Goal: Task Accomplishment & Management: Use online tool/utility

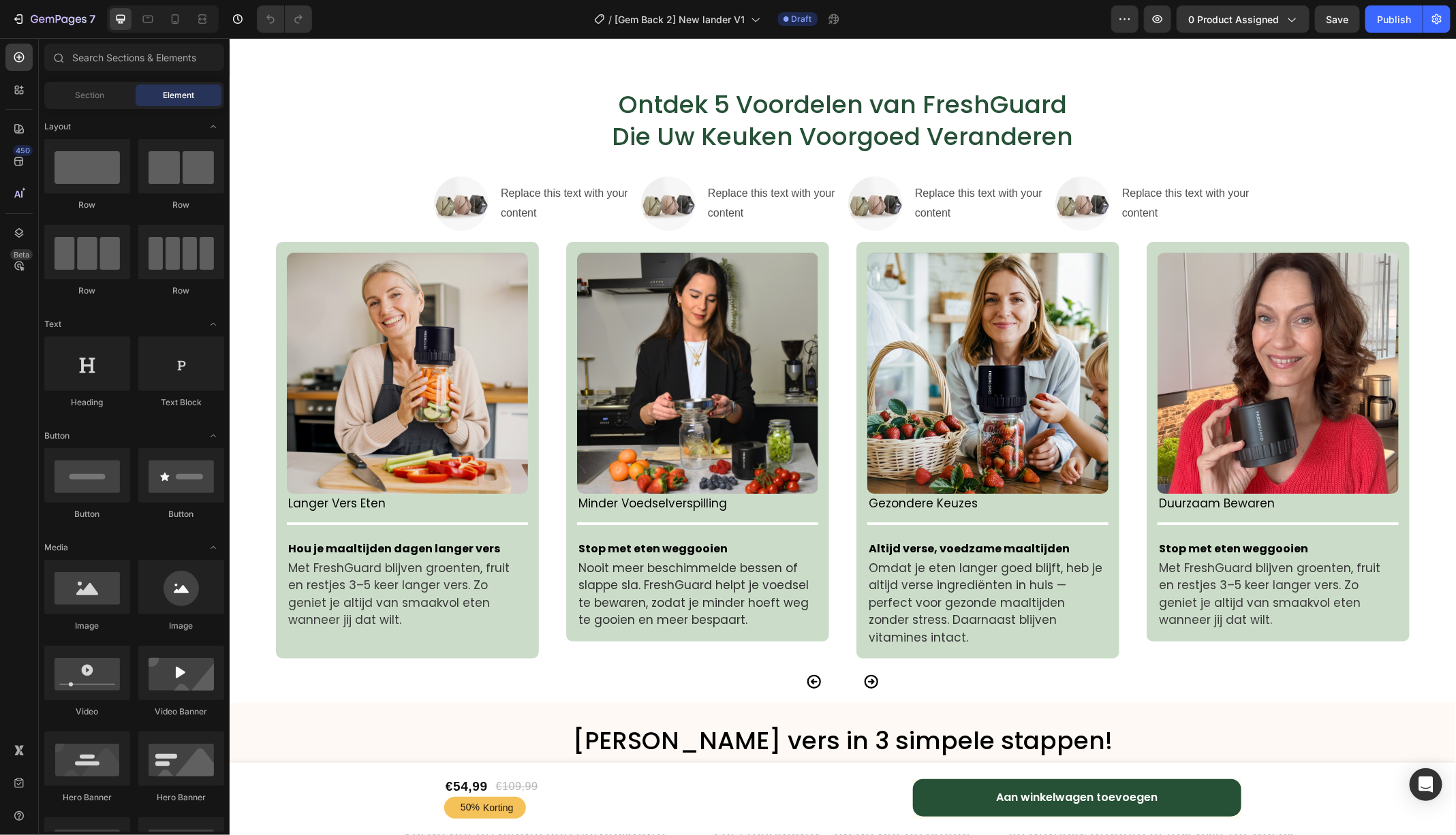
scroll to position [2810, 0]
click at [340, 327] on img at bounding box center [406, 373] width 241 height 241
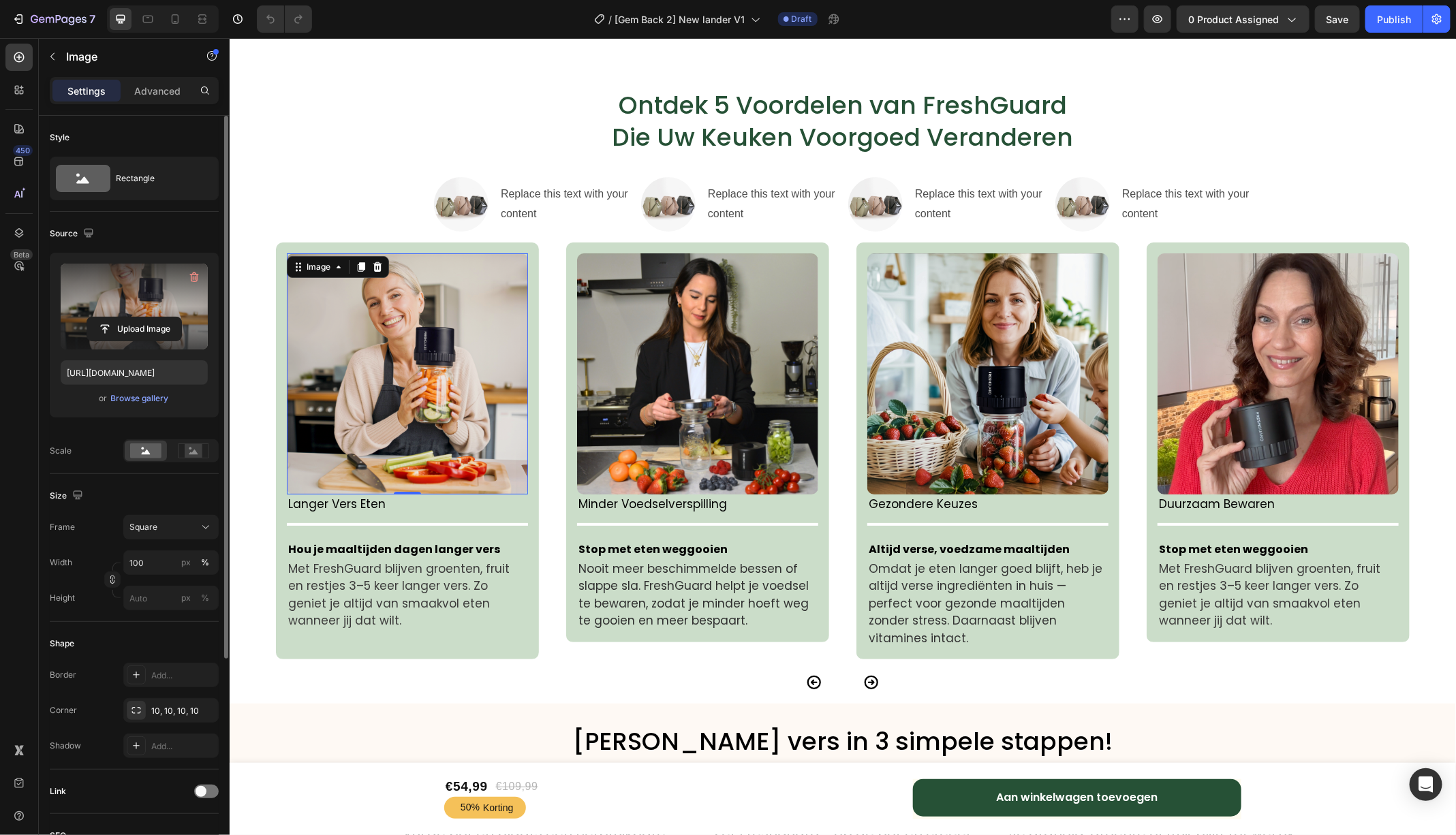
click at [164, 289] on label at bounding box center [135, 306] width 148 height 86
click at [164, 318] on input "file" at bounding box center [135, 329] width 94 height 24
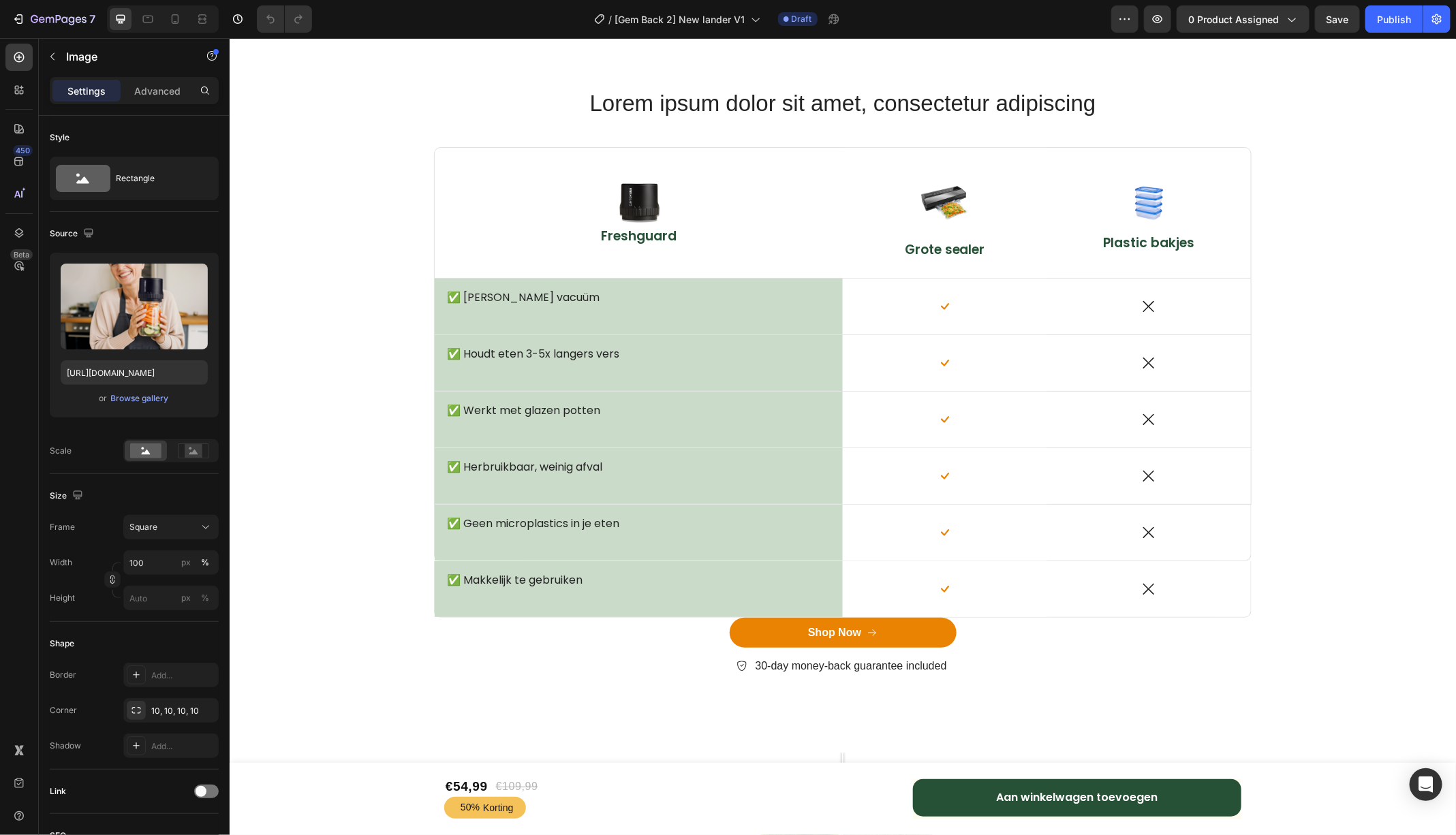
scroll to position [5536, 0]
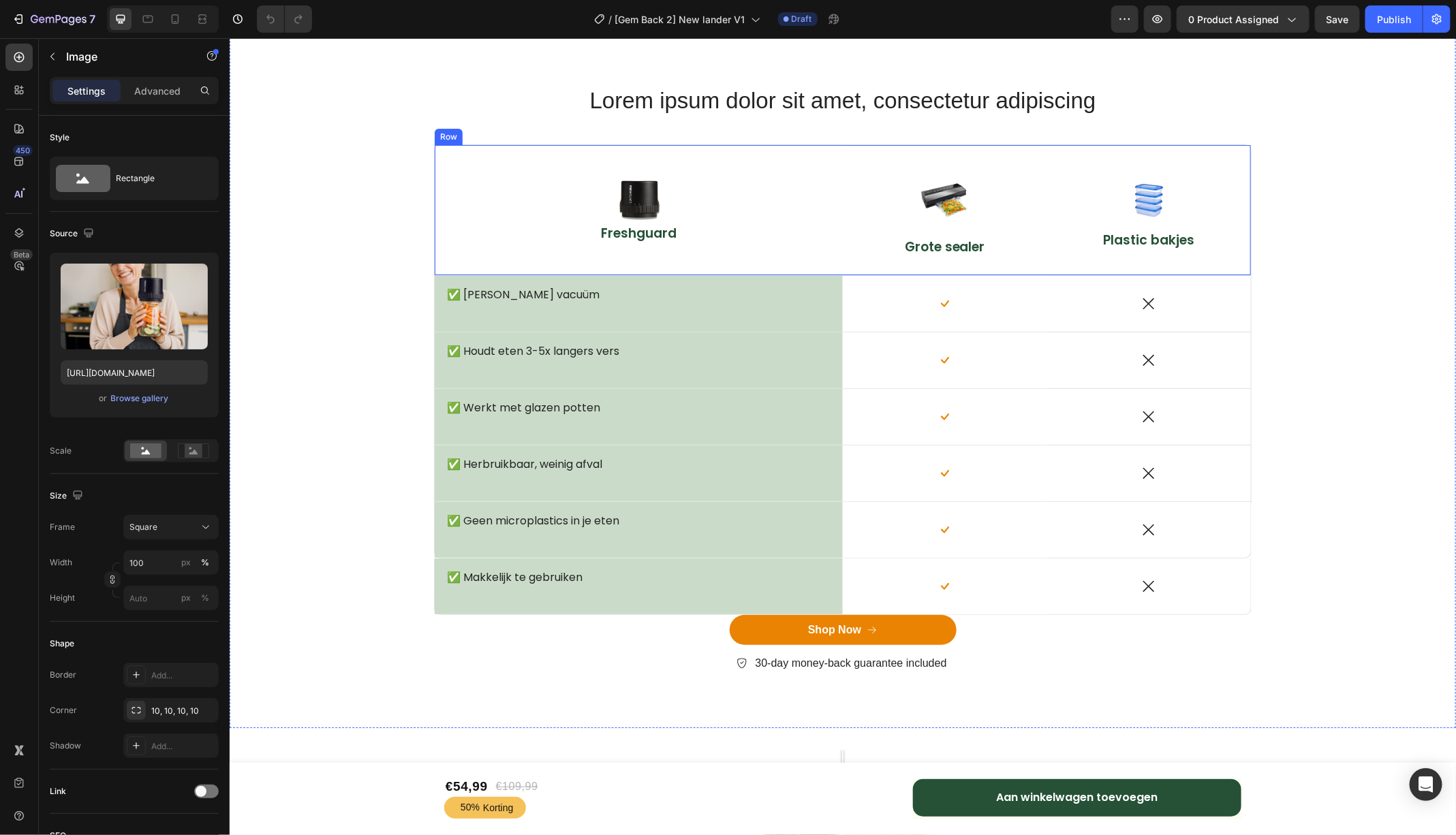
click at [484, 167] on div "Image Freshguard Text Block" at bounding box center [637, 209] width 408 height 131
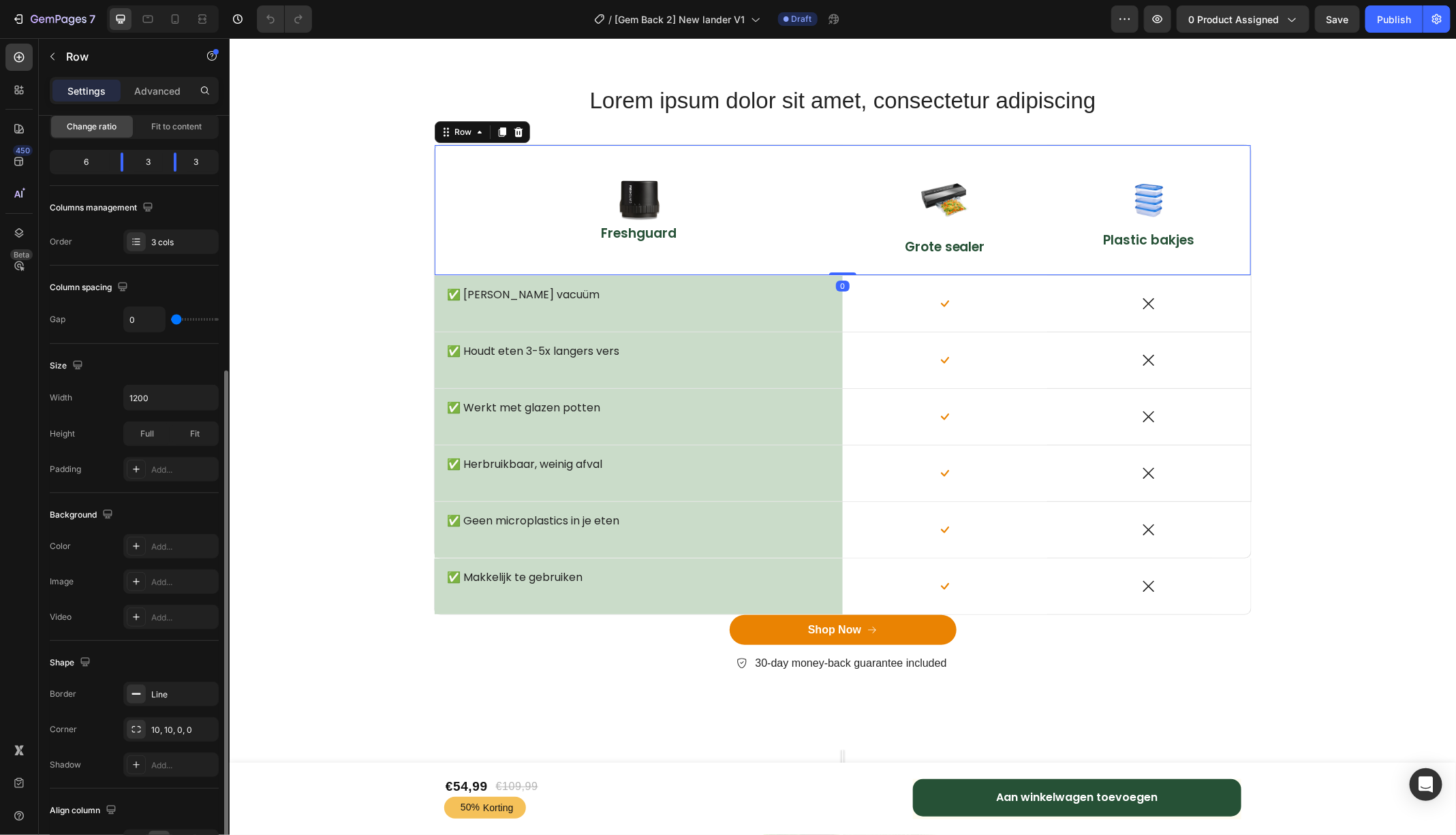
scroll to position [225, 0]
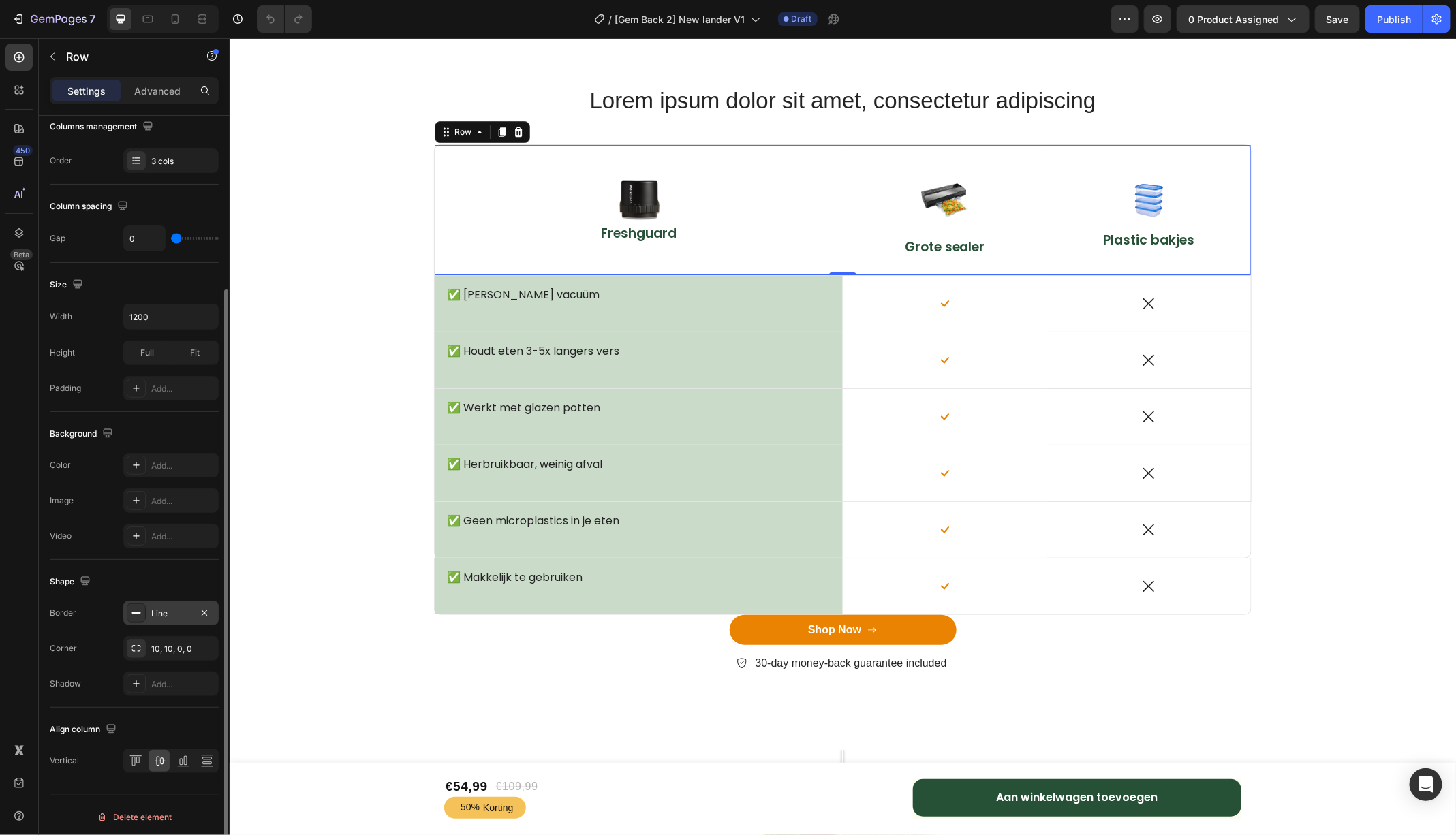
click at [165, 613] on div "Line" at bounding box center [171, 614] width 40 height 12
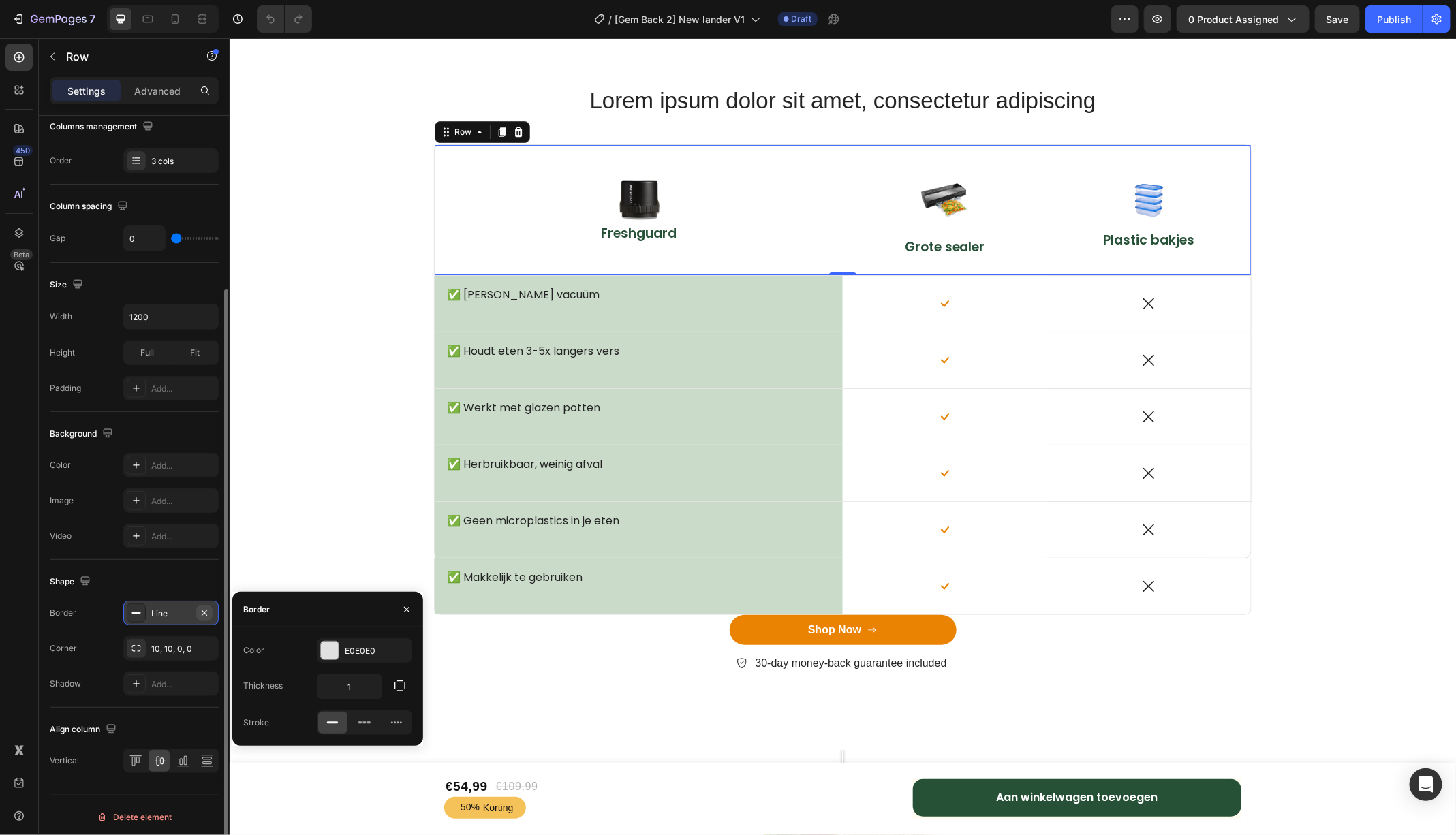
click at [207, 610] on icon "button" at bounding box center [203, 613] width 11 height 11
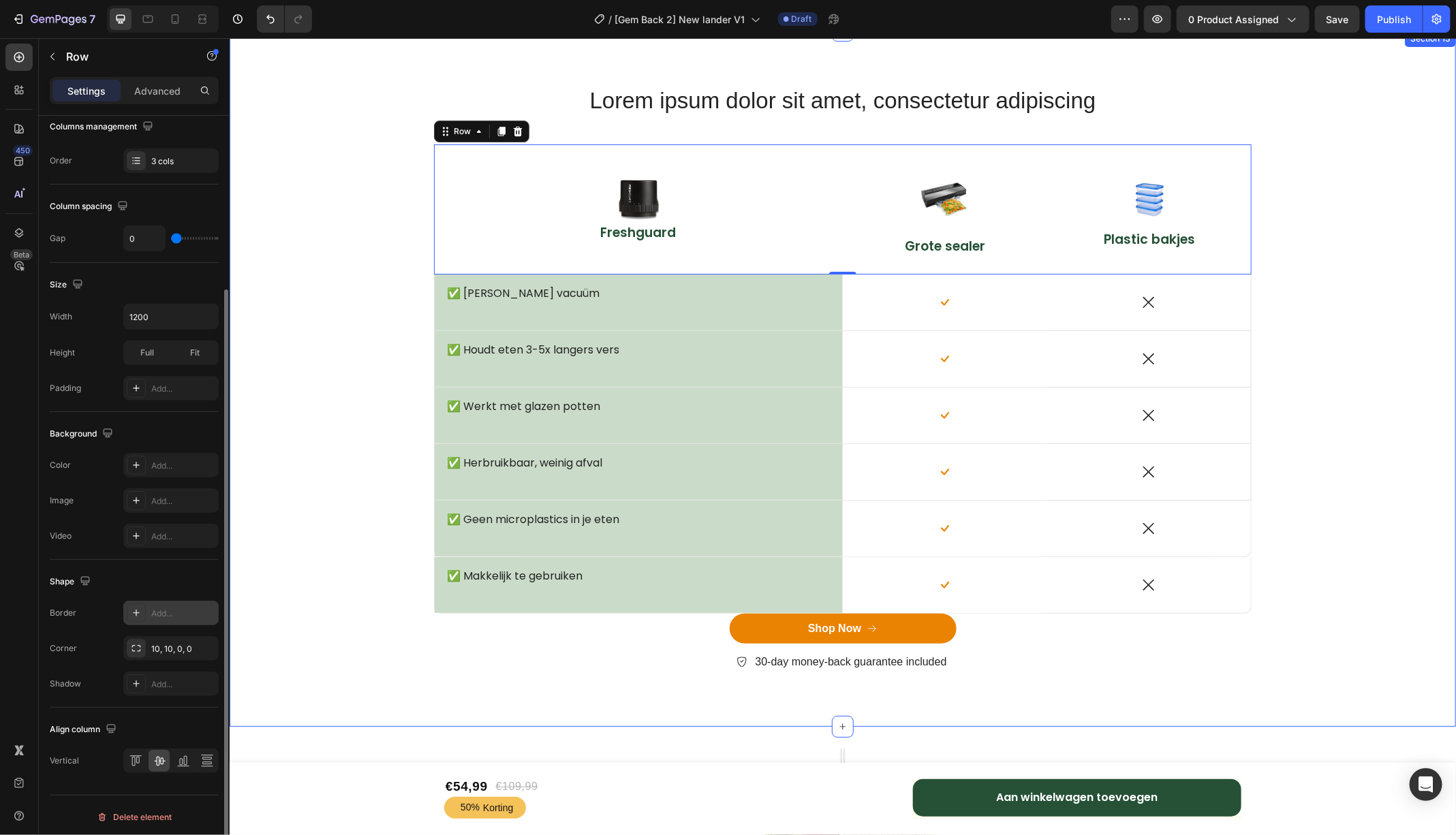
click at [285, 443] on div "Lorem ipsum dolor sit amet, consectetur adipiscing Heading Row Image Freshguard…" at bounding box center [841, 388] width 1205 height 609
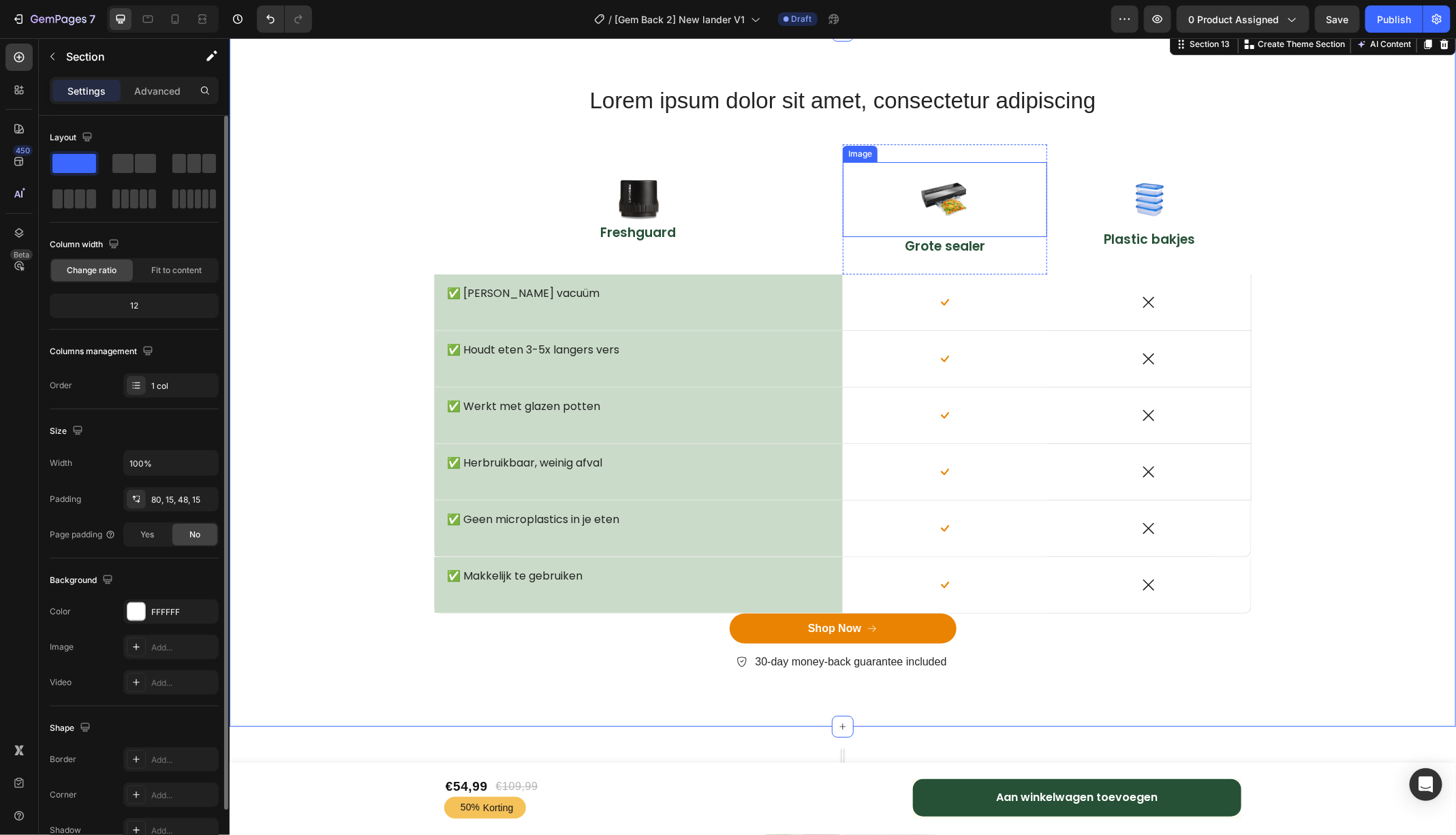
click at [946, 186] on img at bounding box center [944, 199] width 75 height 75
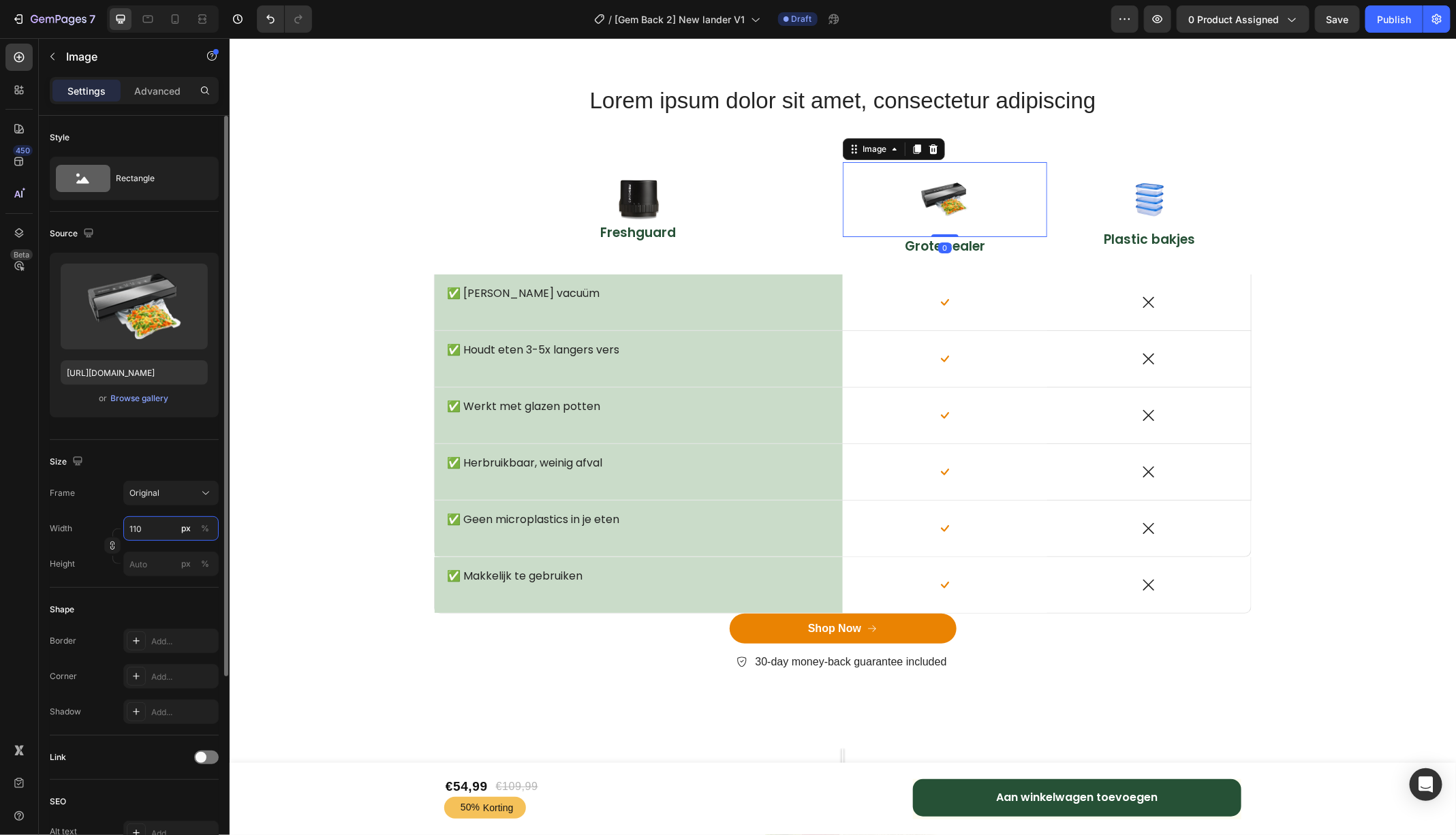
click at [154, 525] on input "110" at bounding box center [171, 529] width 96 height 24
drag, startPoint x: 948, startPoint y: 233, endPoint x: 949, endPoint y: 206, distance: 27.0
click at [949, 206] on div "Image 0" at bounding box center [944, 199] width 204 height 75
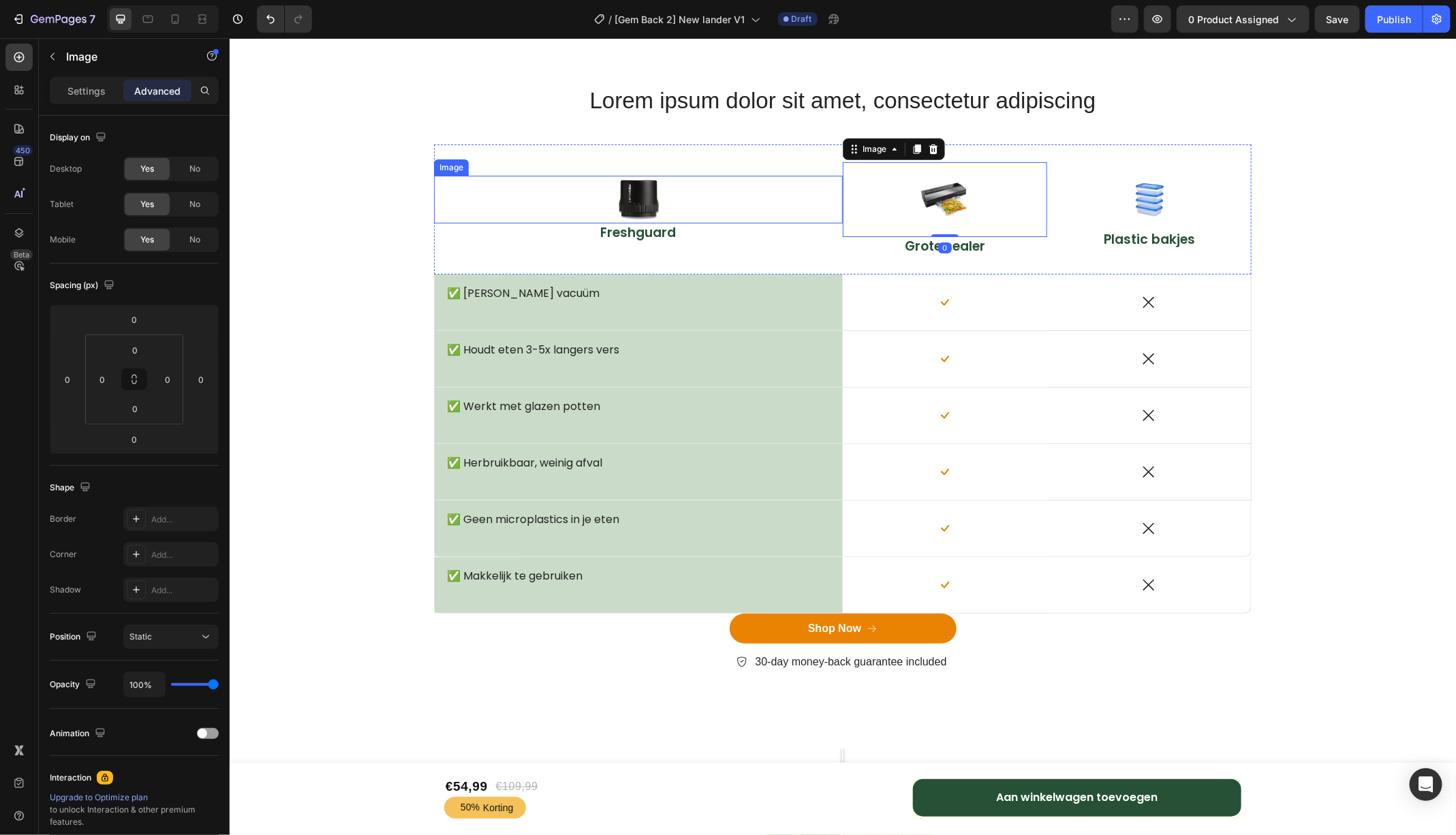
click at [625, 199] on img at bounding box center [637, 199] width 48 height 48
click at [953, 197] on img at bounding box center [944, 199] width 75 height 75
click at [641, 186] on img at bounding box center [637, 199] width 48 height 48
click at [636, 198] on img at bounding box center [637, 199] width 48 height 48
click at [88, 94] on p "Settings" at bounding box center [86, 91] width 38 height 15
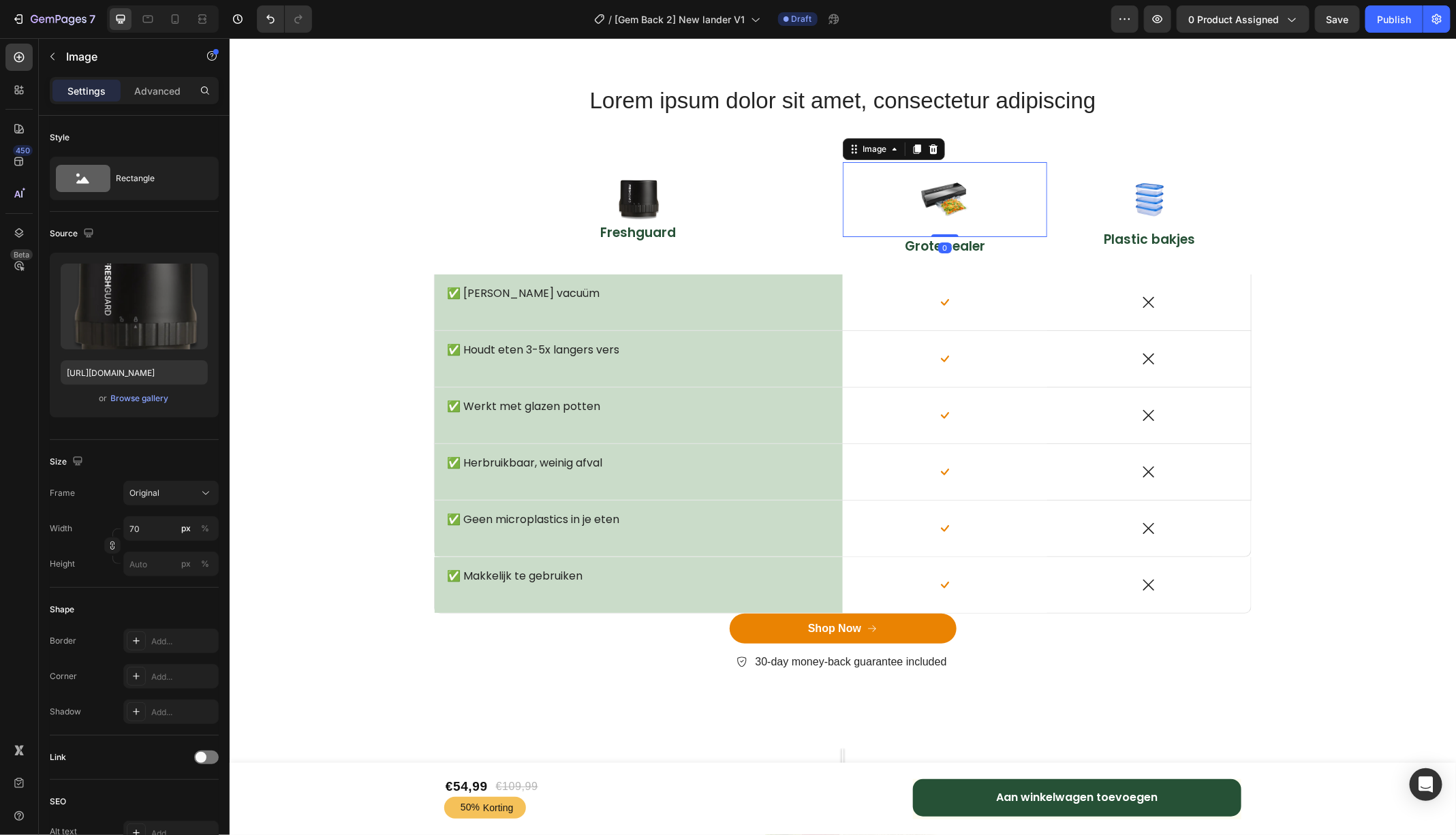
click at [953, 185] on img at bounding box center [944, 199] width 75 height 75
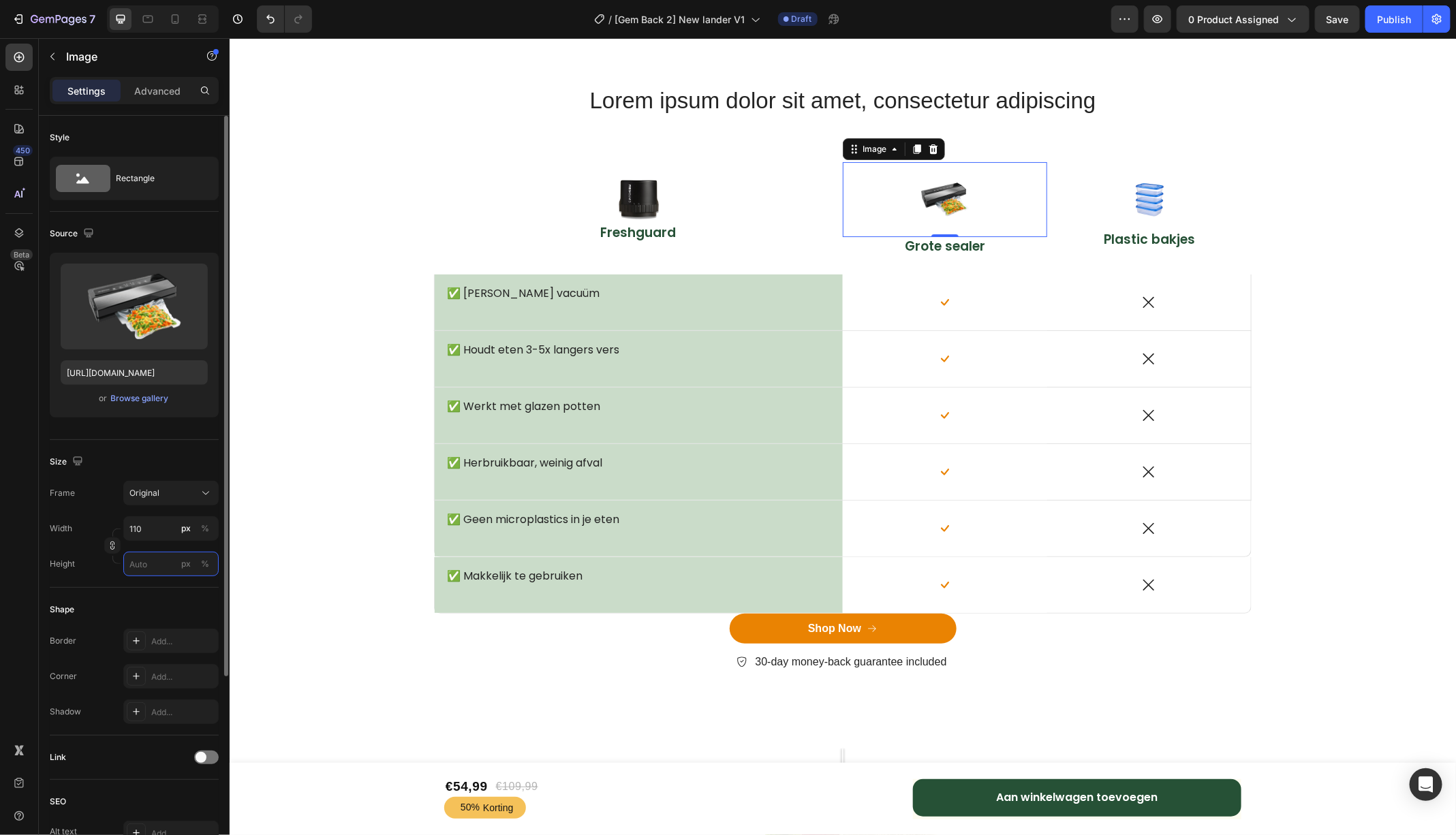
click at [139, 561] on input "px %" at bounding box center [171, 564] width 96 height 24
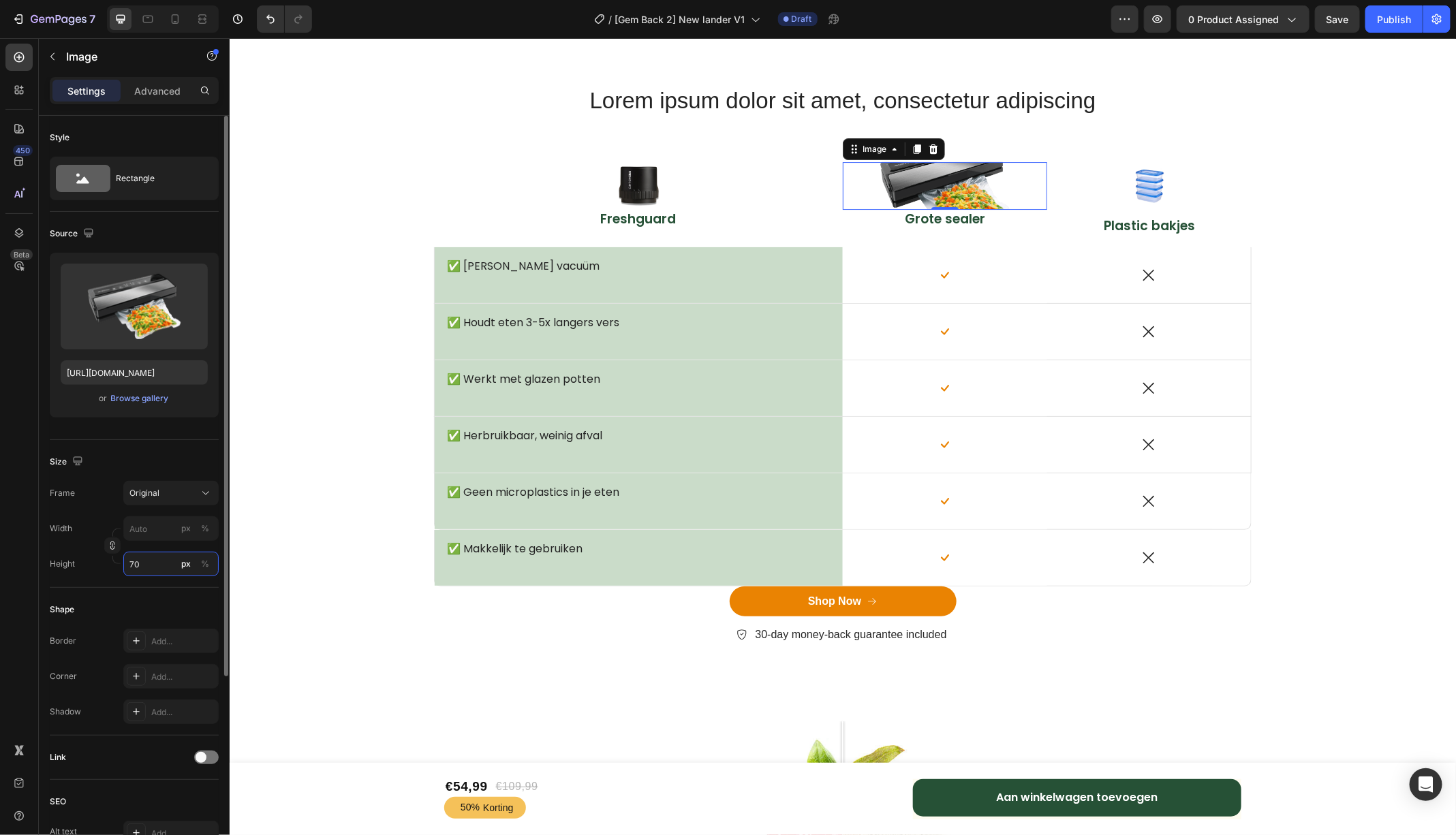
type input "7"
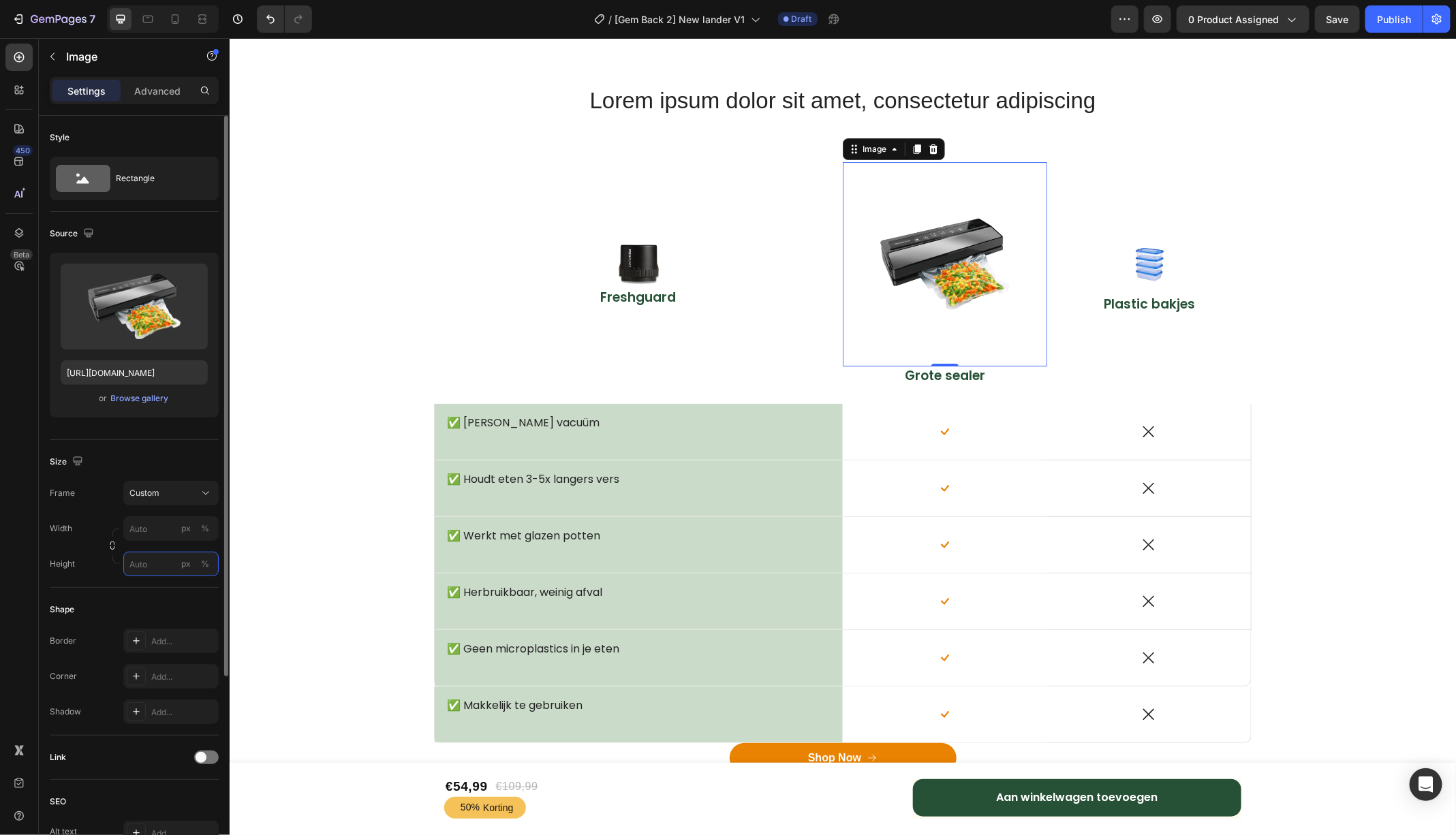
type input "7"
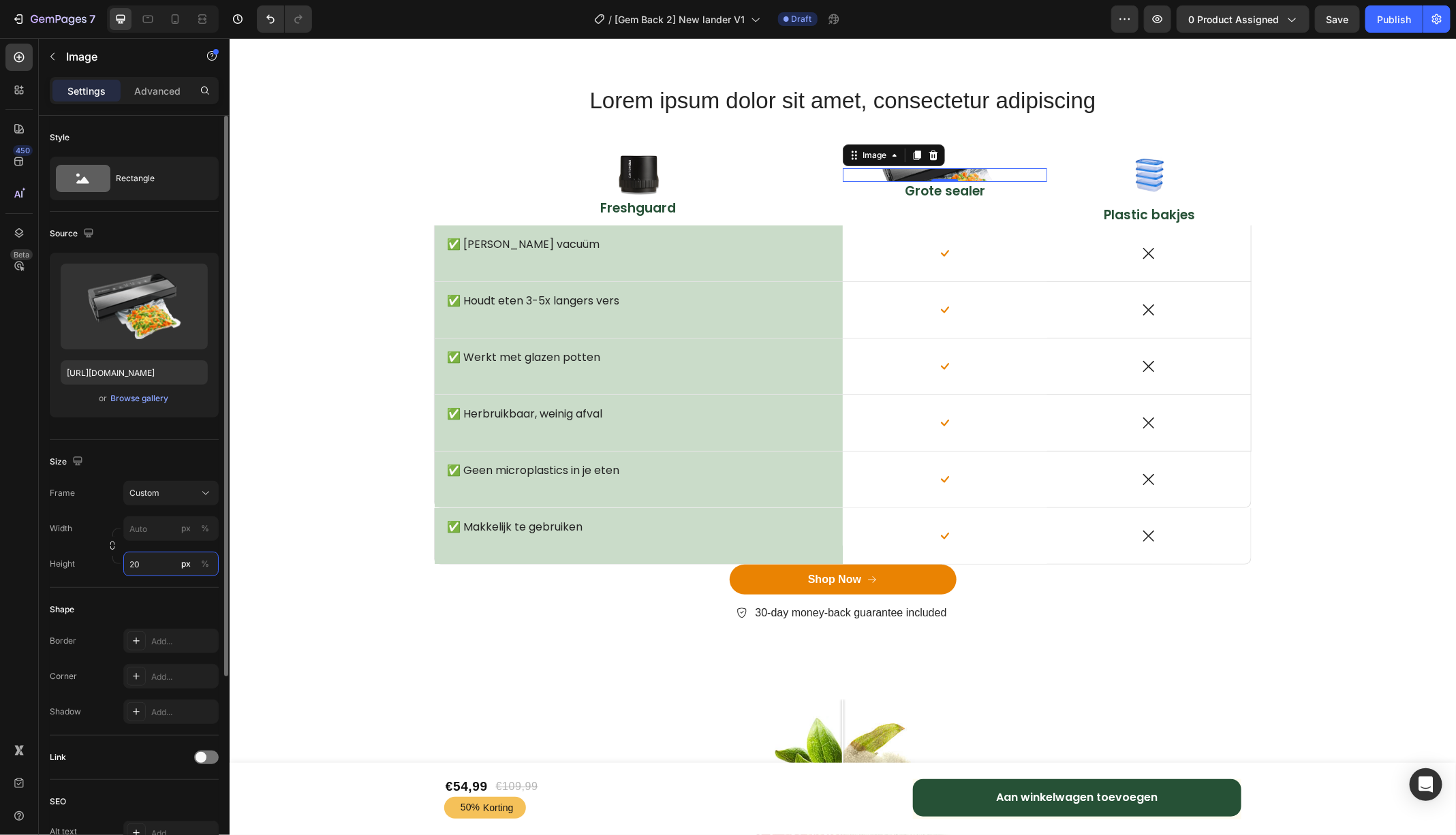
type input "2"
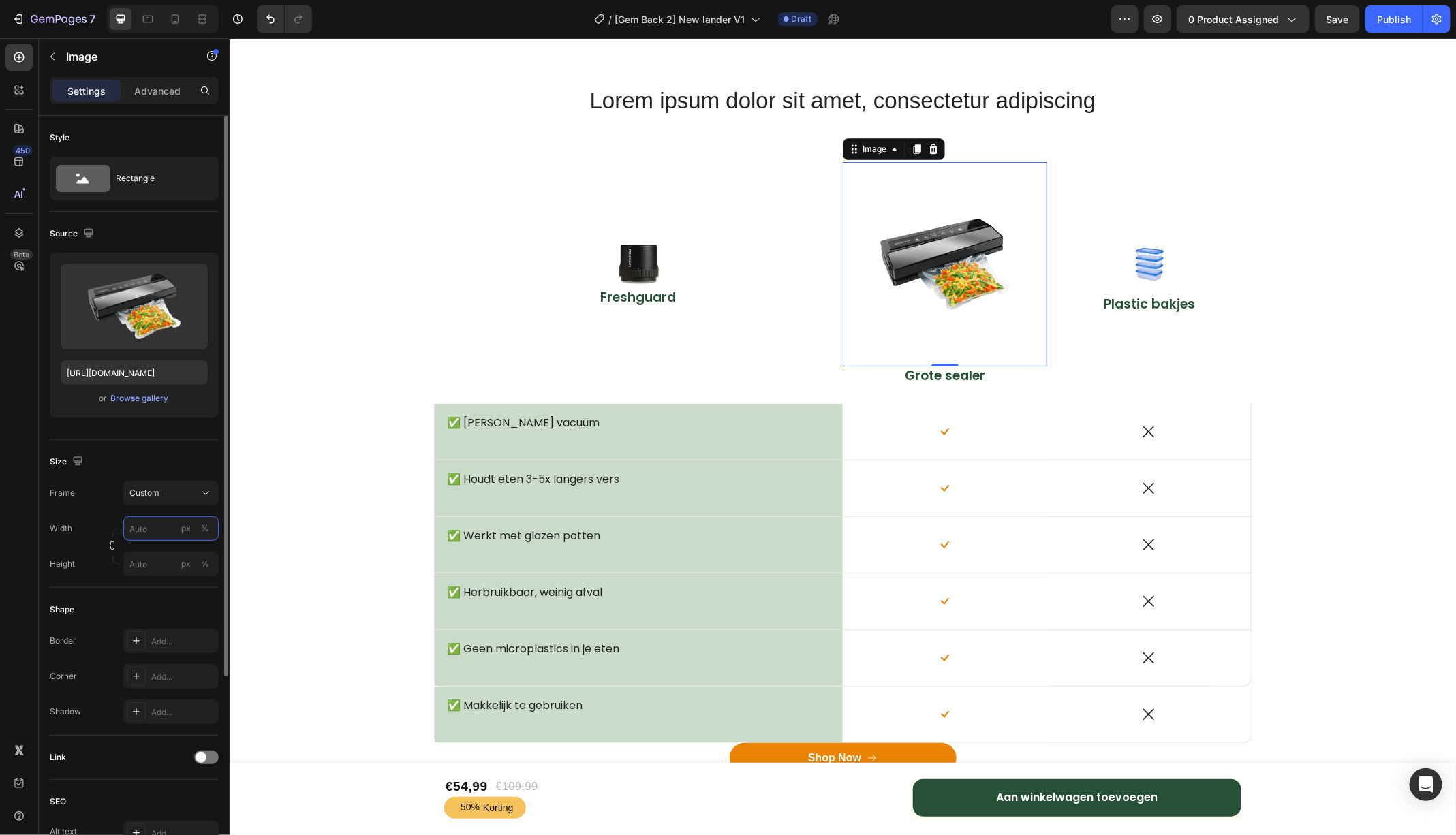
click at [138, 533] on input "px %" at bounding box center [171, 529] width 96 height 24
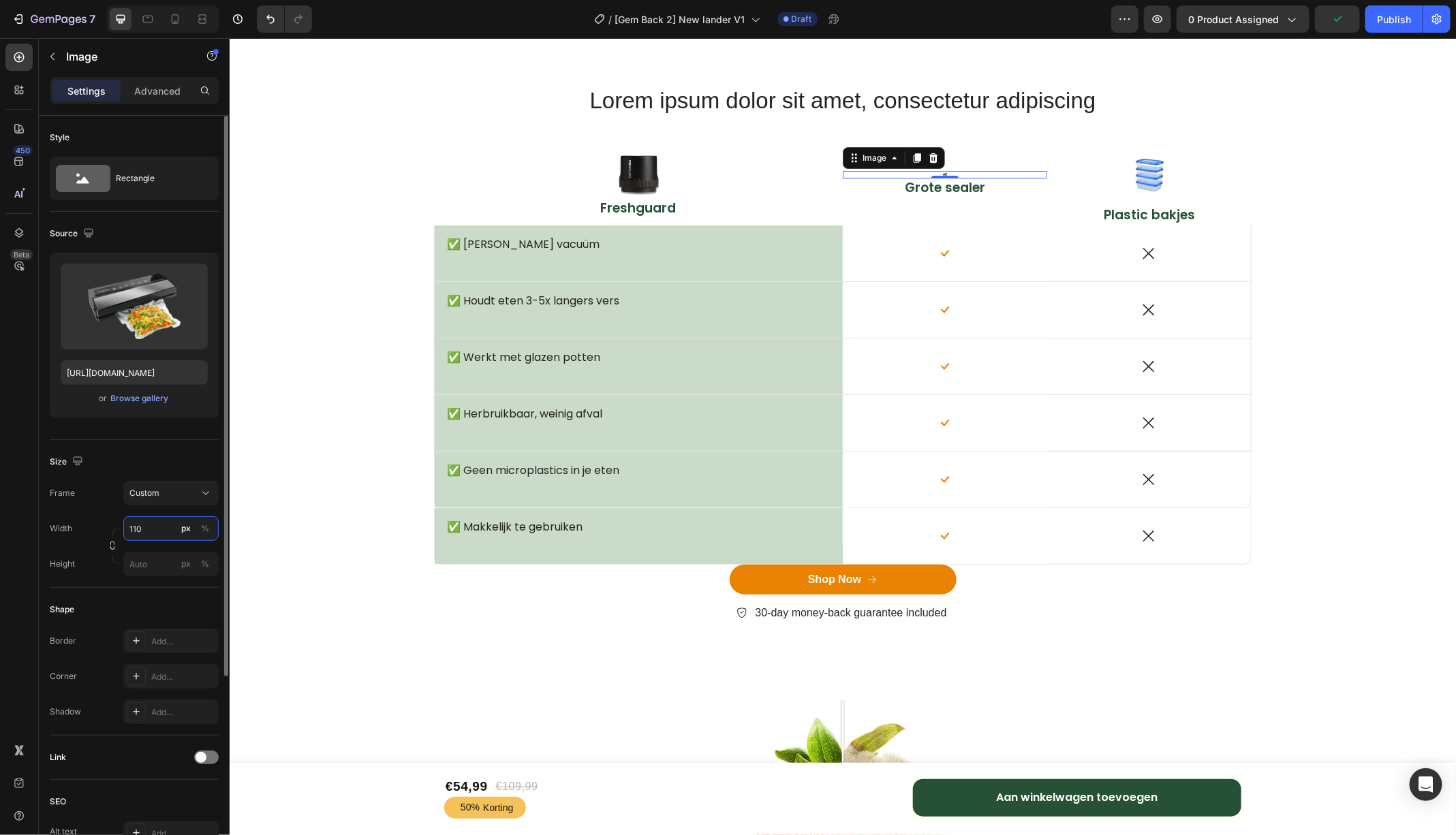
type input "110"
click at [177, 500] on button "Custom" at bounding box center [171, 493] width 96 height 24
click at [174, 599] on div "Original" at bounding box center [168, 603] width 79 height 12
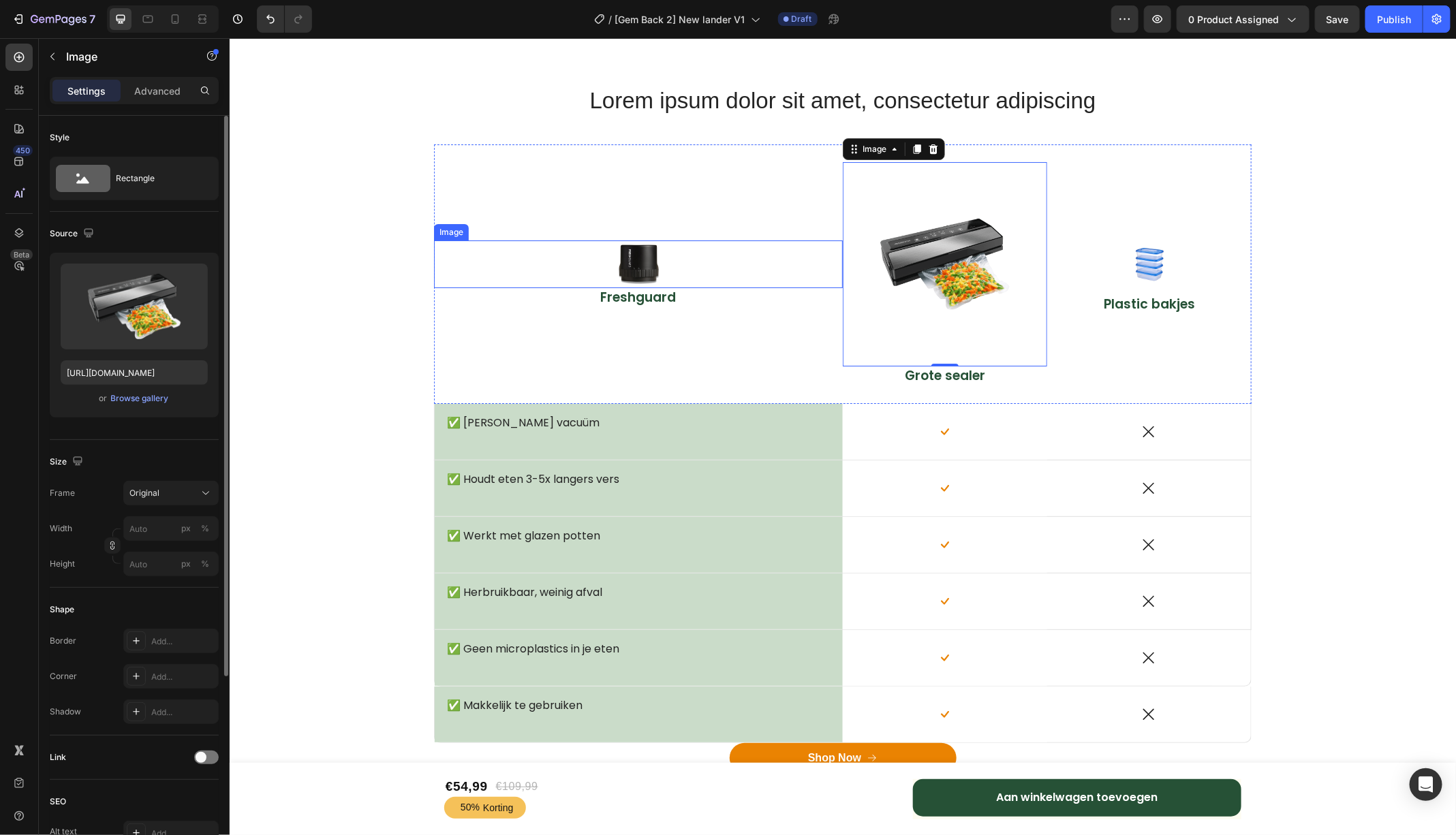
click at [634, 263] on img at bounding box center [637, 263] width 48 height 48
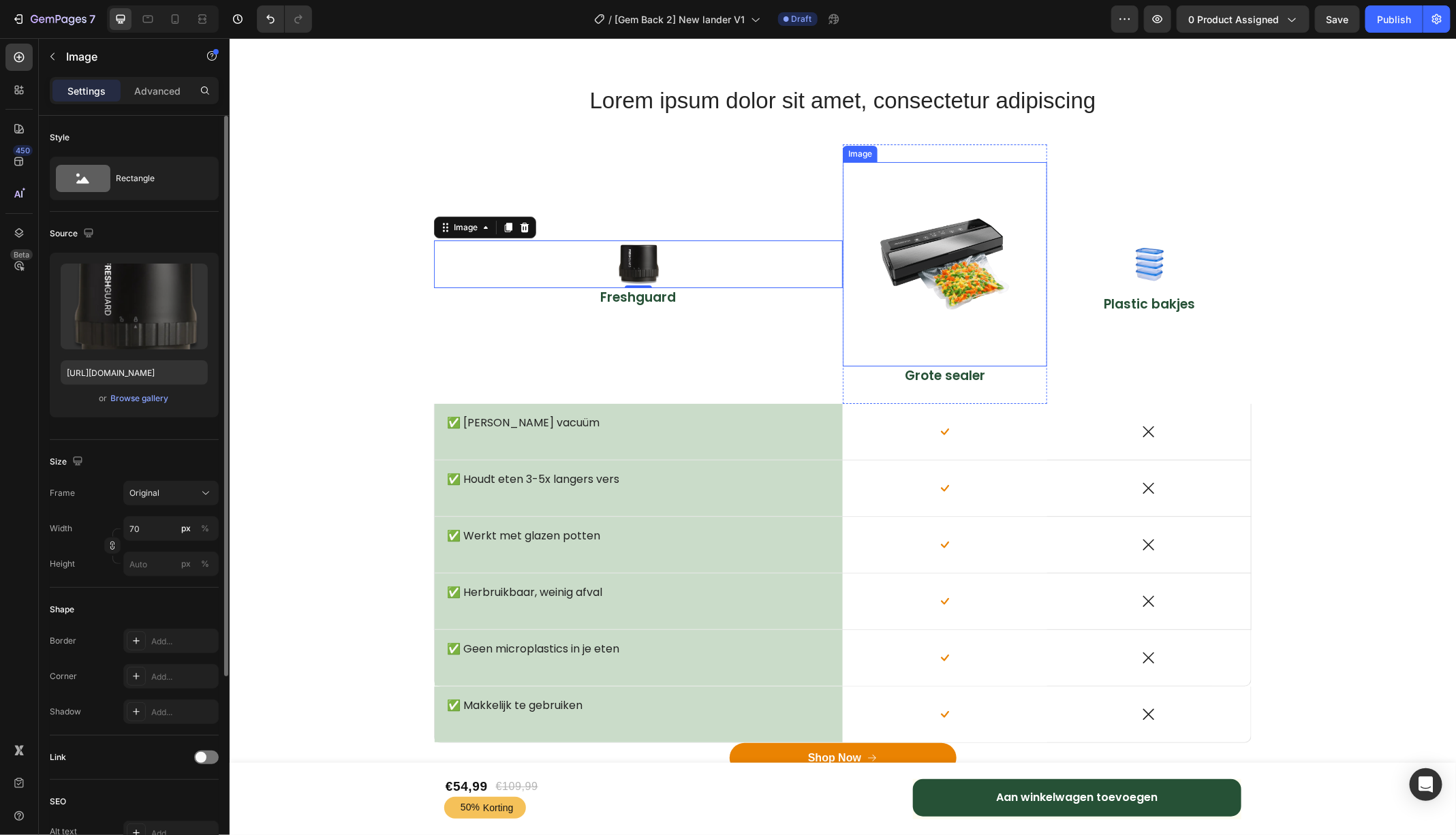
click at [953, 203] on img at bounding box center [944, 263] width 204 height 204
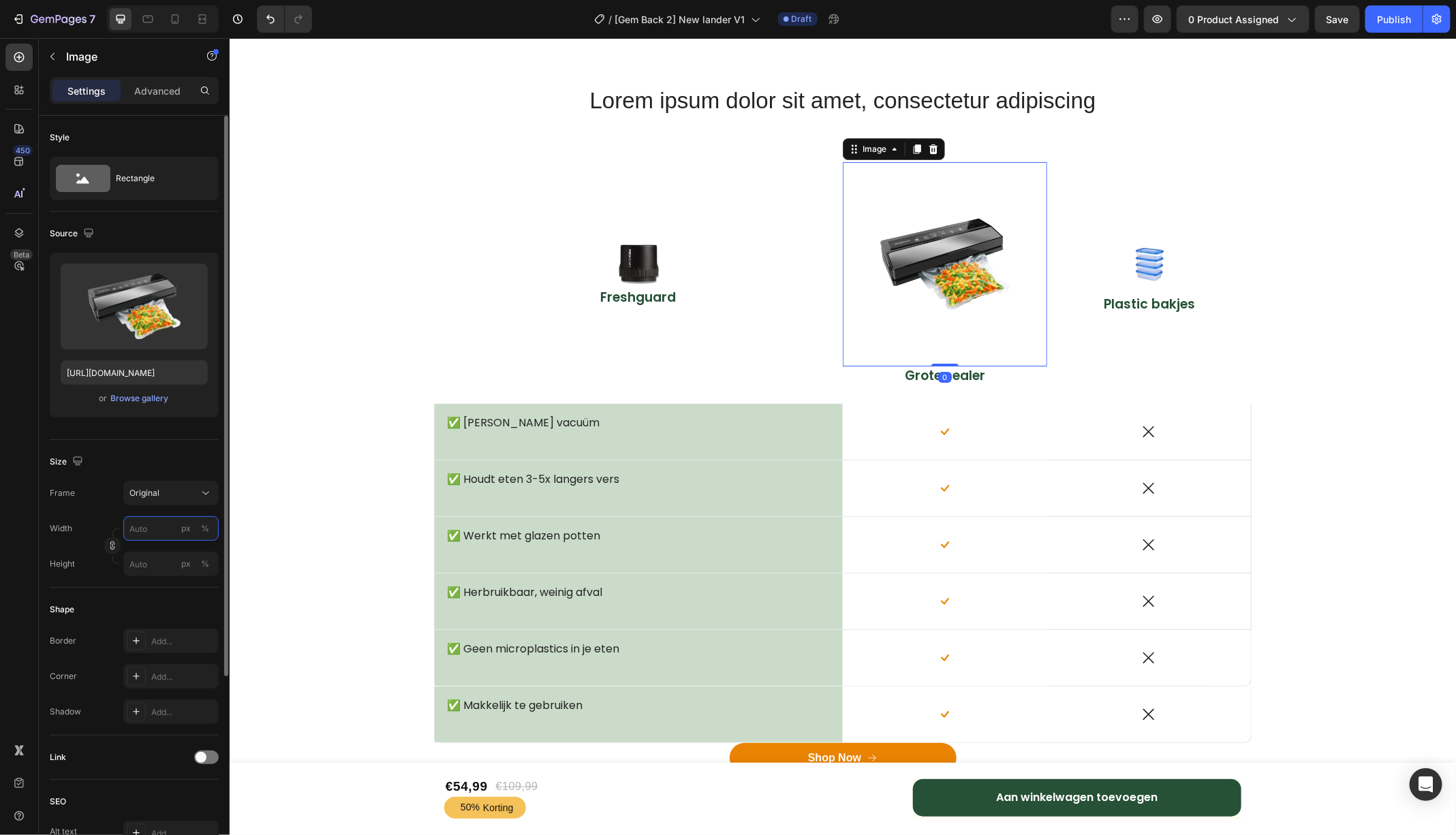
click at [152, 527] on input "px %" at bounding box center [171, 529] width 96 height 24
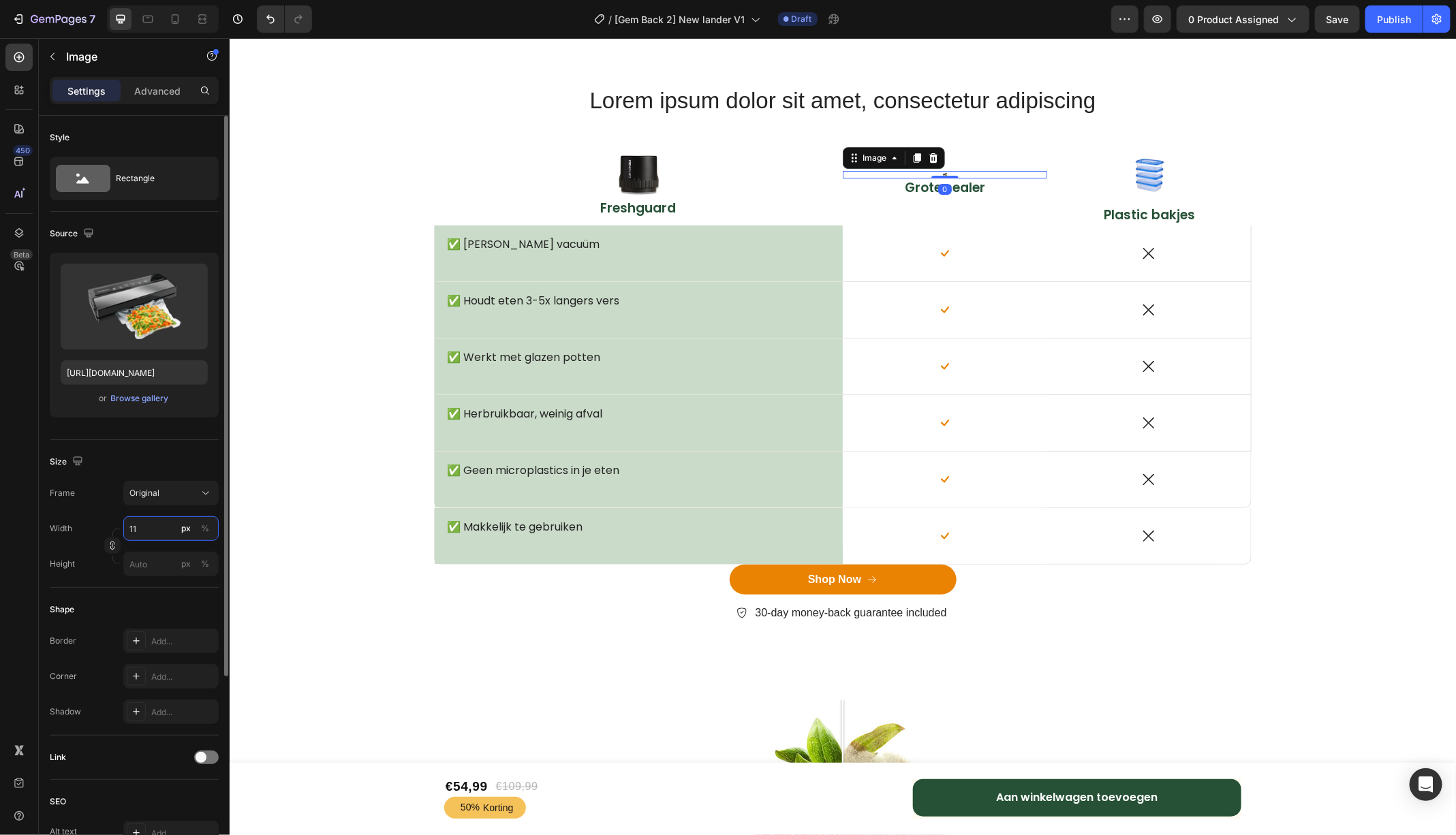
type input "110"
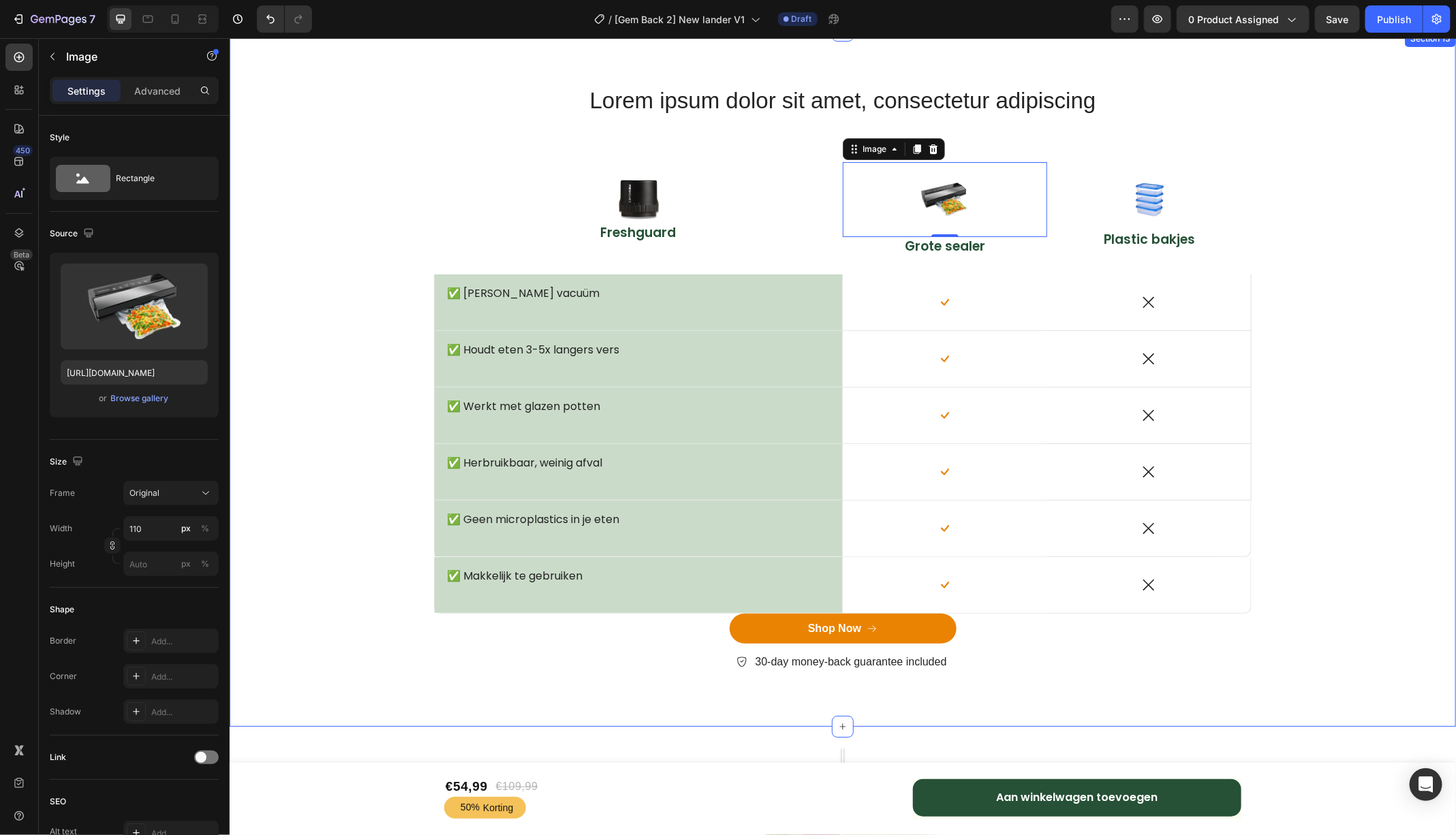
click at [1317, 260] on div "Lorem ipsum dolor sit amet, consectetur adipiscing Heading Row Image Freshguard…" at bounding box center [841, 388] width 1205 height 609
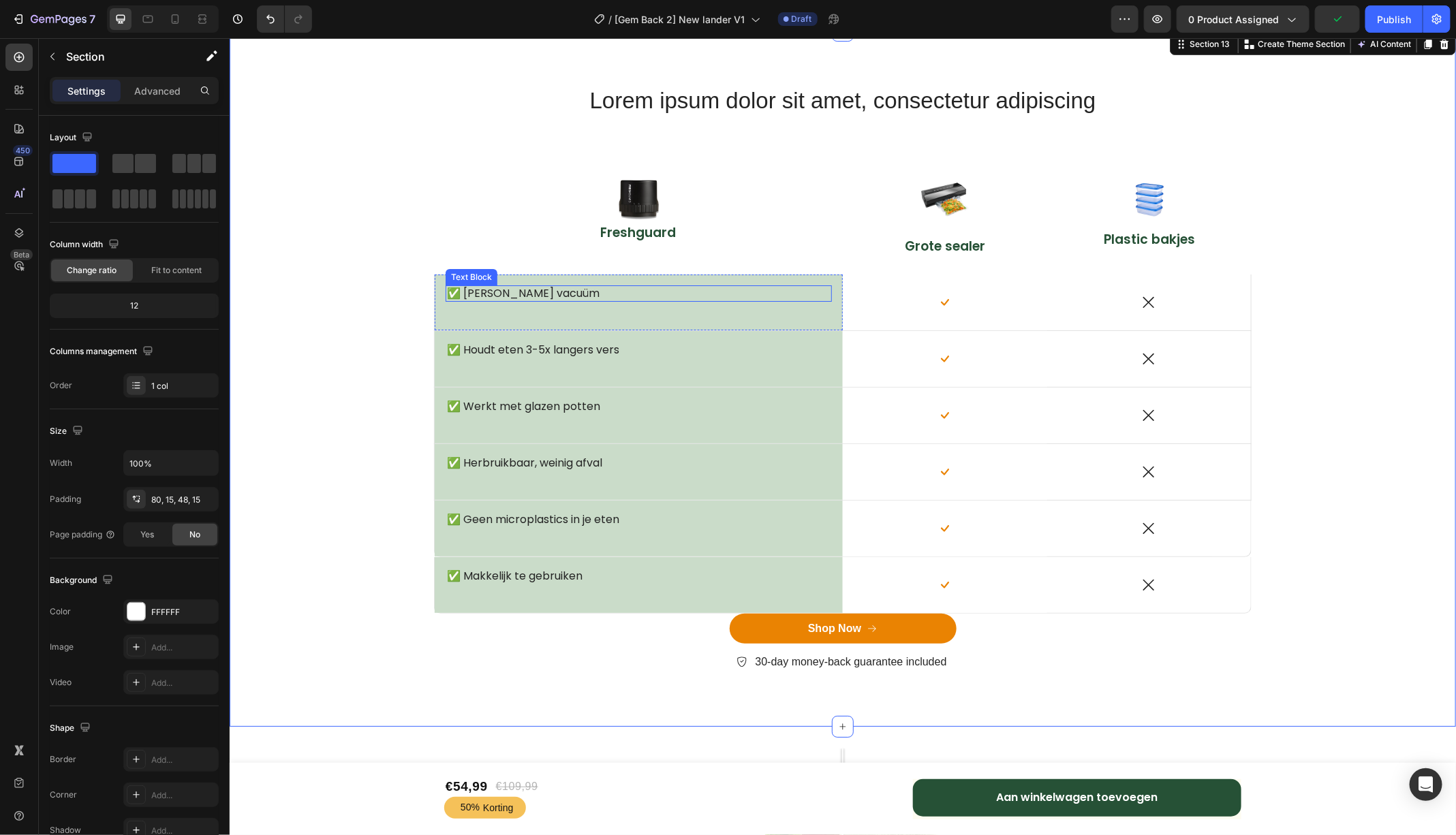
click at [743, 293] on p "✅ [PERSON_NAME] vacuüm" at bounding box center [636, 293] width 379 height 15
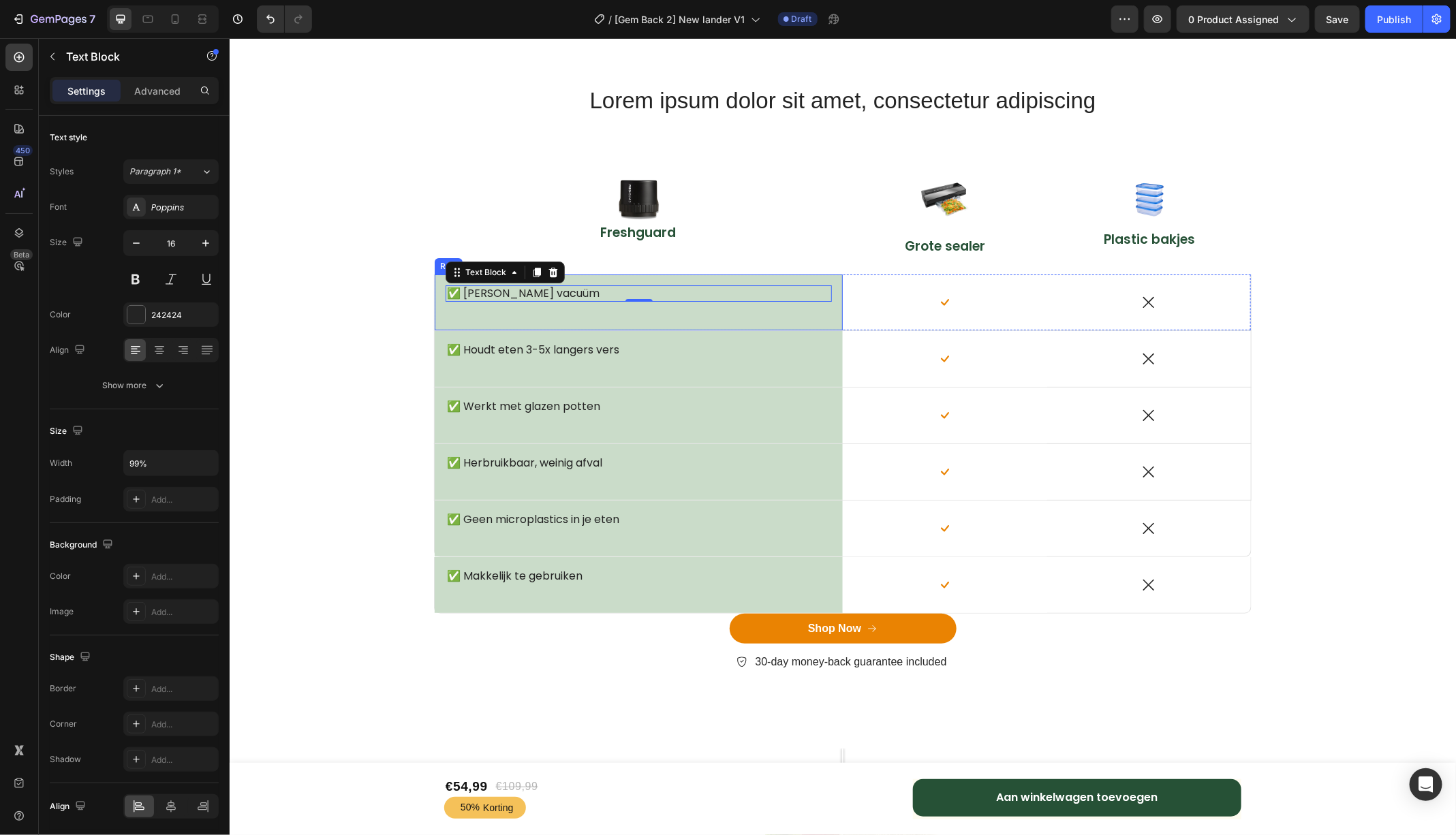
click at [744, 313] on div "✅ Echte vacuüm Text Block 0" at bounding box center [638, 302] width 386 height 34
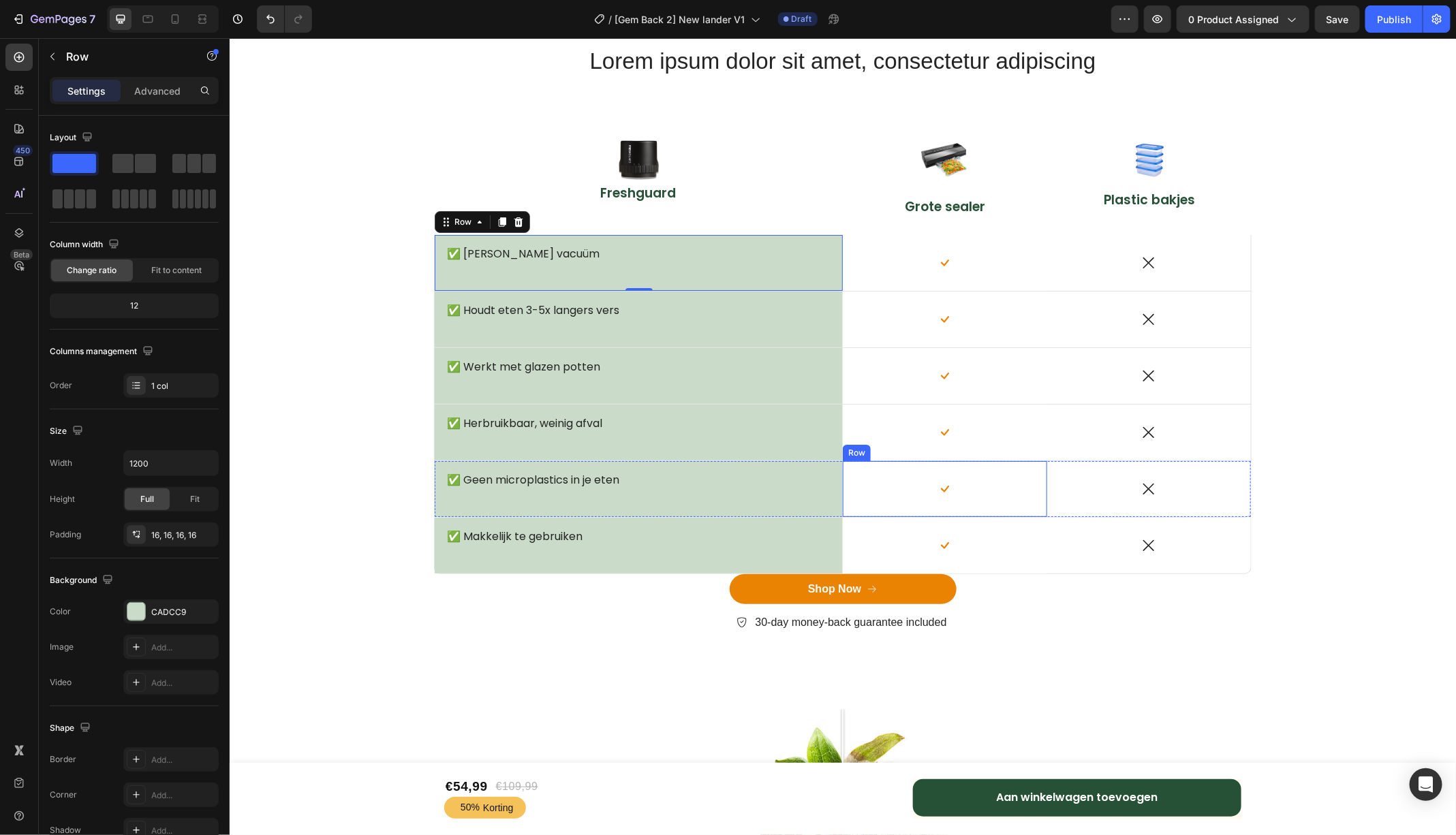
scroll to position [5577, 0]
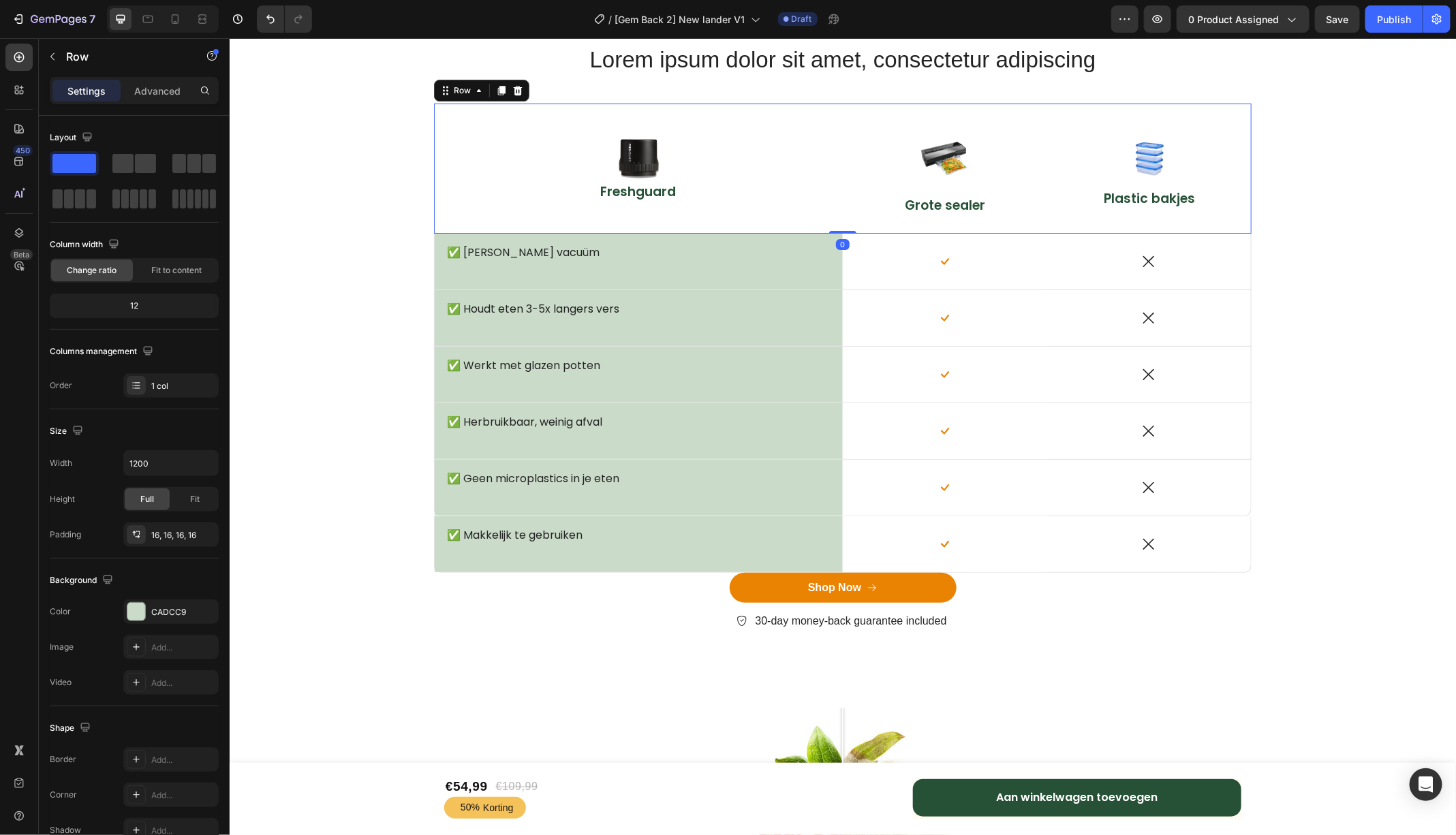
click at [1232, 213] on div "Image Plastic bakjes Text Block" at bounding box center [1149, 168] width 204 height 131
click at [579, 233] on div "✅ [PERSON_NAME] vacuüm Text Block Row" at bounding box center [637, 260] width 408 height 56
click at [152, 105] on div "Settings Advanced" at bounding box center [134, 96] width 191 height 39
click at [149, 94] on p "Advanced" at bounding box center [157, 91] width 46 height 15
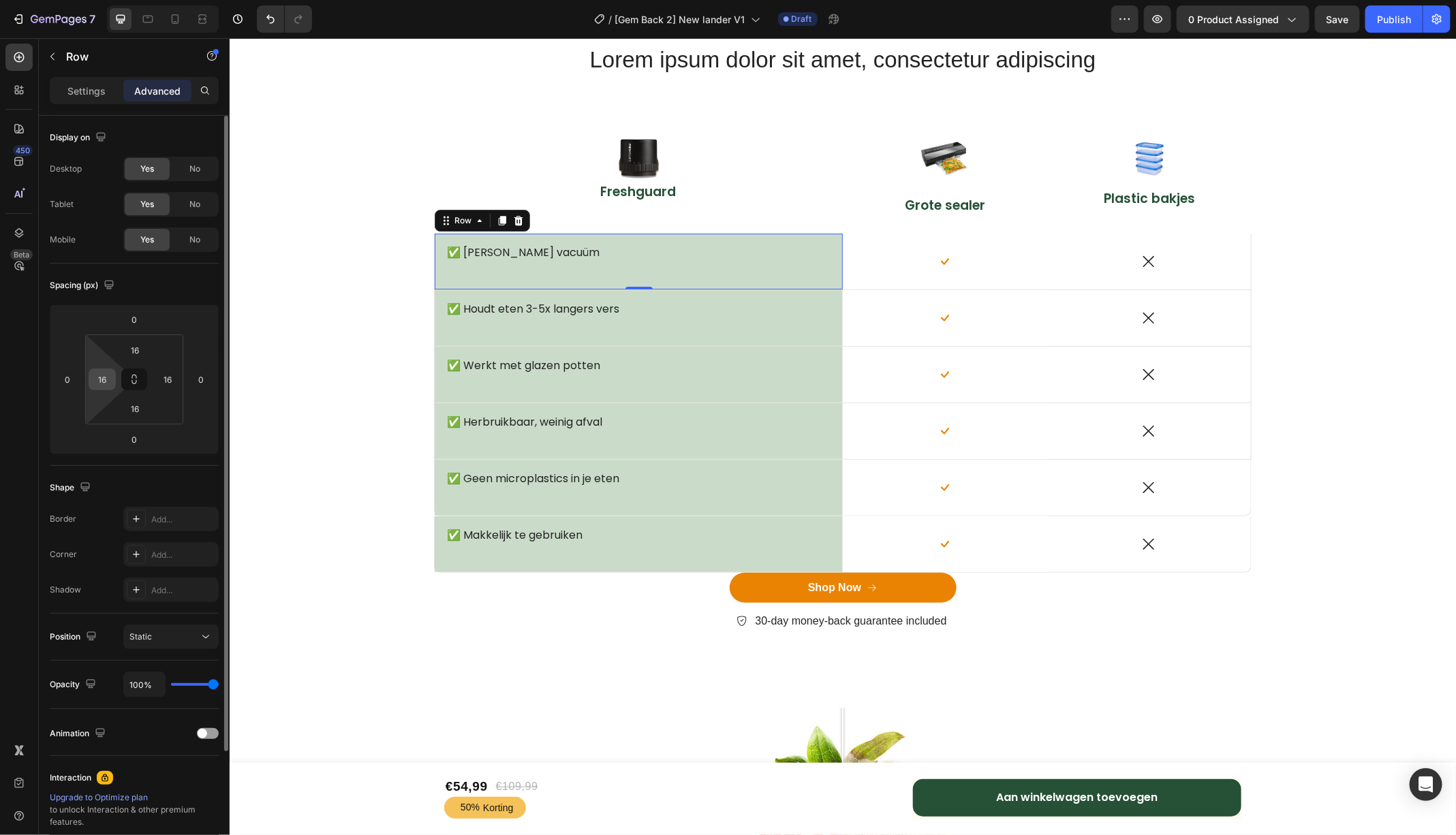
click at [107, 374] on input "16" at bounding box center [101, 379] width 20 height 20
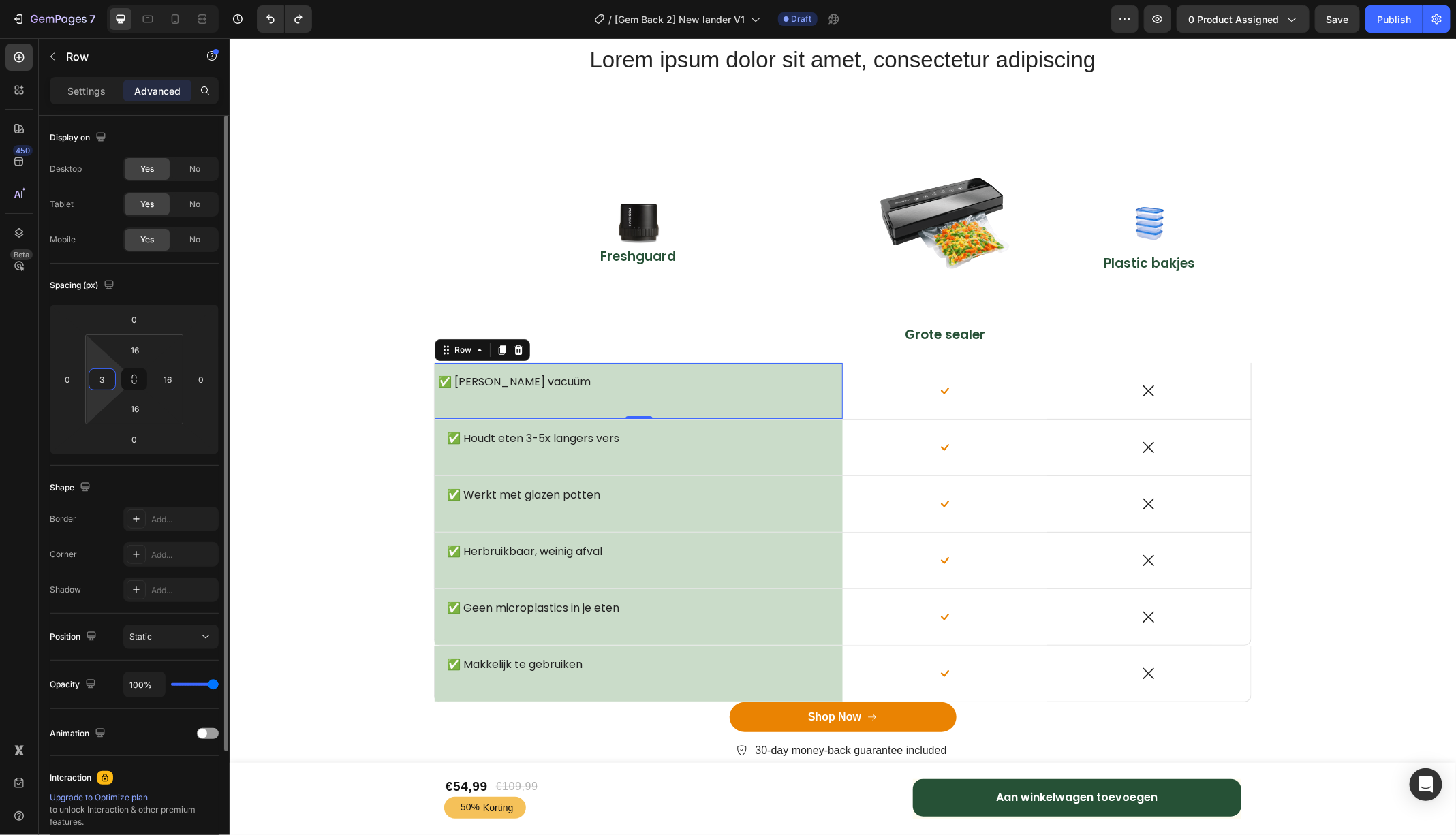
type input "16"
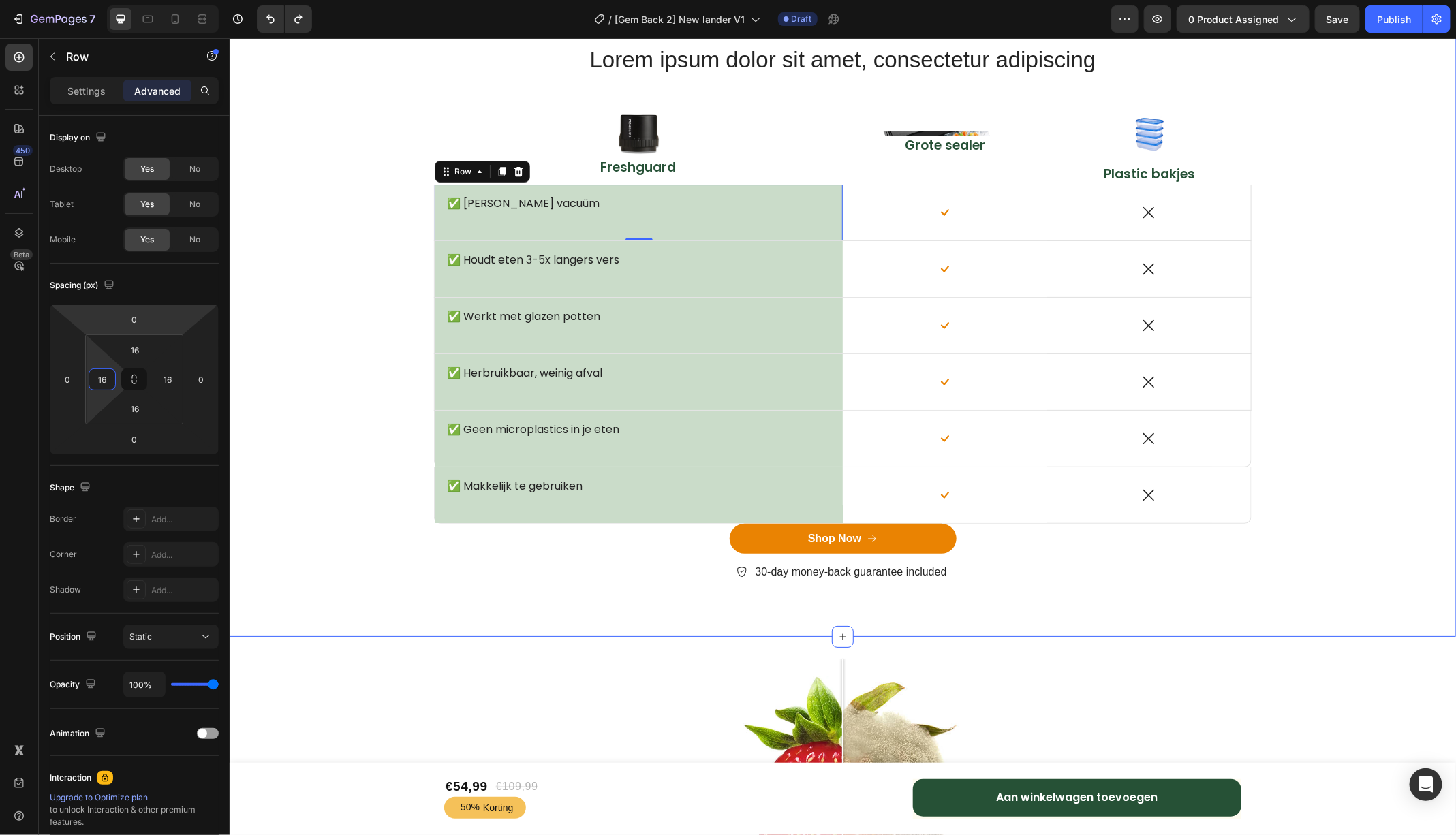
click at [335, 182] on div "Lorem ipsum dolor sit amet, consectetur adipiscing Heading Row Image Freshguard…" at bounding box center [841, 323] width 1205 height 560
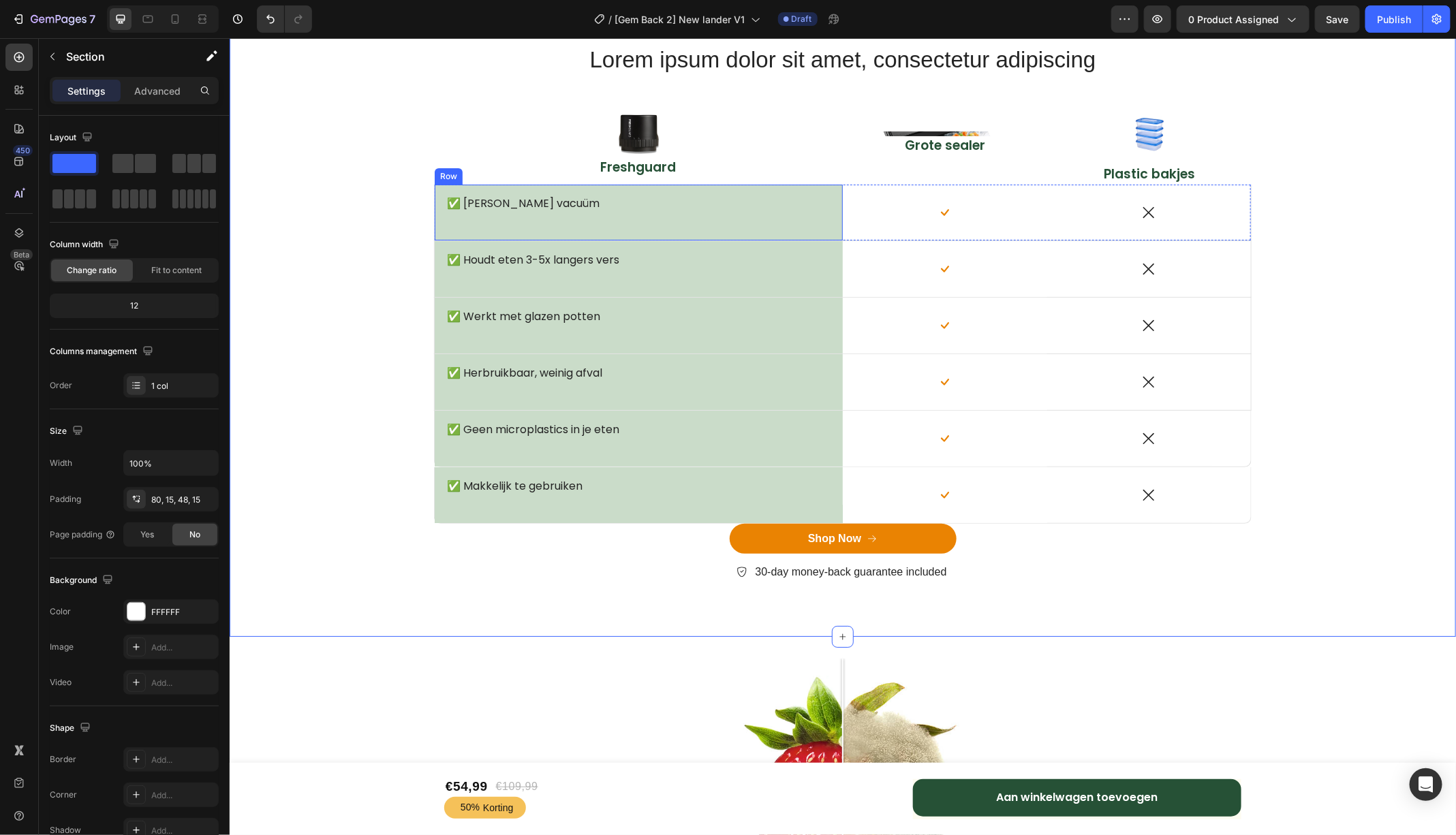
click at [502, 224] on div "✅ Echte vacuüm Text Block" at bounding box center [638, 212] width 386 height 34
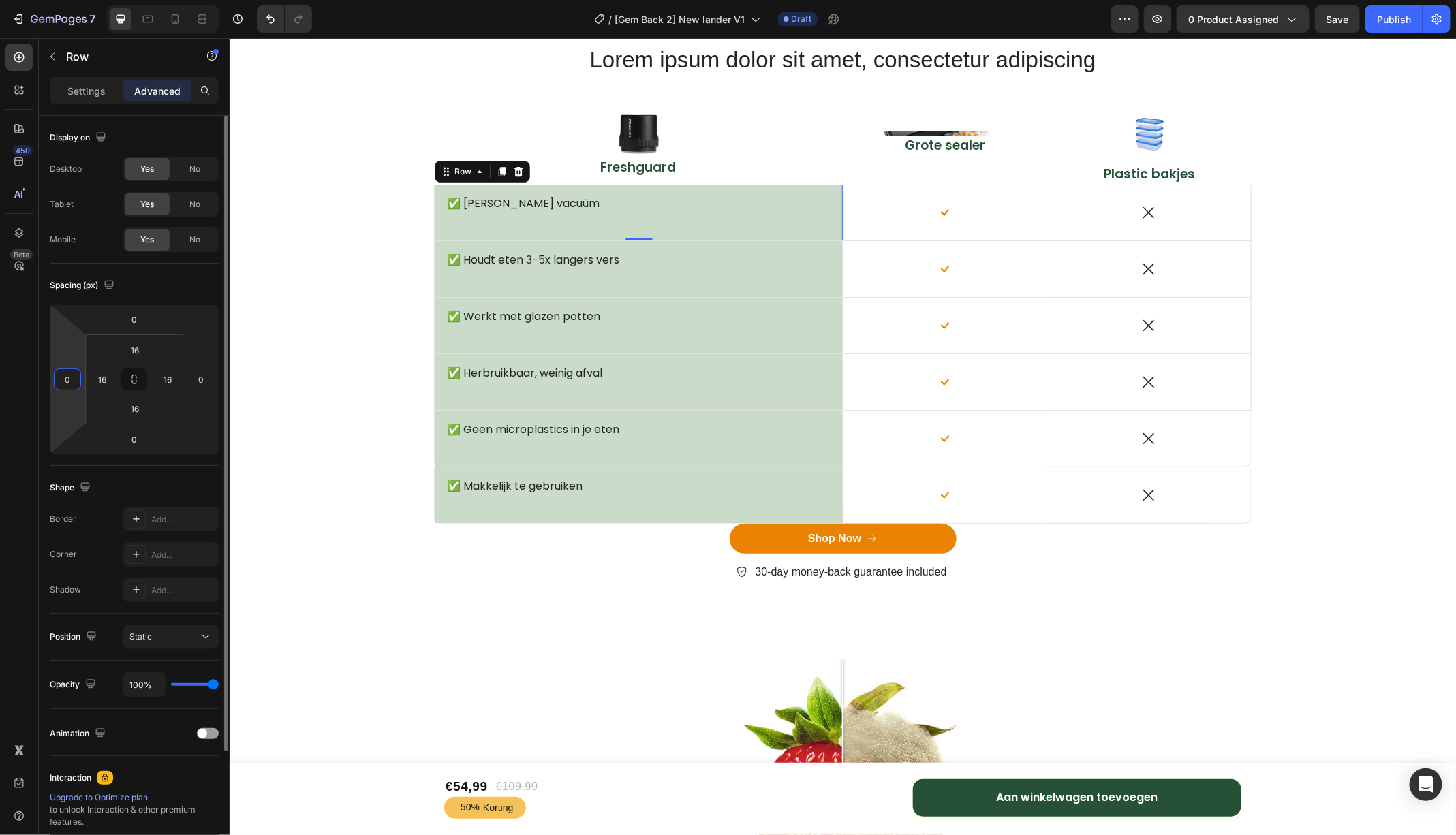
click at [71, 382] on input "0" at bounding box center [67, 379] width 20 height 20
type input "30"
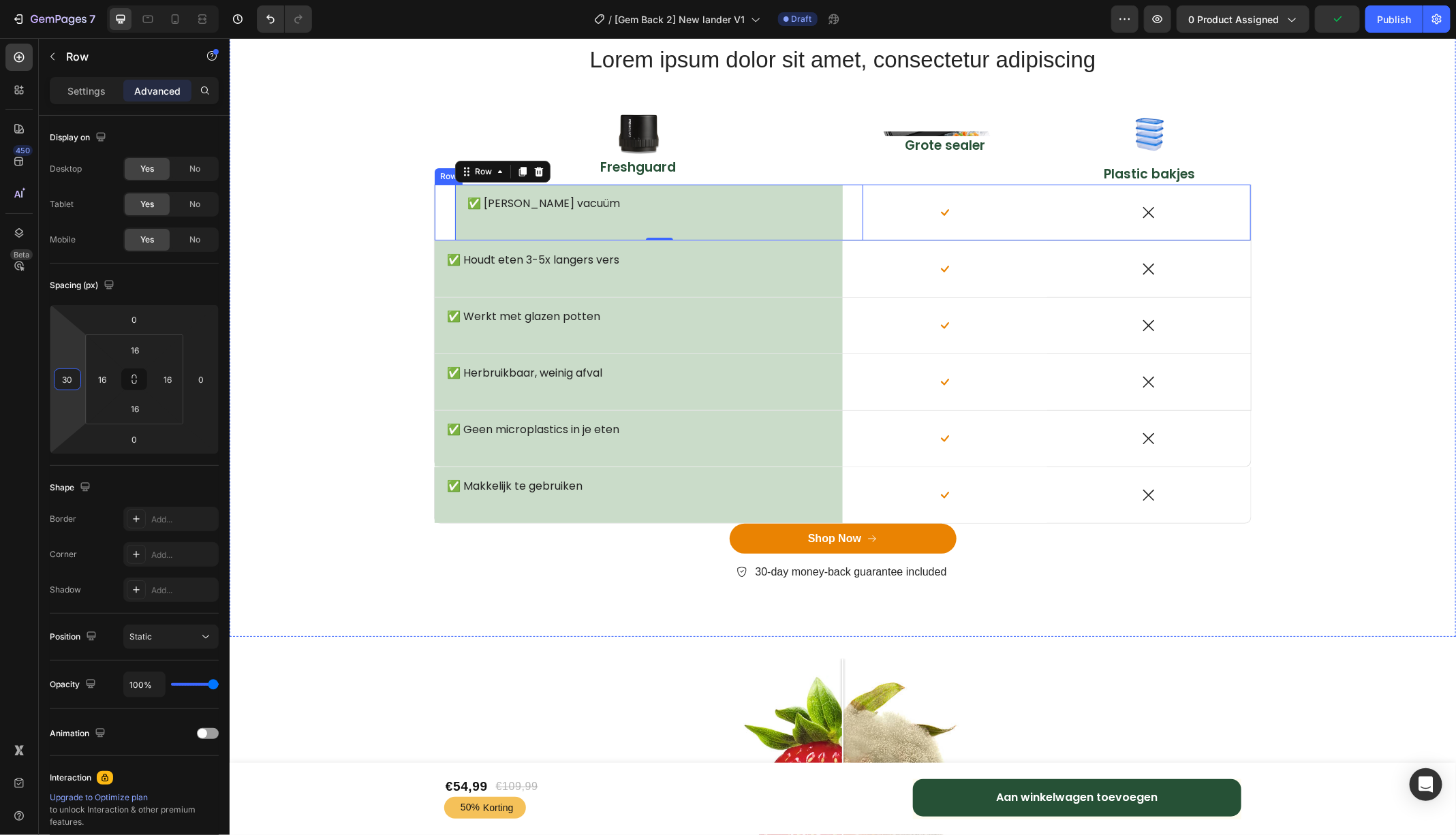
click at [1234, 192] on div "Icon" at bounding box center [1149, 212] width 204 height 56
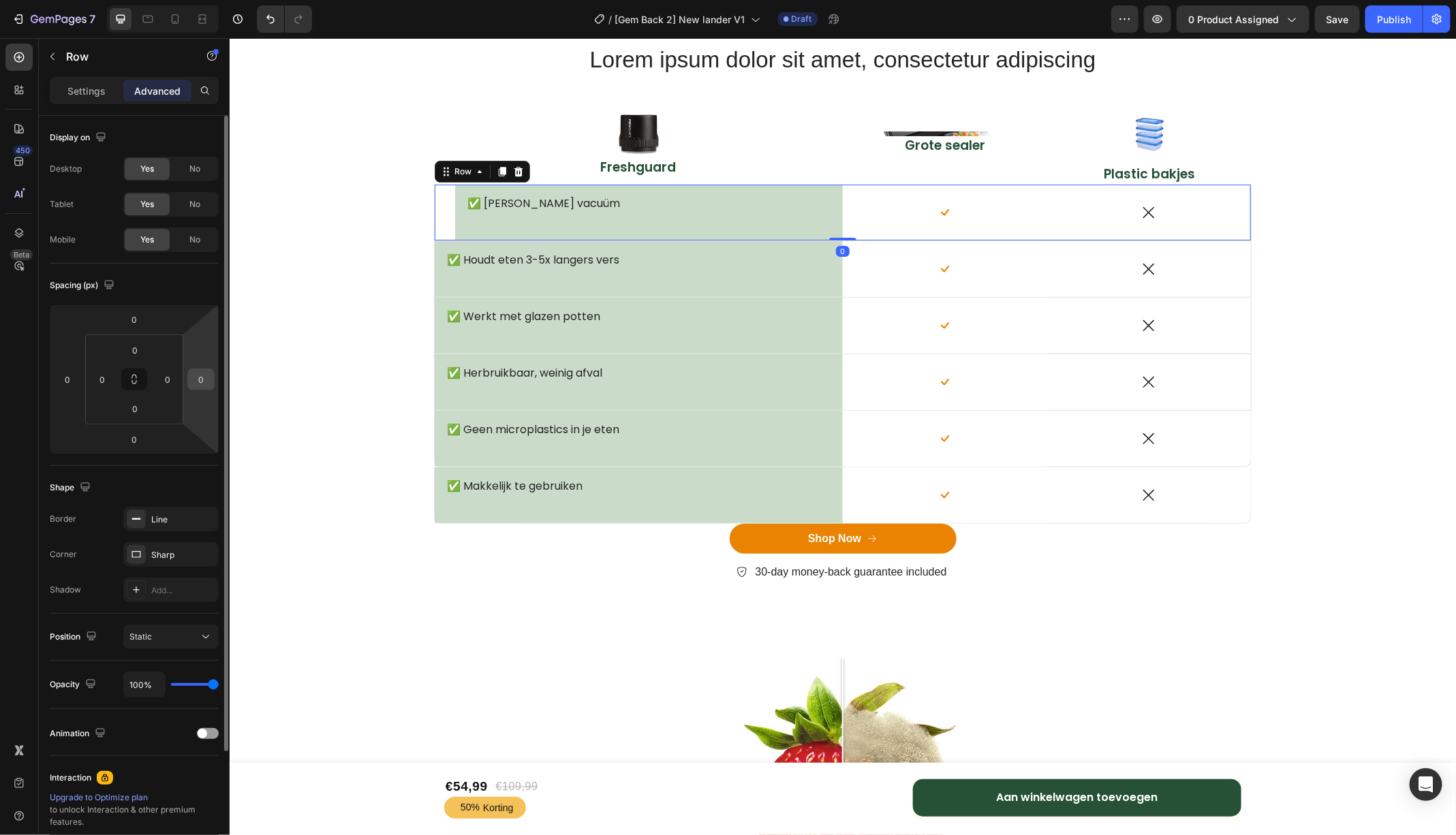
click at [208, 378] on input "0" at bounding box center [200, 379] width 20 height 20
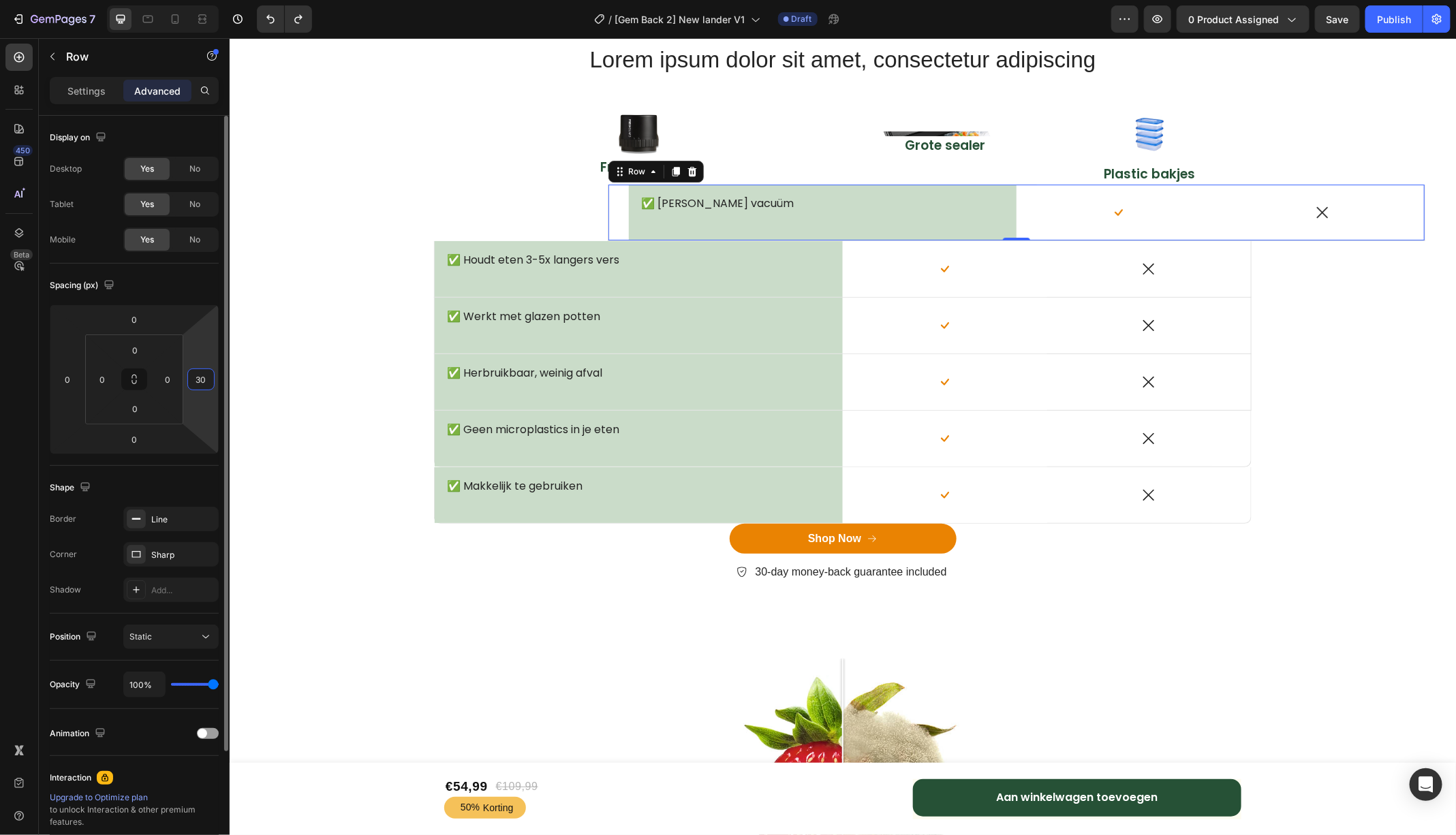
type input "0"
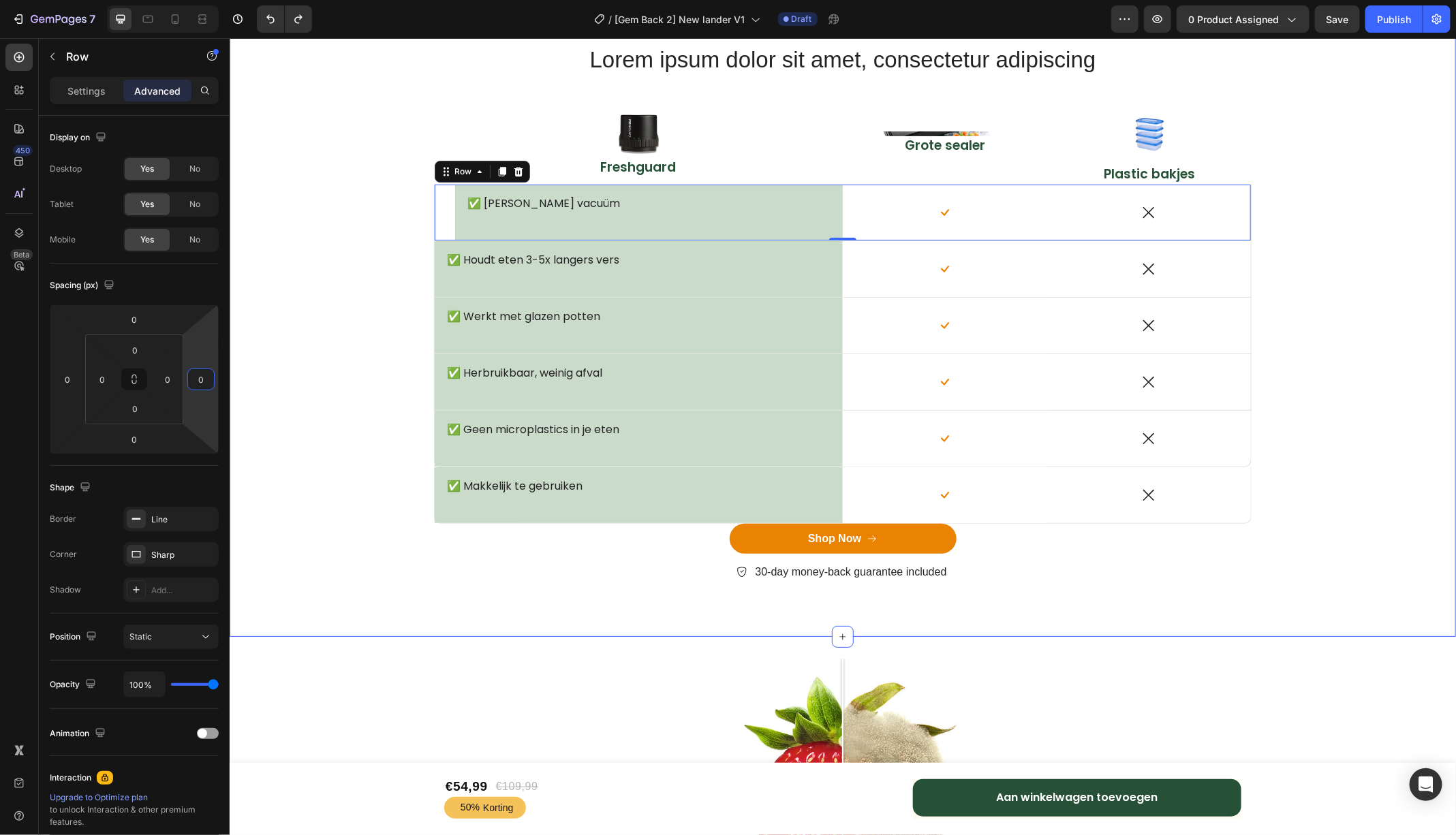
scroll to position [5457, 0]
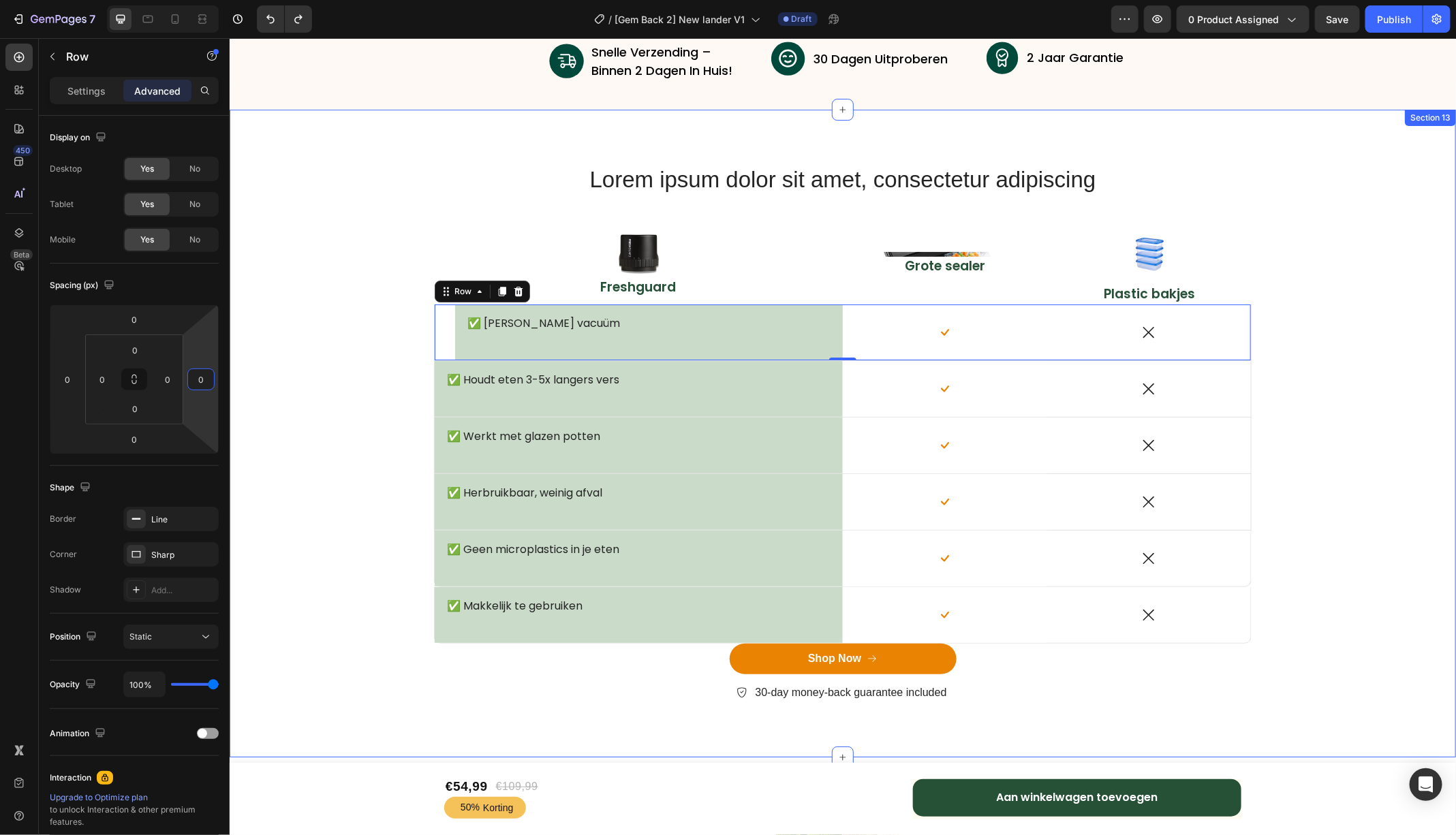
click at [1329, 272] on div "Lorem ipsum dolor sit amet, consectetur adipiscing Heading Row Image Freshguard…" at bounding box center [841, 443] width 1205 height 560
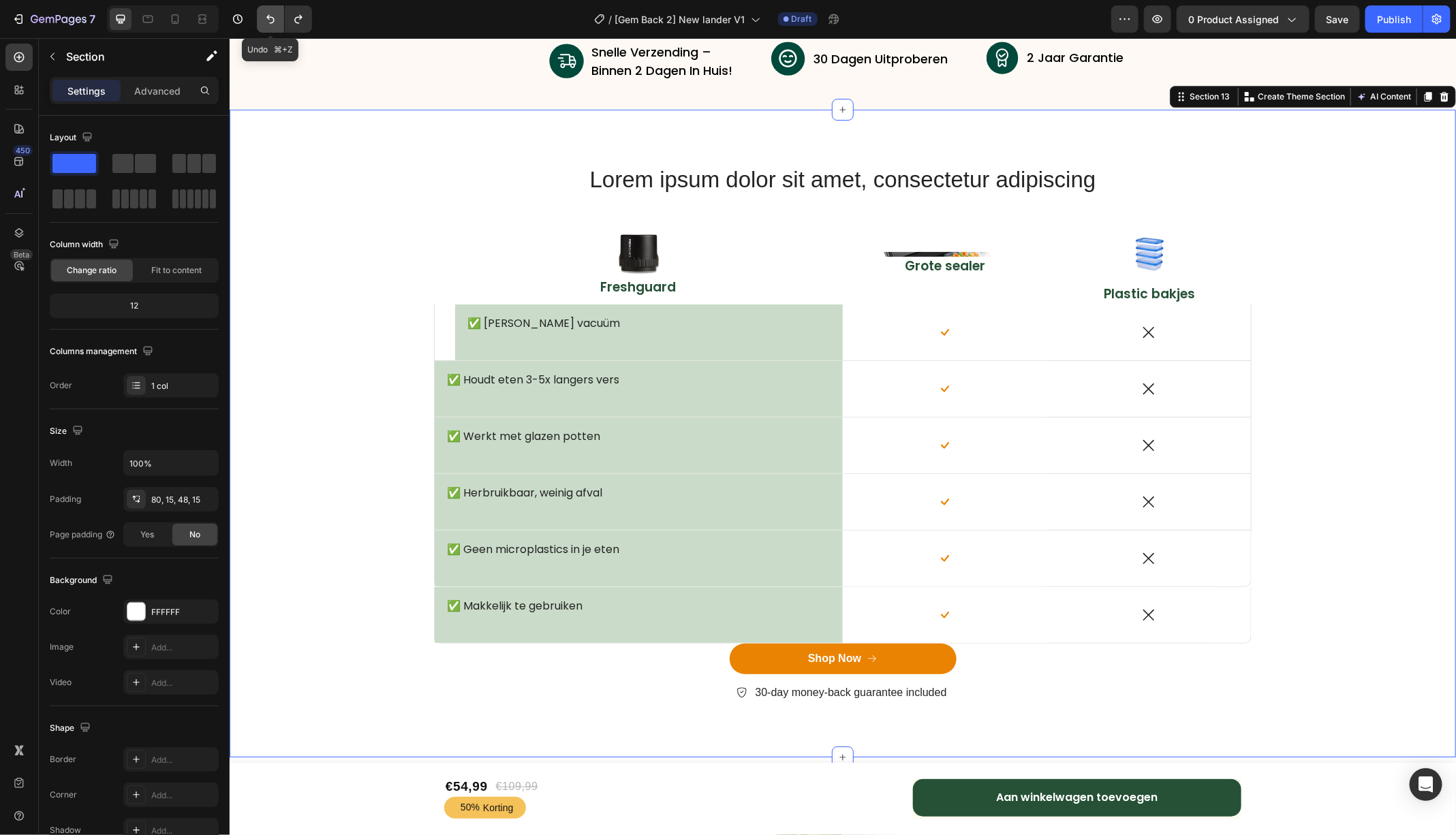
click at [268, 15] on icon "Undo/Redo" at bounding box center [271, 19] width 8 height 9
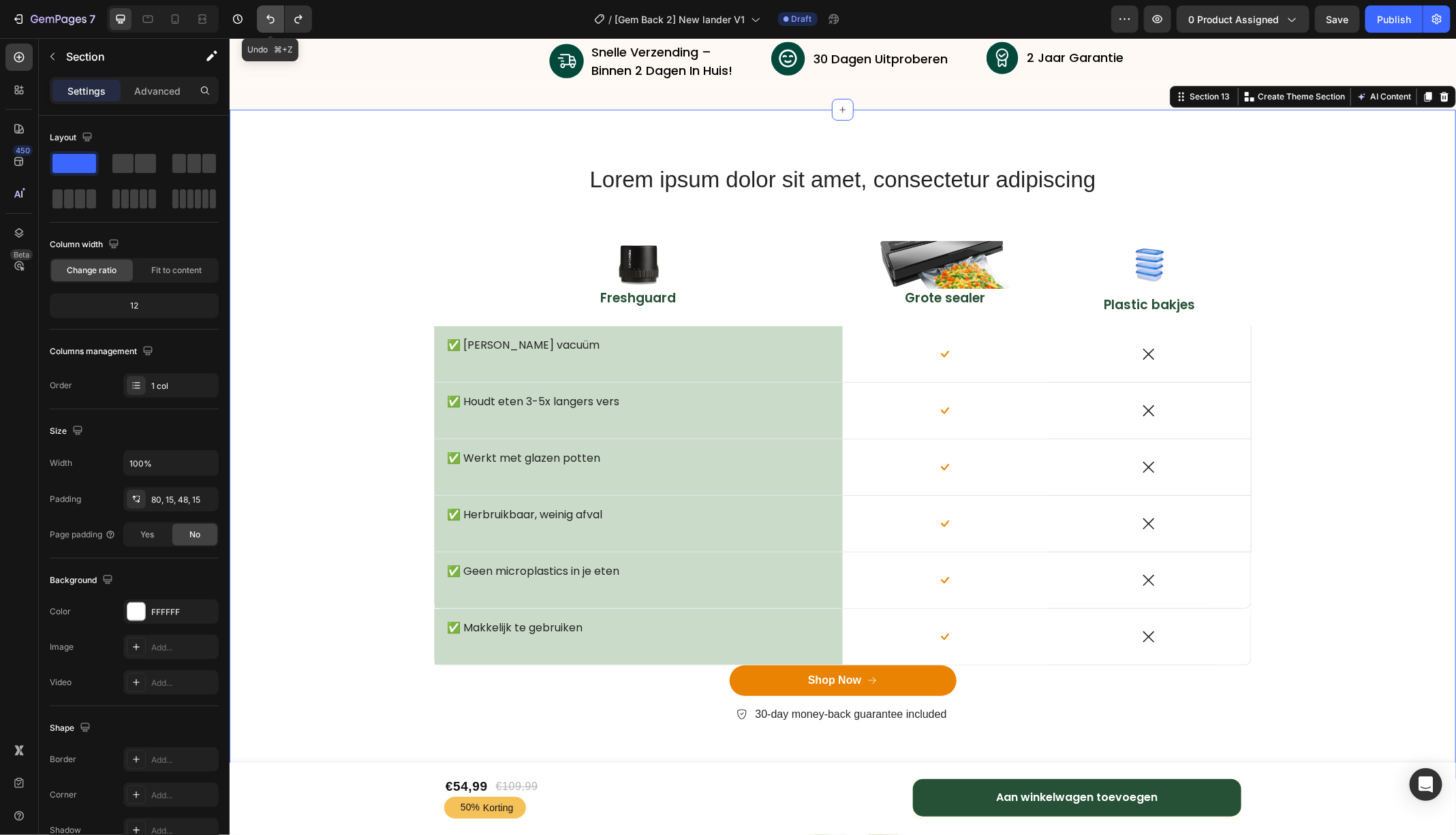
click at [268, 15] on icon "Undo/Redo" at bounding box center [271, 19] width 8 height 9
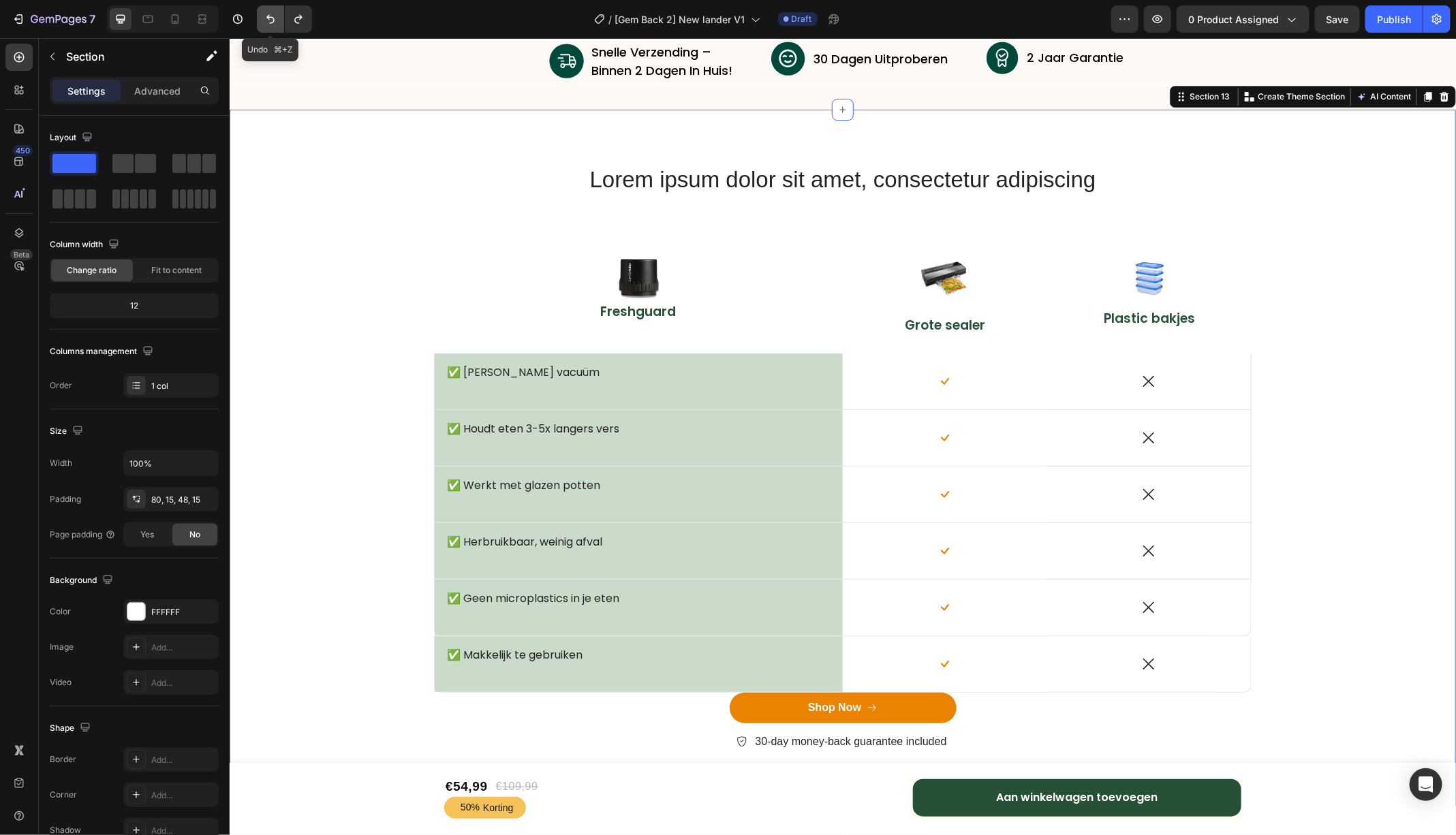
click at [263, 23] on icon "Undo/Redo" at bounding box center [270, 19] width 14 height 14
click at [300, 24] on icon "Undo/Redo" at bounding box center [298, 19] width 14 height 14
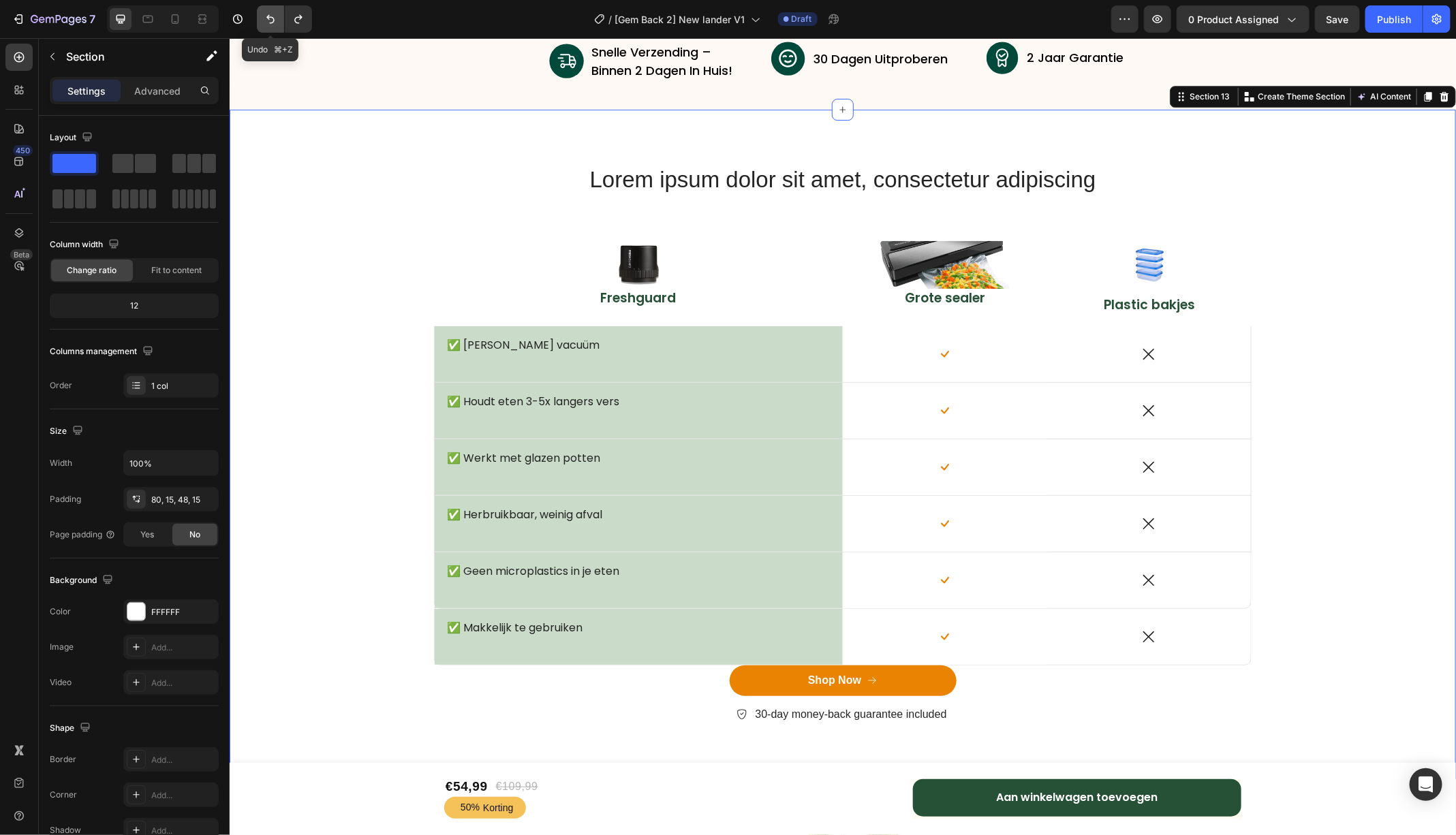
click at [271, 22] on icon "Undo/Redo" at bounding box center [270, 19] width 14 height 14
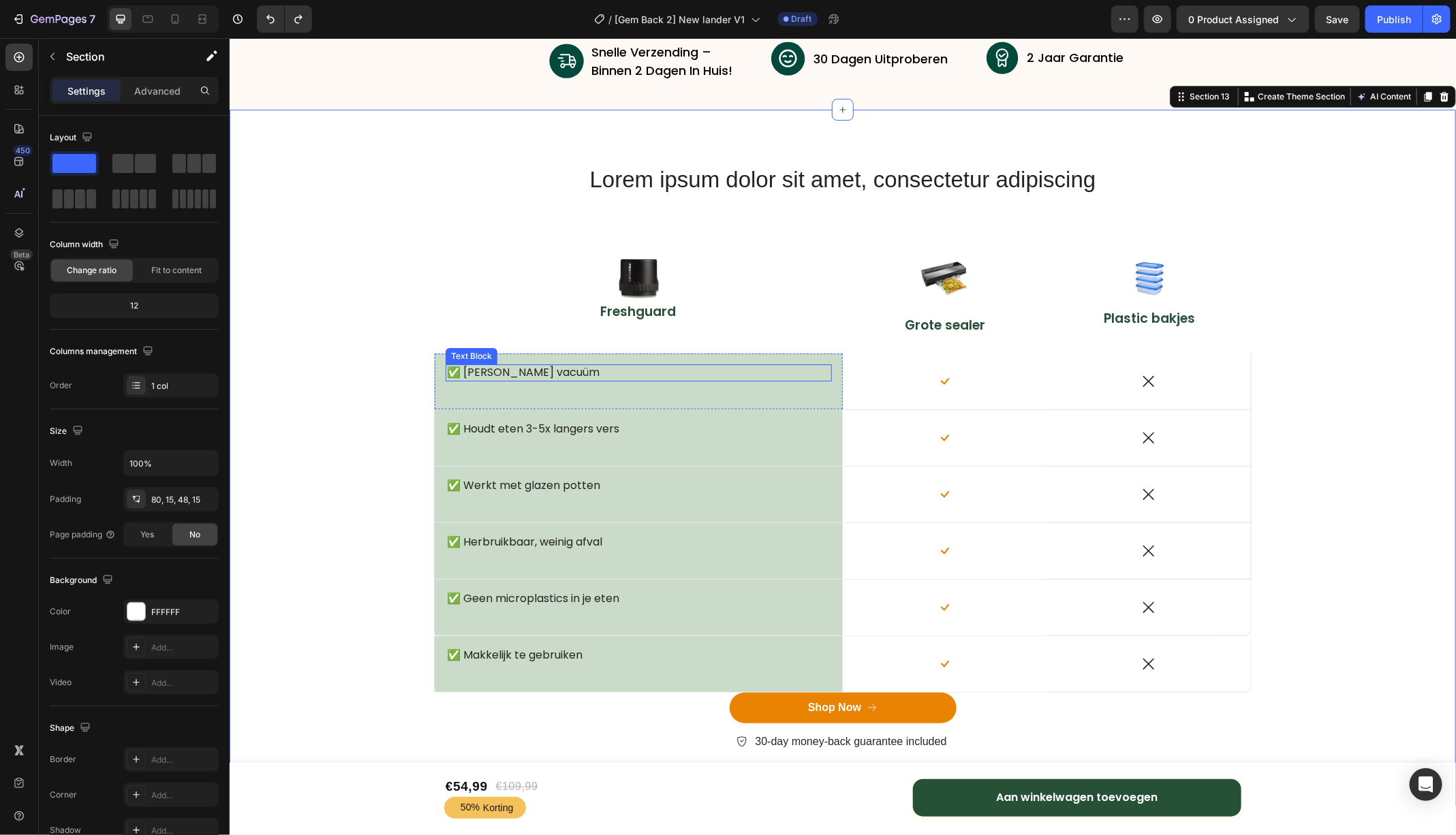
click at [556, 374] on p "✅ [PERSON_NAME] vacuüm" at bounding box center [636, 372] width 379 height 15
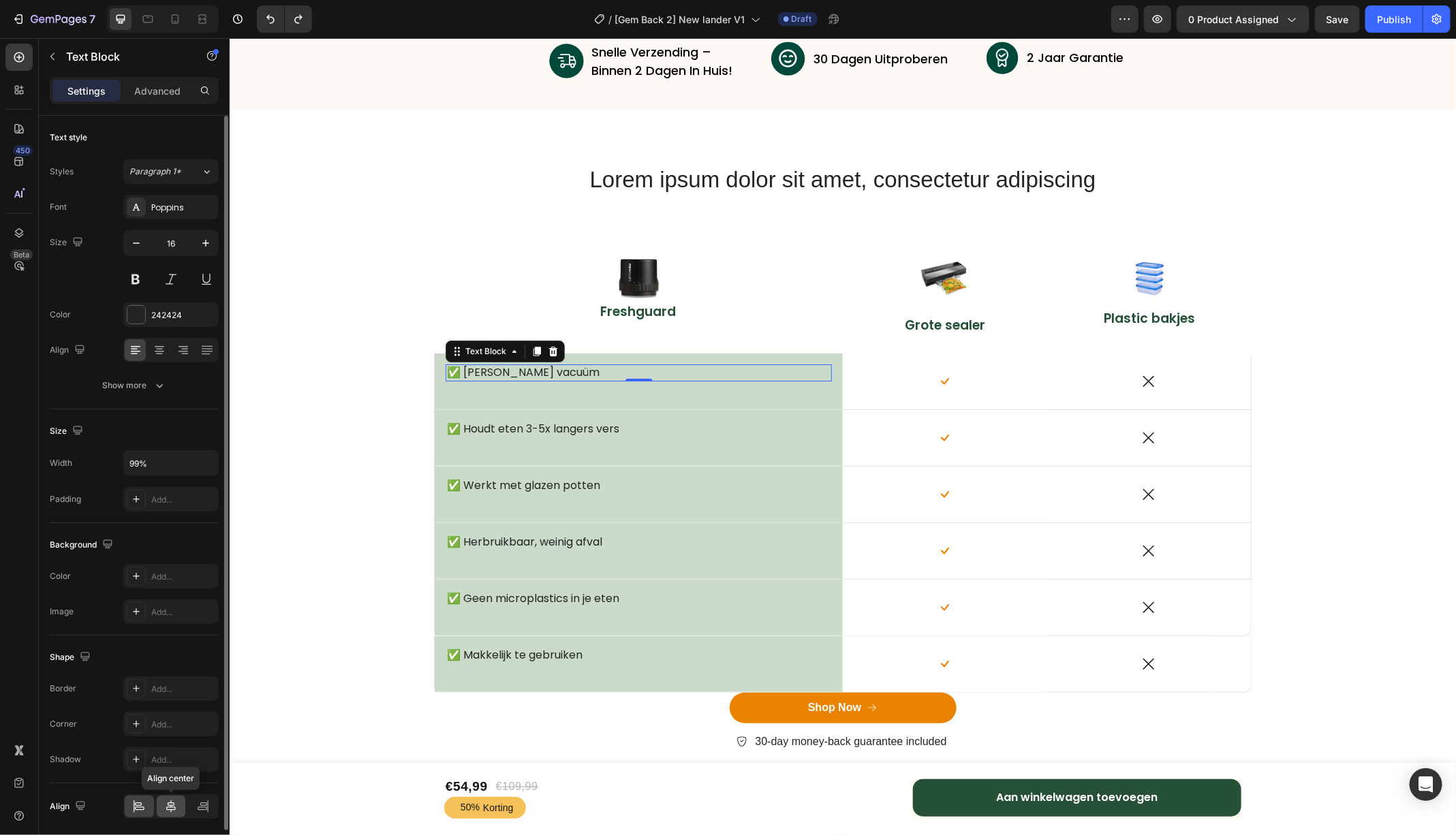
click at [173, 800] on icon at bounding box center [171, 807] width 14 height 14
click at [148, 799] on div at bounding box center [139, 807] width 29 height 22
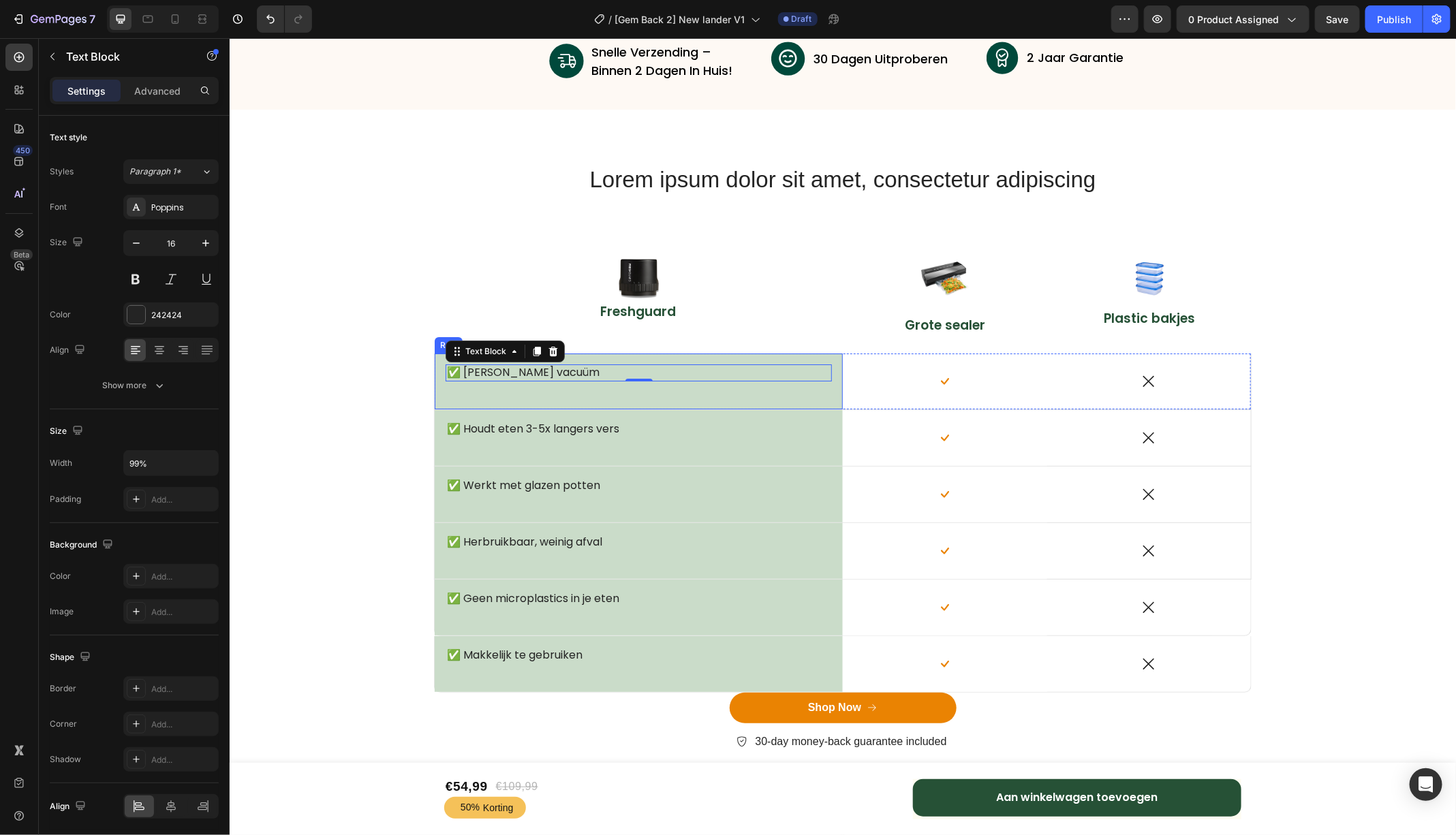
click at [583, 358] on div "✅ Echte vacuüm Text Block 0 Row" at bounding box center [637, 380] width 408 height 56
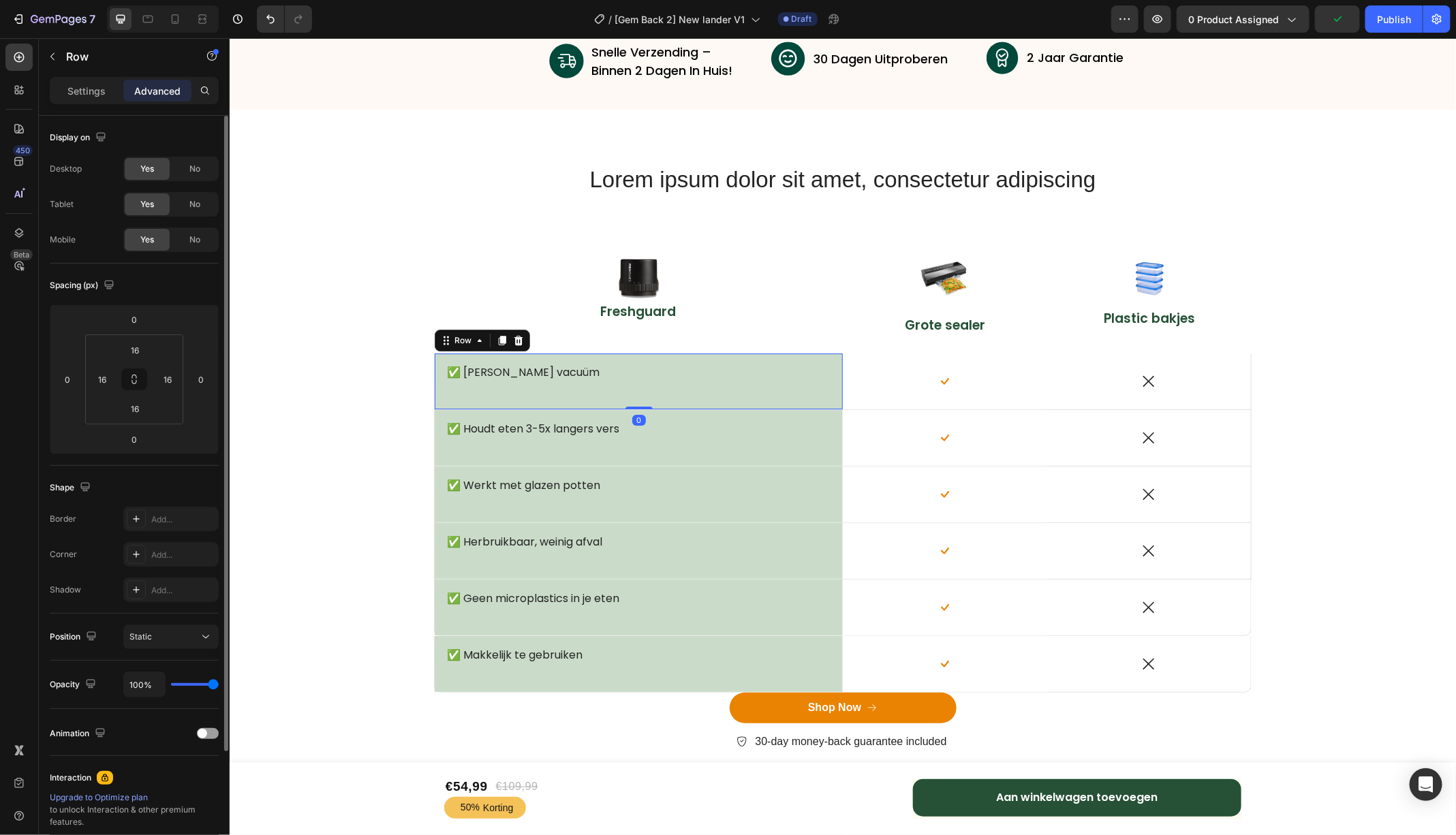
scroll to position [148, 0]
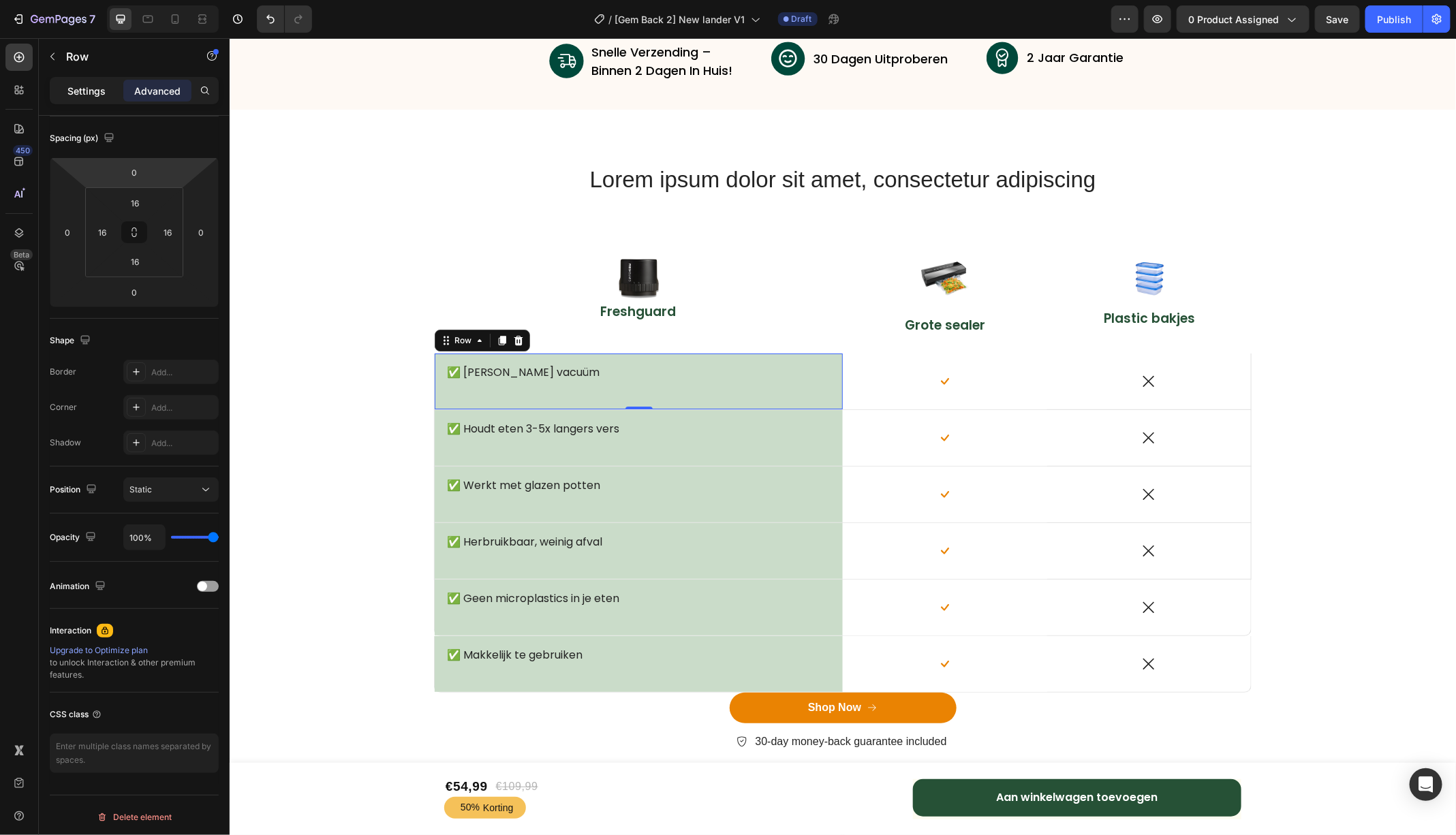
click at [96, 93] on p "Settings" at bounding box center [86, 91] width 38 height 15
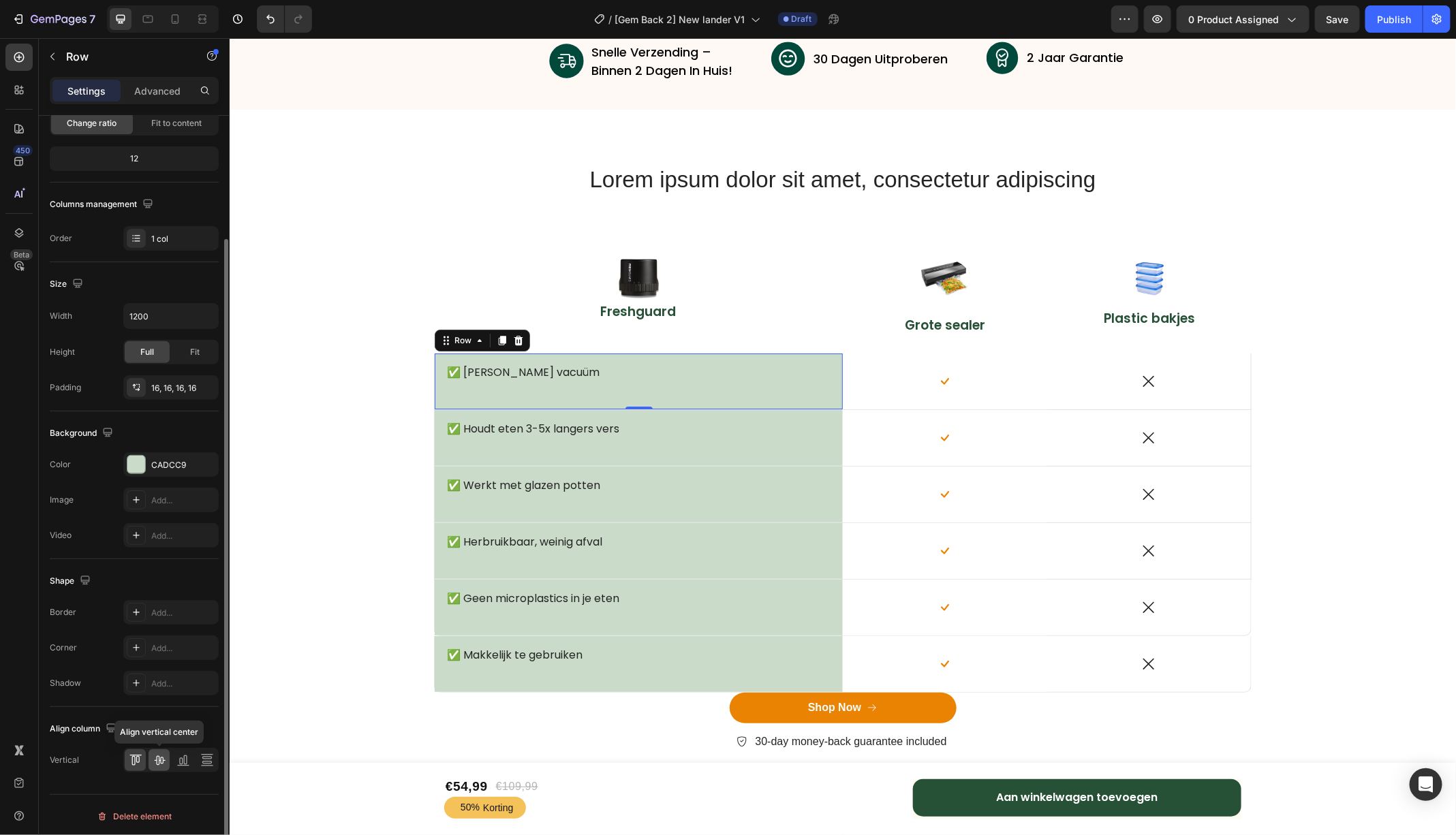
click at [161, 764] on icon at bounding box center [159, 760] width 14 height 14
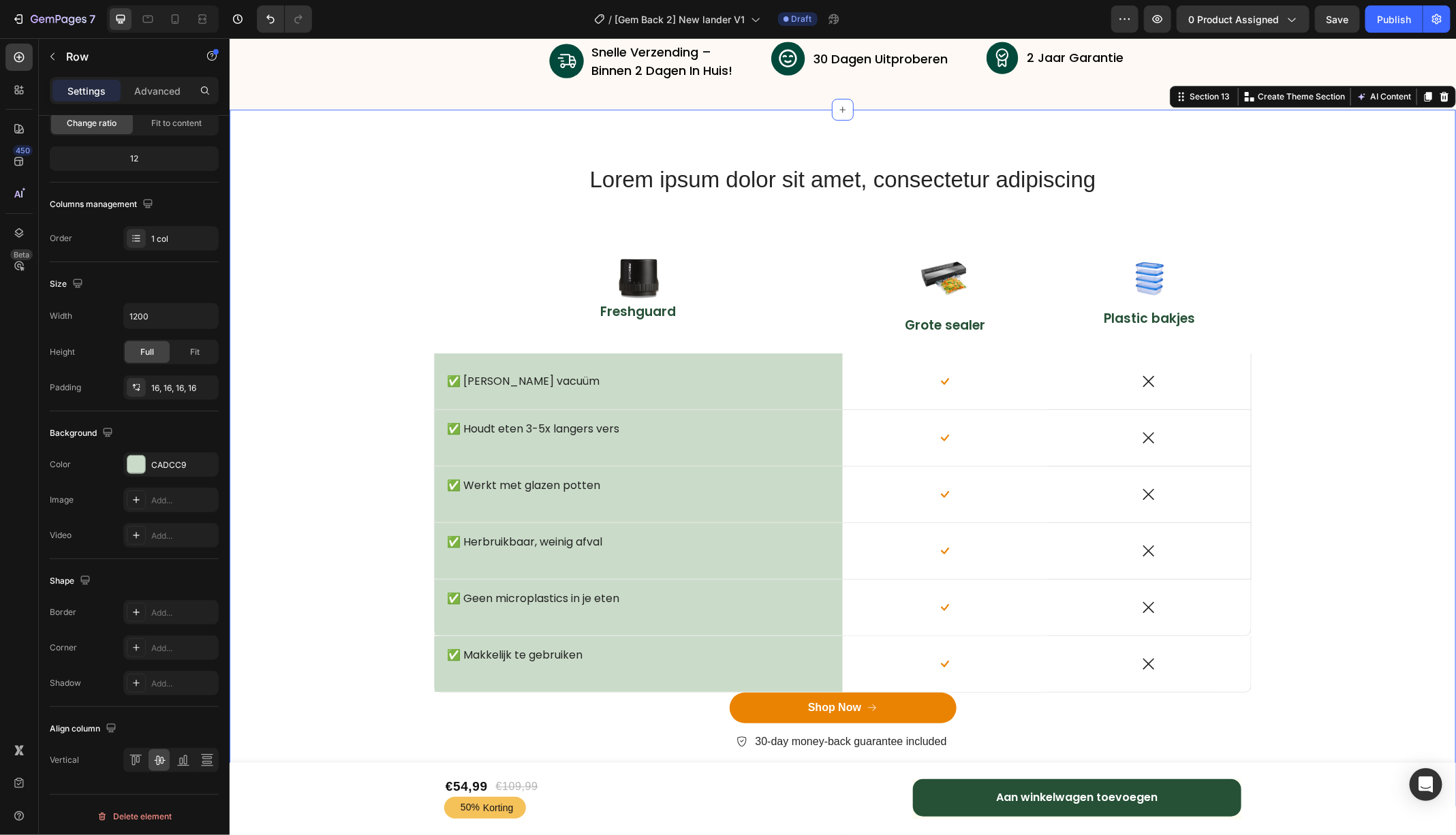
click at [324, 483] on div "Lorem ipsum dolor sit amet, consectetur adipiscing Heading Row Image Freshguard…" at bounding box center [841, 468] width 1205 height 609
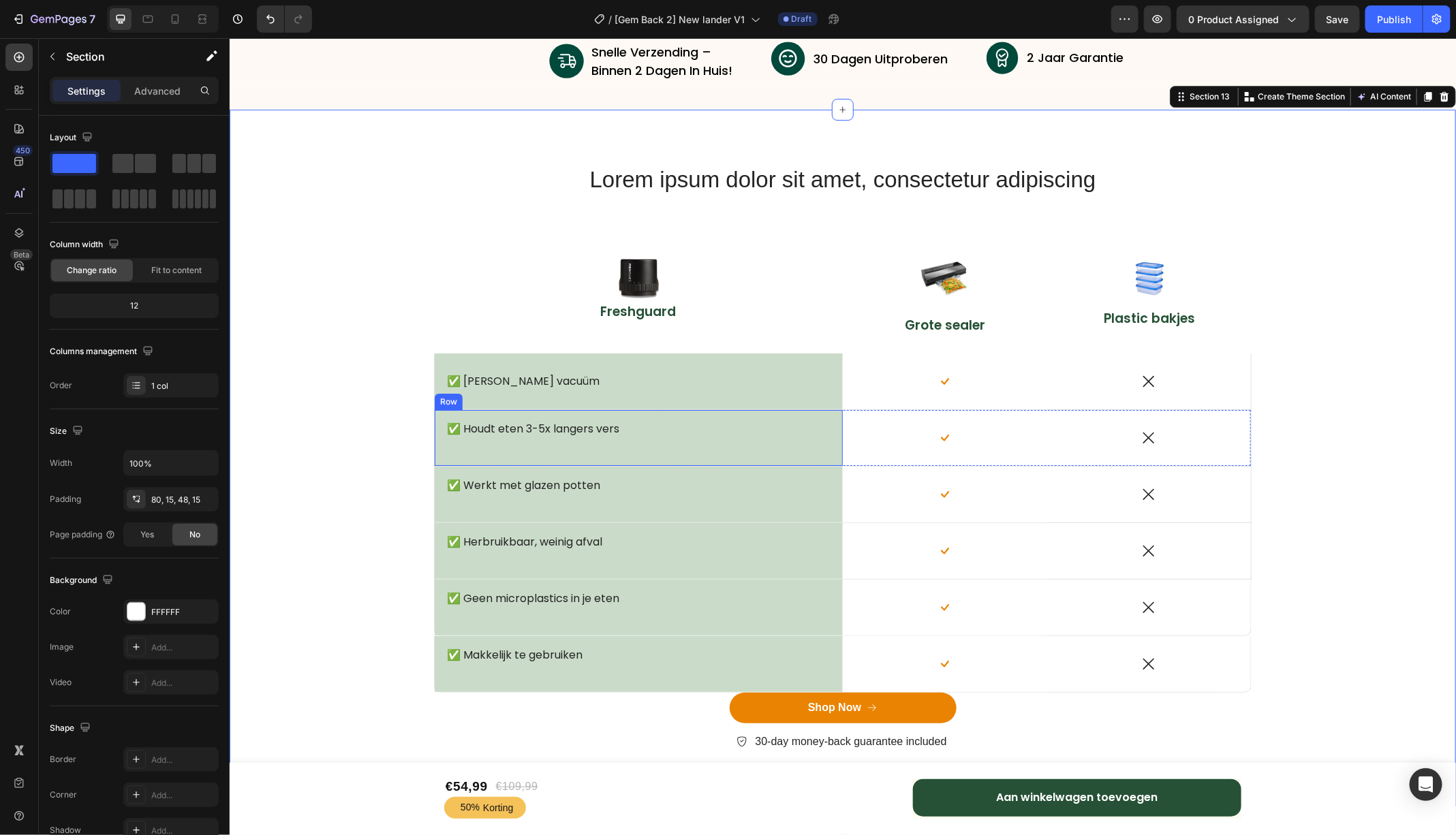
click at [700, 414] on div "✅ Houdt eten 3-5x langers vers Text Block Row" at bounding box center [637, 437] width 408 height 56
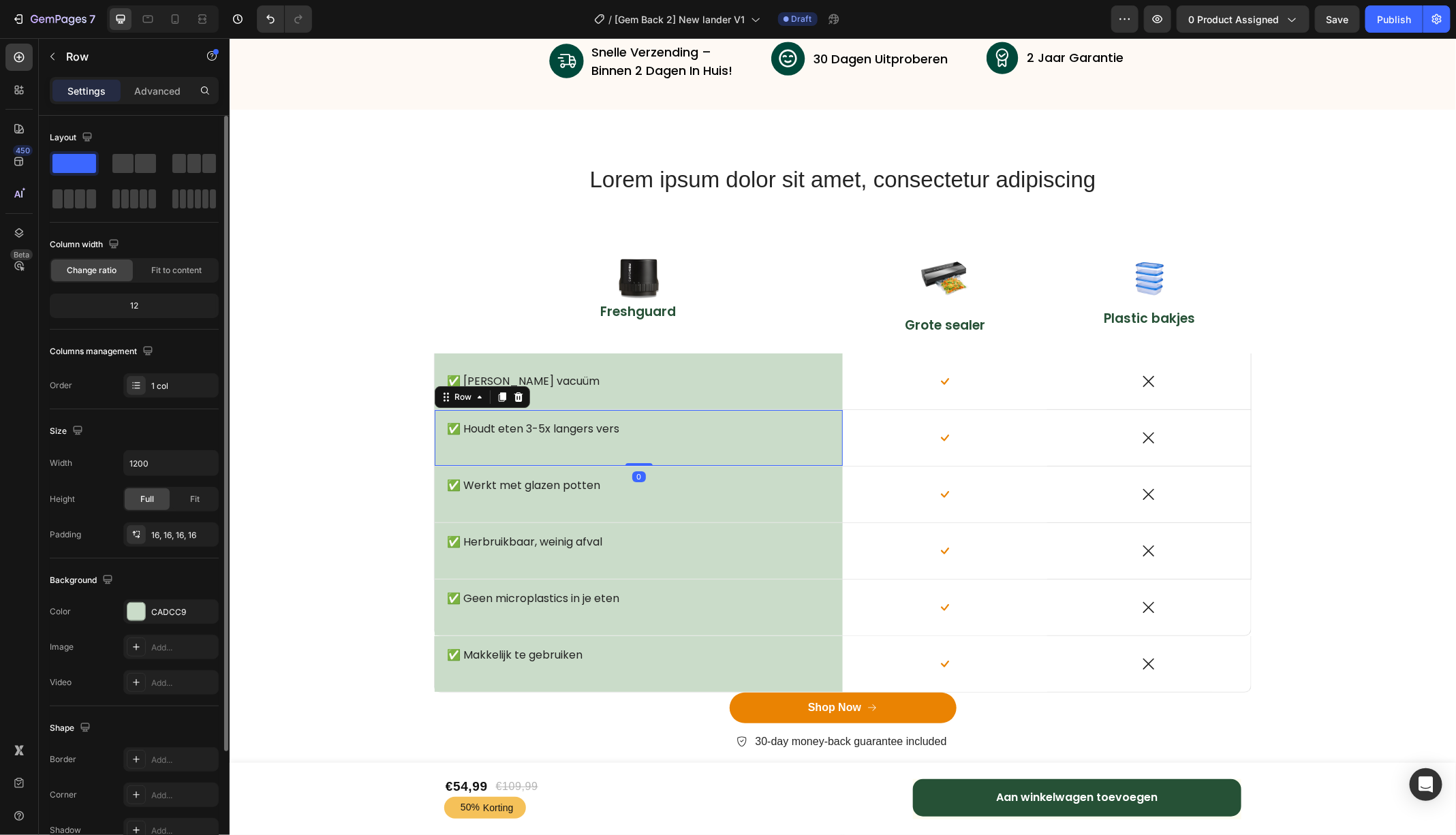
scroll to position [148, 0]
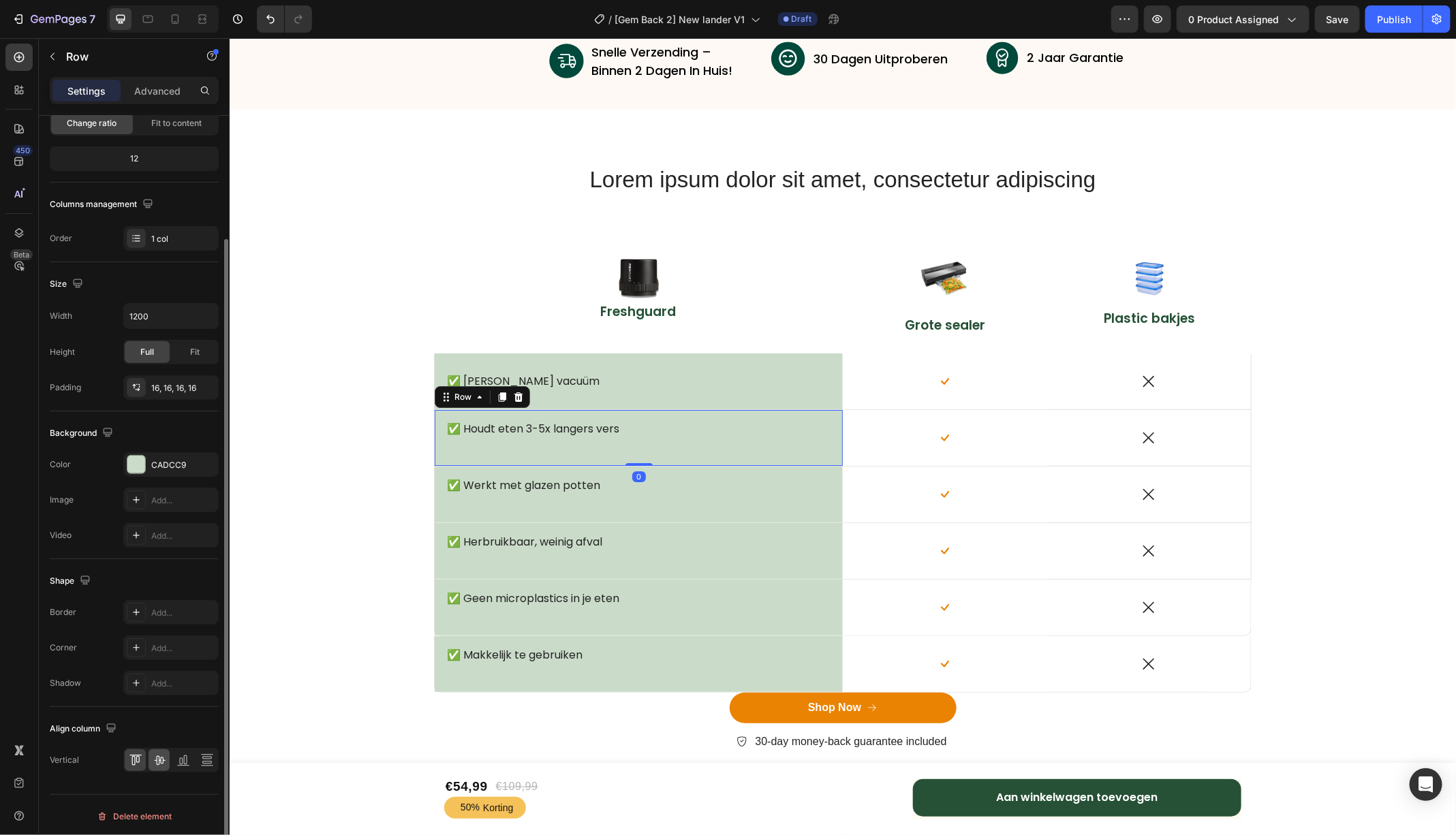
click at [162, 760] on icon at bounding box center [159, 761] width 11 height 10
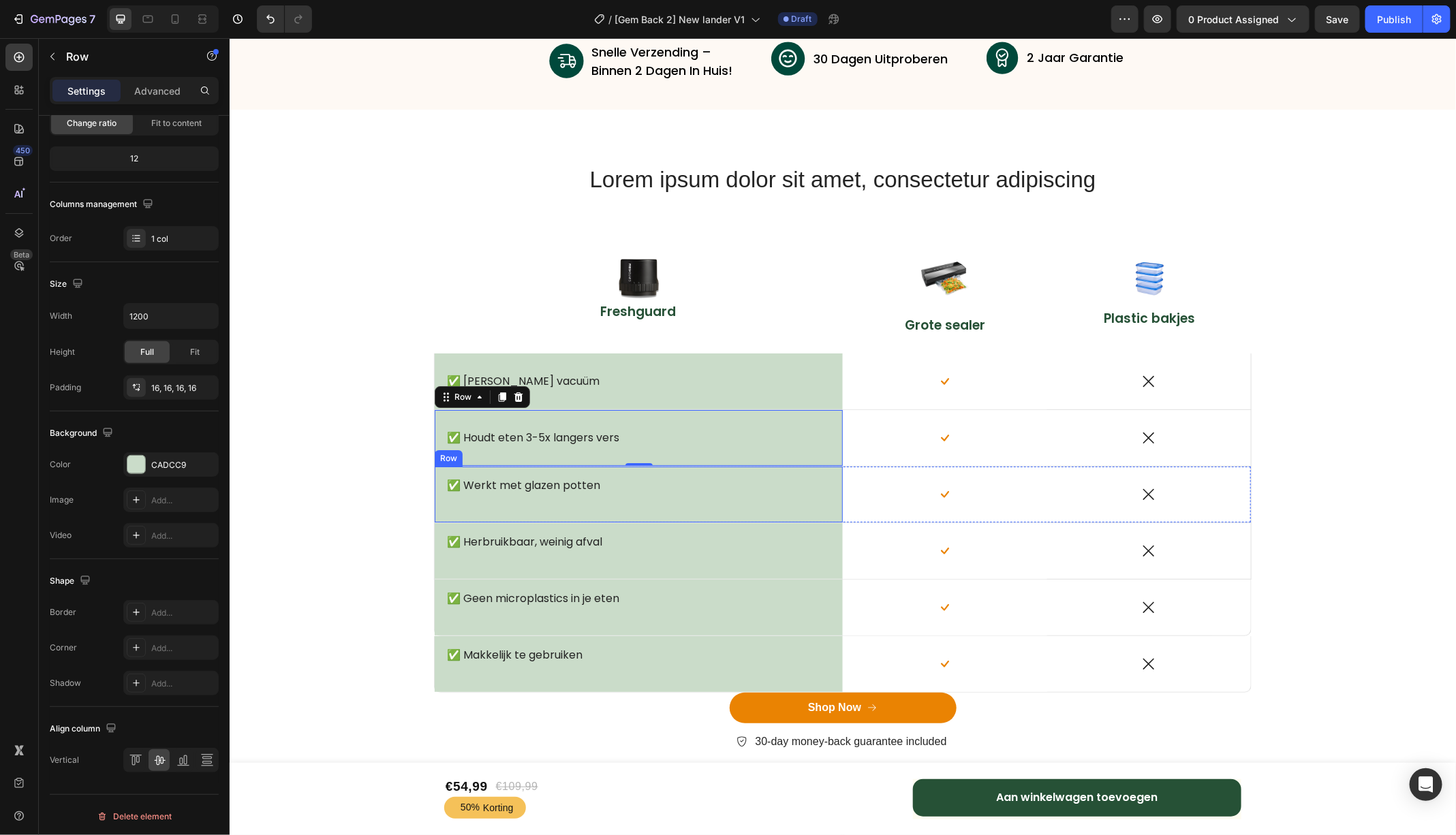
click at [744, 472] on div "✅ Werkt met glazen potten Text Block Row" at bounding box center [637, 494] width 408 height 56
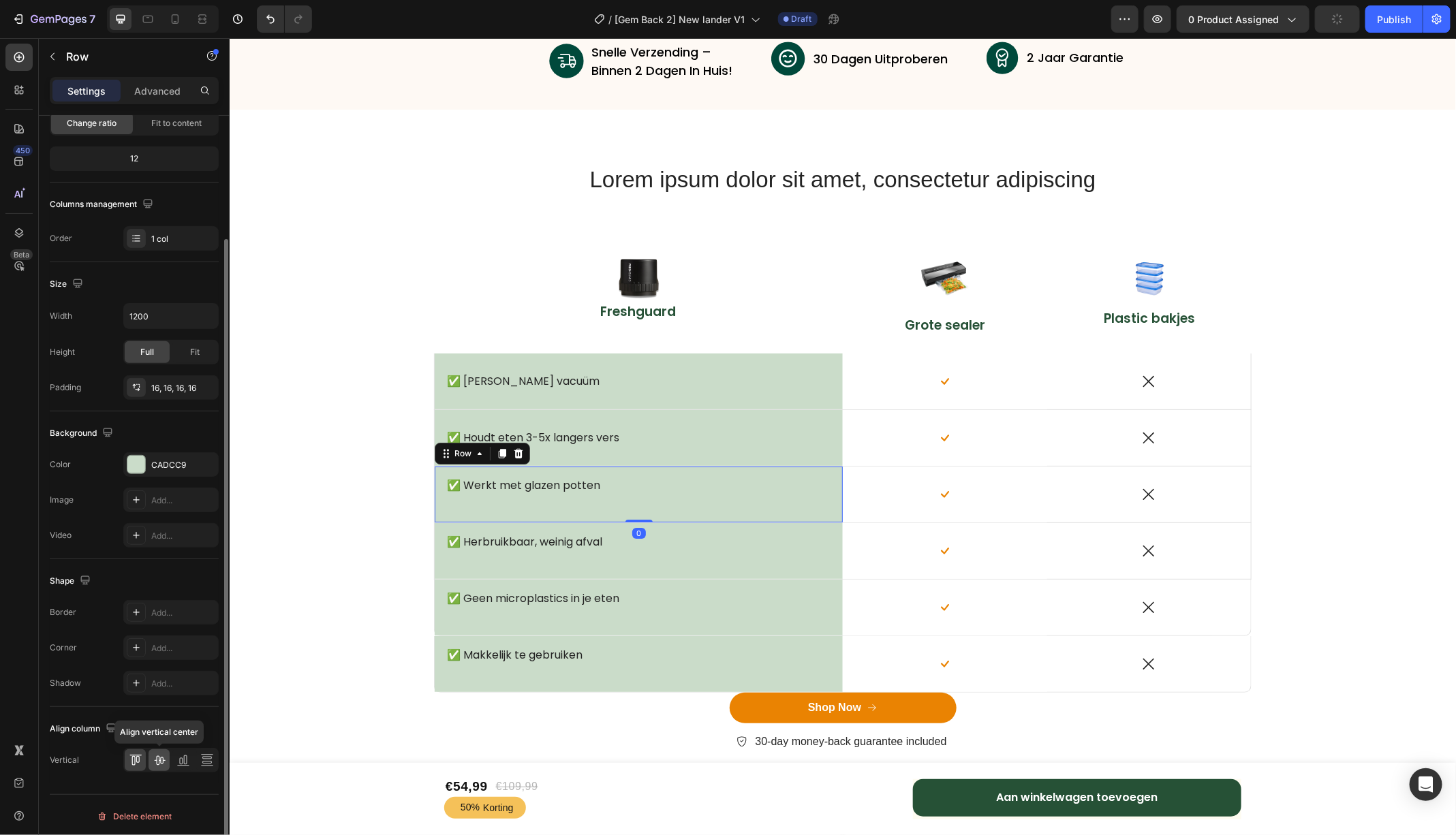
click at [161, 760] on icon at bounding box center [159, 761] width 11 height 10
click at [786, 525] on div "✅ Herbruikbaar, weinig afval Text Block Row" at bounding box center [637, 550] width 408 height 56
click at [159, 757] on icon at bounding box center [159, 761] width 11 height 10
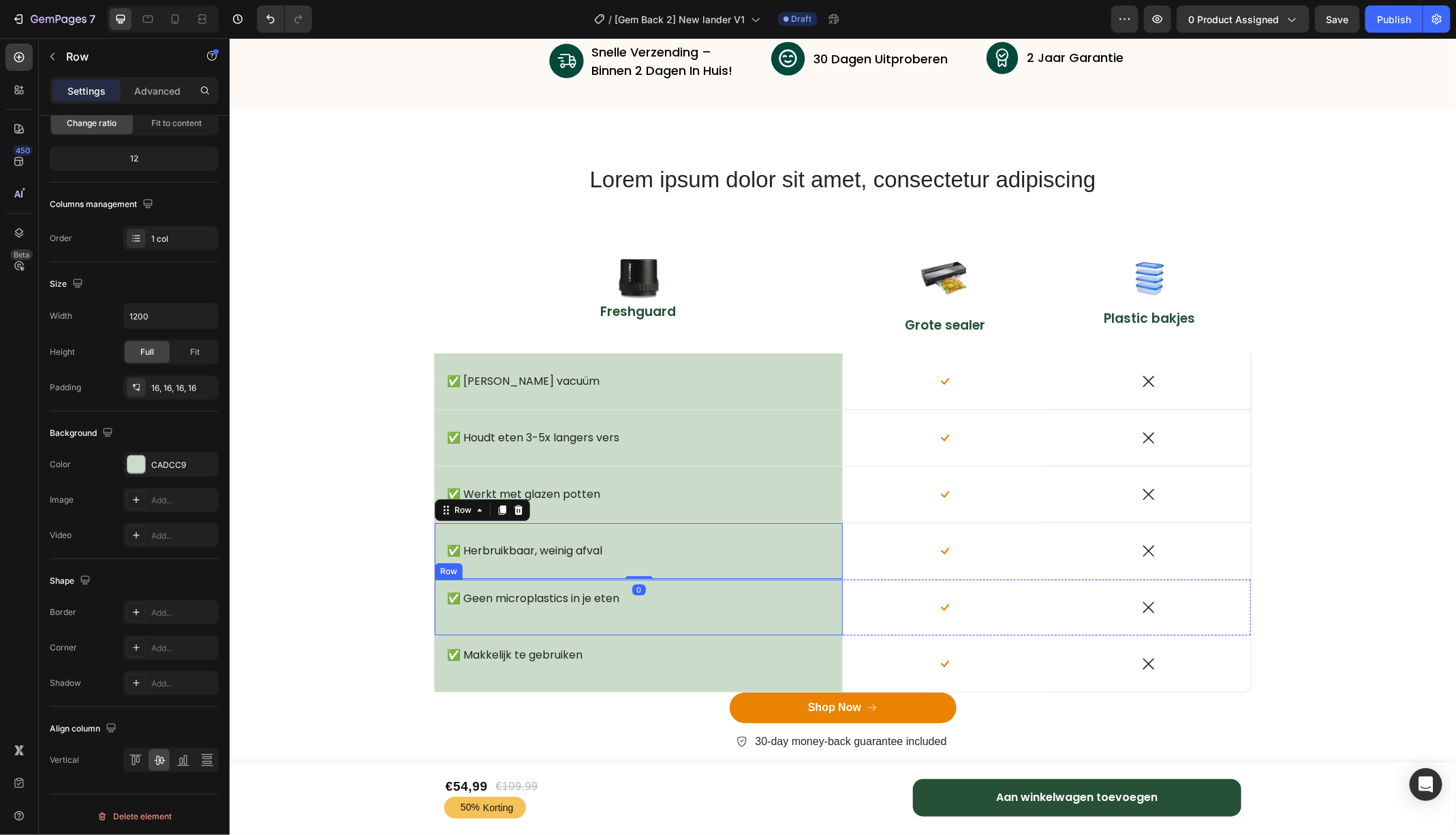
click at [725, 583] on div "✅ Geen microplastics in je eten Text Block Row" at bounding box center [637, 606] width 408 height 56
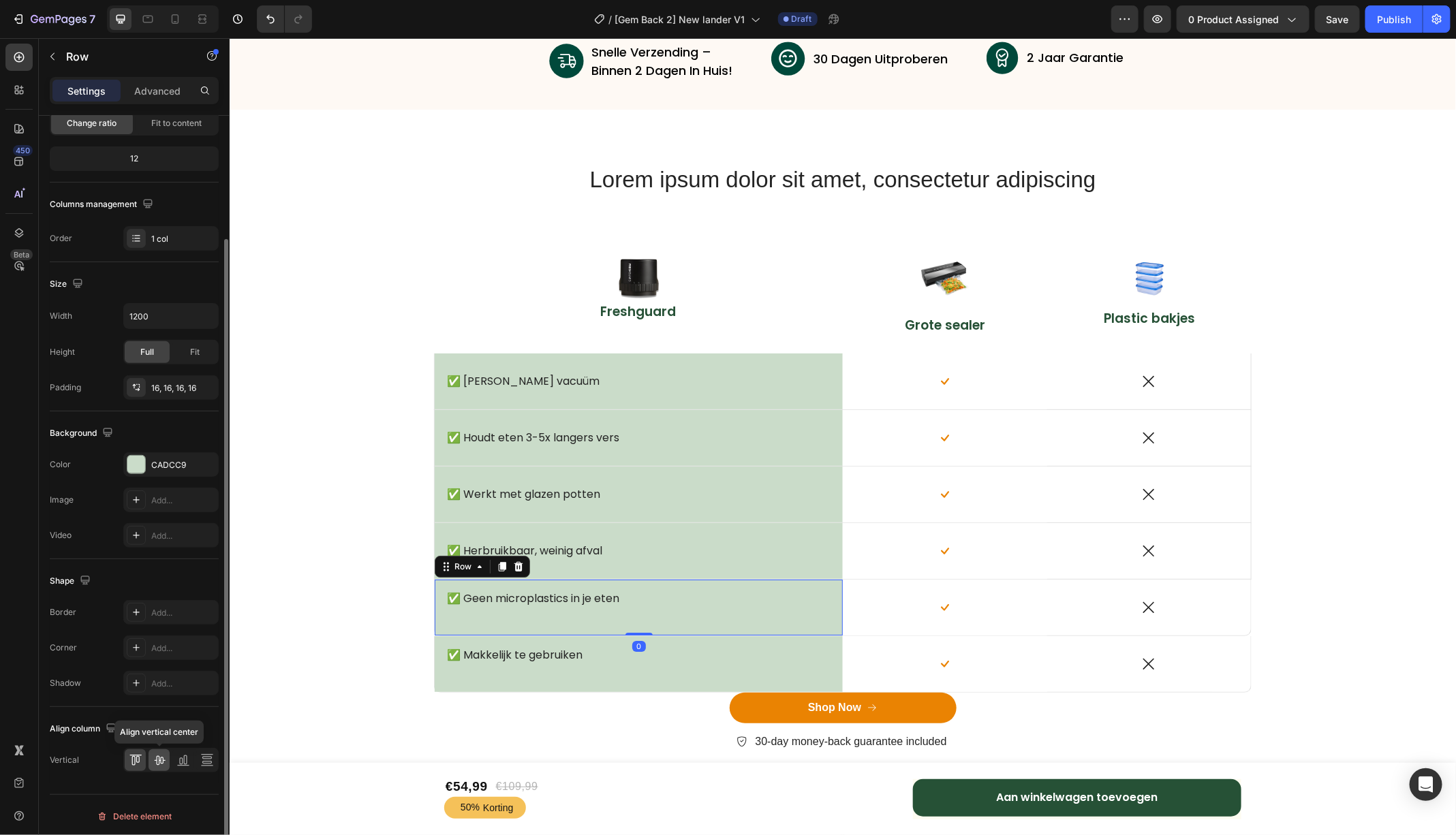
click at [166, 756] on div at bounding box center [159, 760] width 21 height 22
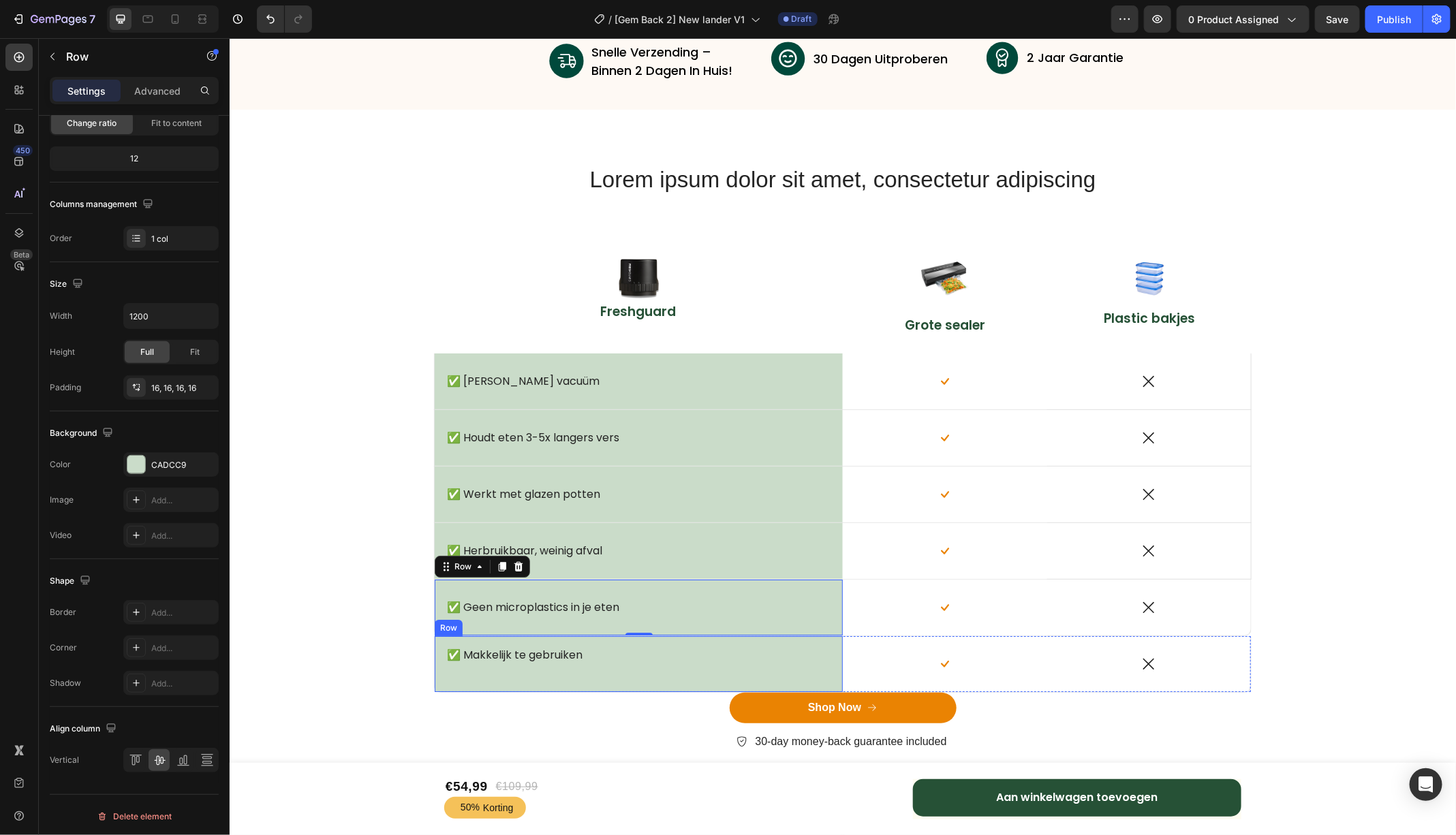
click at [727, 639] on div "✅ Makkelijk te gebruiken Text Block Row" at bounding box center [637, 663] width 408 height 56
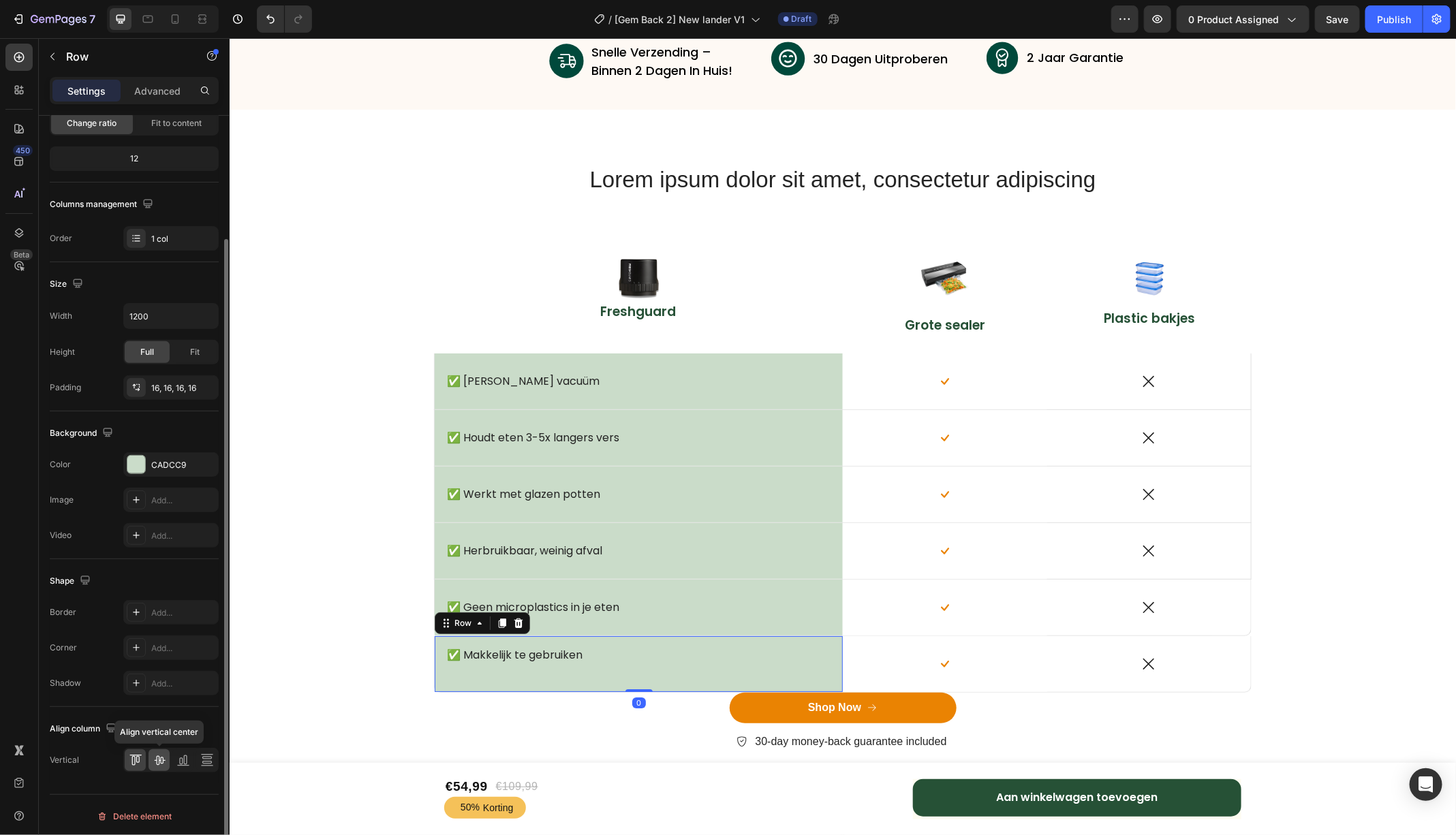
click at [163, 757] on icon at bounding box center [159, 761] width 11 height 10
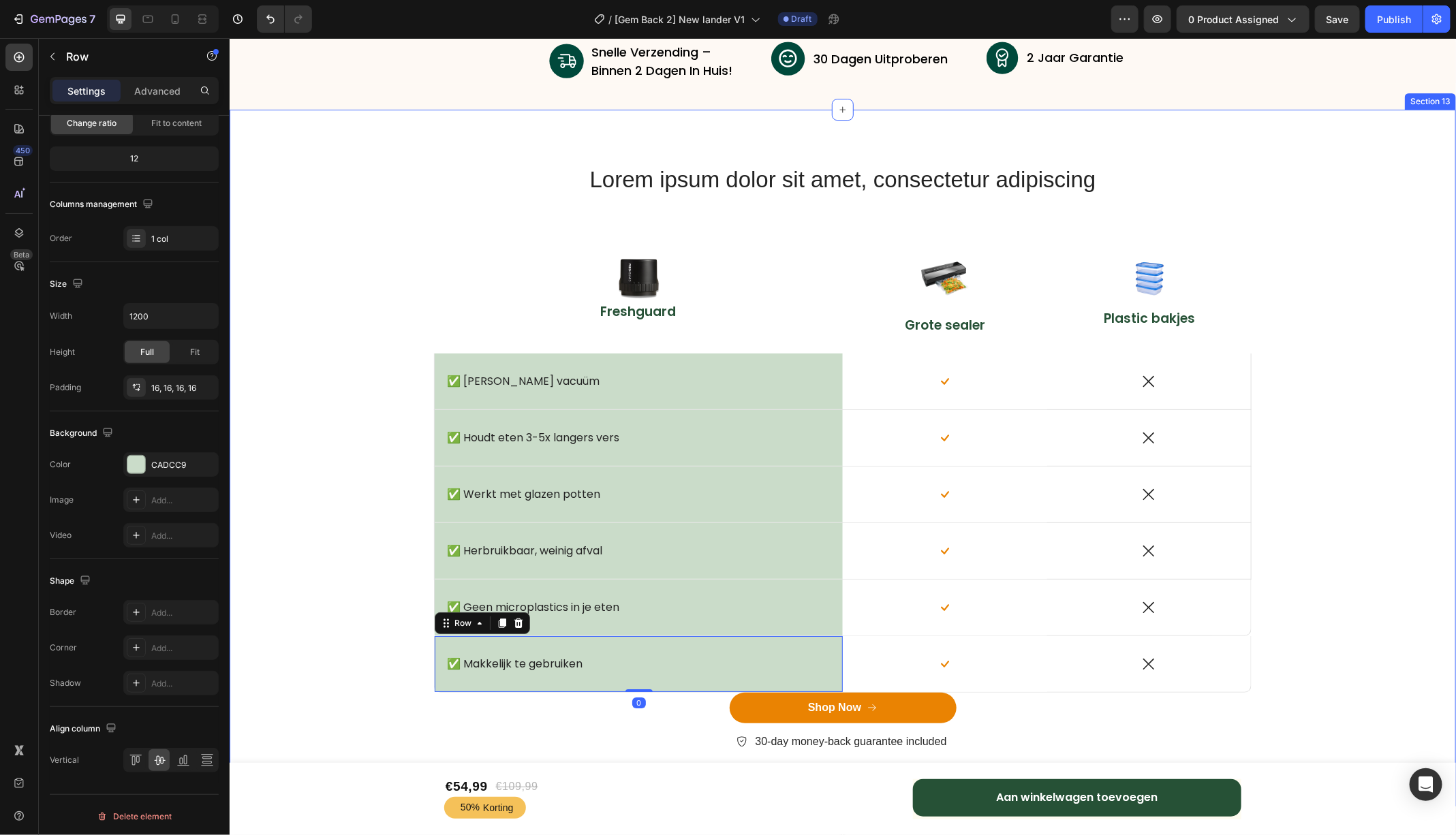
click at [291, 514] on div "Lorem ipsum dolor sit amet, consectetur adipiscing Heading Row Image Freshguard…" at bounding box center [841, 468] width 1205 height 609
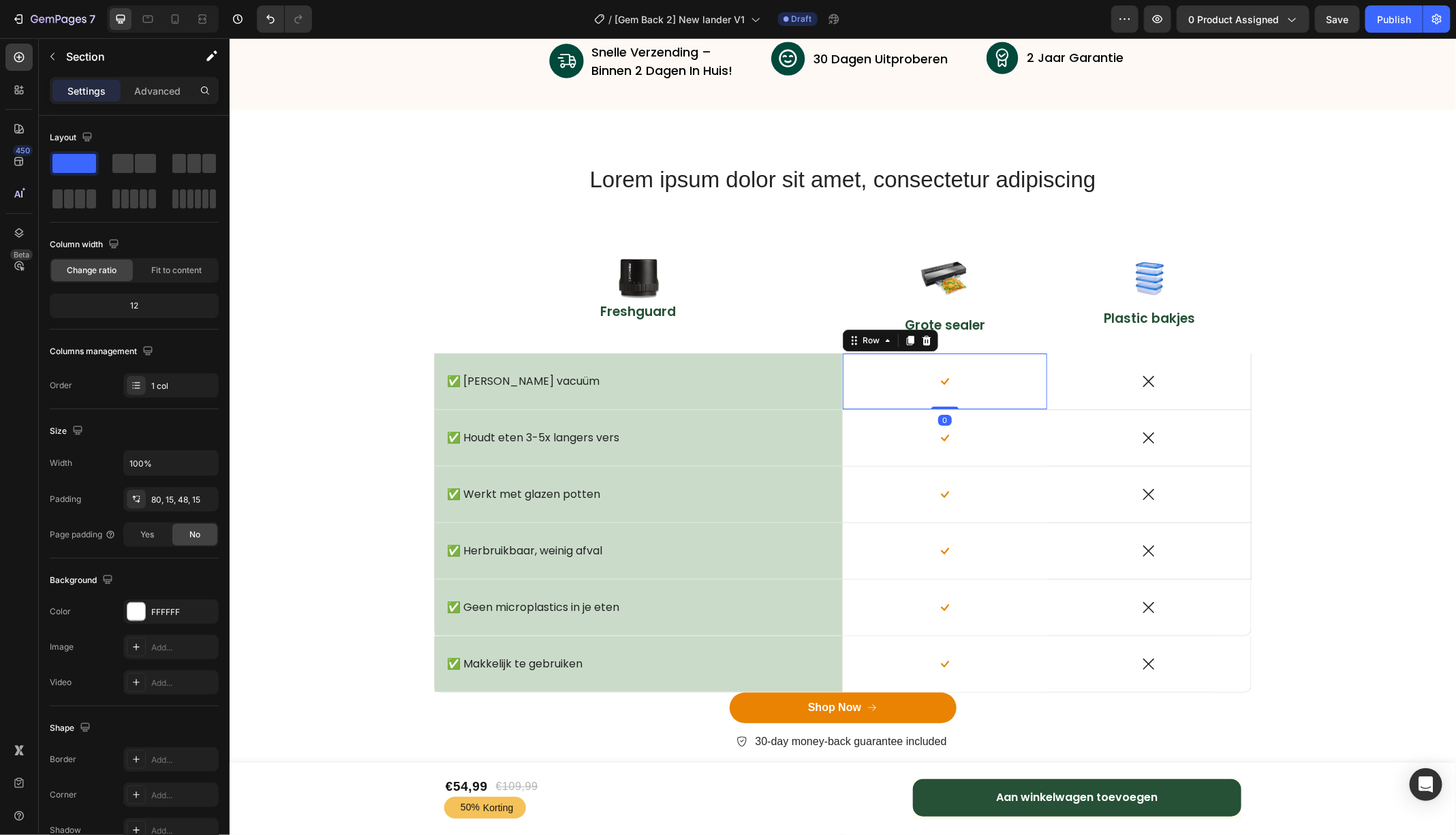
click at [868, 359] on div "Icon Row 0" at bounding box center [944, 380] width 204 height 56
click at [773, 361] on div "✅ [PERSON_NAME] vacuüm Text Block Row" at bounding box center [637, 380] width 408 height 56
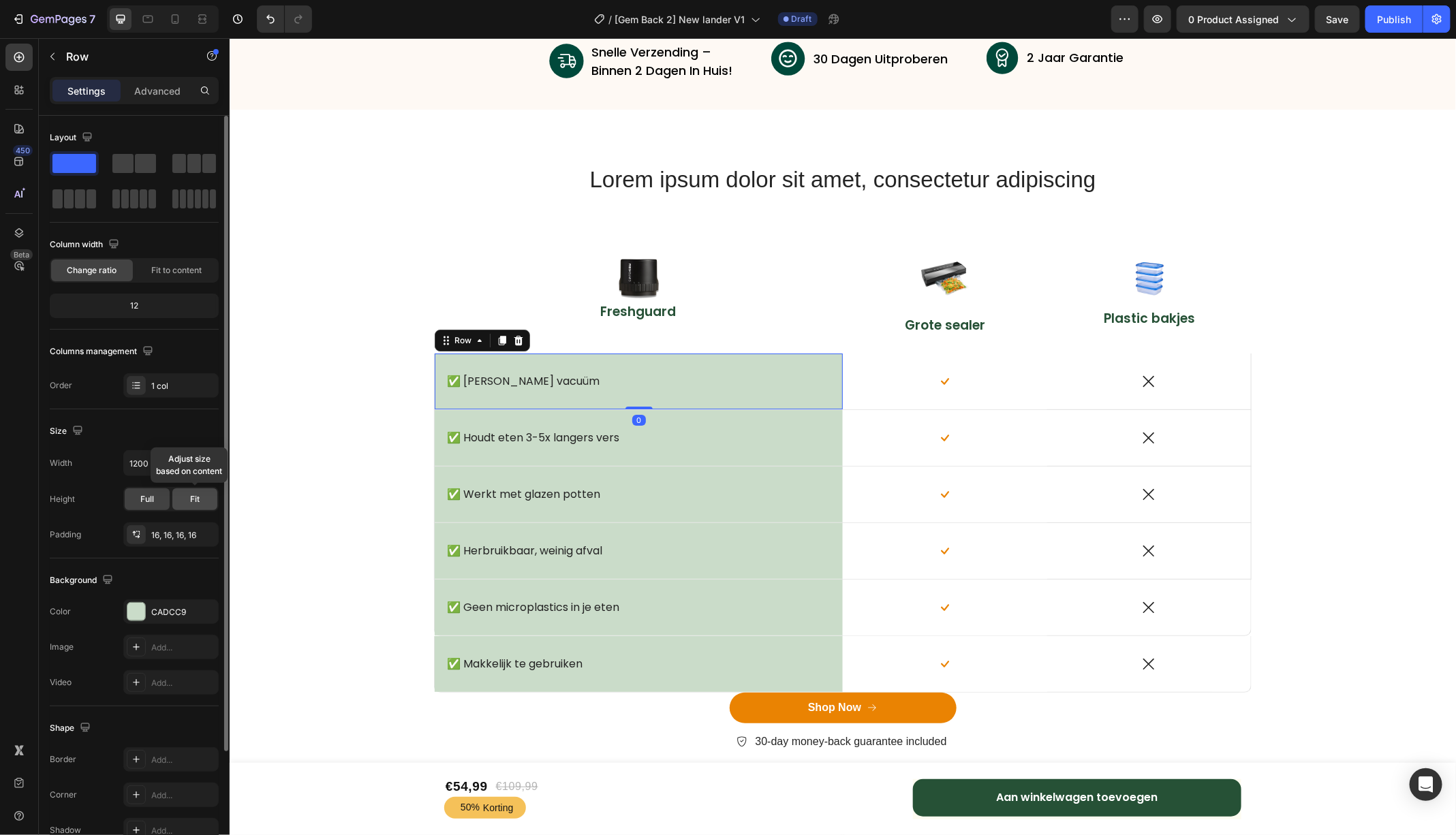
click at [200, 494] on div "Fit" at bounding box center [195, 499] width 45 height 22
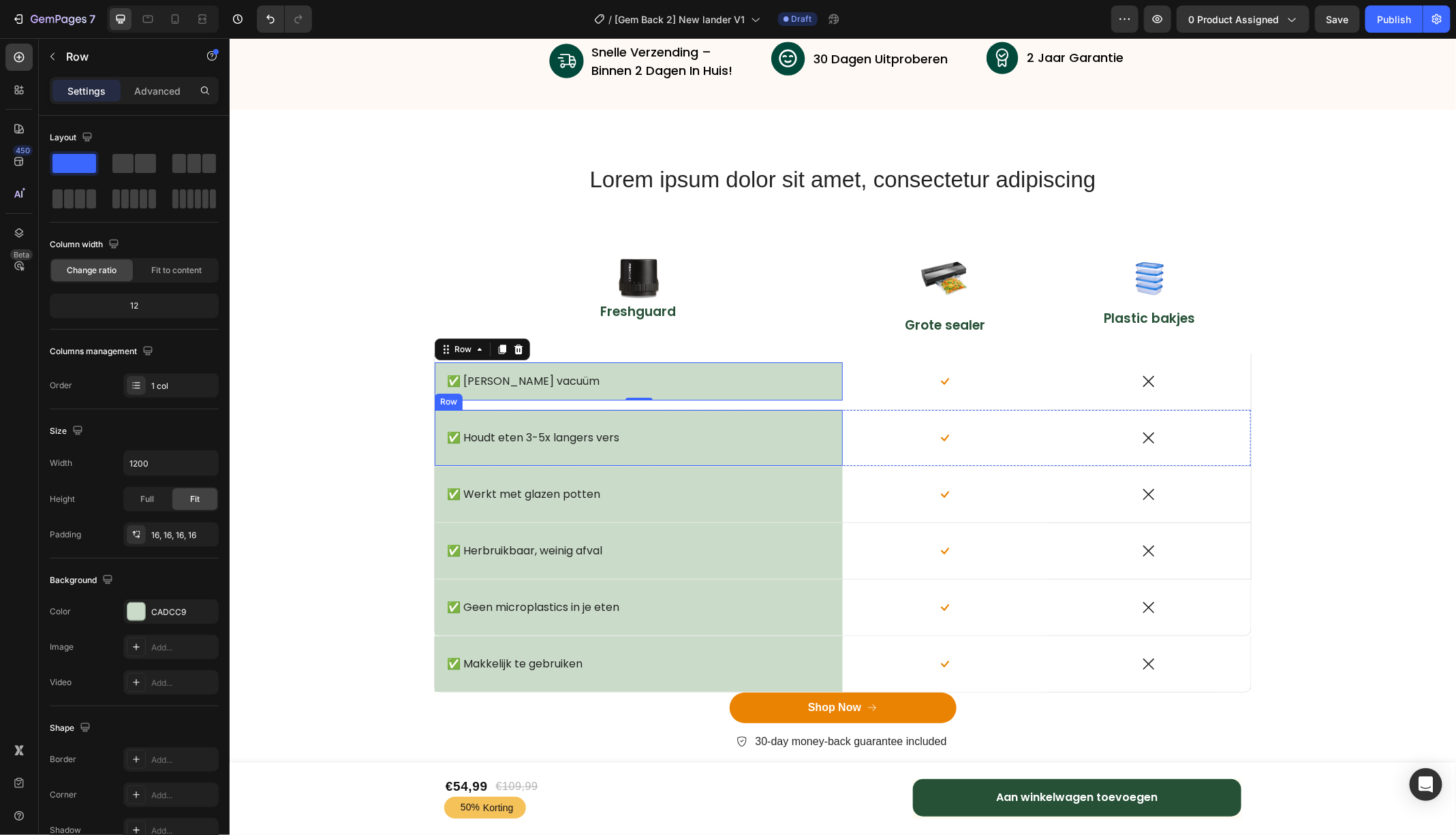
click at [780, 412] on div "✅ Houdt eten 3-5x langers vers Text Block Row" at bounding box center [637, 437] width 408 height 56
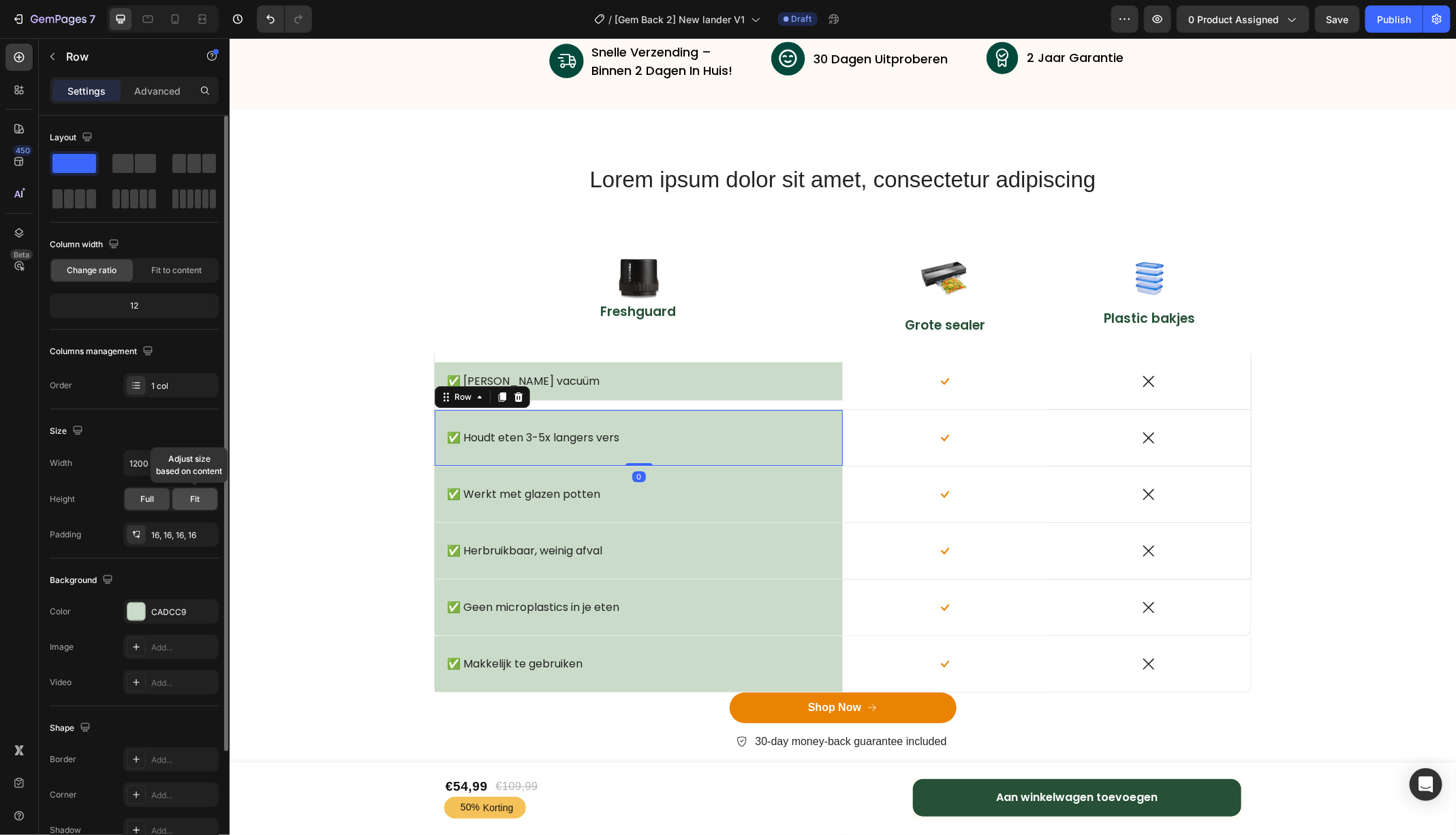
click at [195, 501] on span "Fit" at bounding box center [195, 499] width 10 height 12
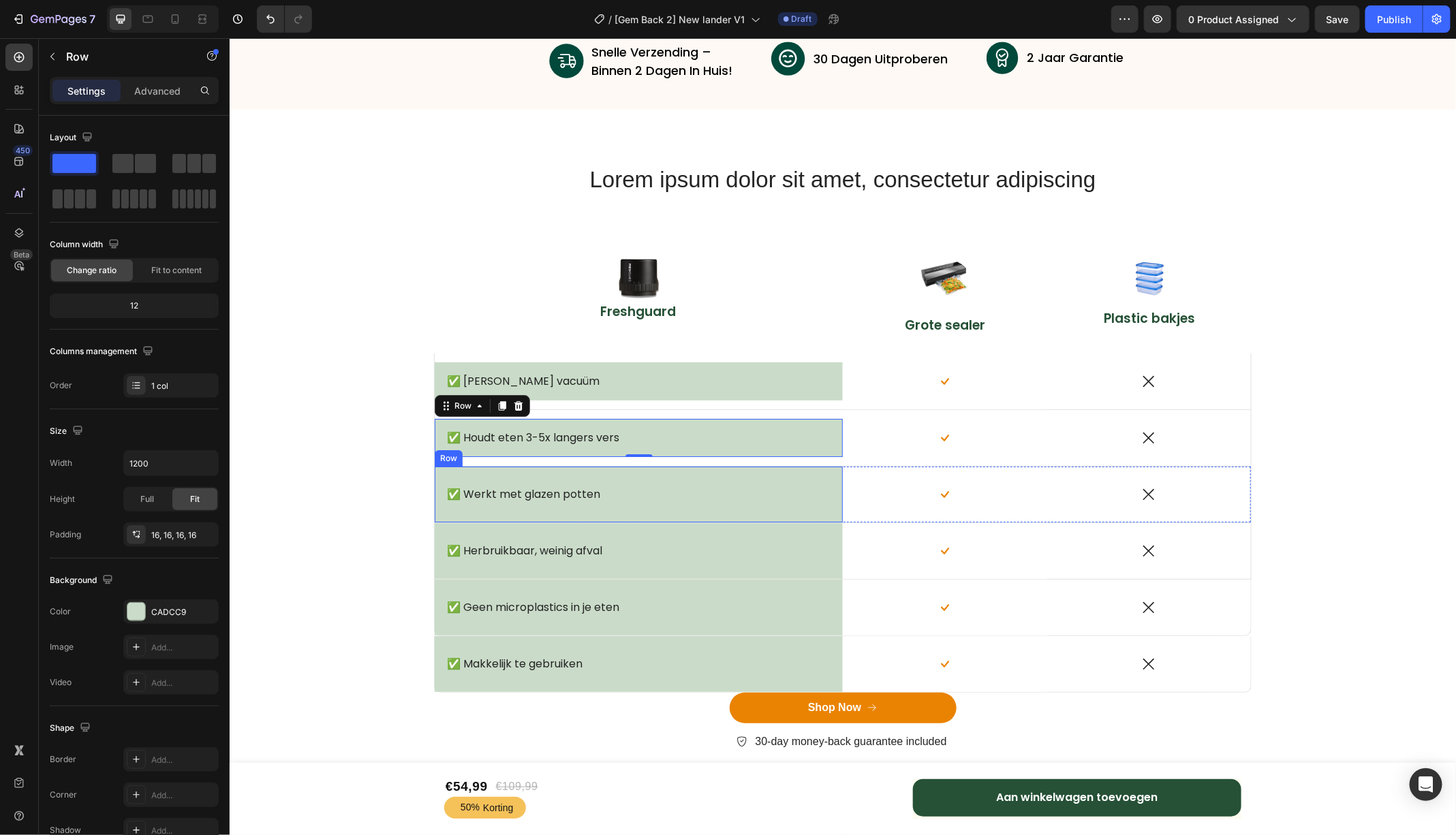
click at [813, 473] on div "✅ Werkt met glazen potten Text Block Row" at bounding box center [637, 494] width 408 height 56
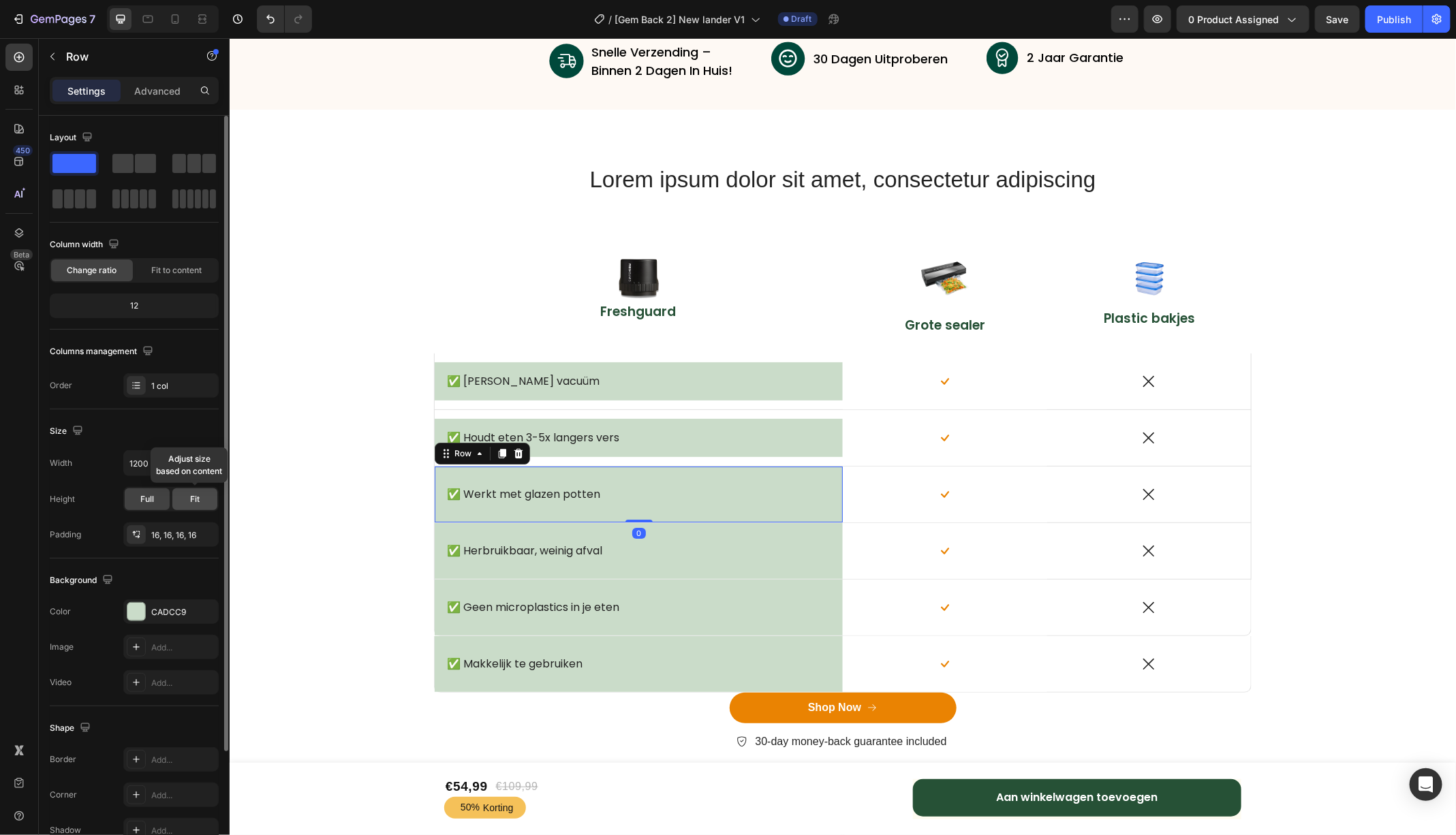
click at [199, 500] on span "Fit" at bounding box center [195, 499] width 10 height 12
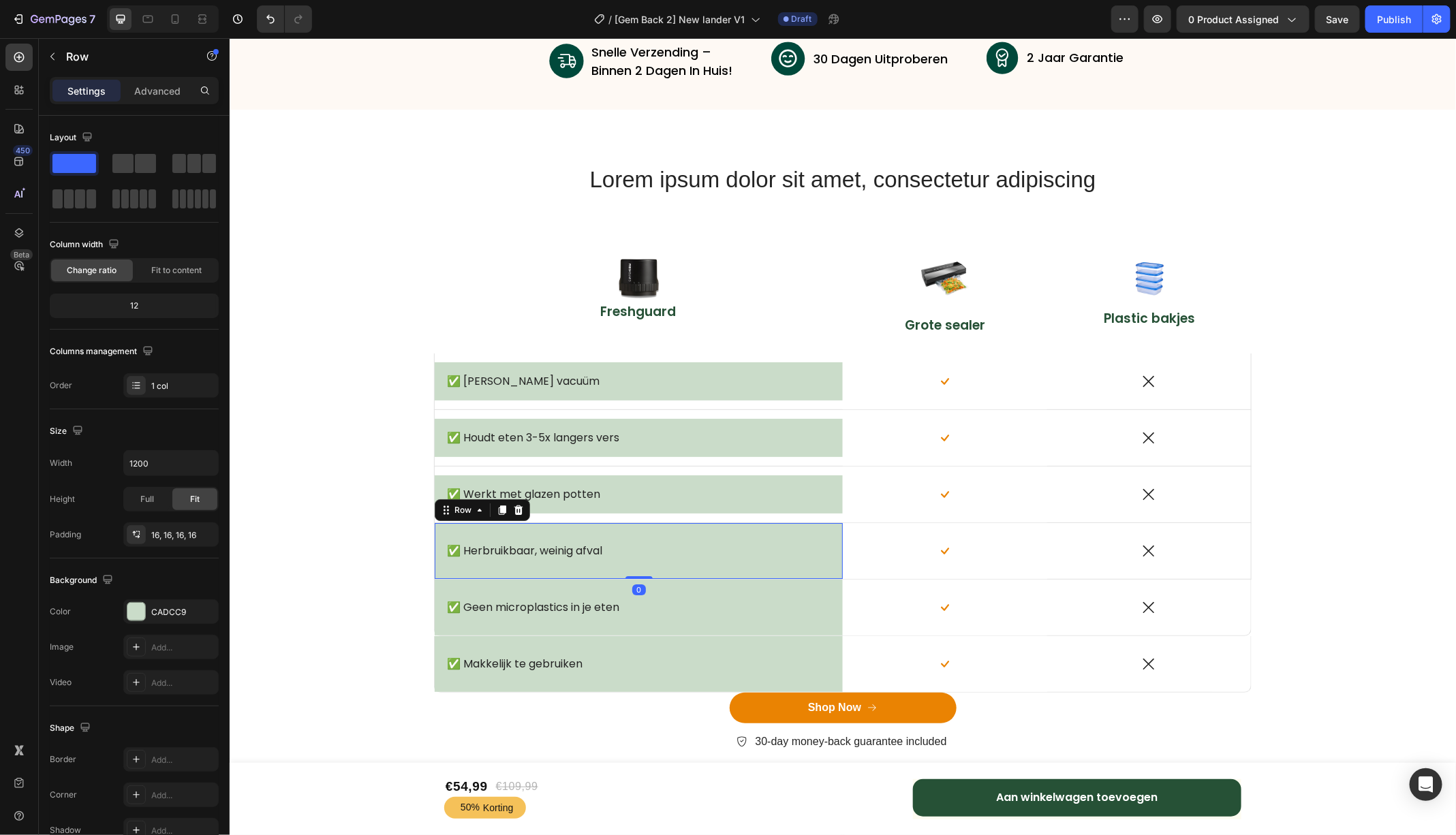
click at [825, 530] on div "✅ Herbruikbaar, weinig afval Text Block Row 0" at bounding box center [637, 550] width 408 height 56
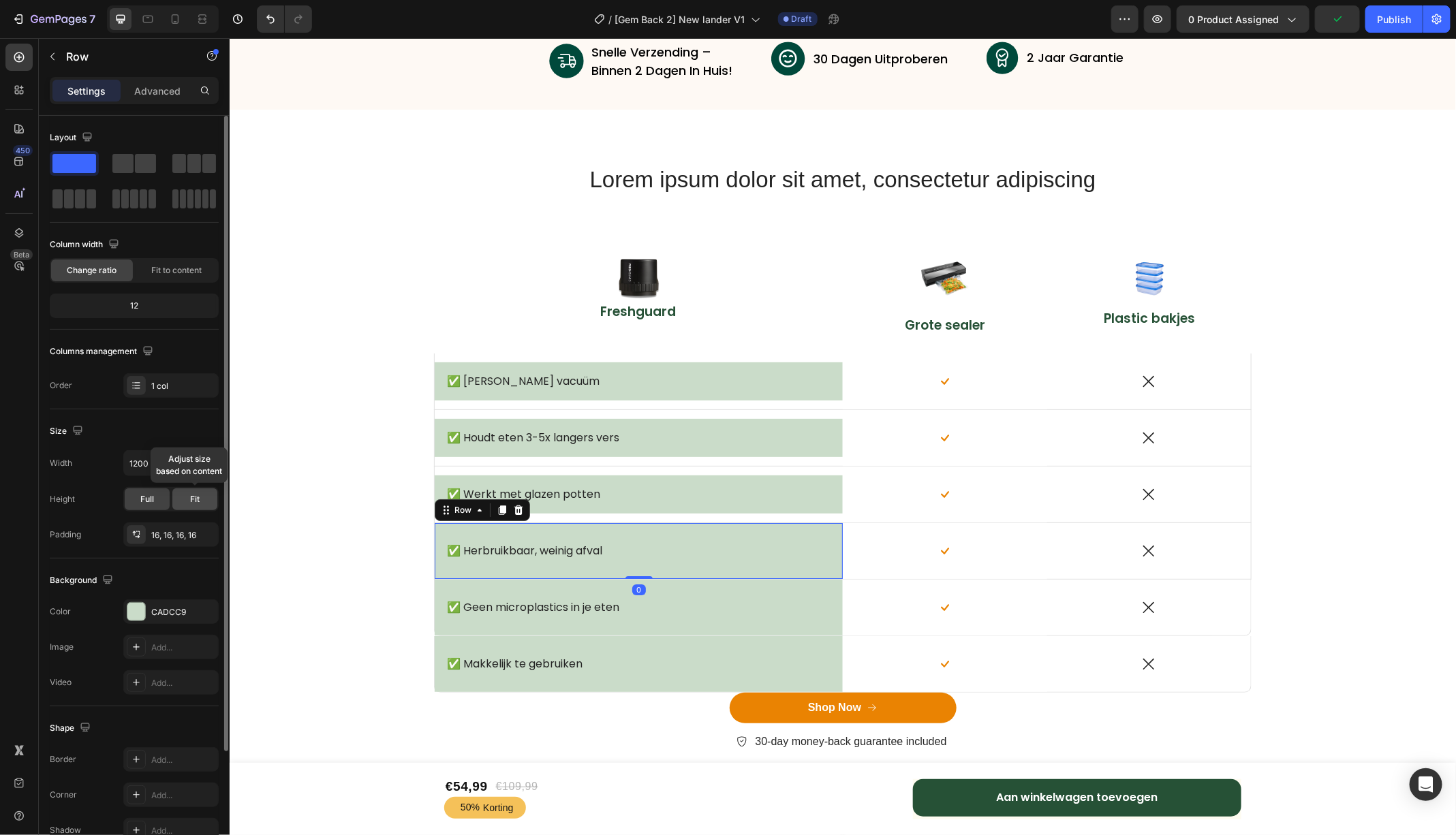
click at [179, 504] on div "Fit" at bounding box center [195, 499] width 45 height 22
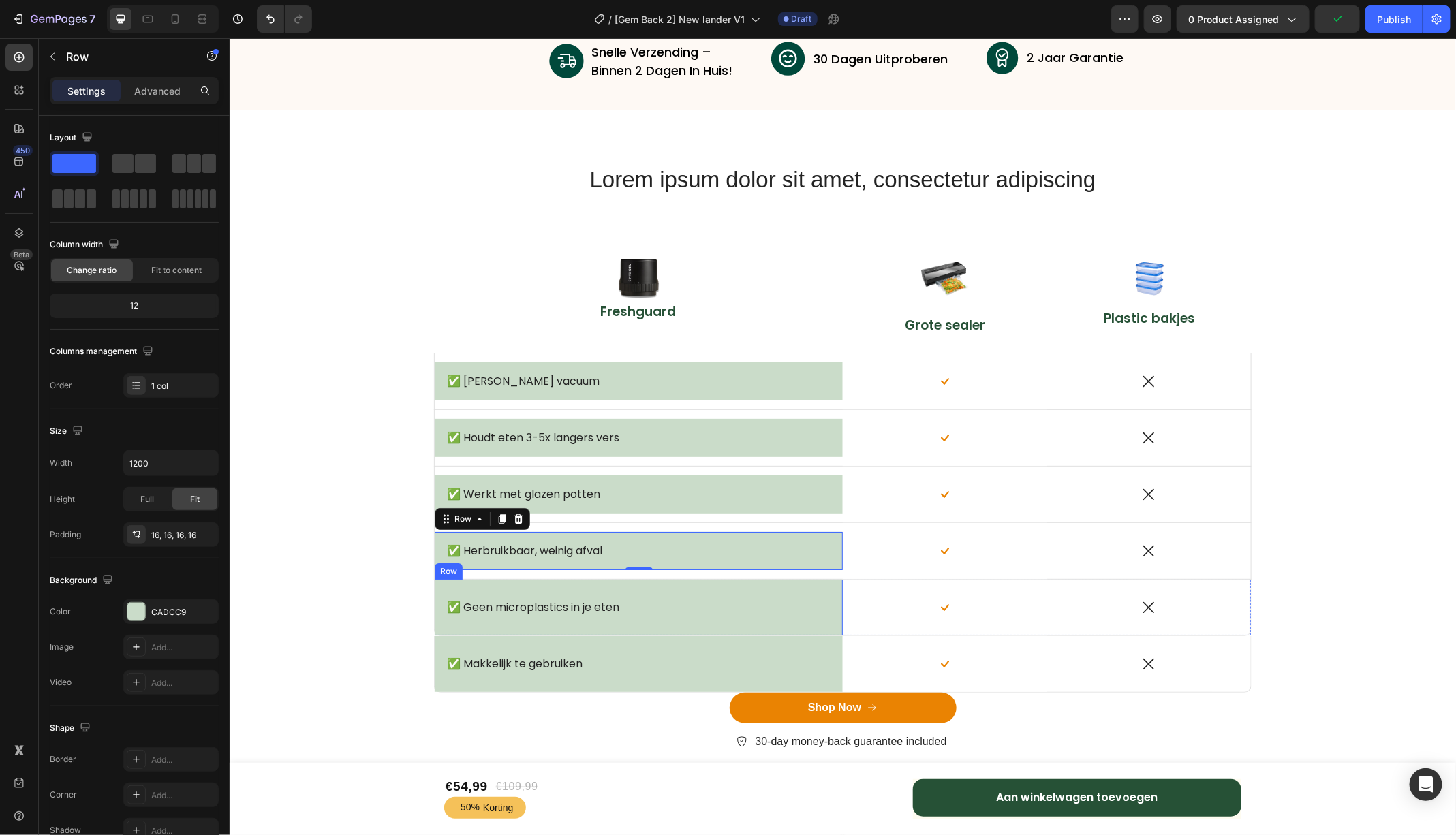
click at [820, 579] on div "✅ Geen microplastics in je eten Text Block Row" at bounding box center [637, 606] width 408 height 56
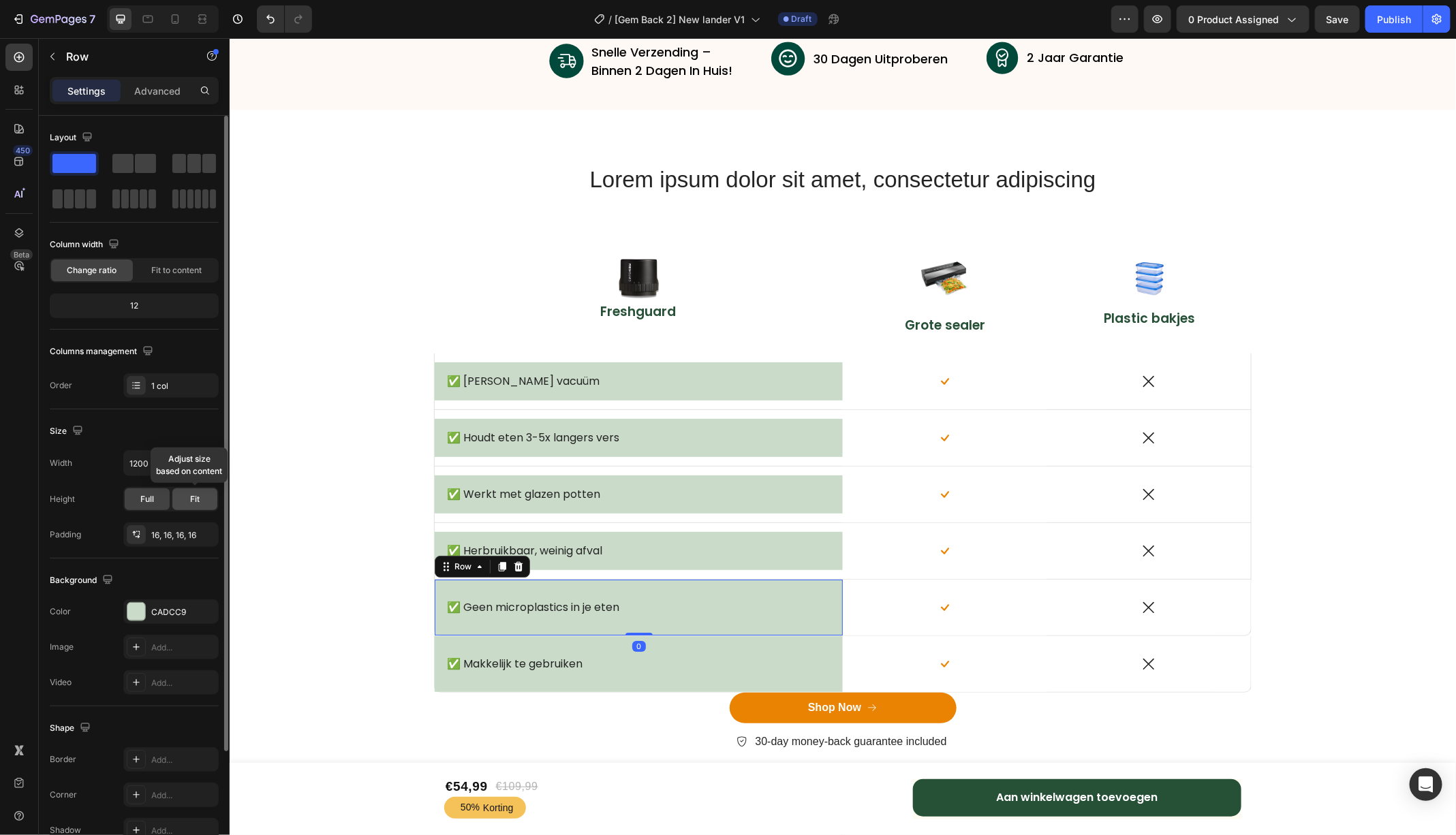
click at [199, 493] on span "Fit" at bounding box center [195, 499] width 10 height 12
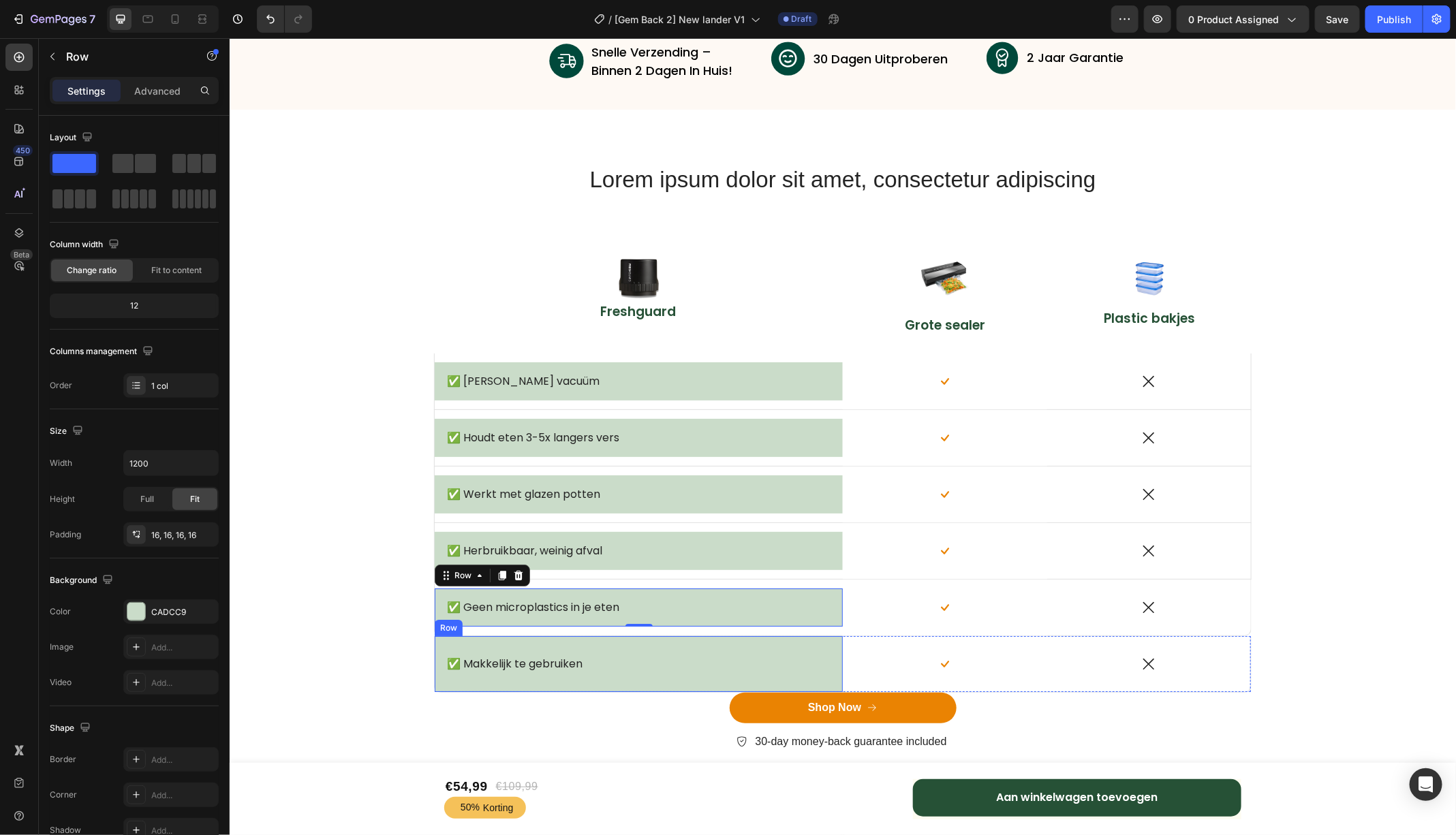
click at [825, 638] on div "✅ Makkelijk te gebruiken Text Block Row" at bounding box center [637, 663] width 408 height 56
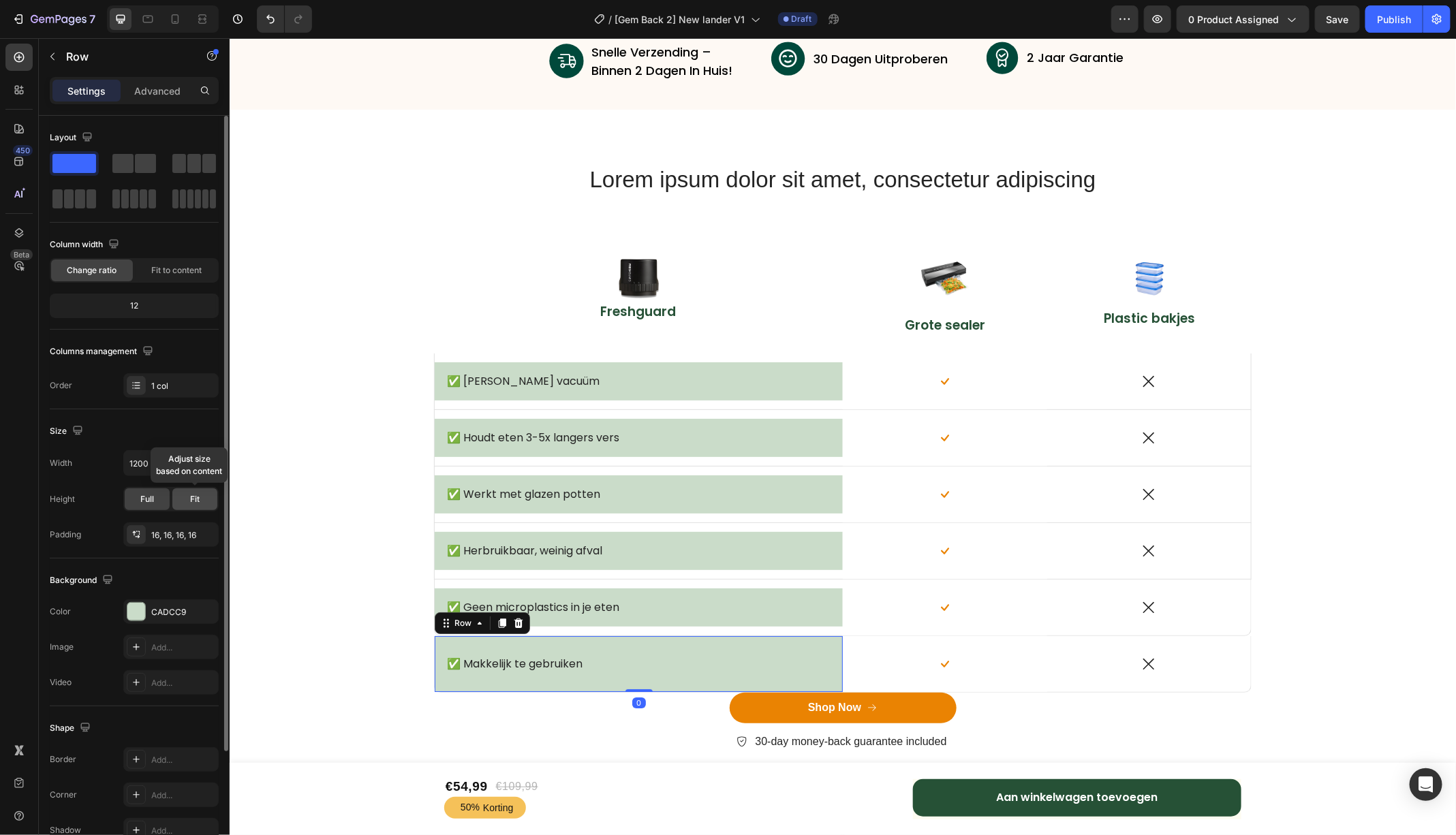
click at [192, 503] on span "Fit" at bounding box center [195, 499] width 10 height 12
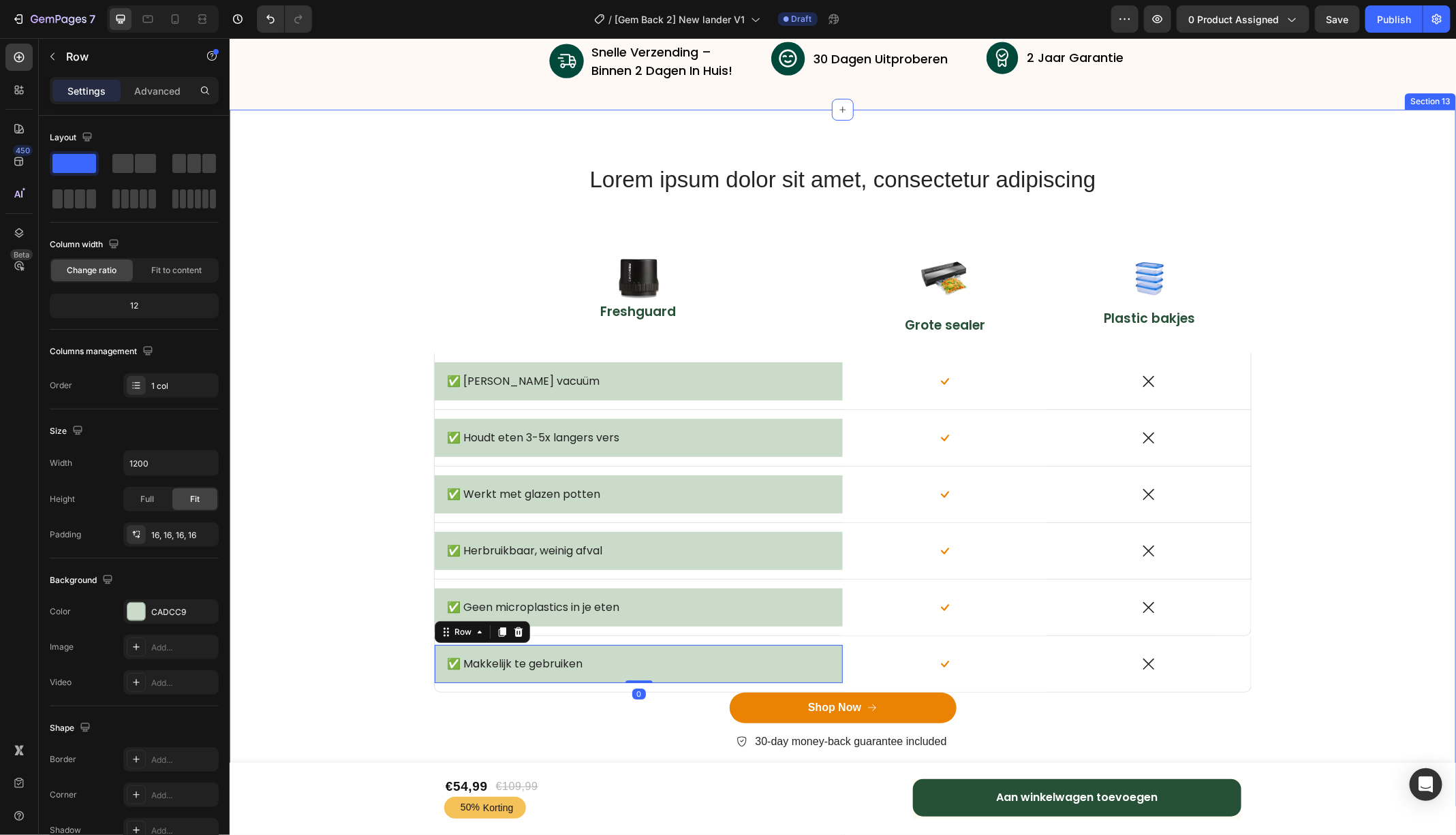
click at [315, 518] on div "Lorem ipsum dolor sit amet, consectetur adipiscing Heading Row Image Freshguard…" at bounding box center [841, 468] width 1205 height 609
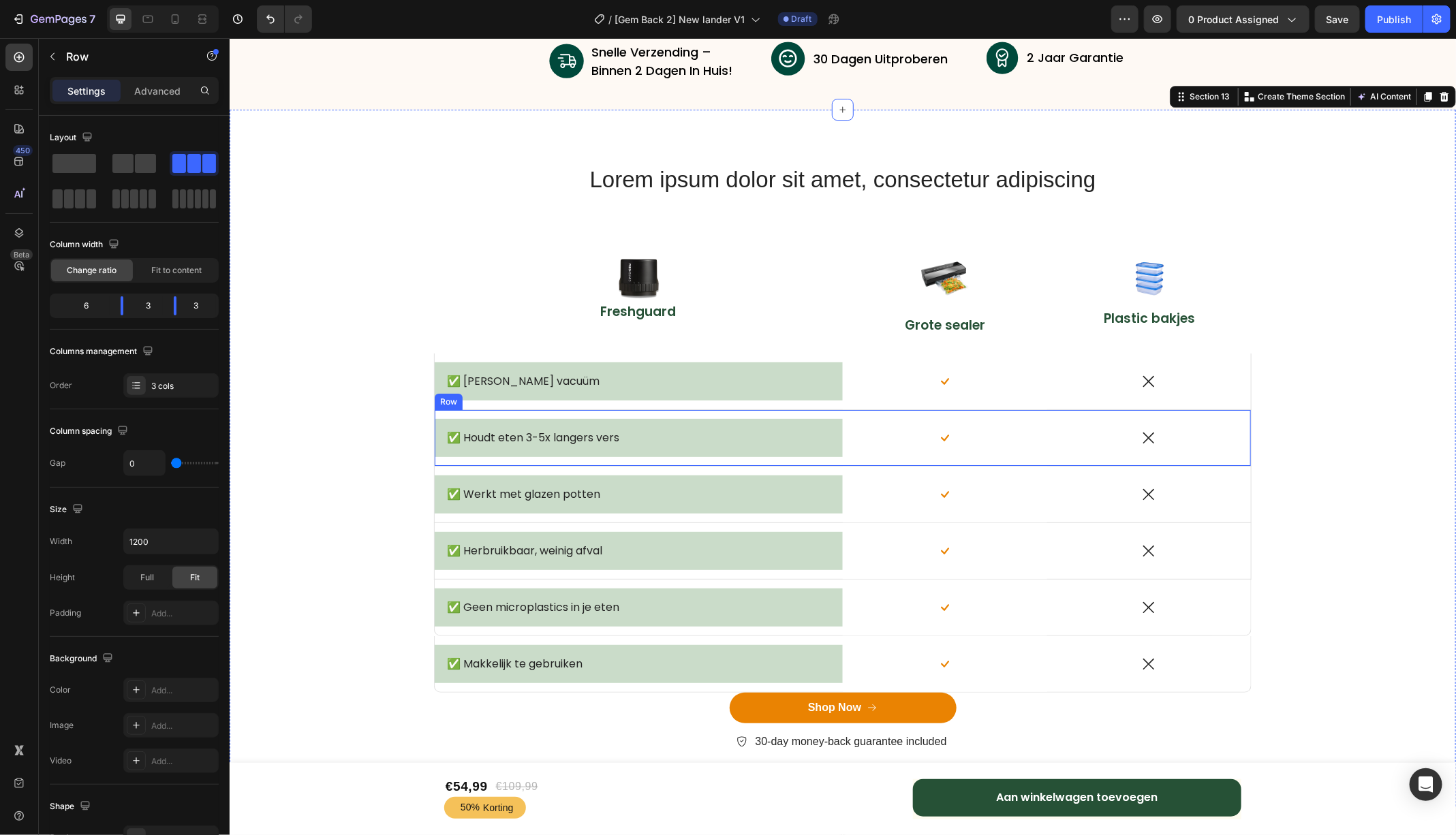
click at [493, 409] on div "✅ Houdt eten 3-5x langers vers Text Block Row" at bounding box center [637, 437] width 408 height 56
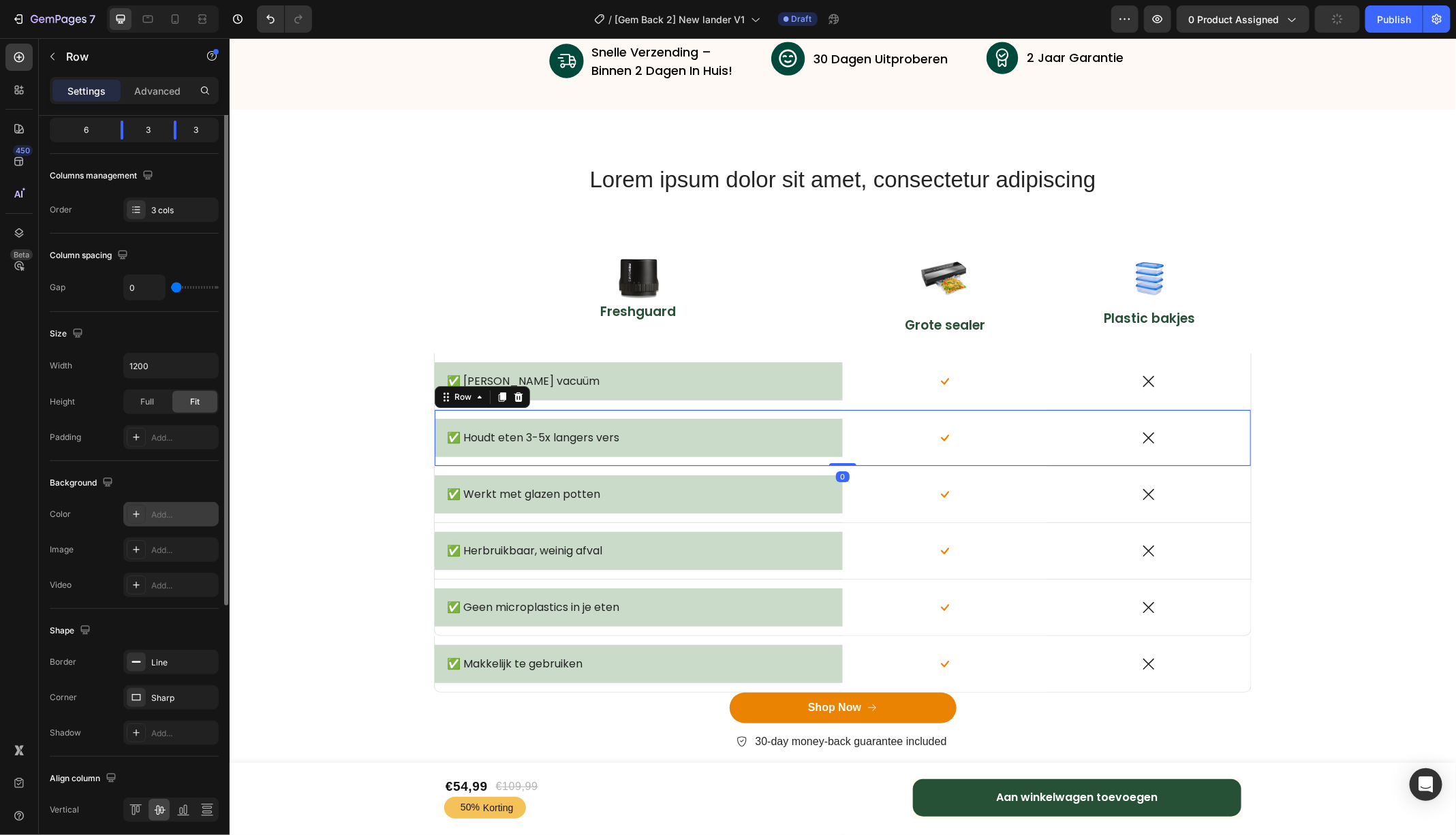
scroll to position [225, 0]
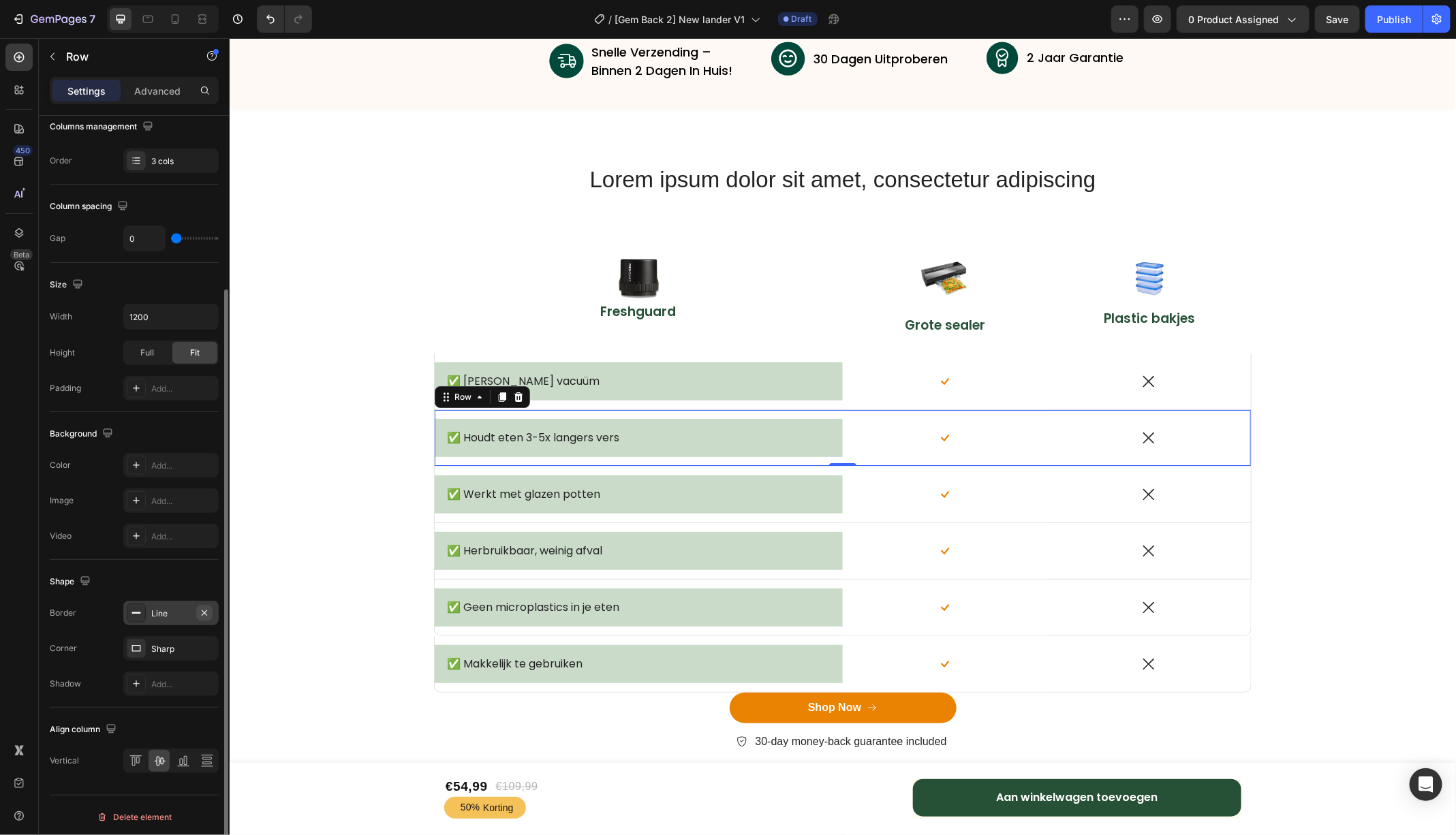
click at [206, 614] on icon "button" at bounding box center [203, 613] width 11 height 11
click at [625, 367] on div "✅ [PERSON_NAME] vacuüm Text Block Row" at bounding box center [637, 381] width 408 height 39
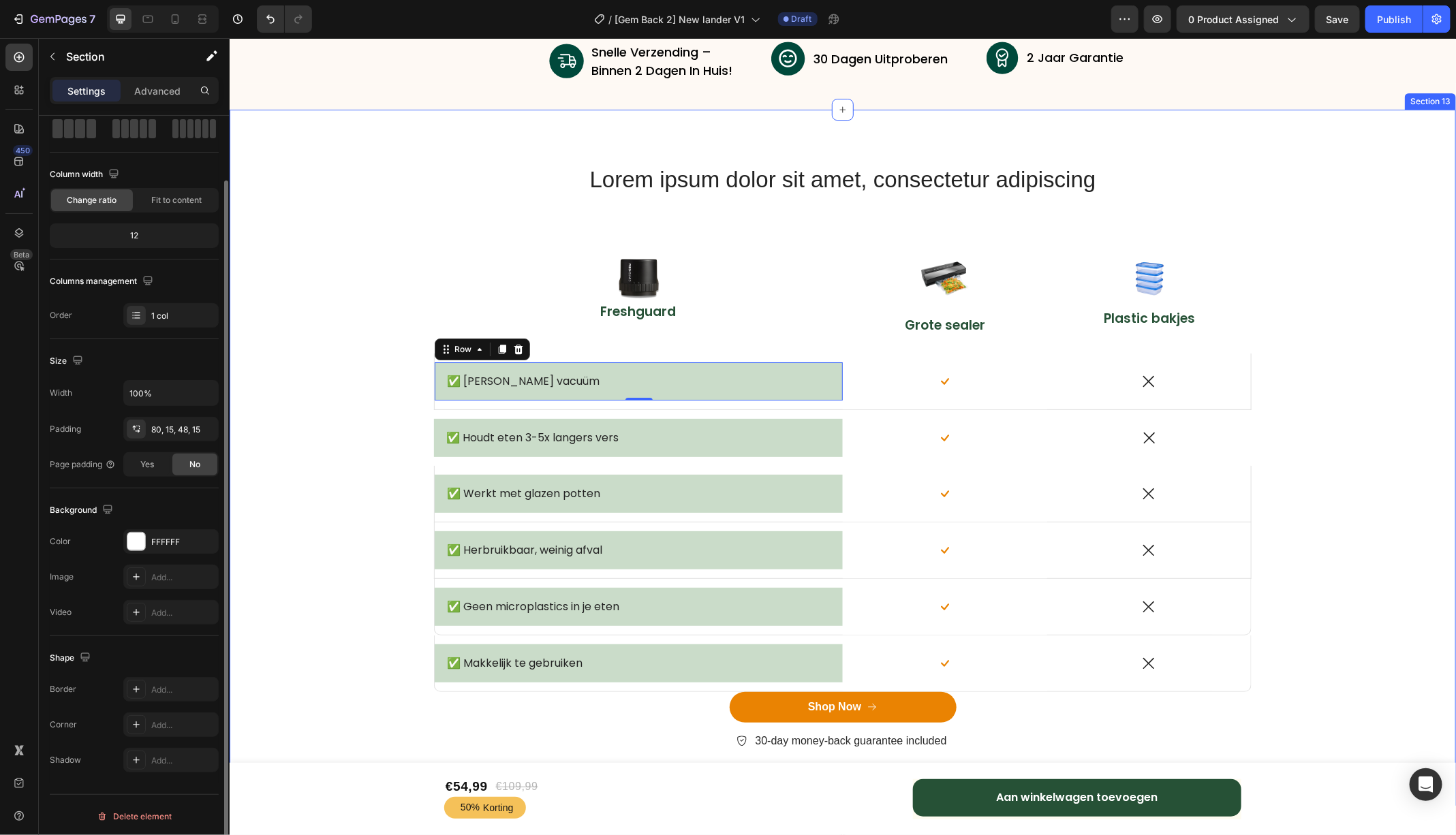
click at [349, 488] on div "Lorem ipsum dolor sit amet, consectetur adipiscing Heading Row Image Freshguard…" at bounding box center [841, 468] width 1205 height 608
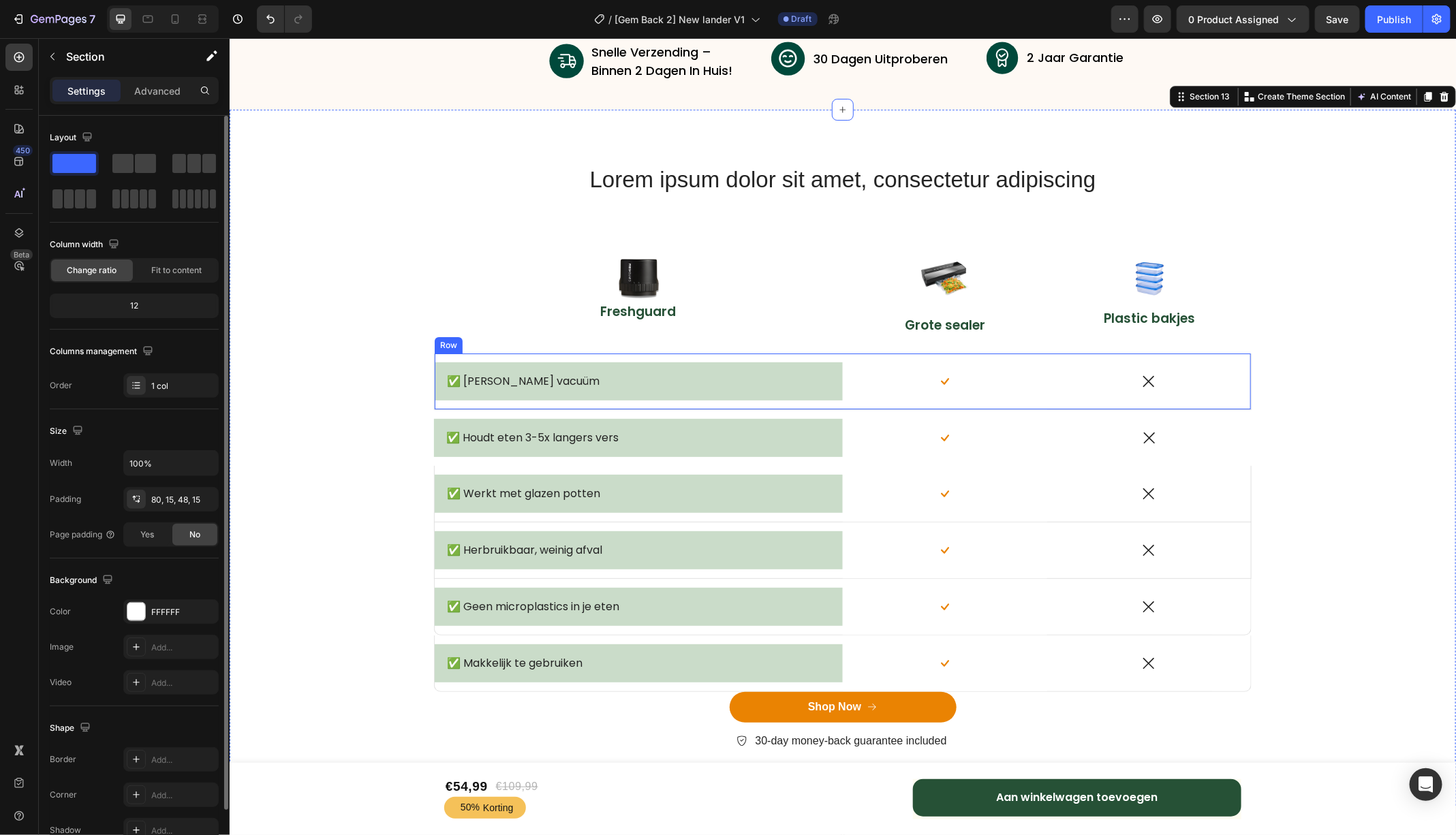
click at [473, 400] on div "✅ [PERSON_NAME] vacuüm Text Block Row" at bounding box center [637, 380] width 408 height 56
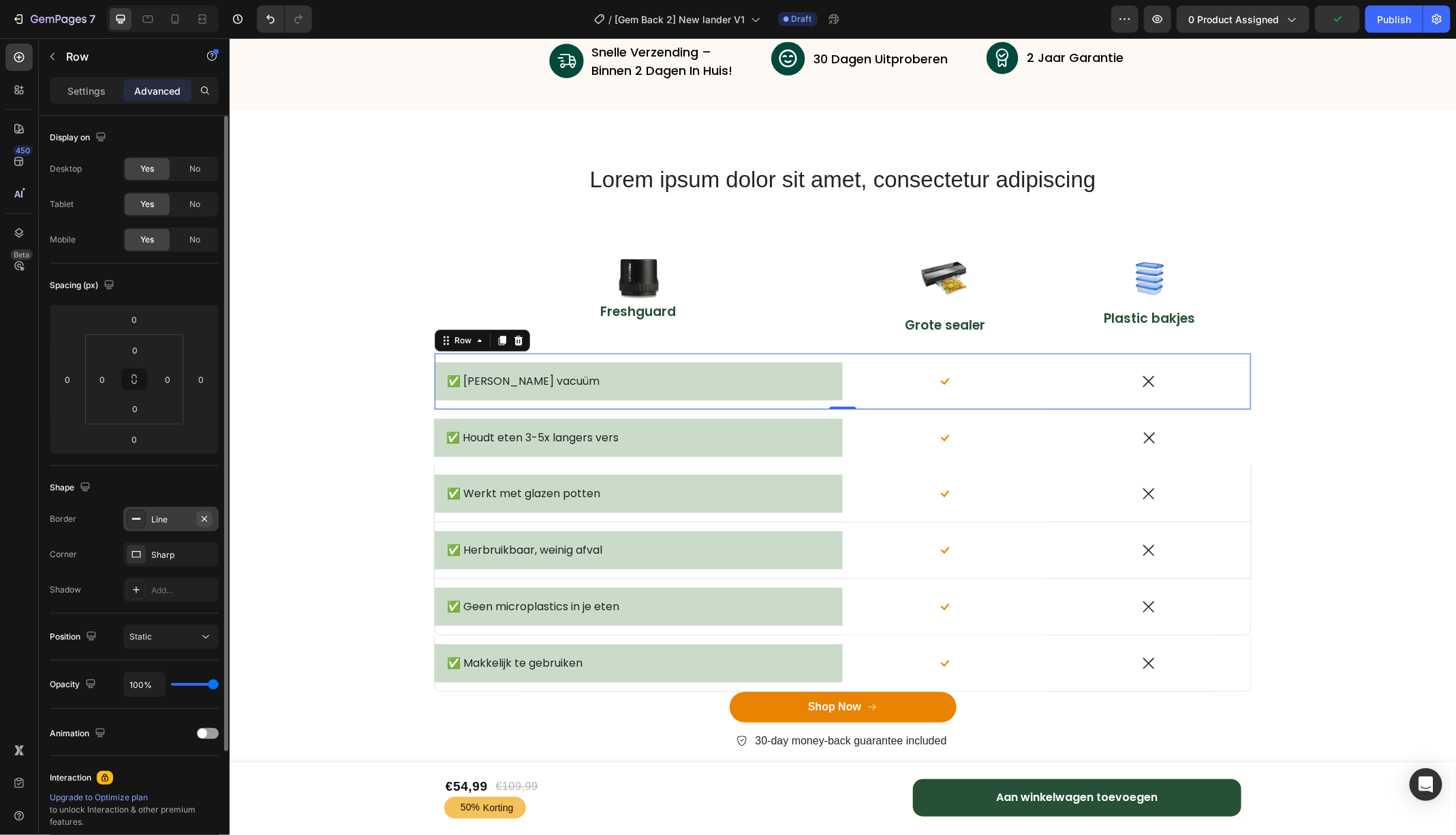
click at [209, 519] on icon "button" at bounding box center [203, 519] width 11 height 11
click at [455, 455] on div "✅ Houdt eten 3-5x langers vers Text Block Row" at bounding box center [637, 436] width 409 height 56
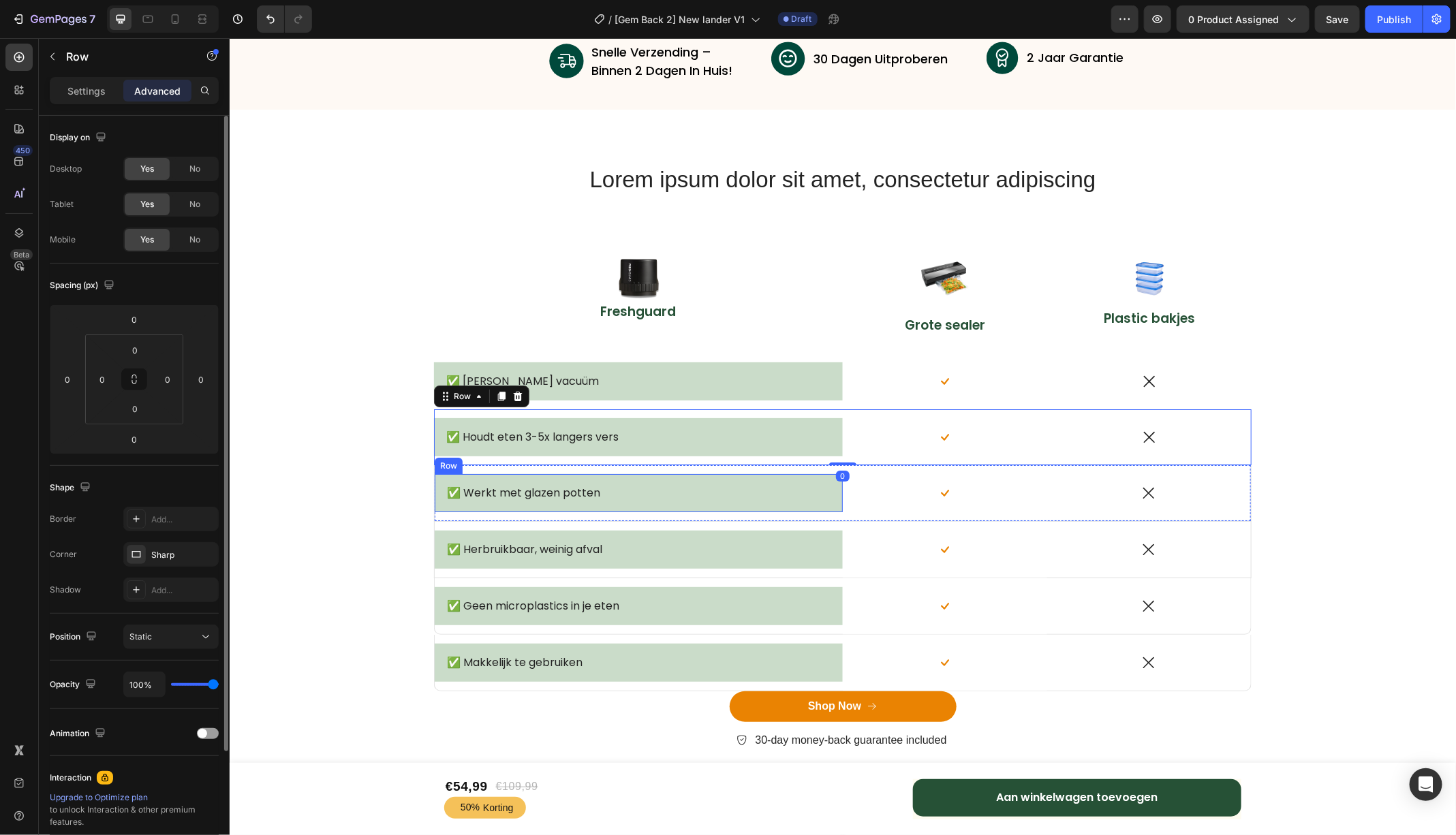
click at [448, 510] on div "✅ Werkt met glazen potten Text Block Row" at bounding box center [637, 493] width 408 height 39
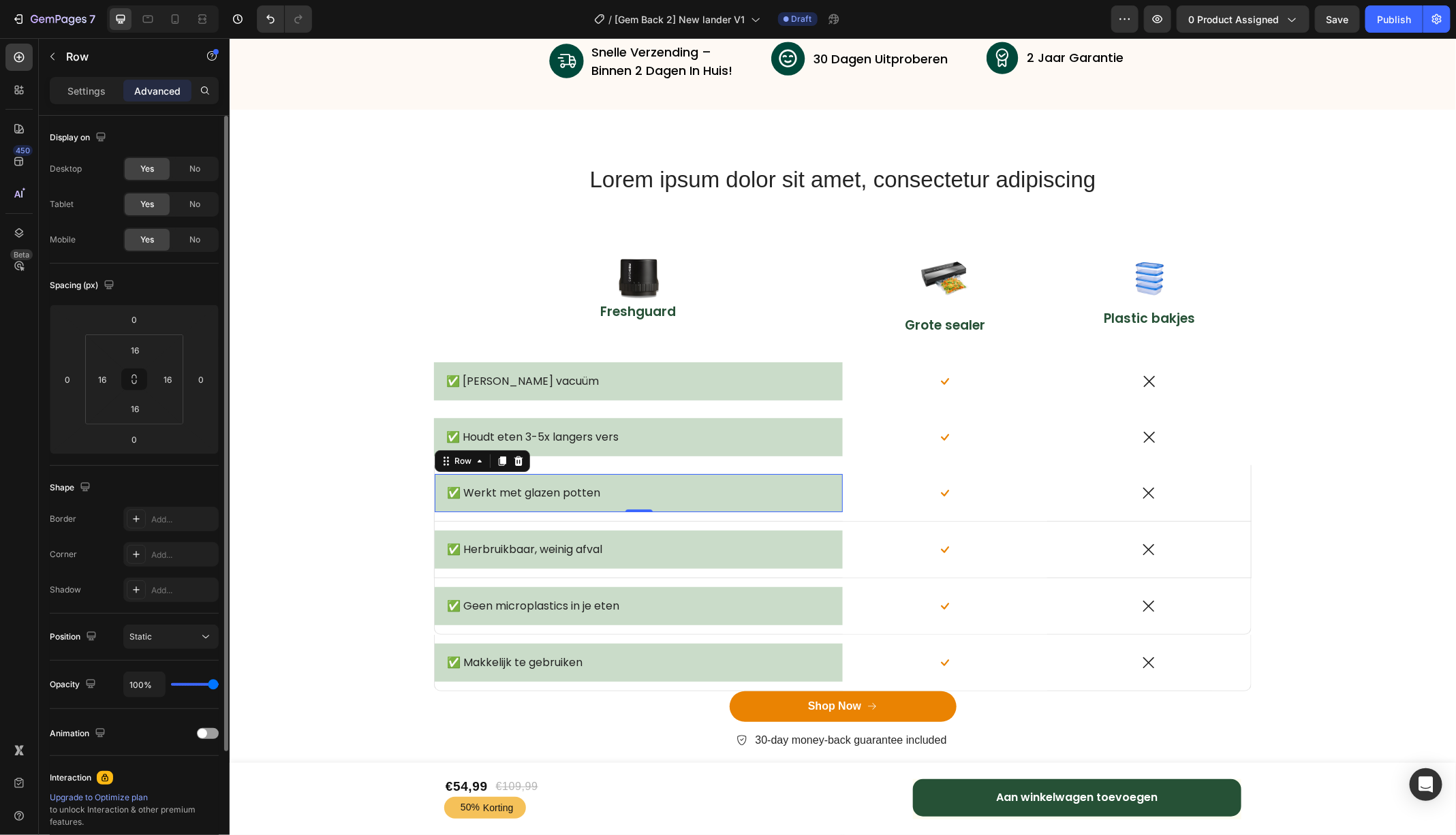
click at [448, 506] on div "✅ Werkt met glazen potten Text Block Row 0" at bounding box center [637, 493] width 408 height 39
click at [448, 514] on div "✅ Werkt met glazen potten Text Block Row 0" at bounding box center [637, 492] width 408 height 56
click at [204, 522] on icon "button" at bounding box center [203, 519] width 11 height 11
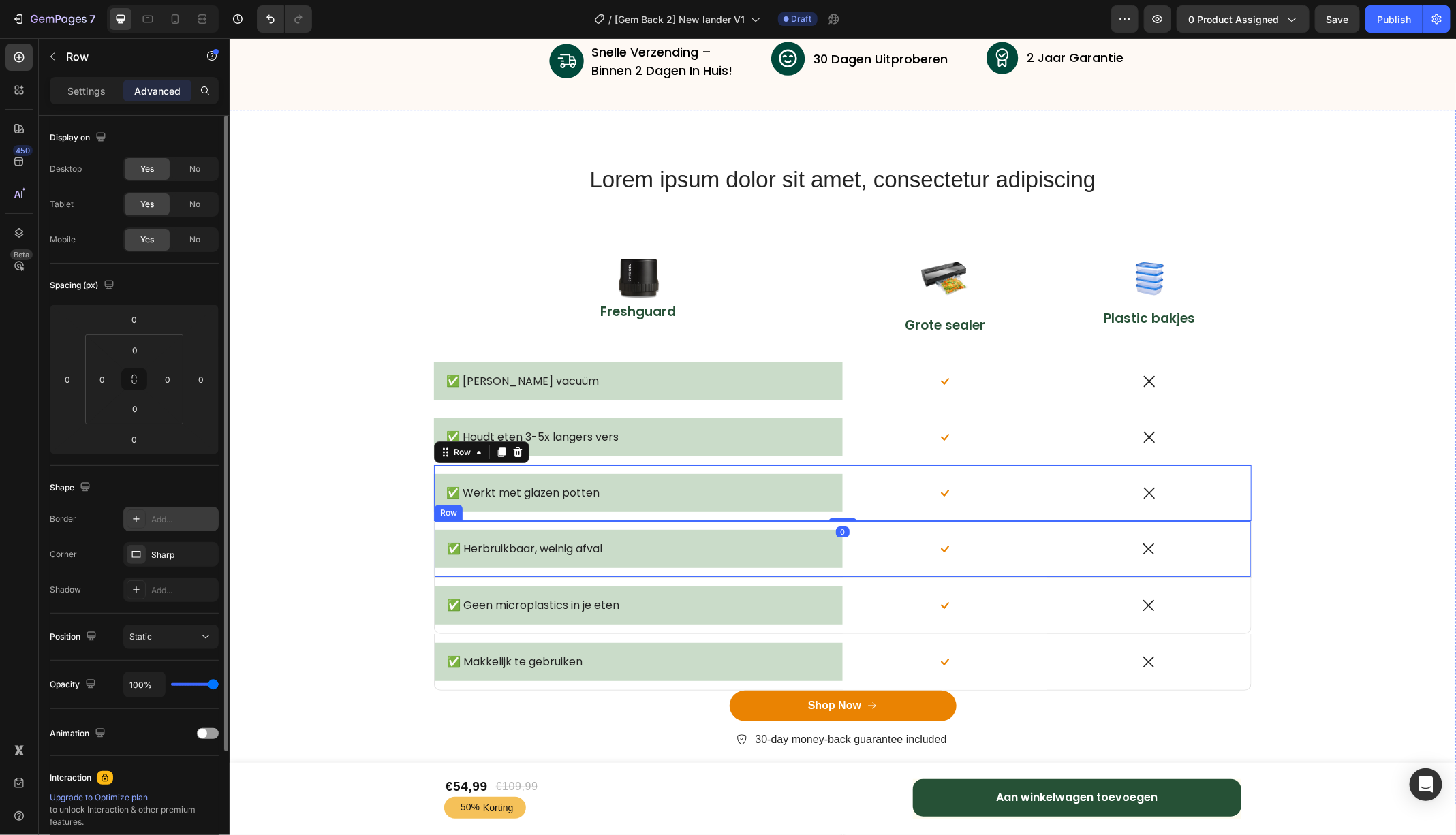
click at [471, 572] on div "✅ Herbruikbaar, weinig afval Text Block Row" at bounding box center [637, 548] width 408 height 56
click at [208, 519] on icon "button" at bounding box center [203, 519] width 11 height 11
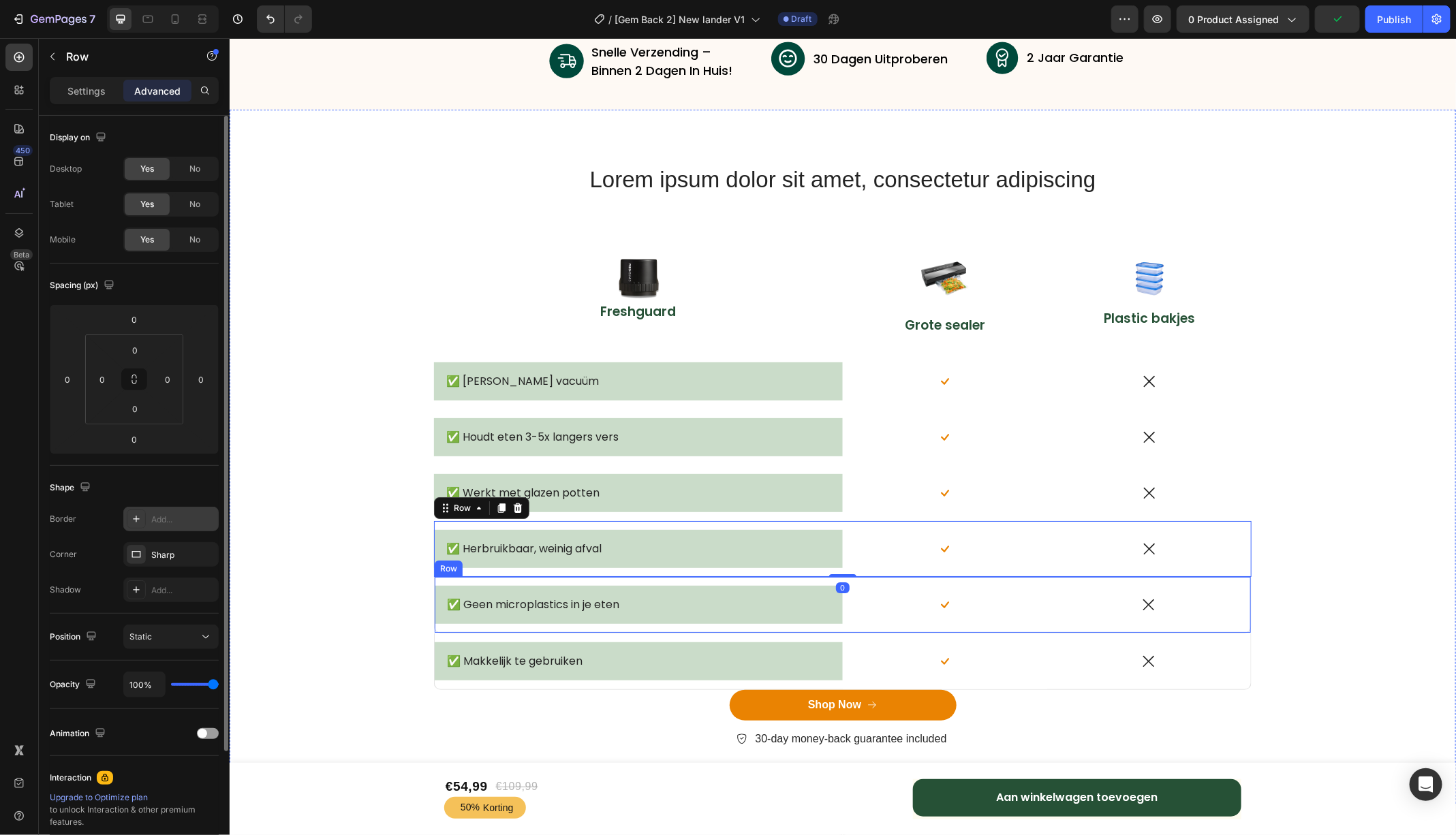
click at [481, 626] on div "✅ Geen microplastics in je eten Text Block Row" at bounding box center [637, 604] width 408 height 56
click at [207, 518] on icon "button" at bounding box center [203, 519] width 11 height 11
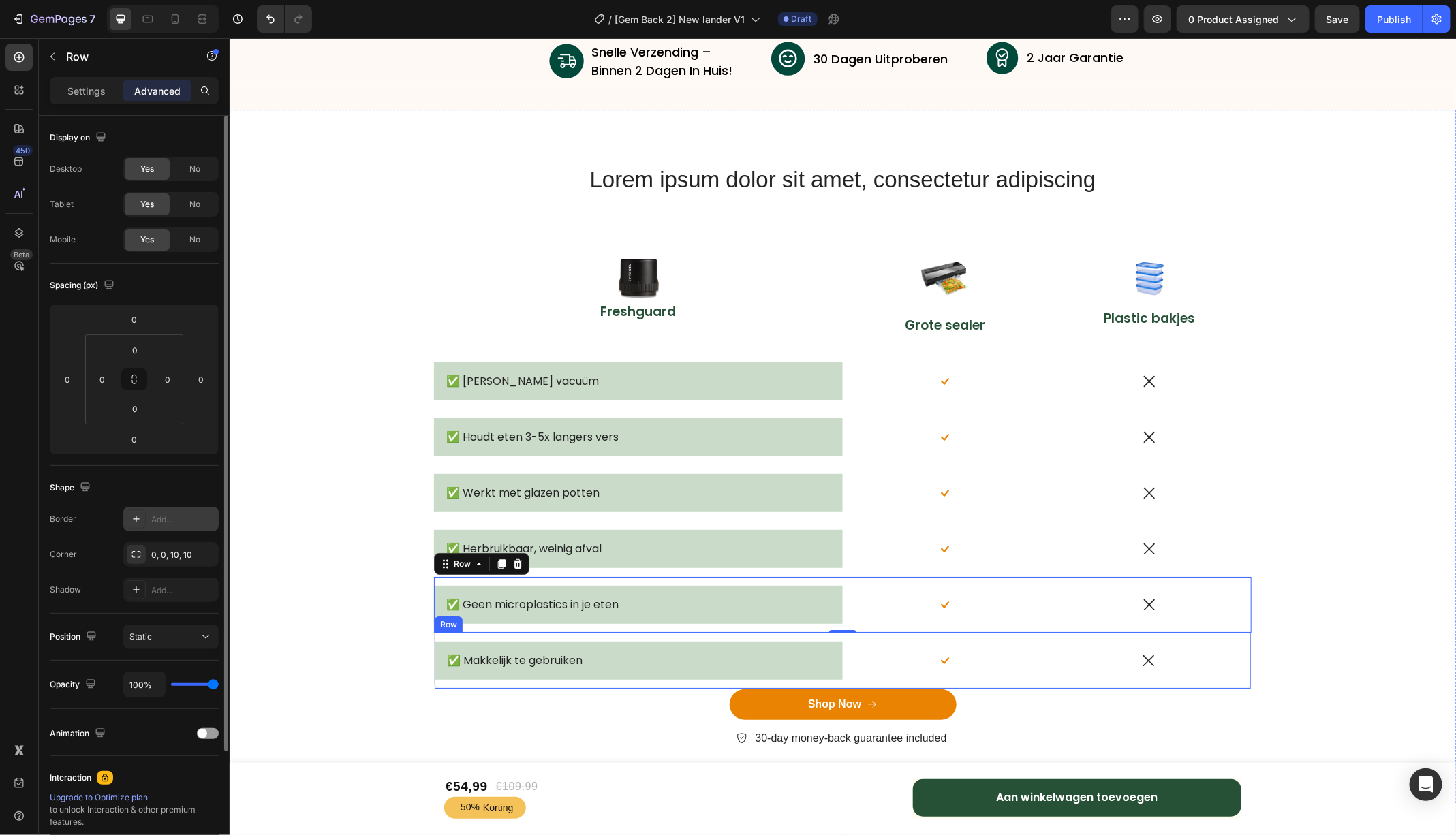
click at [496, 680] on div "✅ Makkelijk te gebruiken Text Block Row" at bounding box center [637, 660] width 408 height 56
click at [199, 518] on icon "button" at bounding box center [203, 519] width 11 height 11
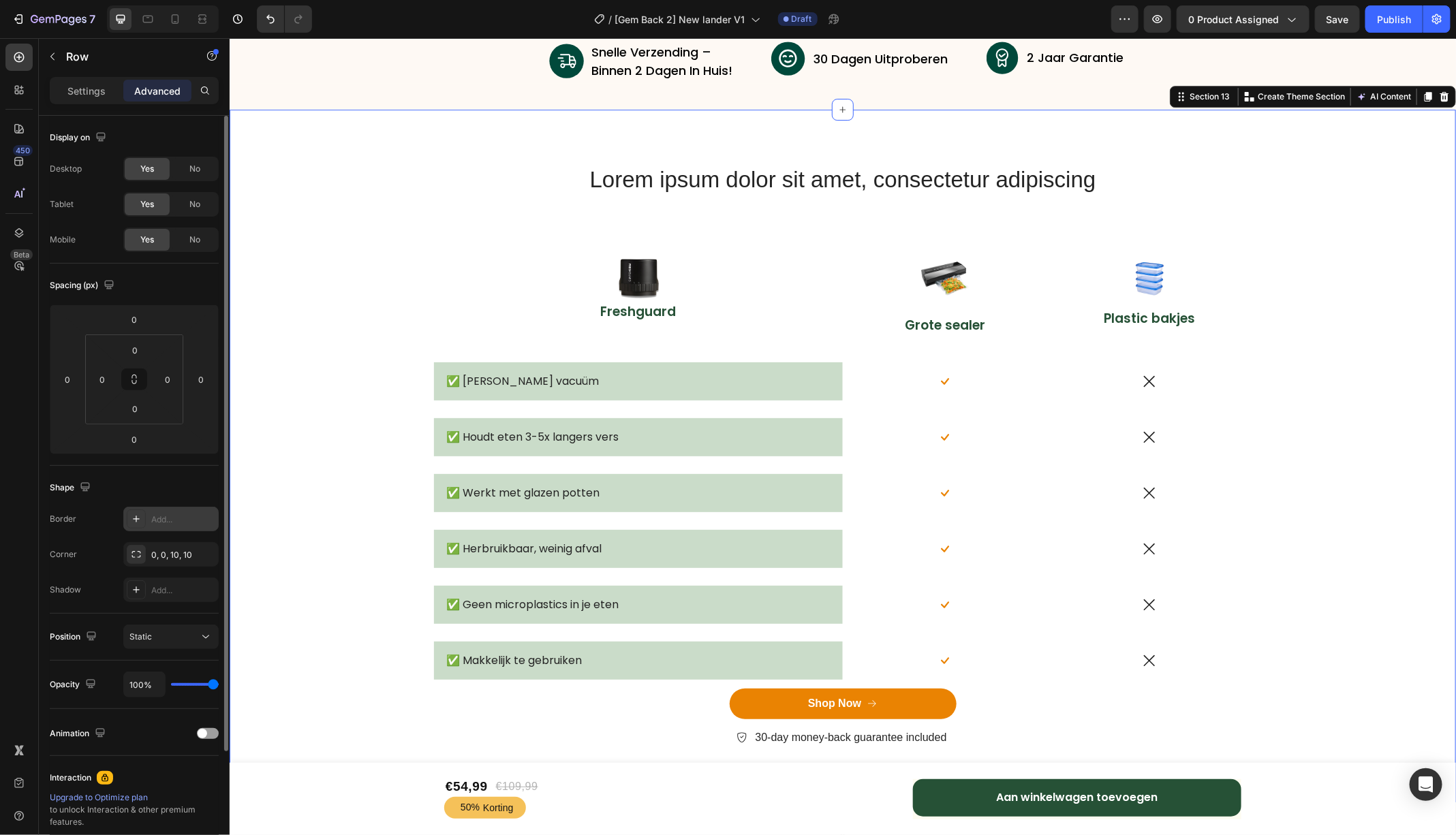
click at [280, 540] on div "Lorem ipsum dolor sit amet, consectetur adipiscing Heading Row Image Freshguard…" at bounding box center [841, 466] width 1205 height 605
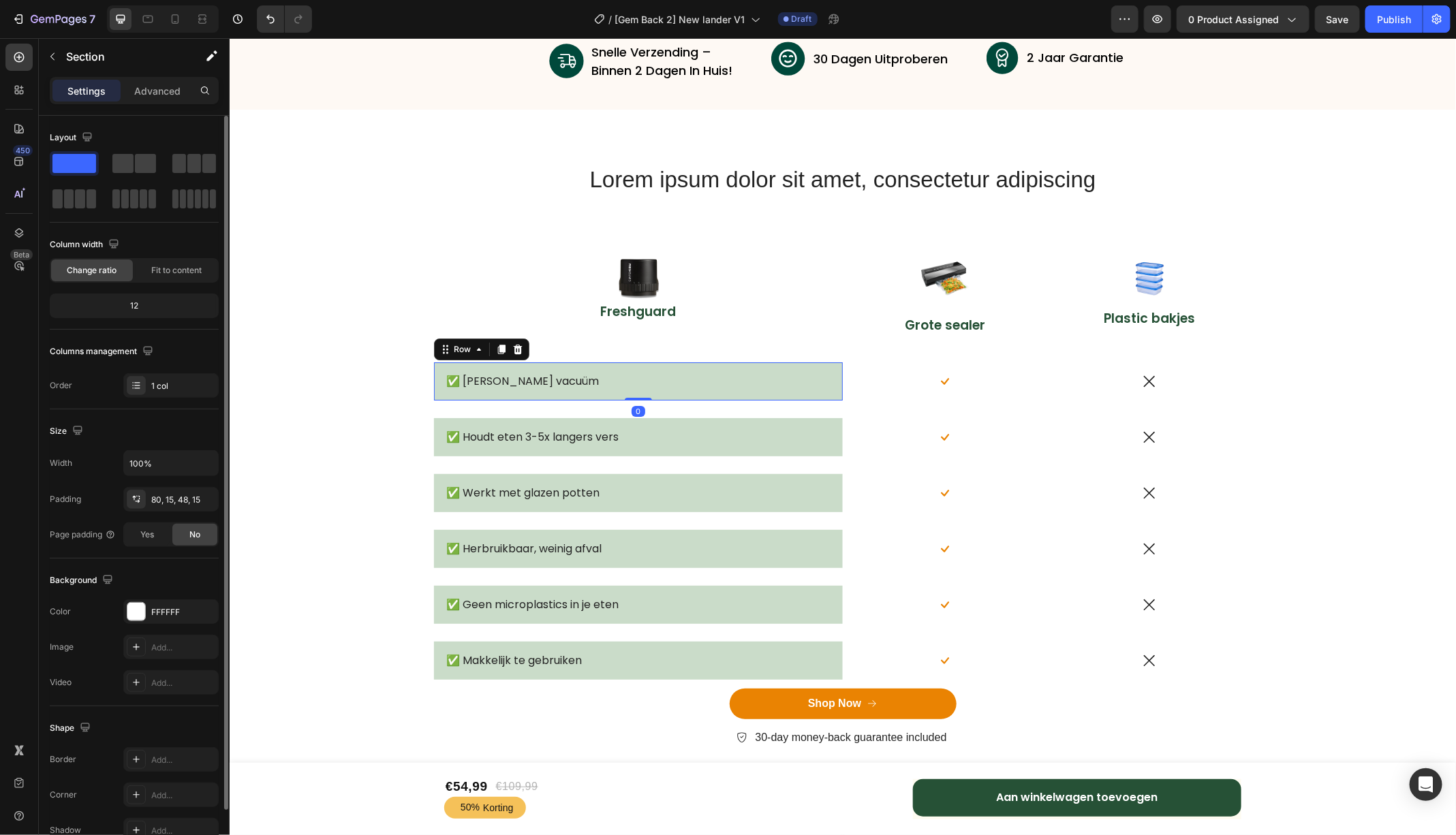
click at [481, 362] on div "✅ Echte vacuüm Text Block Row 0" at bounding box center [637, 381] width 409 height 39
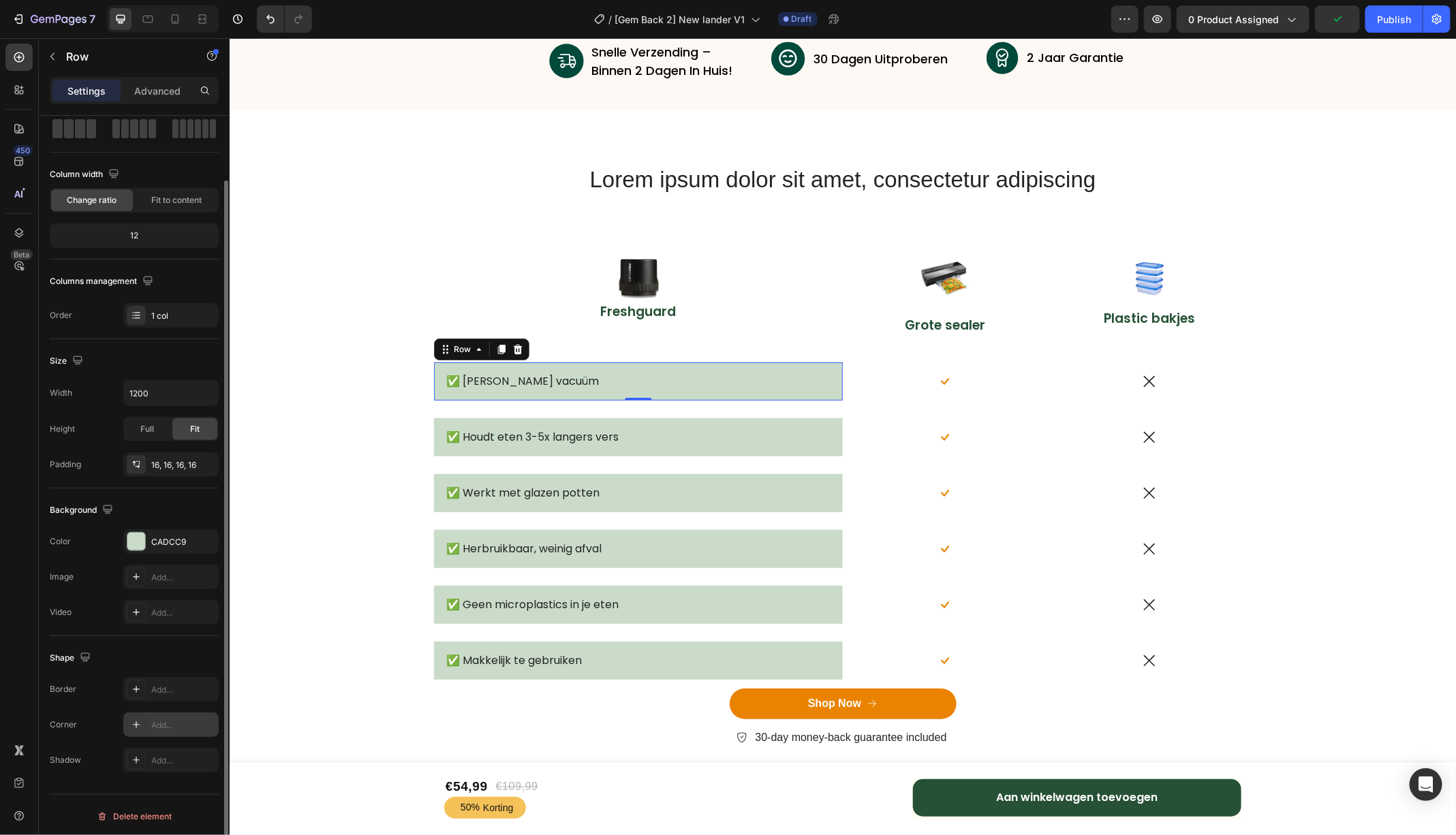
click at [157, 723] on div "Add..." at bounding box center [183, 725] width 64 height 12
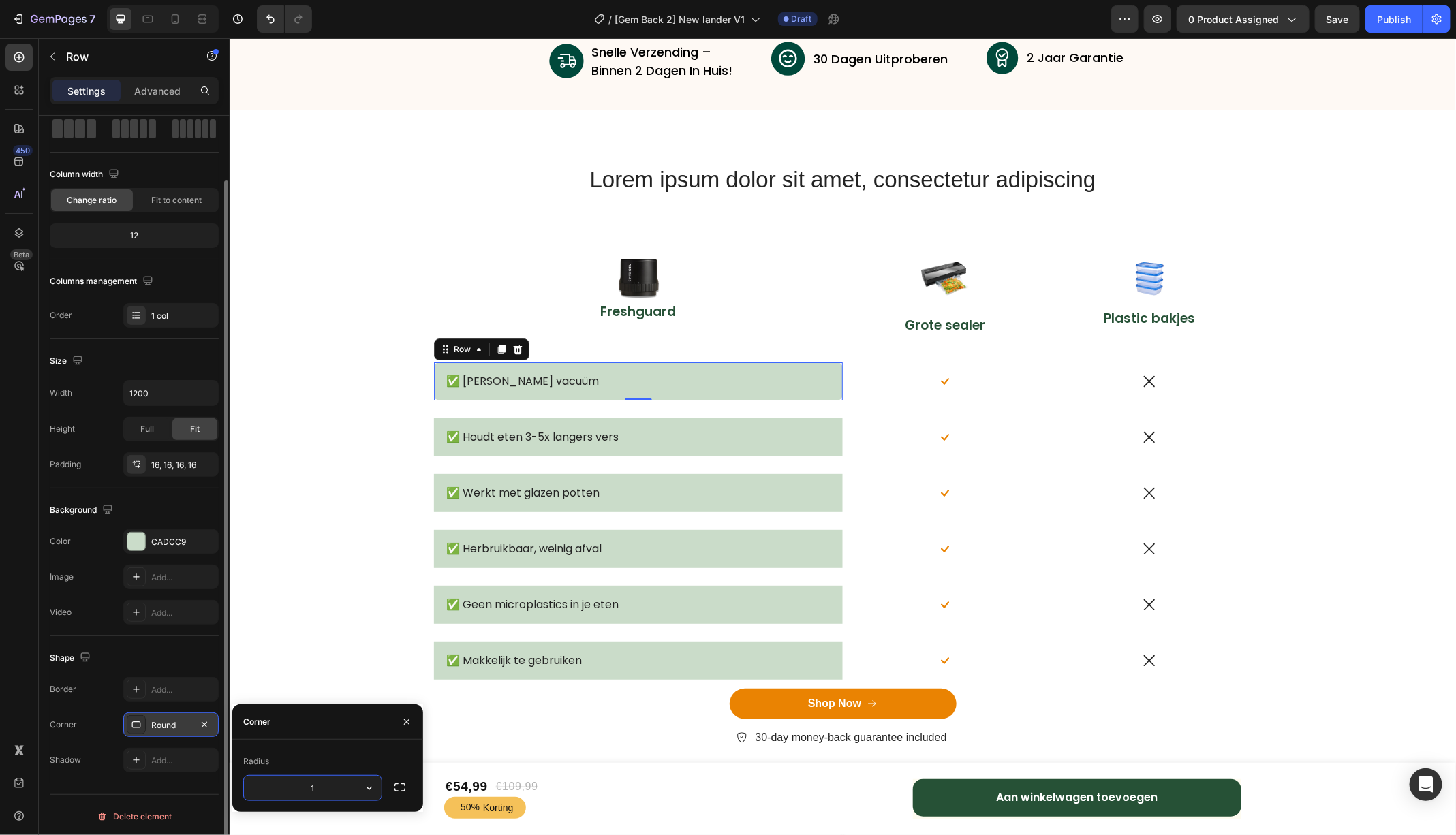
type input "10"
click at [450, 447] on div "✅ Houdt eten 3-5x langers vers Text Block Row" at bounding box center [637, 437] width 409 height 39
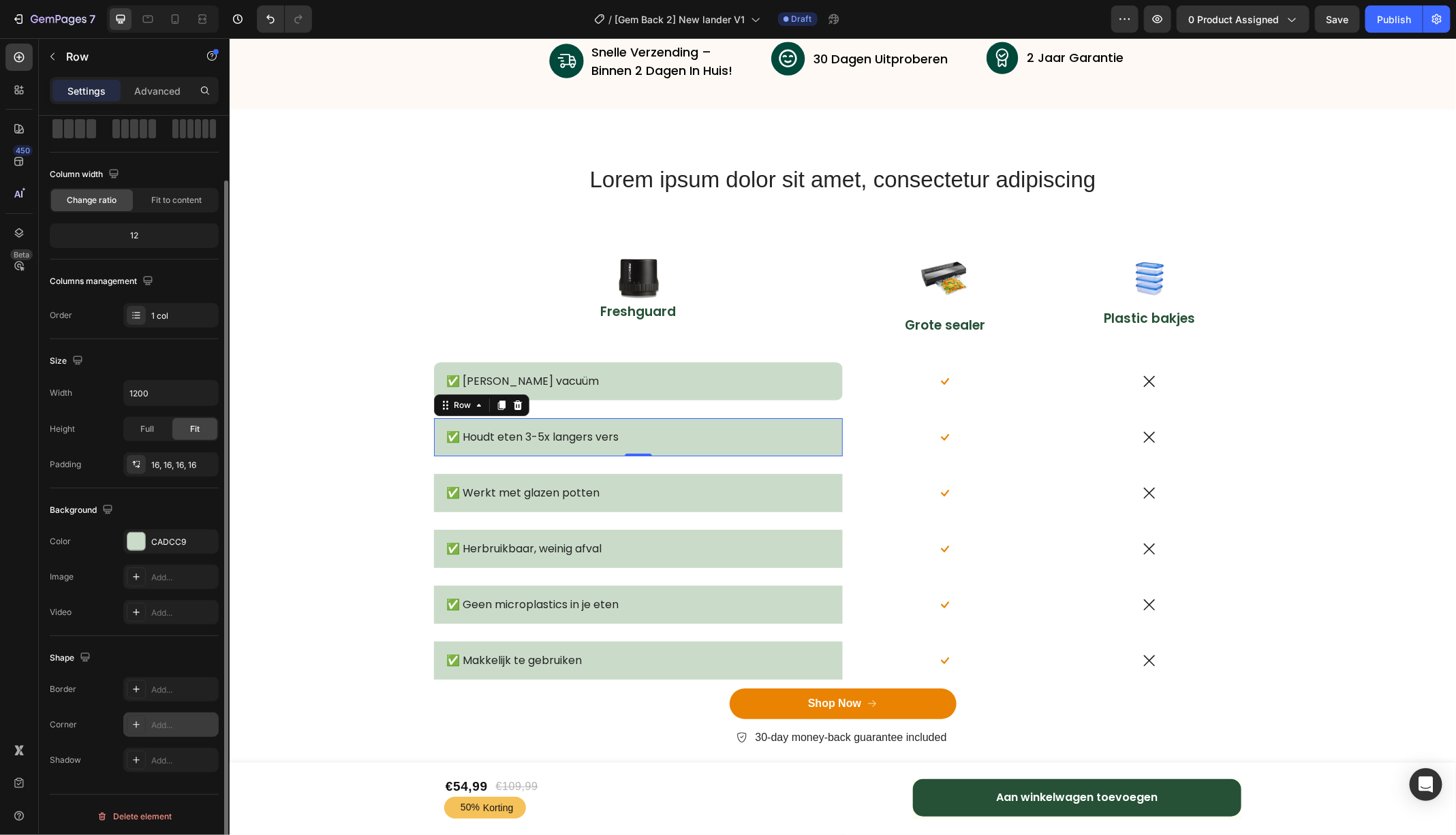
click at [152, 719] on div "Add..." at bounding box center [183, 725] width 64 height 12
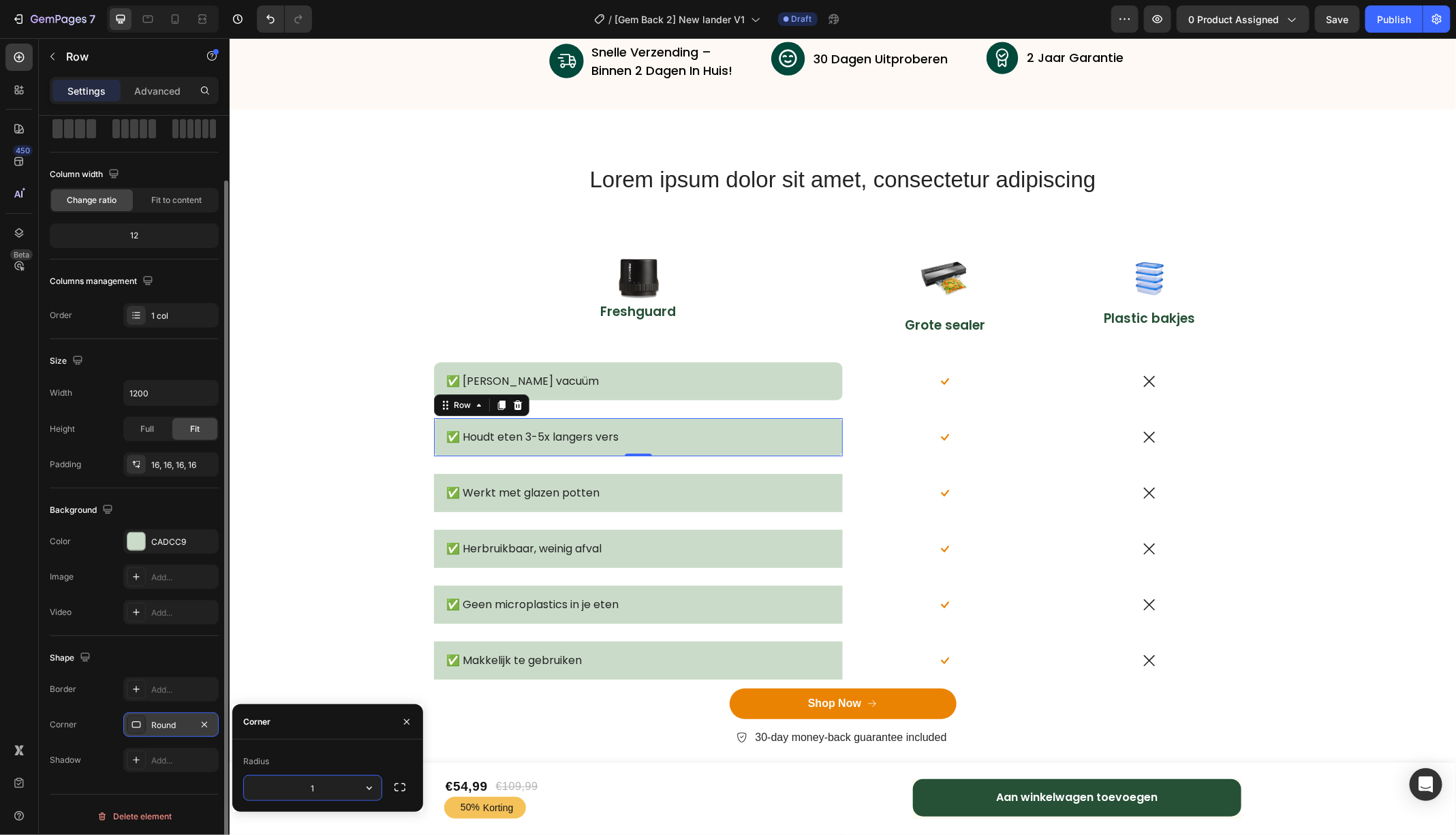
type input "10"
click at [459, 509] on div "✅ Werkt met glazen potten Text Block Row" at bounding box center [637, 493] width 409 height 39
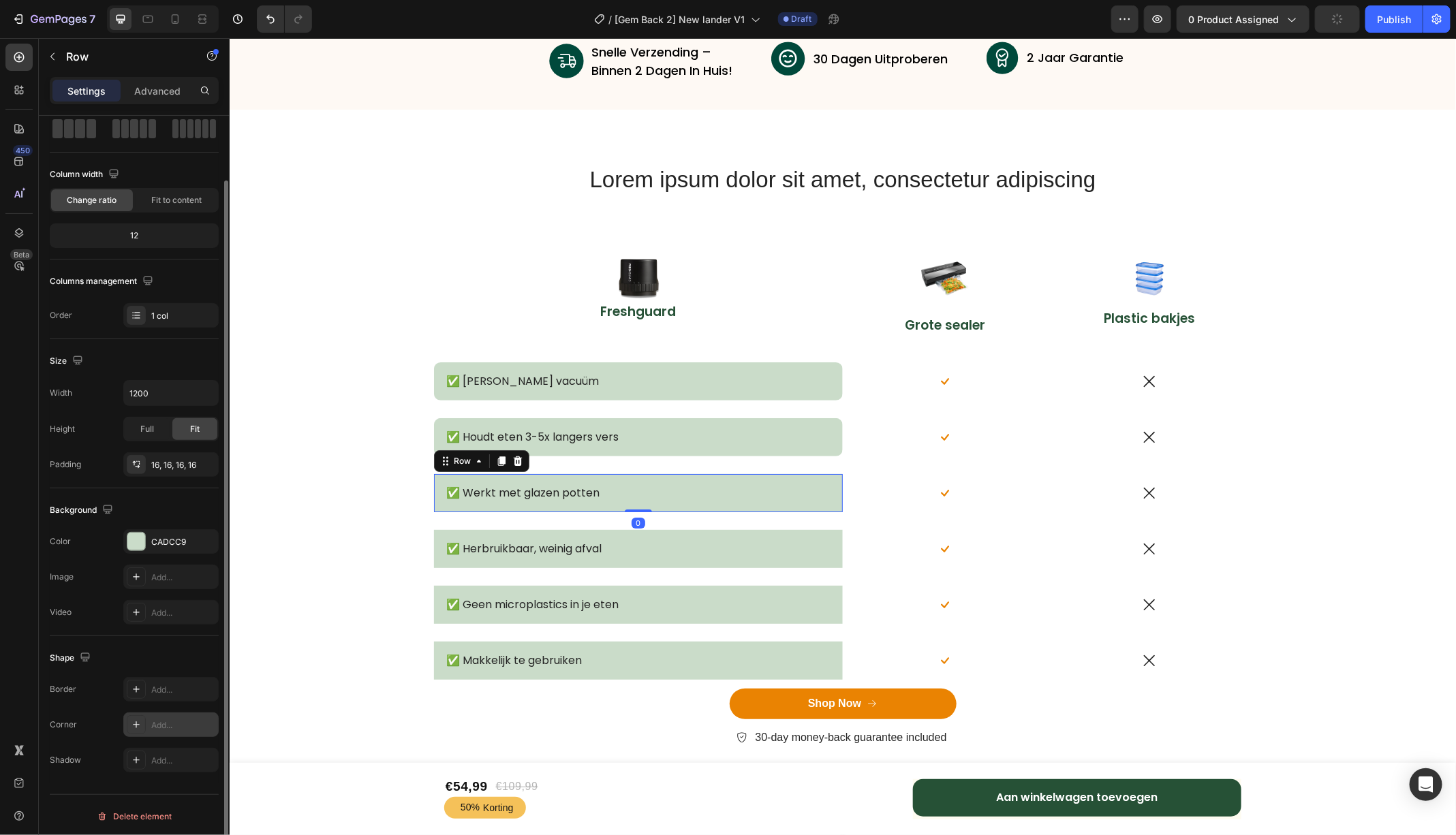
click at [172, 719] on div "Add..." at bounding box center [183, 725] width 64 height 12
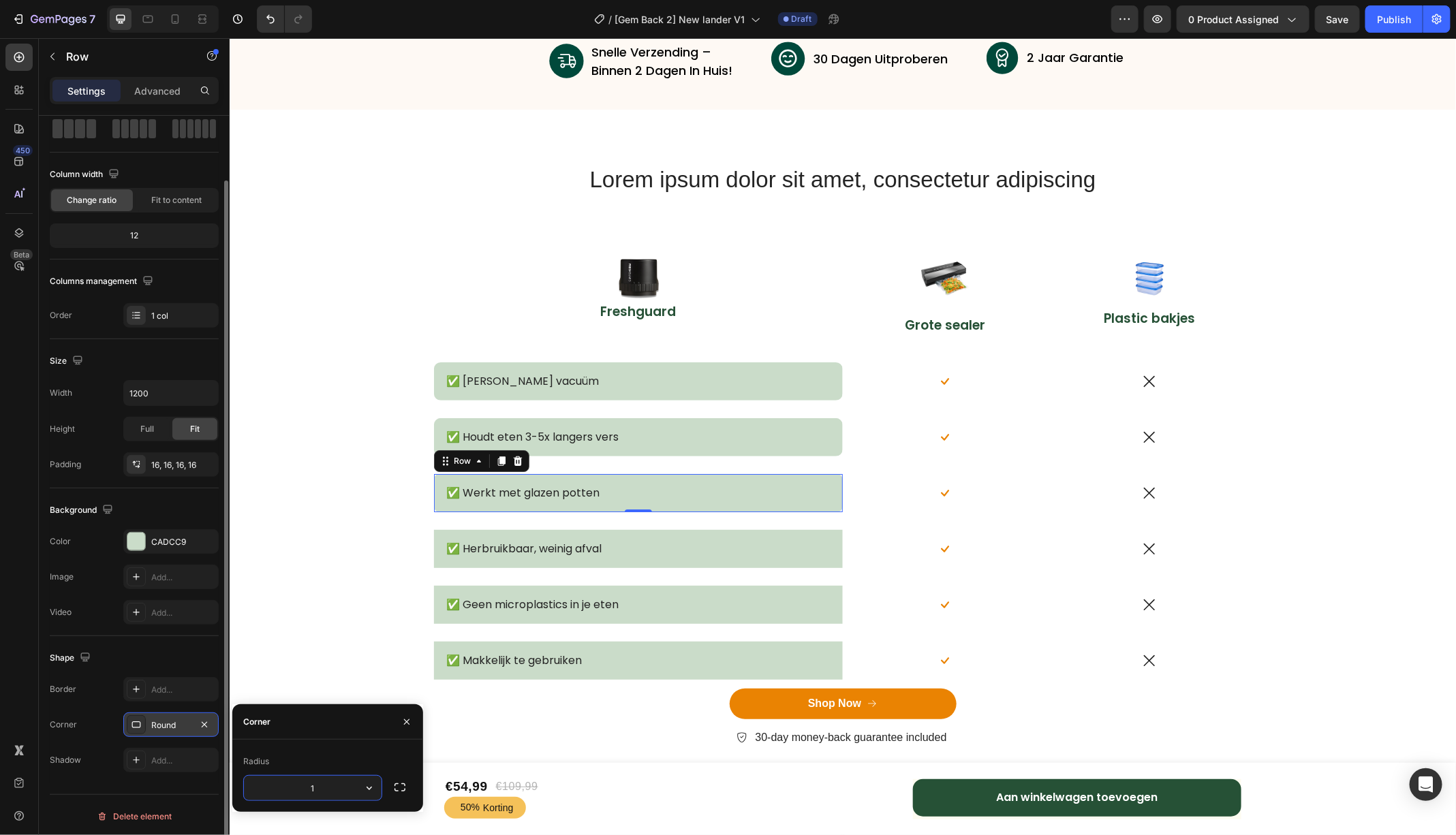
type input "10"
click at [460, 559] on div "✅ Herbruikbaar, weinig afval Text Block Row" at bounding box center [637, 549] width 409 height 39
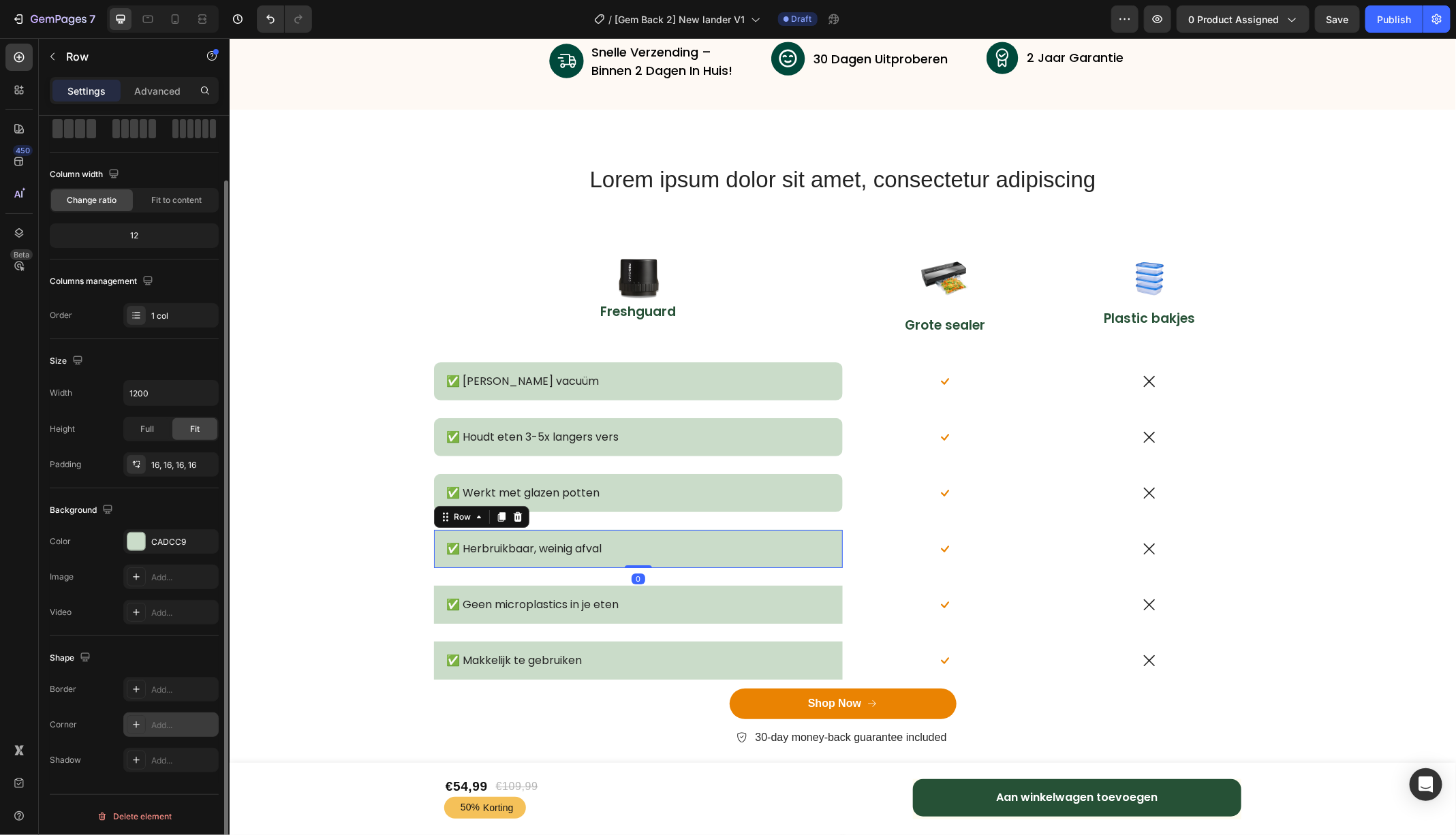
click at [167, 727] on div "Add..." at bounding box center [183, 725] width 64 height 12
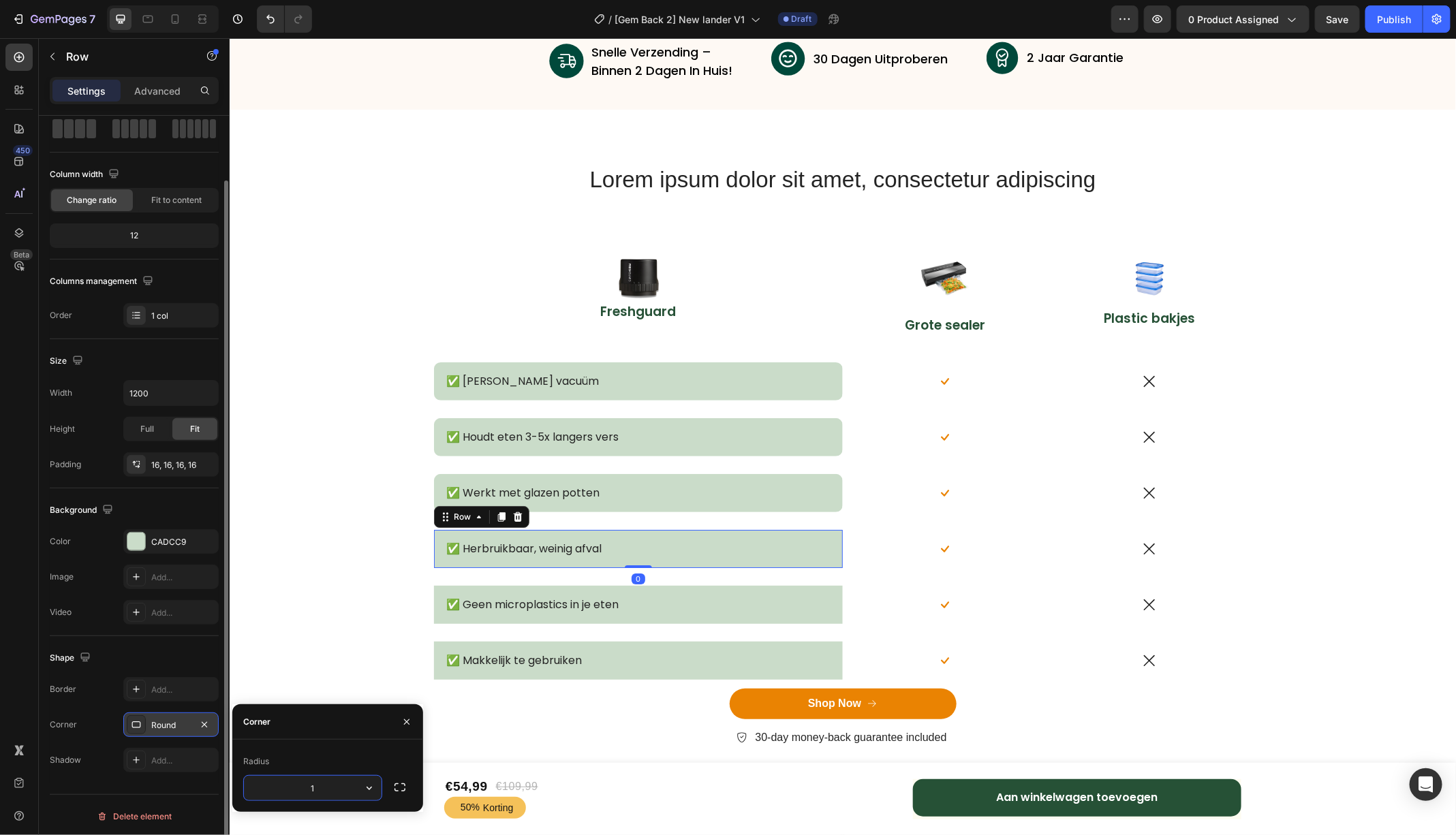
type input "10"
click at [445, 619] on div "✅ Geen microplastics in je eten Text Block Row" at bounding box center [637, 605] width 409 height 39
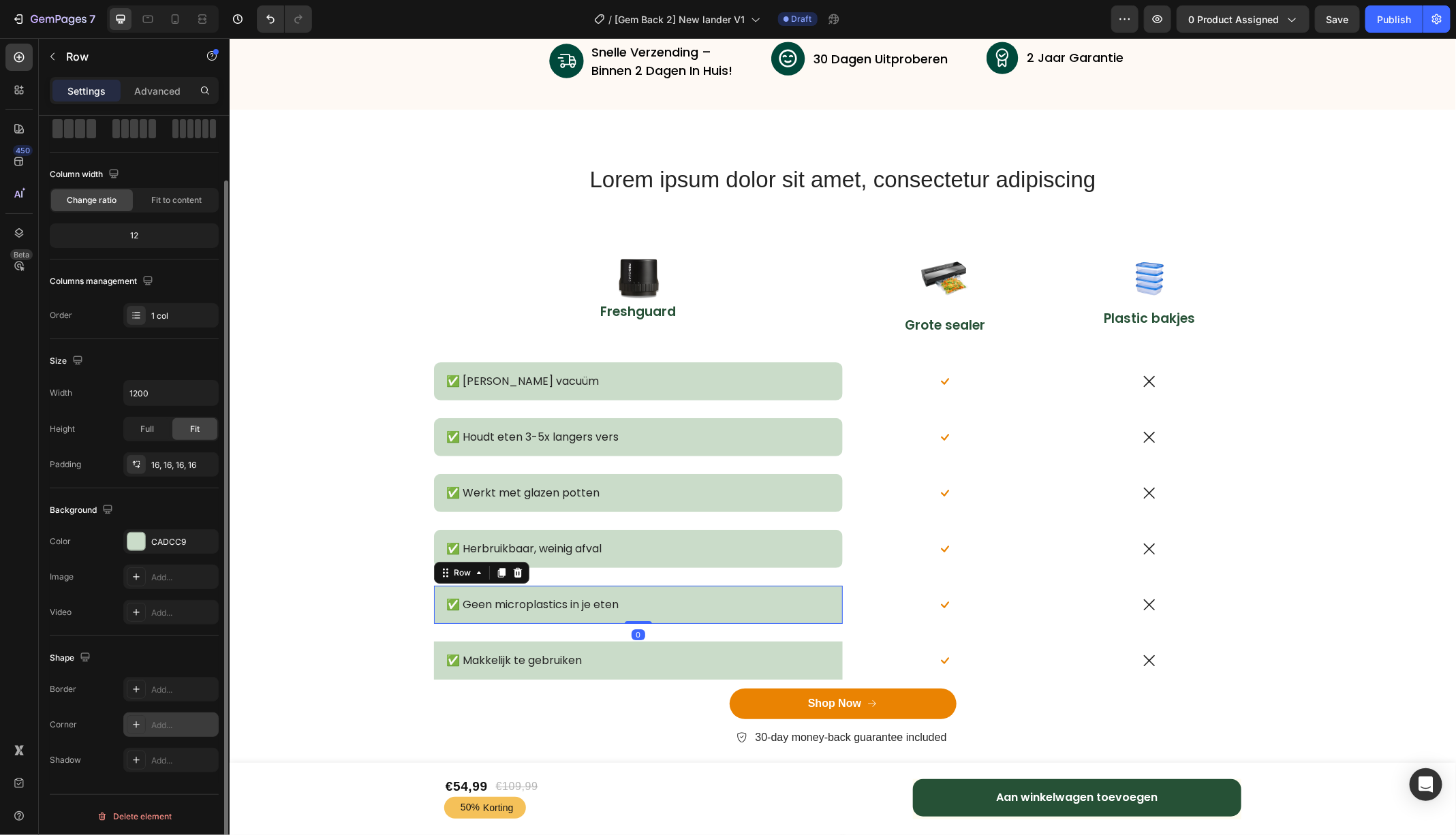
click at [163, 721] on div "Add..." at bounding box center [183, 725] width 64 height 12
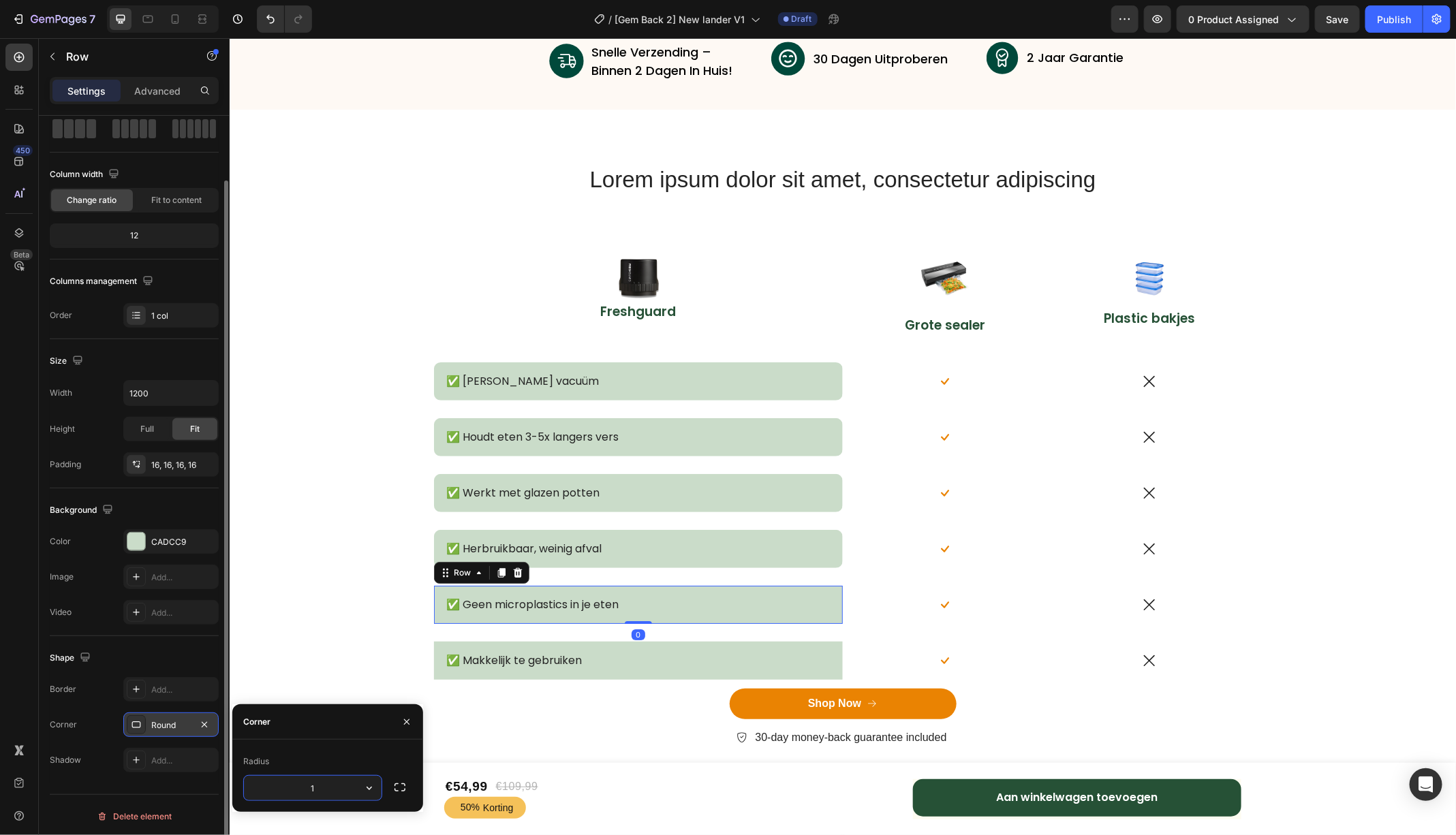
type input "10"
click at [466, 673] on div "✅ Makkelijk te gebruiken Text Block Row" at bounding box center [637, 661] width 409 height 39
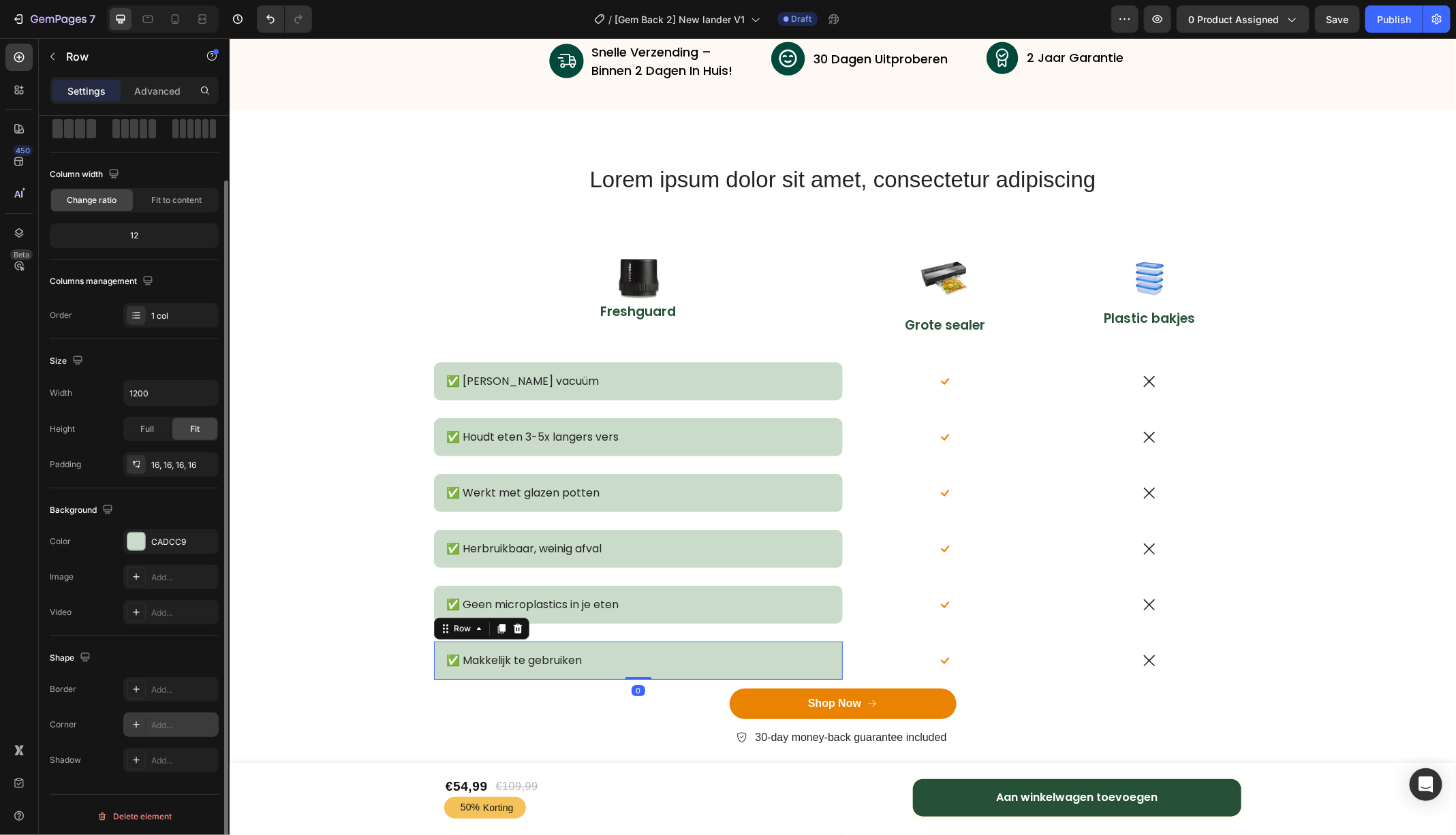
click at [169, 726] on div "Add..." at bounding box center [183, 725] width 64 height 12
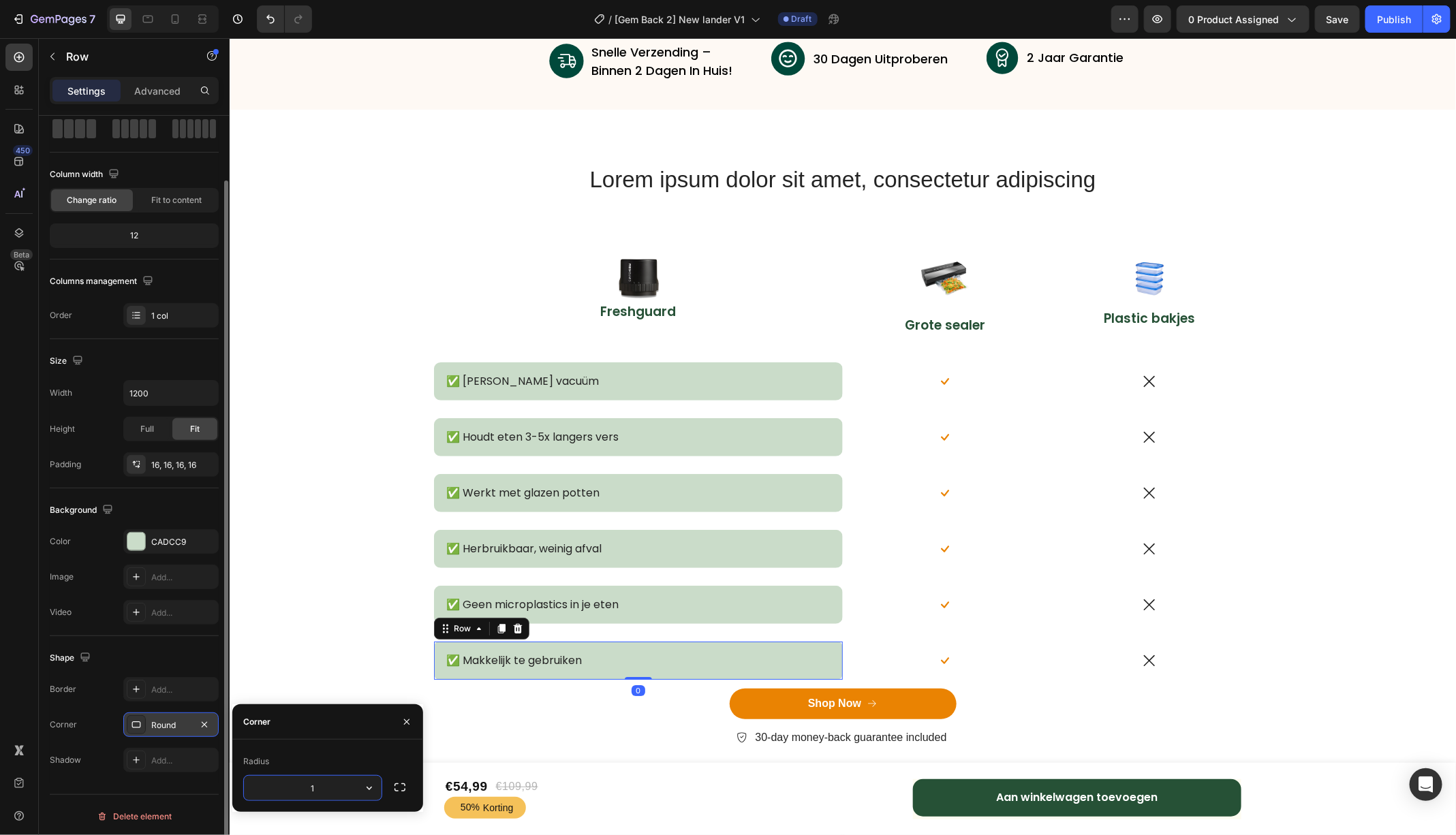
type input "10"
click at [307, 294] on div "Lorem ipsum dolor sit amet, consectetur adipiscing Heading Row Image Freshguard…" at bounding box center [841, 466] width 1205 height 605
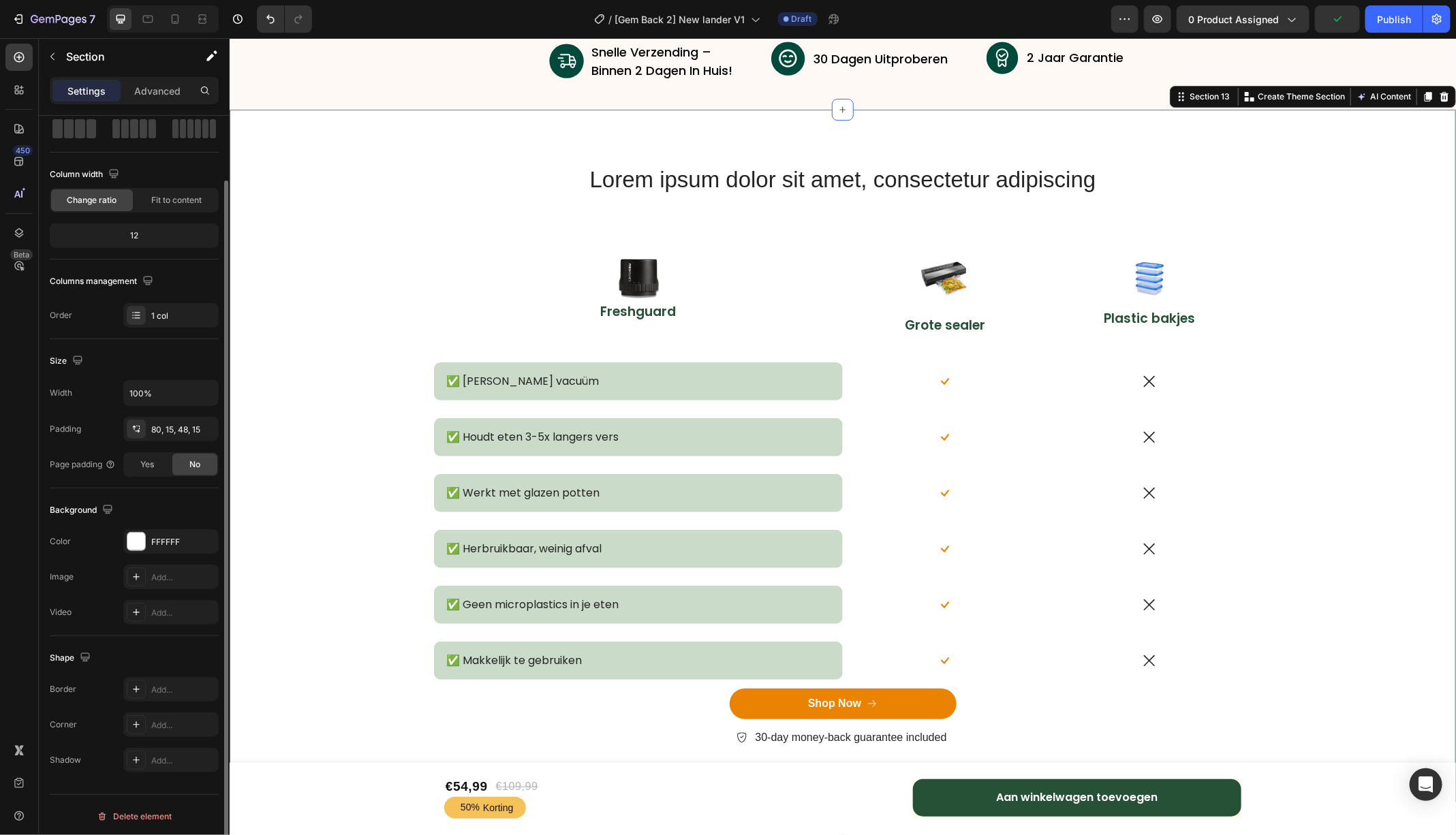
scroll to position [0, 0]
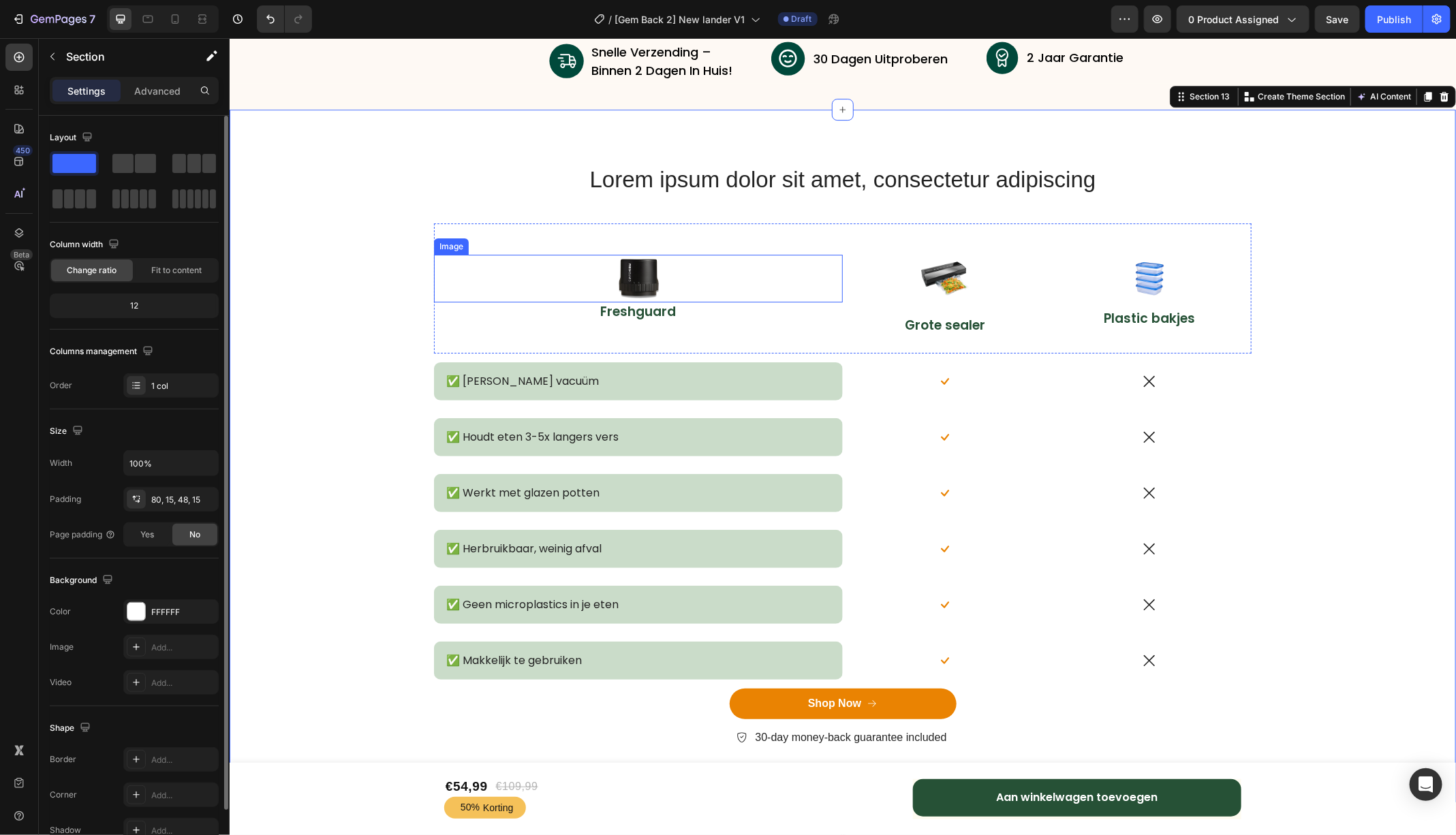
click at [810, 280] on div at bounding box center [637, 277] width 409 height 48
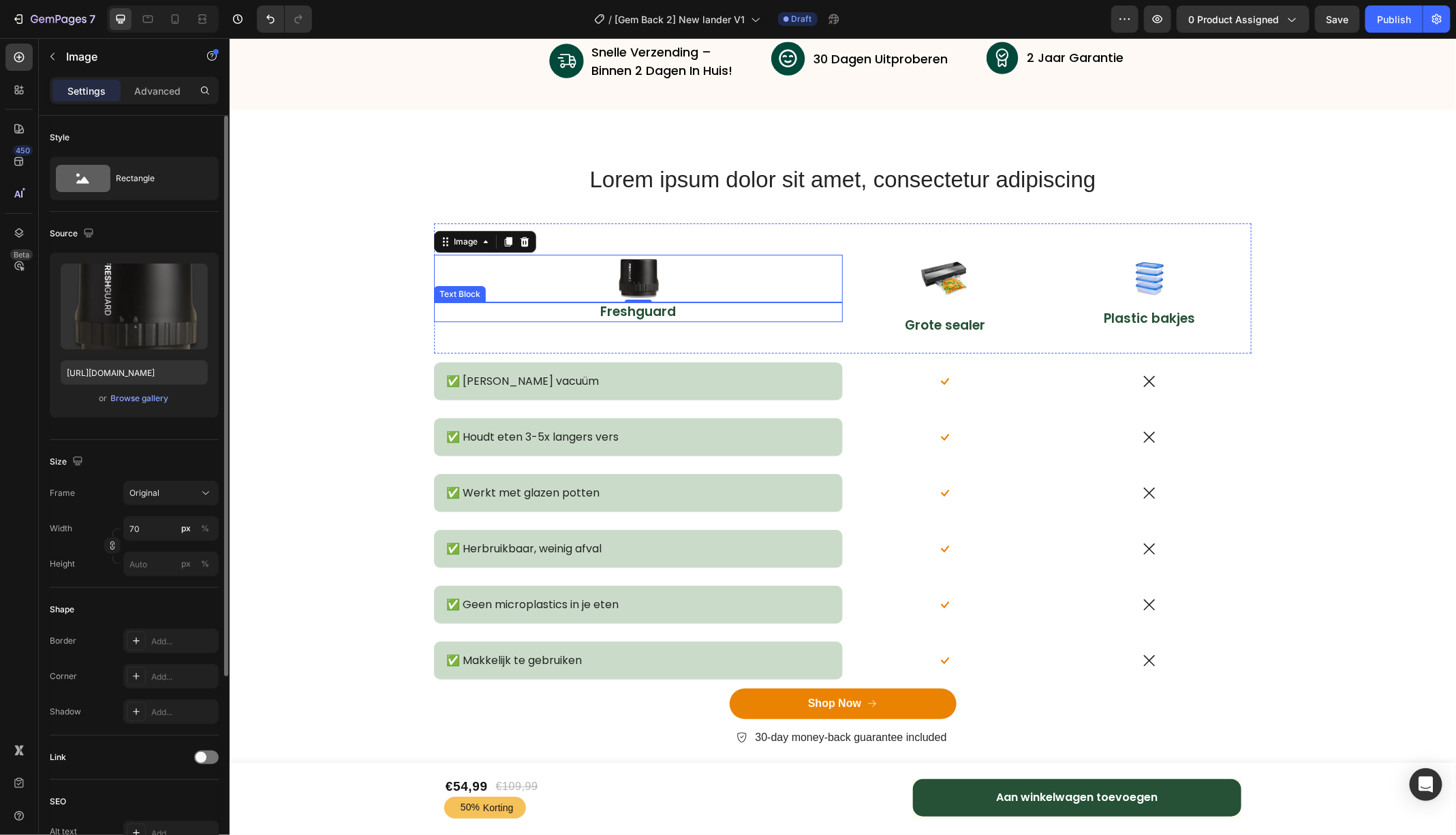
click at [541, 304] on p "Freshguard" at bounding box center [637, 311] width 340 height 17
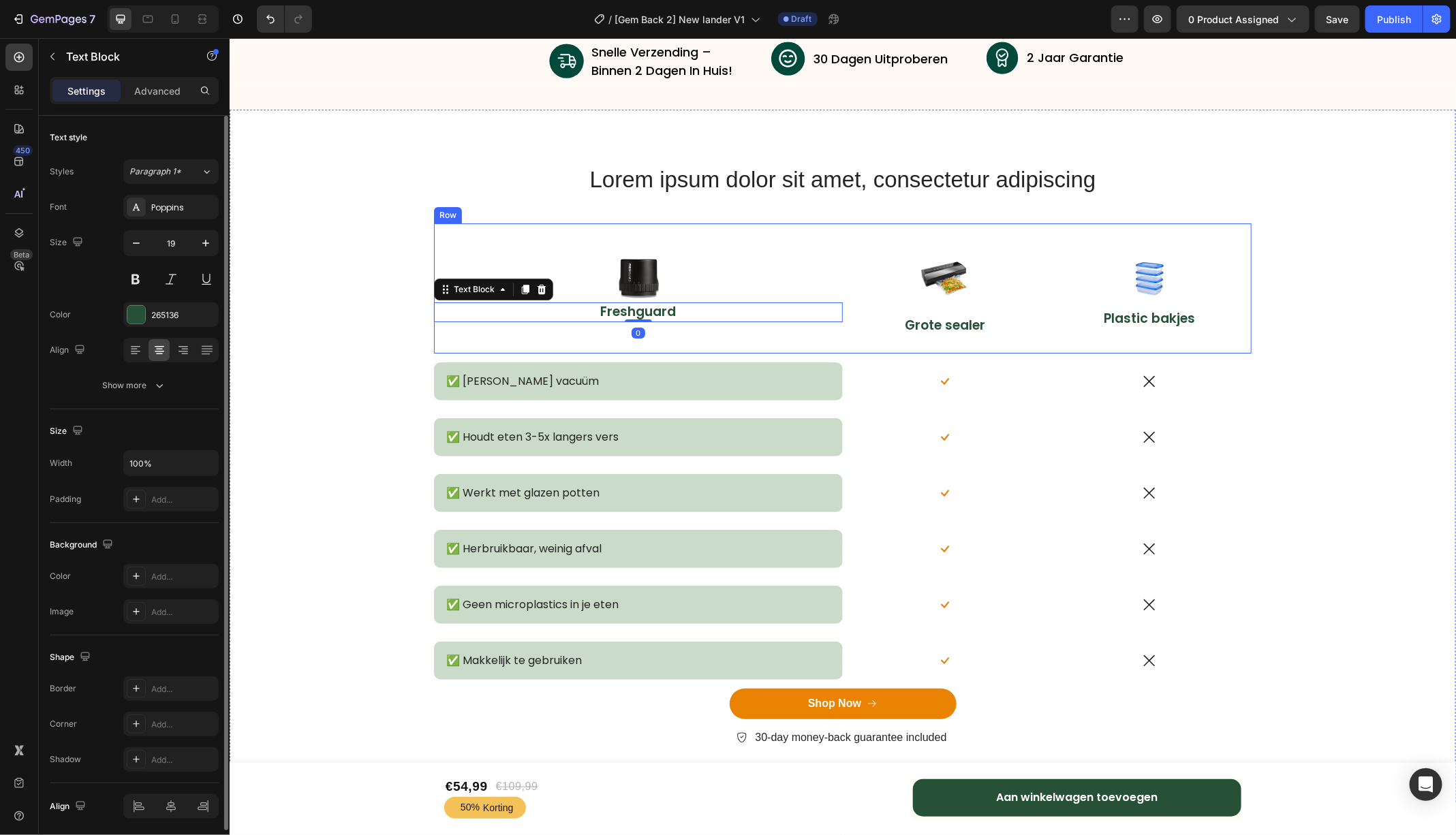
click at [512, 243] on div "Image Freshguard Text Block 0" at bounding box center [637, 288] width 409 height 131
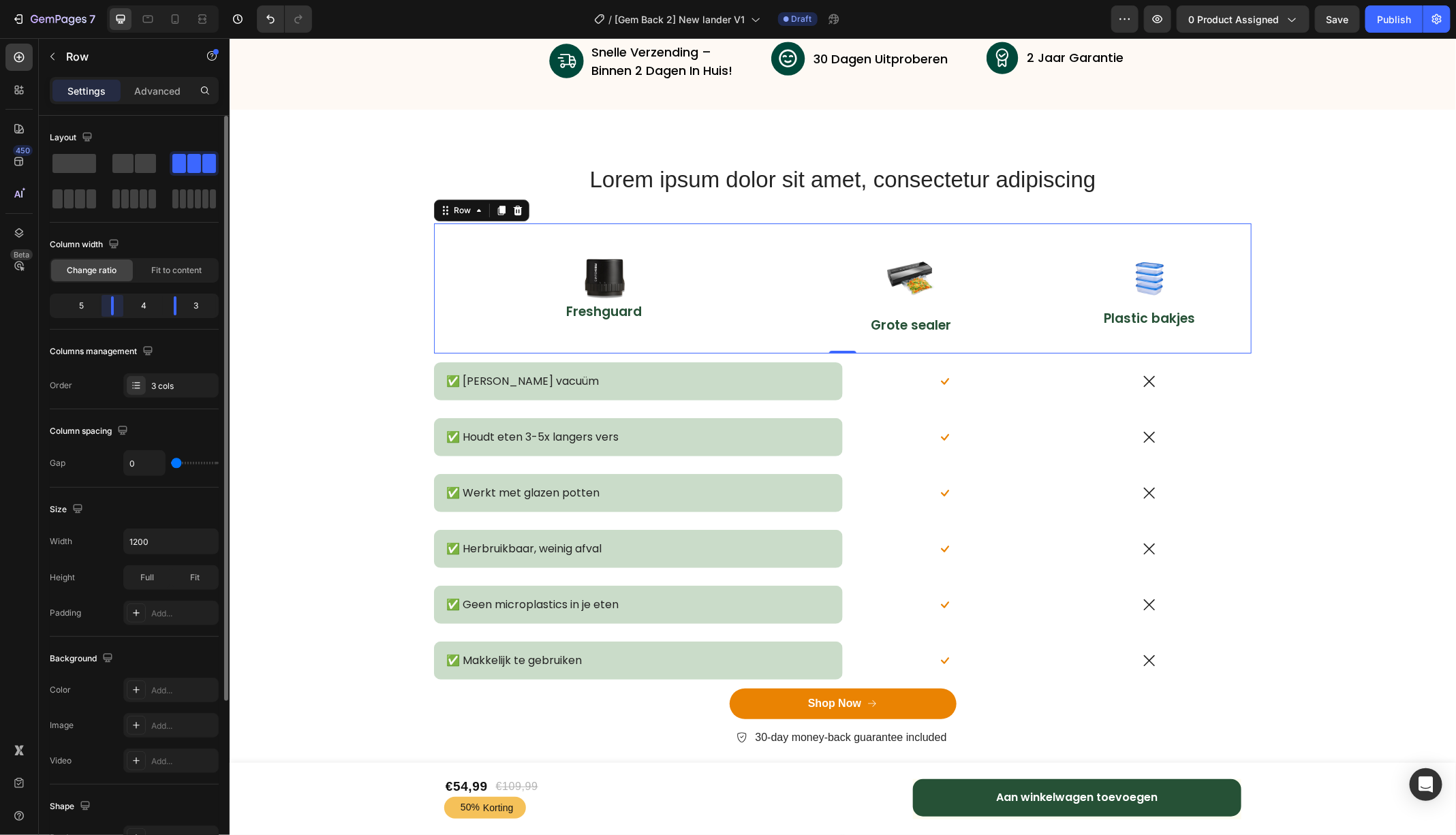
click at [124, 0] on body "7 Version history / [Gem Back 2] New lander V1 Draft Preview 0 product assigned…" at bounding box center [728, 0] width 1456 height 0
click at [474, 357] on div "✅ [PERSON_NAME] vacuüm Text Block Row" at bounding box center [637, 380] width 409 height 56
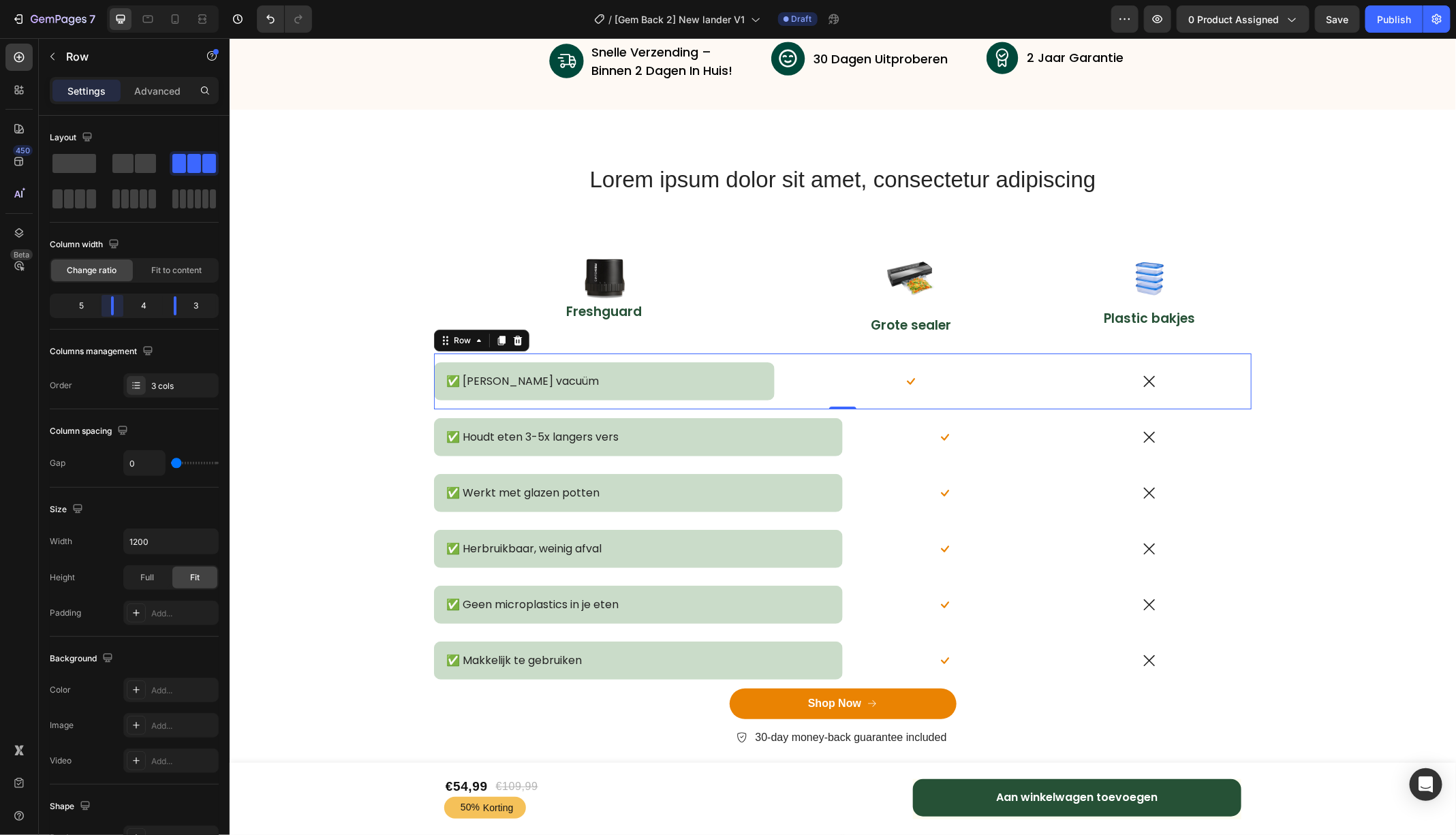
click at [123, 0] on body "7 Version history / [Gem Back 2] New lander V1 Draft Preview 0 product assigned…" at bounding box center [728, 0] width 1456 height 0
click at [486, 410] on div "✅ Houdt eten 3-5x langers vers Text Block Row" at bounding box center [637, 436] width 409 height 56
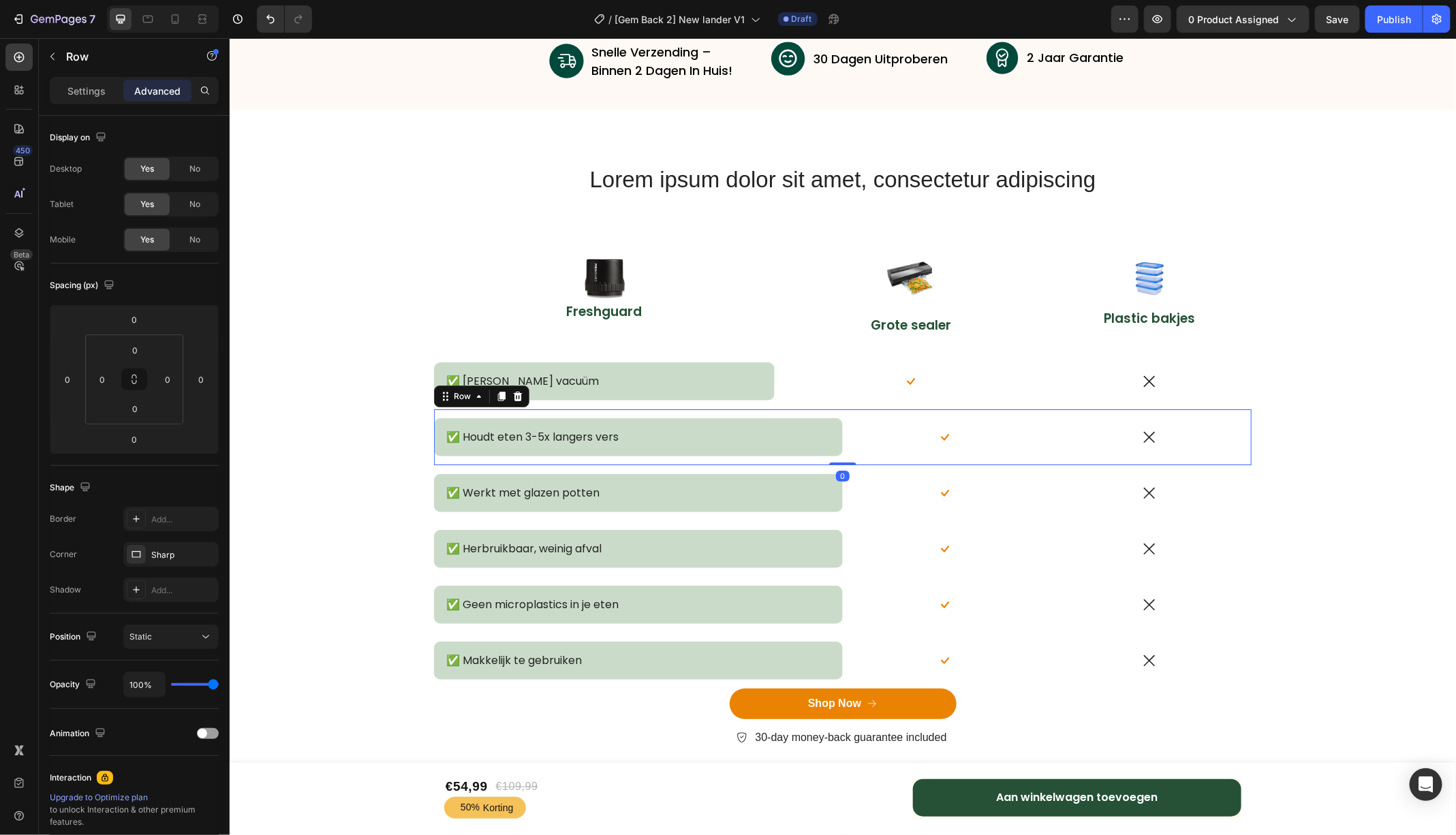
click at [477, 412] on div "✅ Houdt eten 3-5x langers vers Text Block Row" at bounding box center [637, 436] width 409 height 56
click at [67, 89] on div "Settings" at bounding box center [87, 90] width 68 height 22
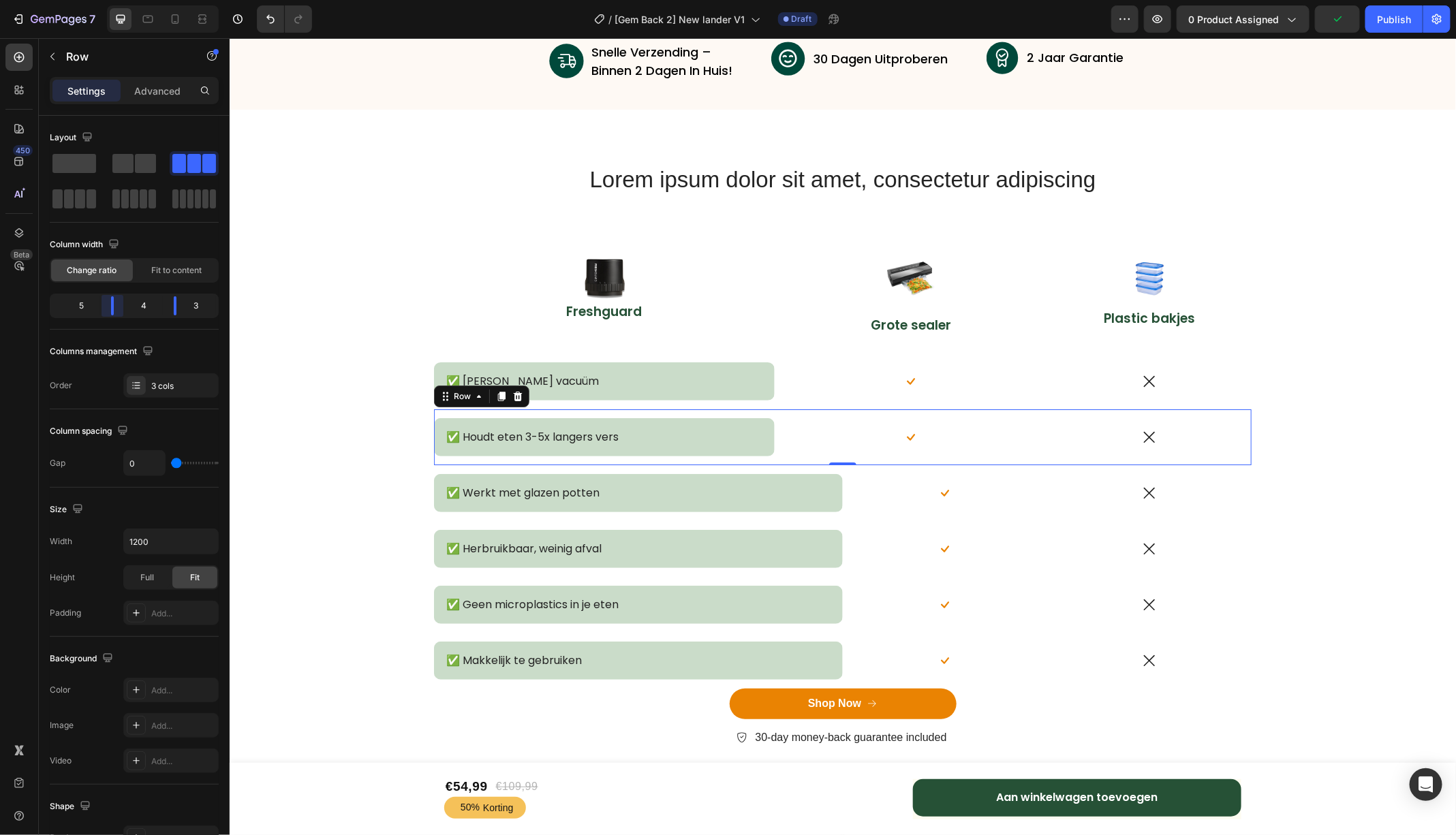
click at [121, 0] on body "7 Version history / [Gem Back 2] New lander V1 Draft Preview 0 product assigned…" at bounding box center [728, 0] width 1456 height 0
click at [472, 469] on div "✅ Werkt met glazen potten Text Block Row" at bounding box center [637, 492] width 409 height 56
click at [121, 0] on body "7 Version history / [Gem Back 2] New lander V1 Draft Preview 0 product assigned…" at bounding box center [728, 0] width 1456 height 0
click at [494, 525] on div "✅ Herbruikbaar, weinig afval Text Block Row" at bounding box center [637, 548] width 409 height 56
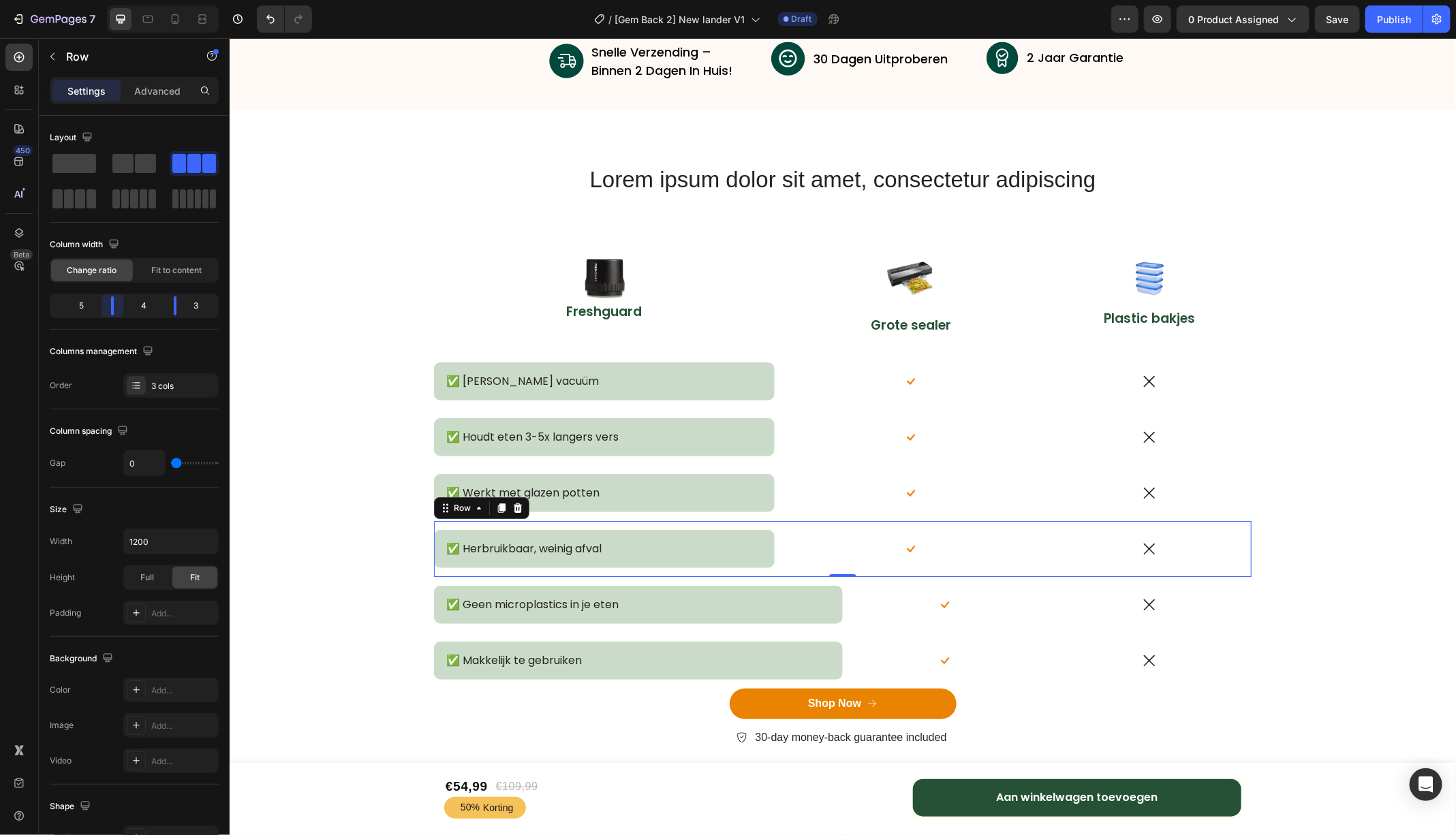
click at [119, 0] on body "7 Version history / [Gem Back 2] New lander V1 Draft Preview 0 product assigned…" at bounding box center [728, 0] width 1456 height 0
click at [484, 581] on div "✅ Geen microplastics in je eten Text Block Row" at bounding box center [637, 604] width 409 height 56
click at [122, 0] on body "7 Version history / [Gem Back 2] New lander V1 Draft Preview 0 product assigned…" at bounding box center [728, 0] width 1456 height 0
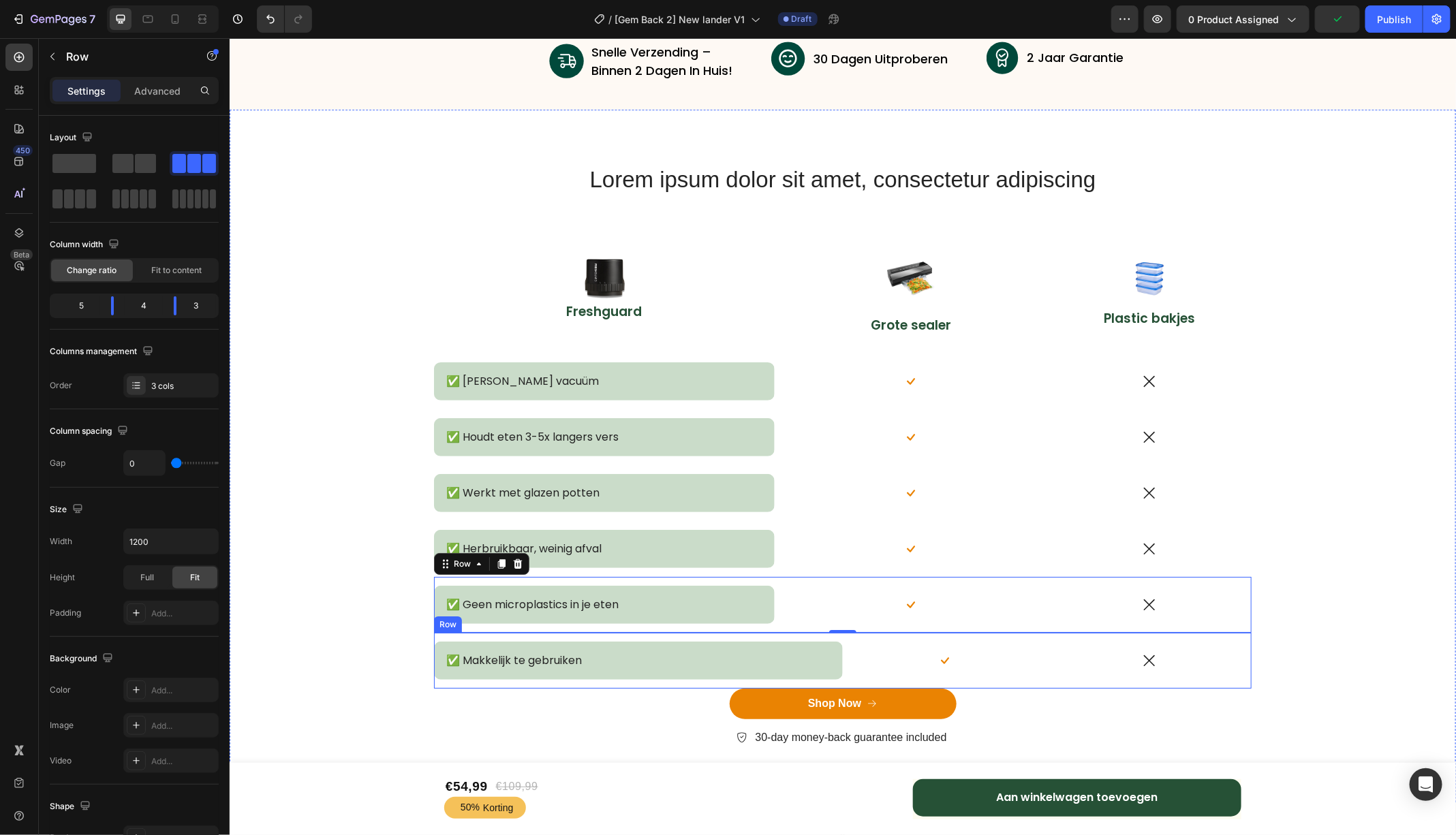
click at [487, 636] on div "✅ Makkelijk te gebruiken Text Block Row" at bounding box center [637, 660] width 409 height 56
click at [118, 0] on body "7 Version history / [Gem Back 2] New lander V1 Draft Preview 0 product assigned…" at bounding box center [728, 0] width 1456 height 0
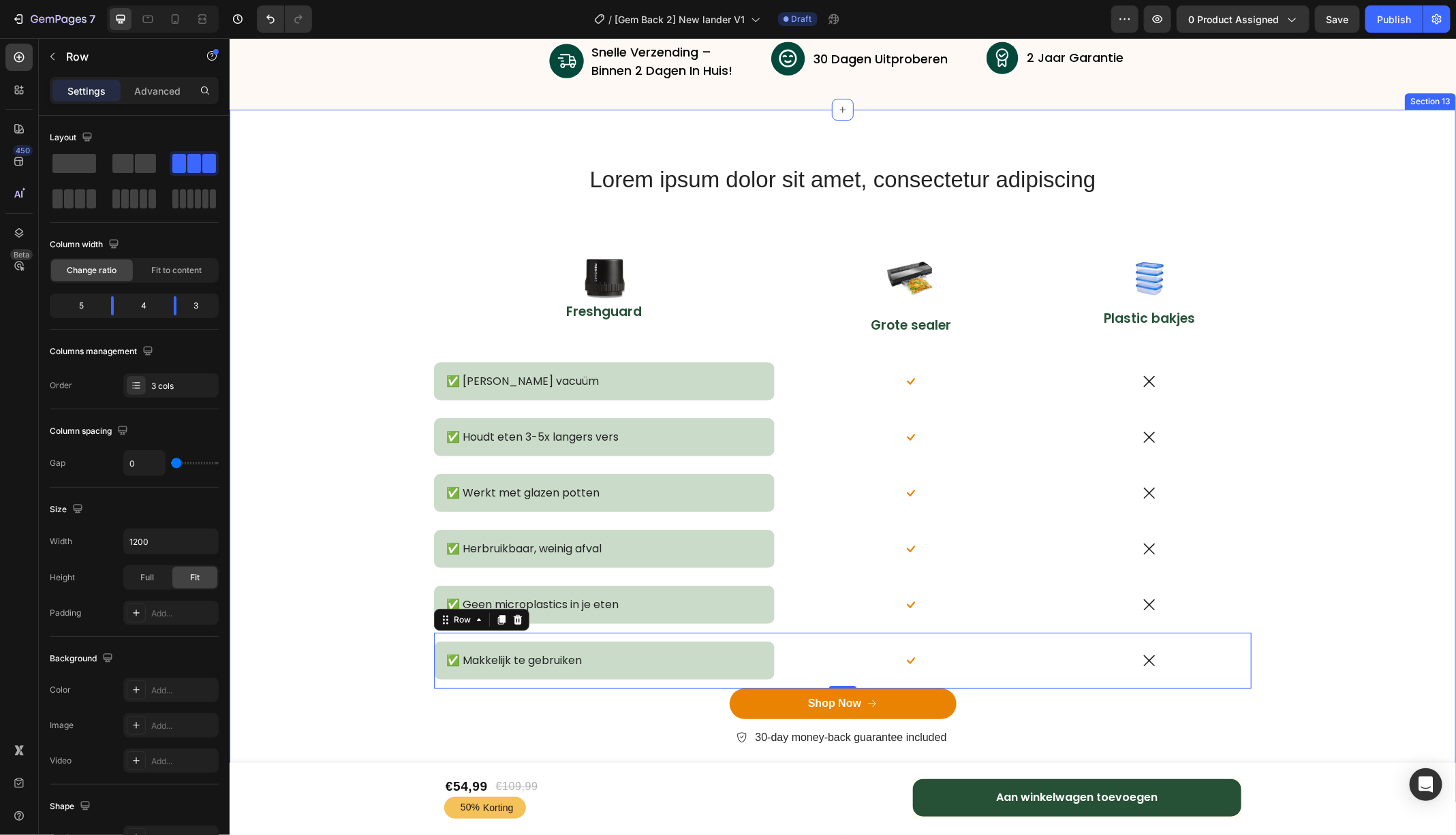
click at [391, 206] on div "Lorem ipsum dolor sit amet, consectetur adipiscing Heading Row Image Freshguard…" at bounding box center [841, 466] width 1205 height 605
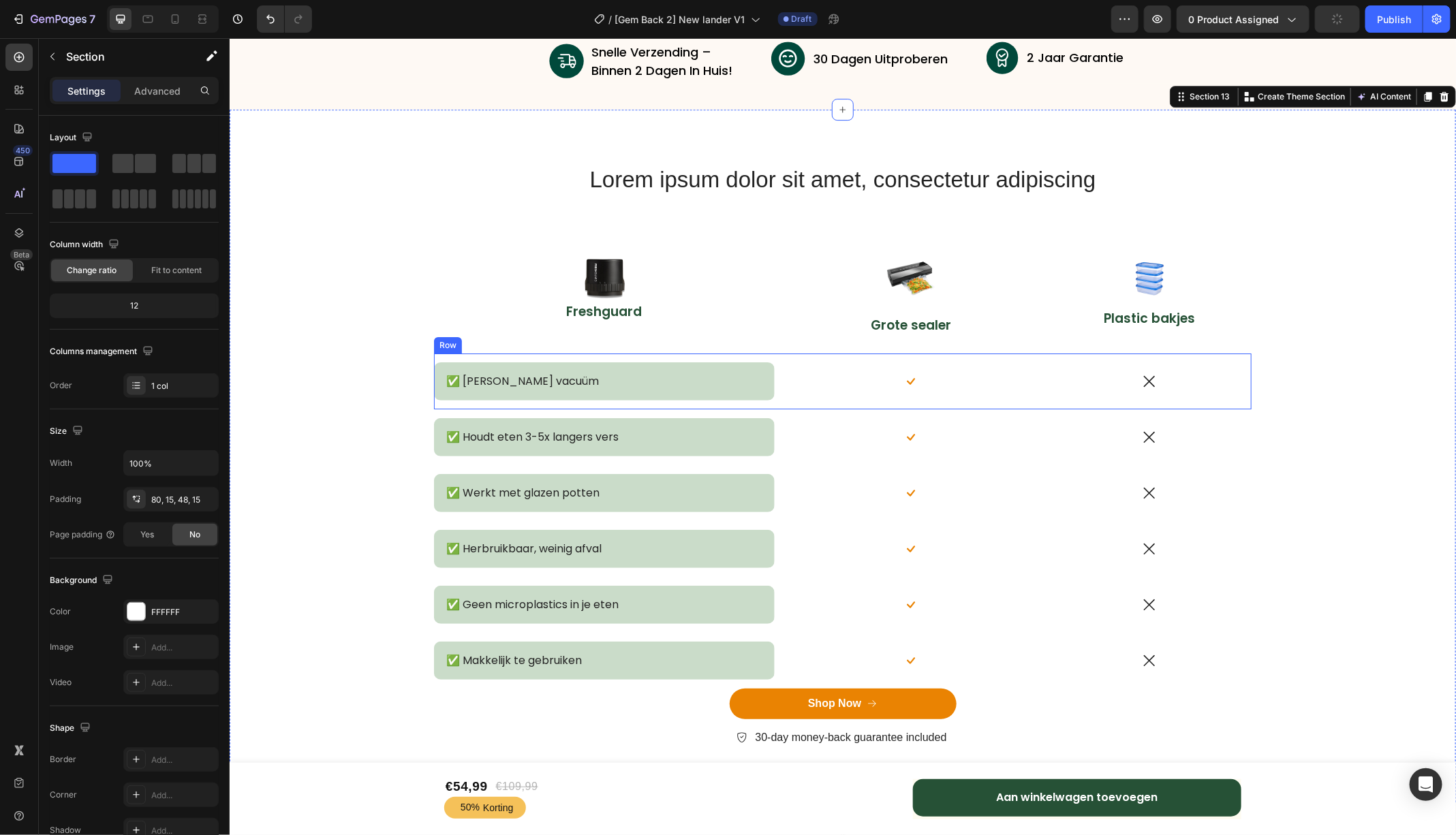
click at [1147, 362] on div "Icon" at bounding box center [1149, 380] width 204 height 56
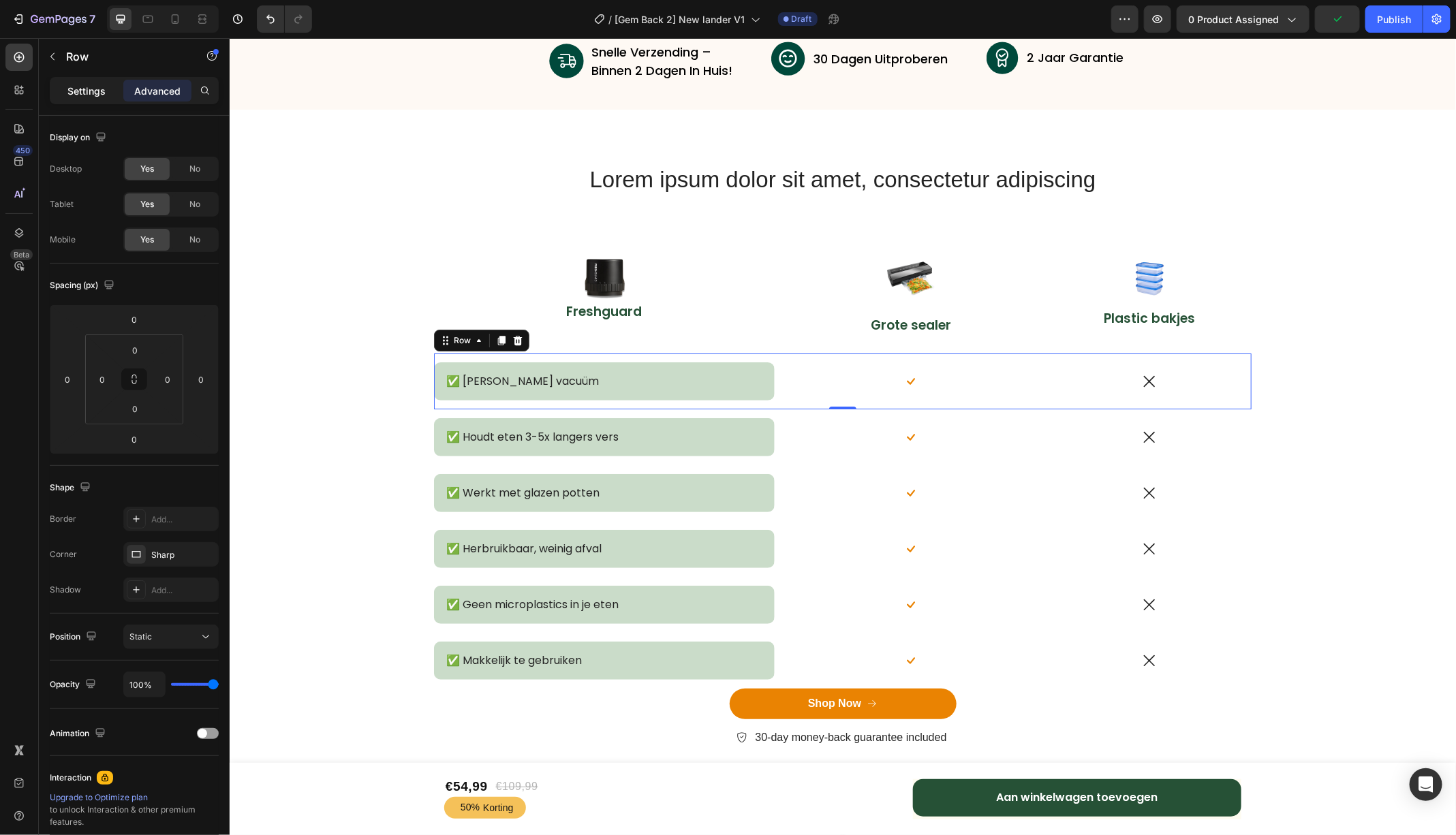
click at [88, 92] on p "Settings" at bounding box center [86, 91] width 38 height 15
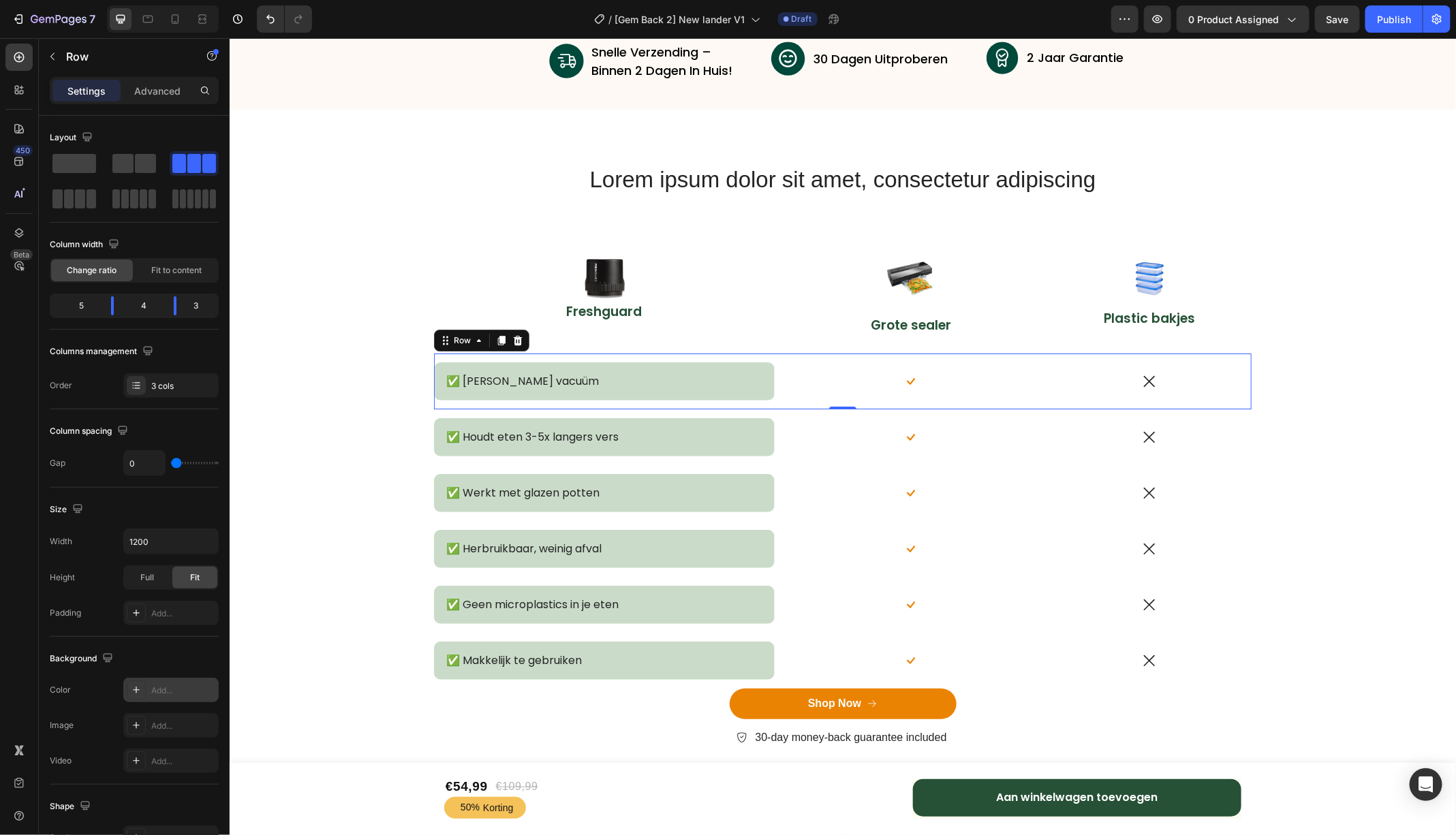
click at [165, 687] on div "Add..." at bounding box center [183, 691] width 64 height 12
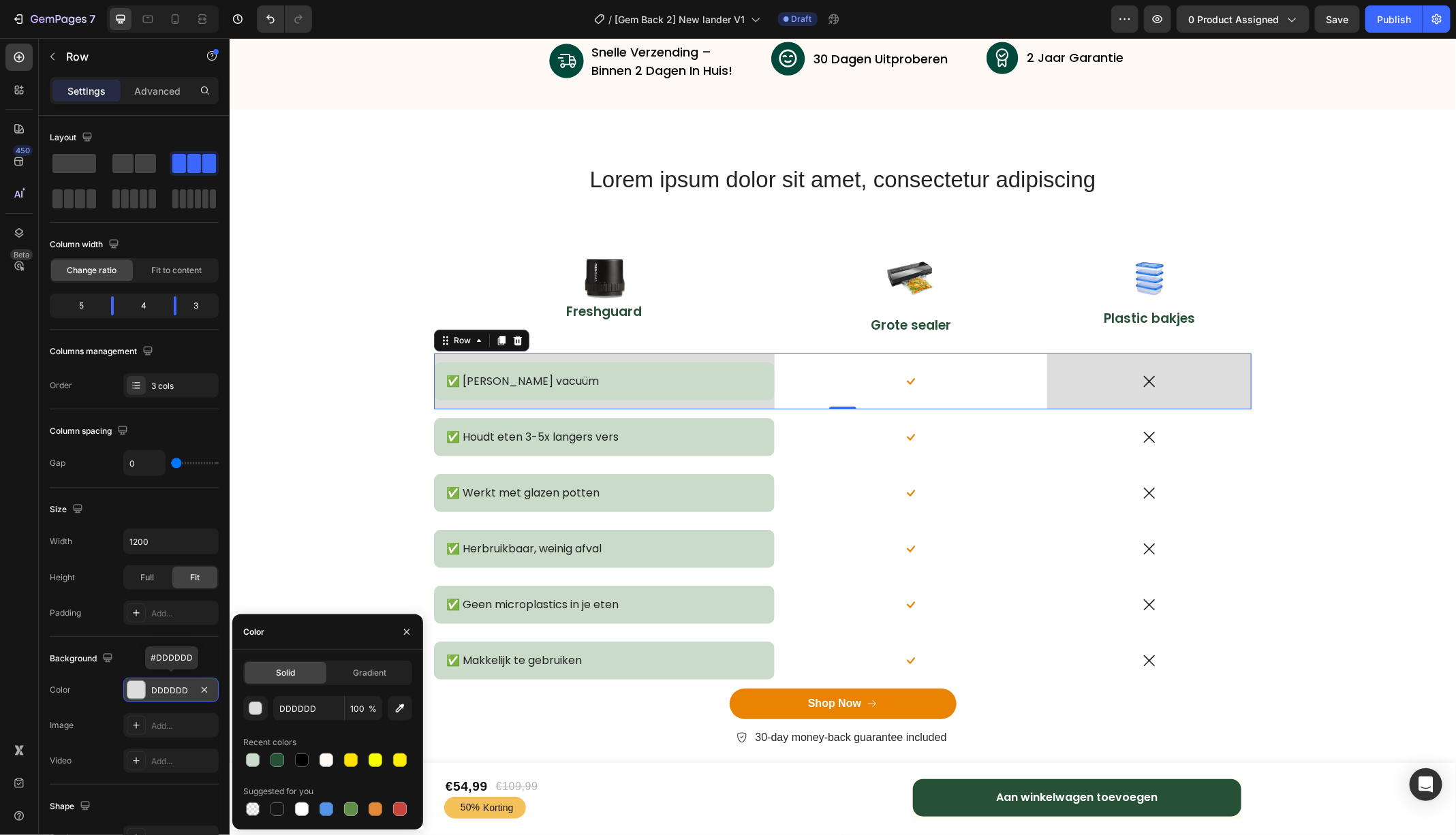
type input "000000"
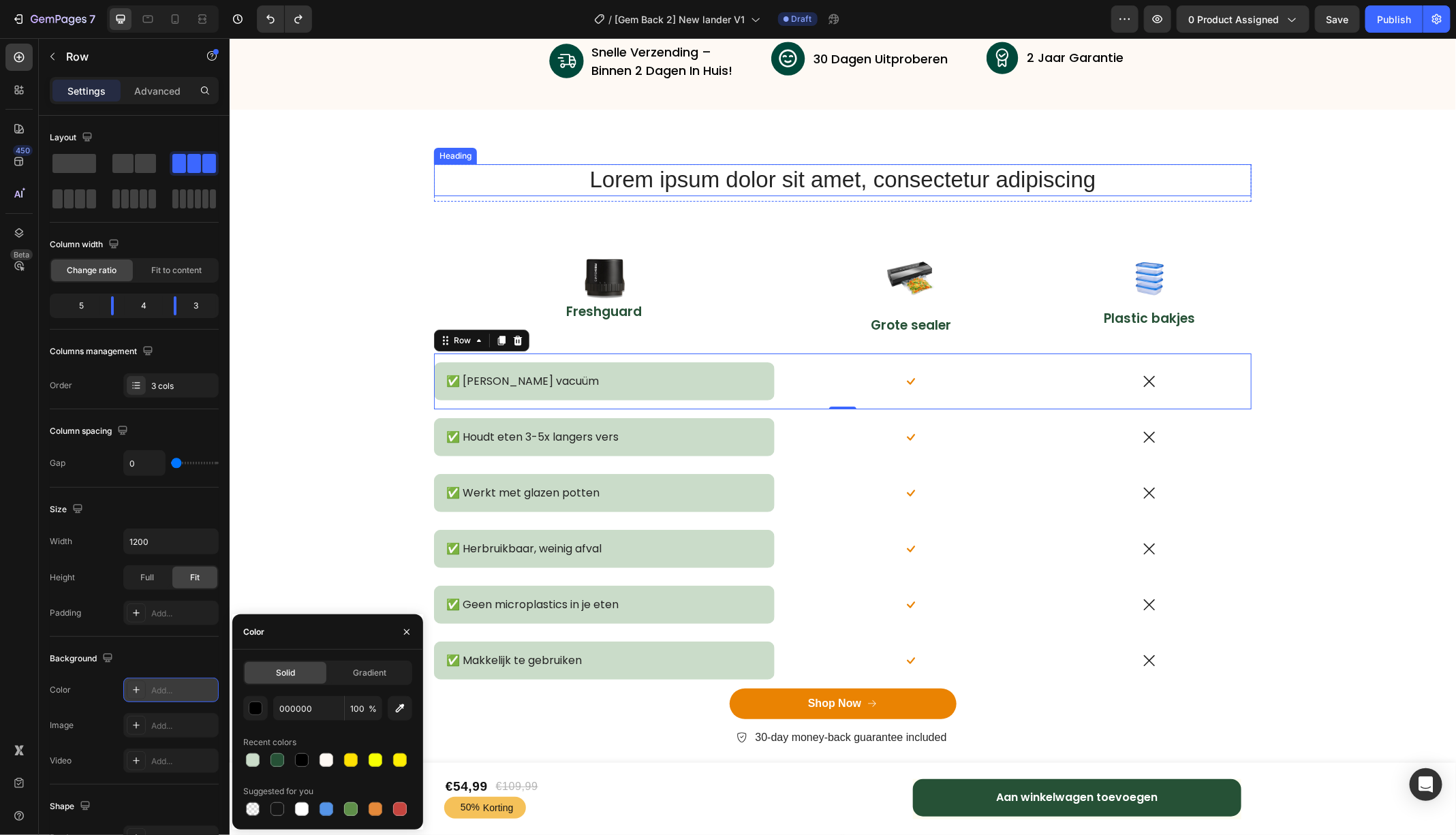
click at [433, 176] on h2 "Lorem ipsum dolor sit amet, consectetur adipiscing" at bounding box center [841, 179] width 817 height 32
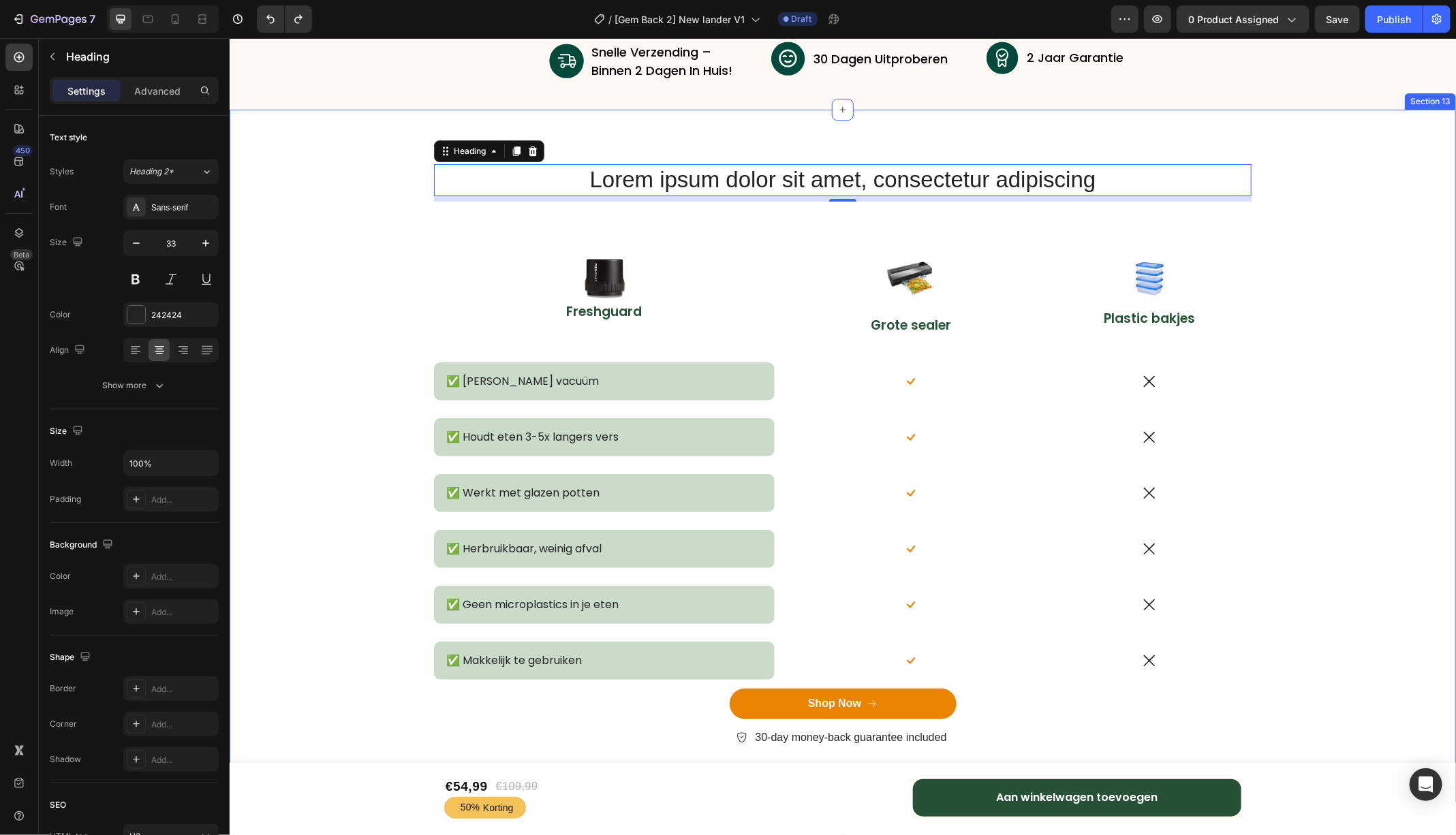
click at [1305, 470] on div "Lorem ipsum dolor sit amet, consectetur adipiscing Heading 8 Row Image Freshgua…" at bounding box center [841, 466] width 1205 height 605
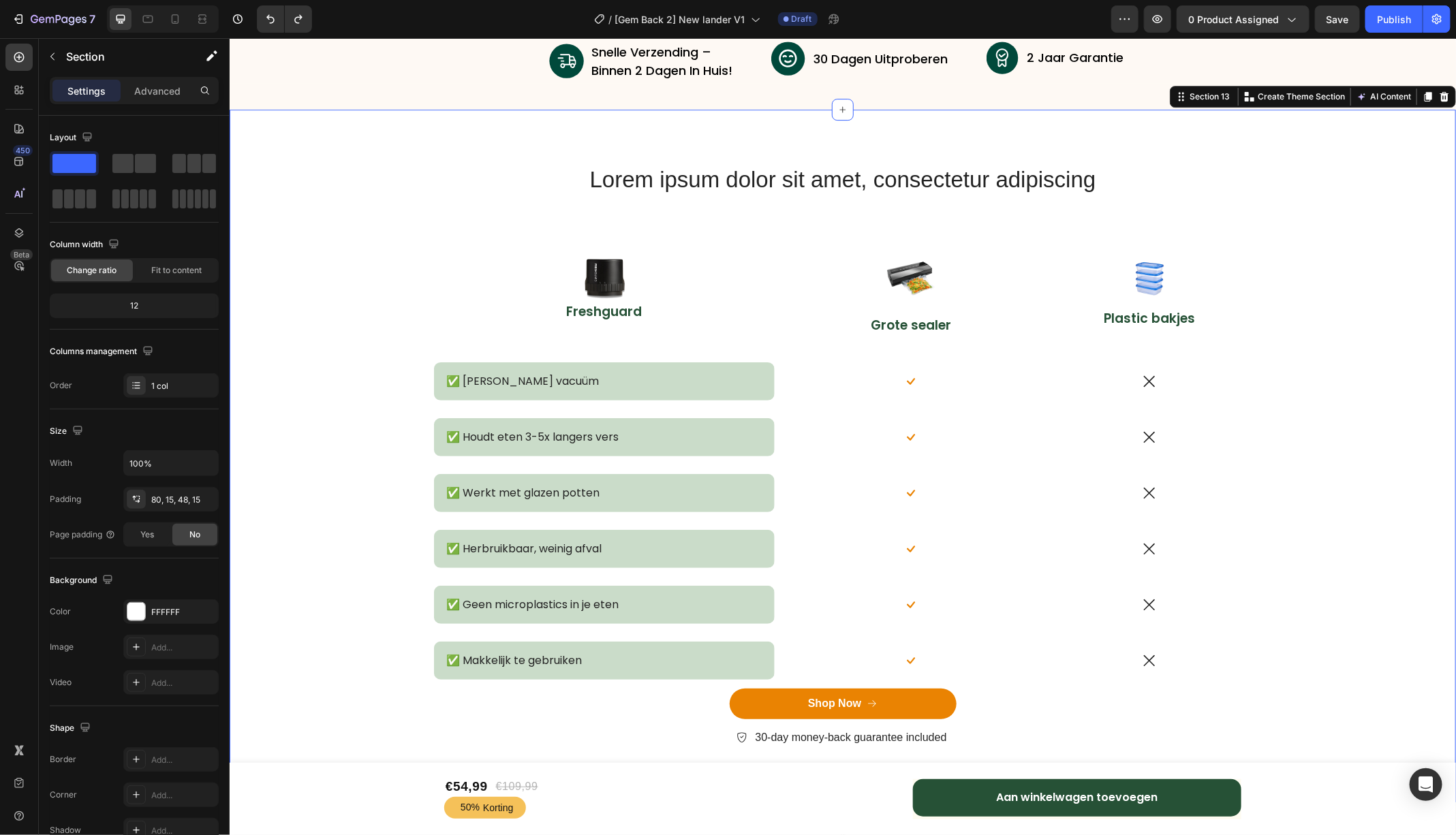
click at [1261, 398] on div "Lorem ipsum dolor sit amet, consectetur adipiscing Heading Row Image Freshguard…" at bounding box center [841, 466] width 1205 height 605
click at [1160, 298] on img at bounding box center [1149, 278] width 62 height 62
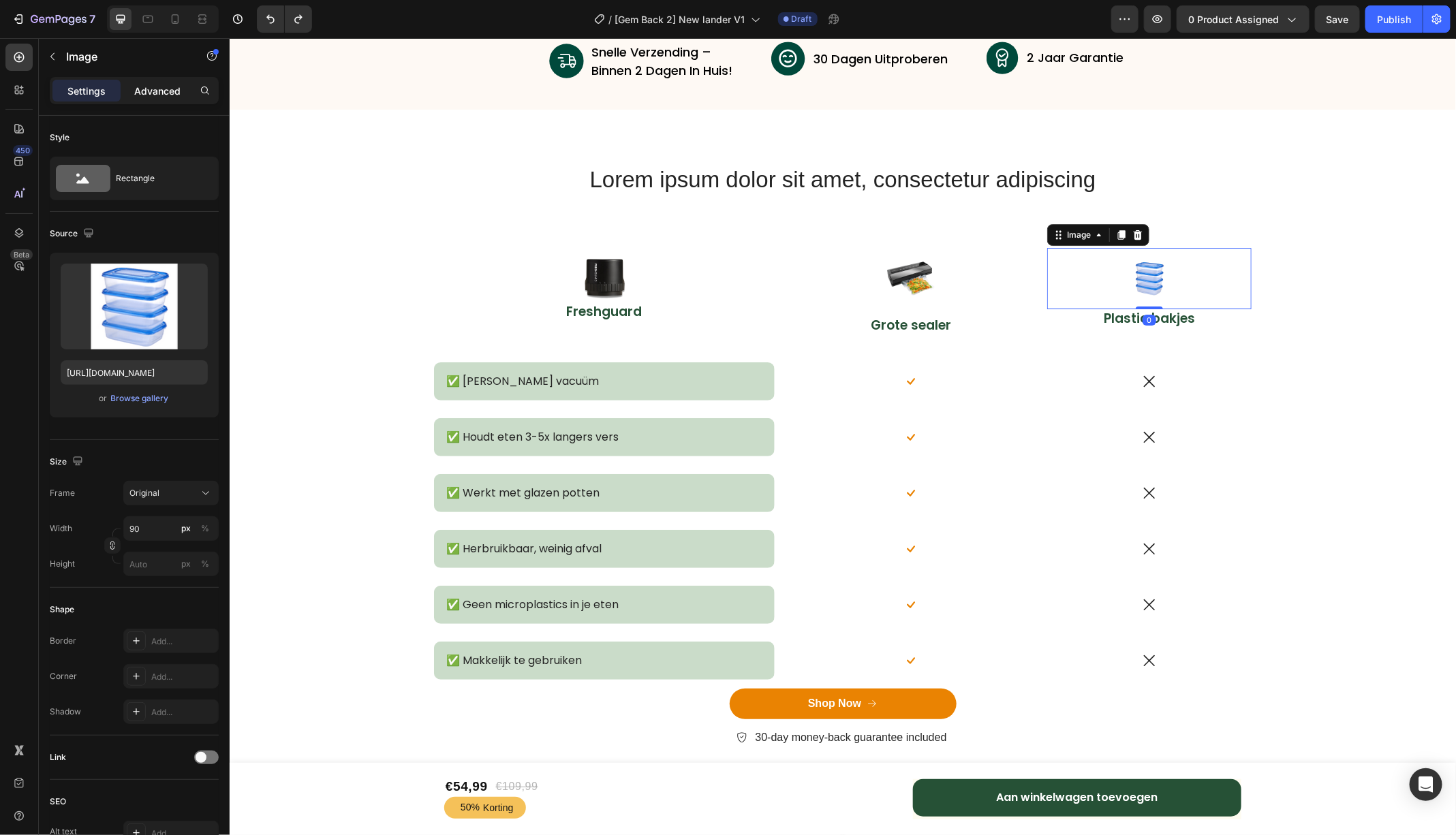
click at [153, 84] on p "Advanced" at bounding box center [157, 91] width 46 height 15
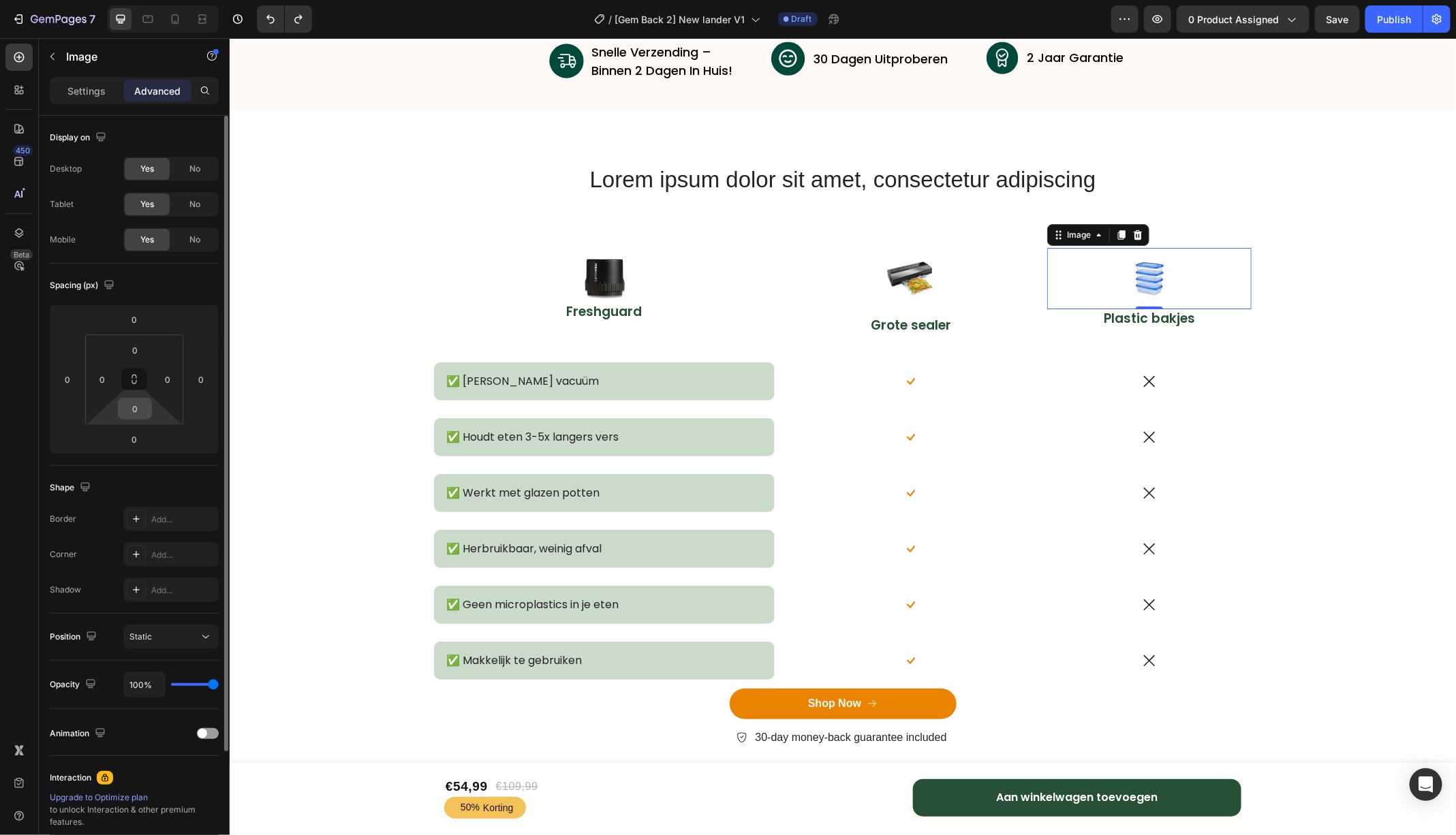
click at [137, 413] on input "0" at bounding box center [135, 409] width 28 height 20
type input "1"
click at [134, 446] on input "0" at bounding box center [135, 439] width 28 height 20
type input "0"
type input "1"
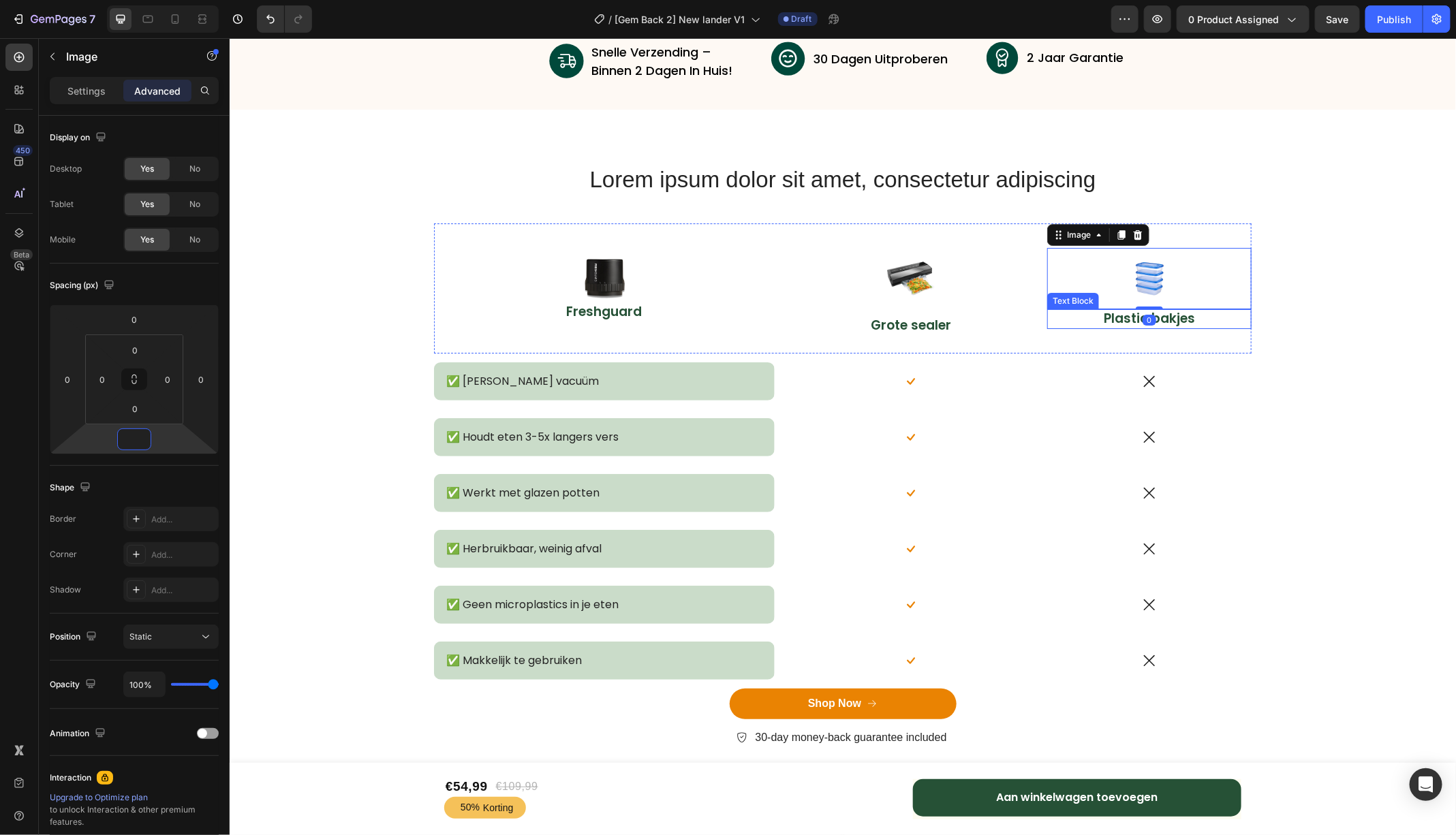
click at [1193, 315] on p "Plastic bakjes" at bounding box center [1149, 318] width 136 height 17
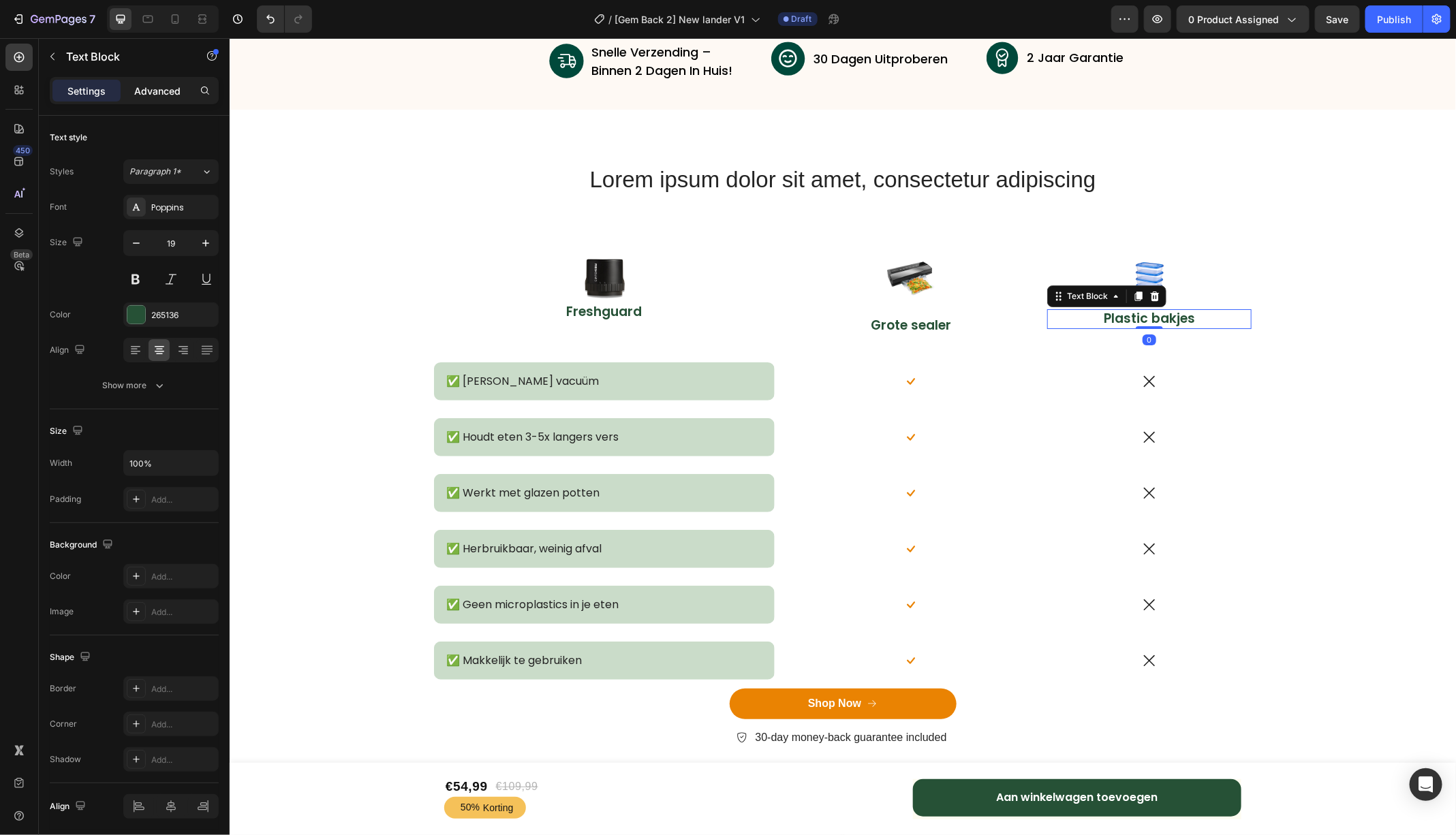
click at [159, 96] on p "Advanced" at bounding box center [157, 91] width 46 height 15
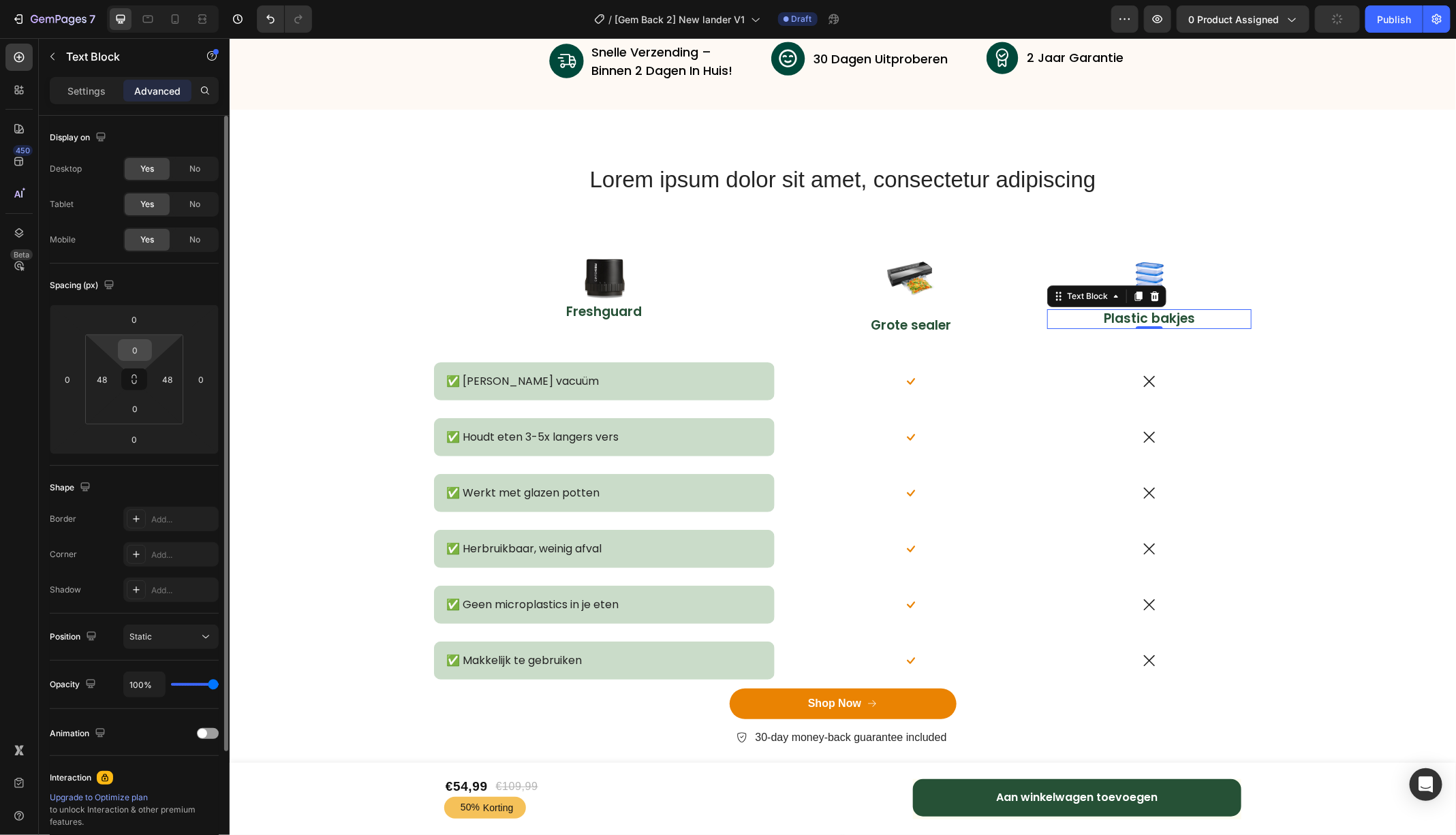
click at [139, 351] on input "0" at bounding box center [135, 349] width 28 height 20
type input "1"
click at [137, 325] on input "0" at bounding box center [135, 319] width 28 height 20
type input "0"
type input "1"
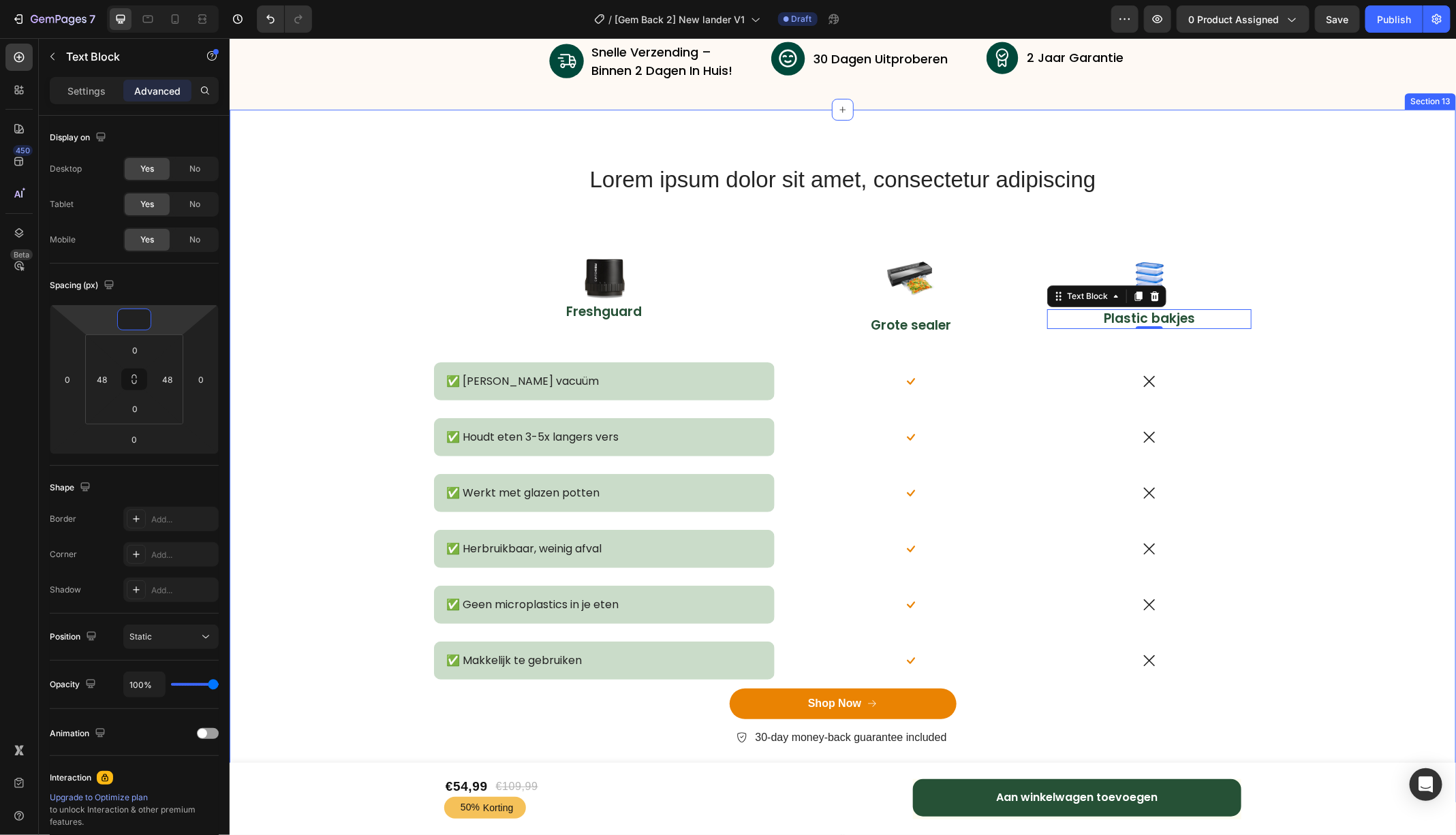
click at [1422, 348] on div "Lorem ipsum dolor sit amet, consectetur adipiscing Heading Row Image Freshguard…" at bounding box center [841, 466] width 1205 height 605
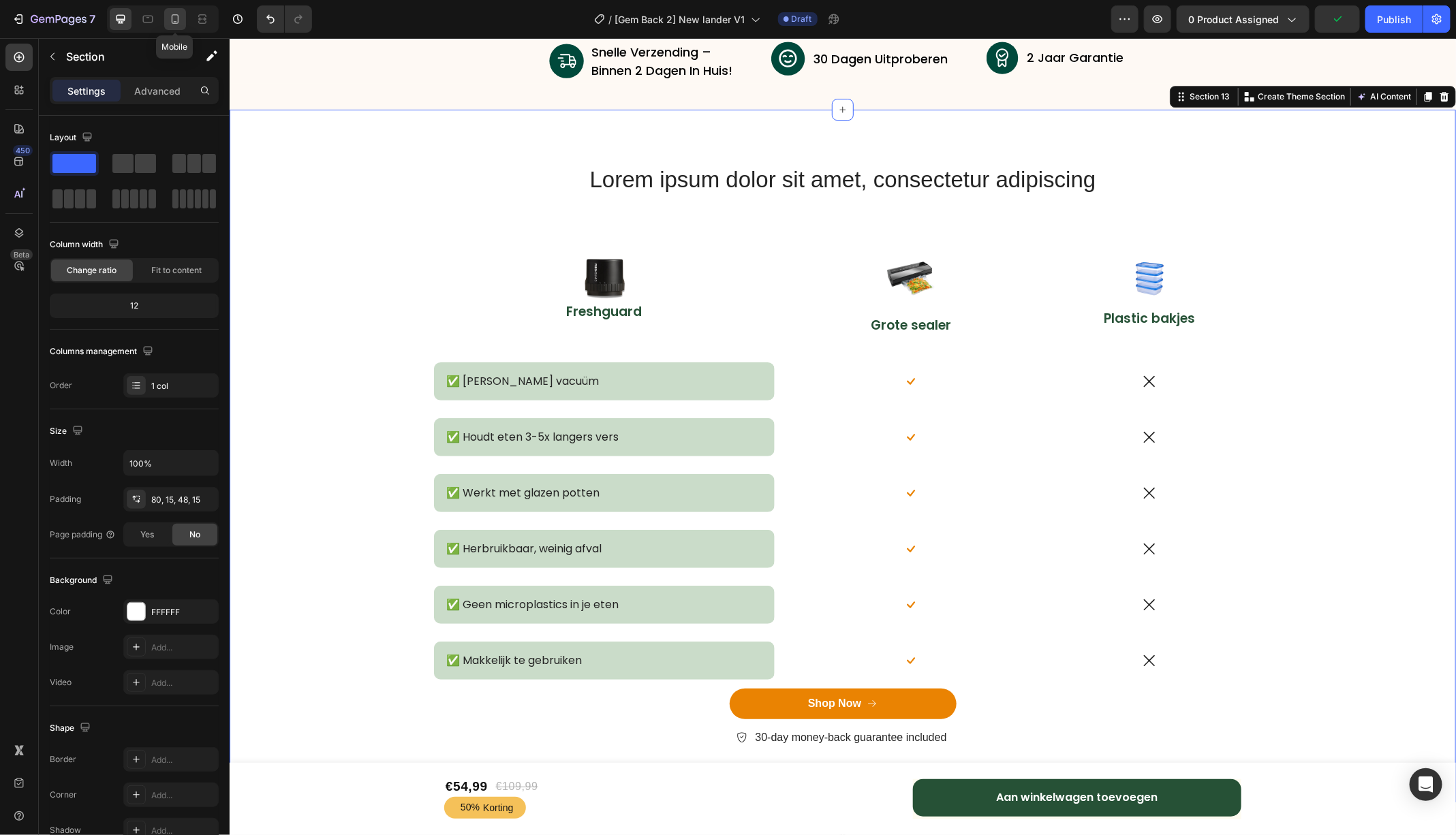
click at [175, 15] on icon at bounding box center [175, 19] width 14 height 14
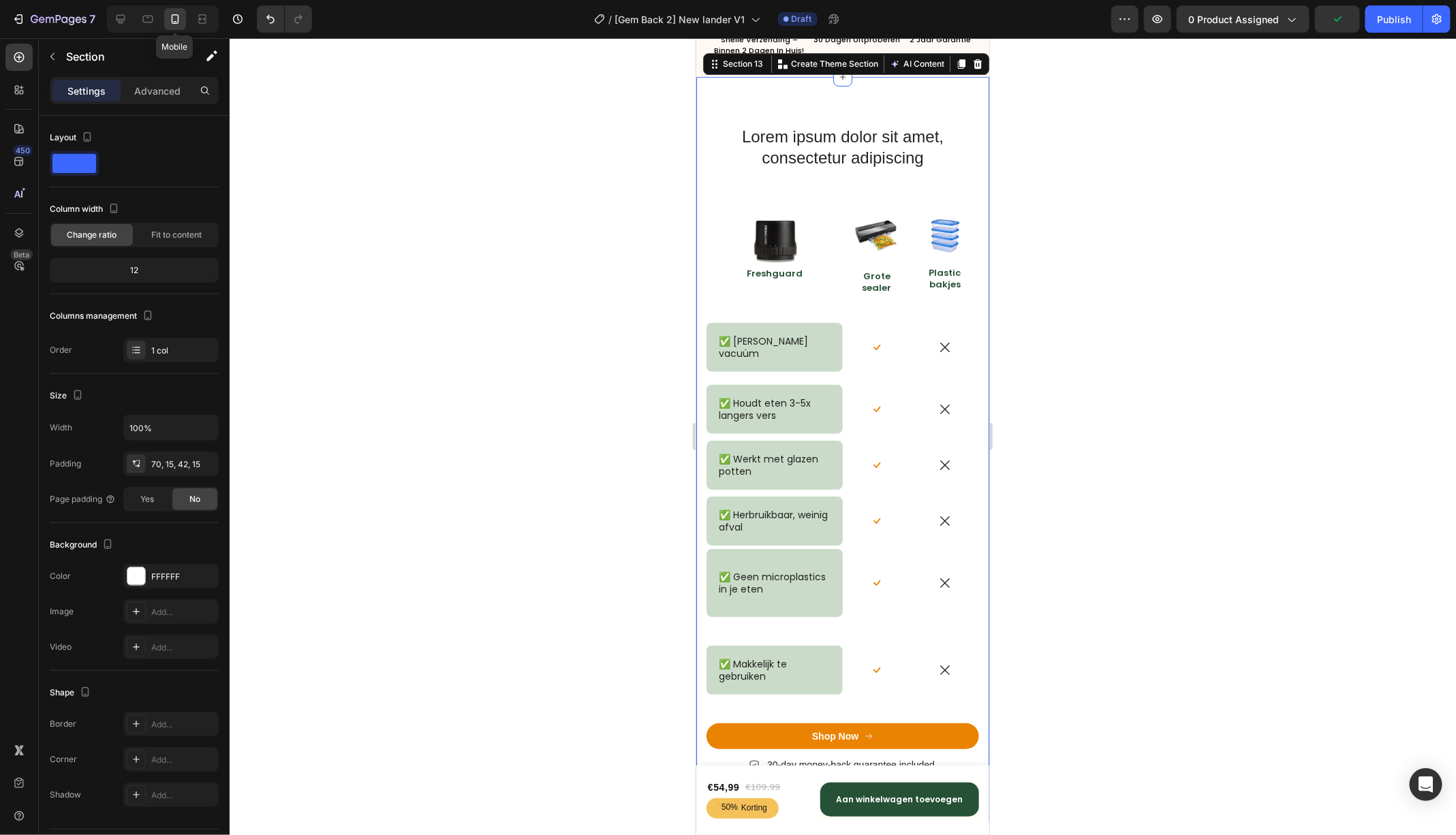
scroll to position [5393, 0]
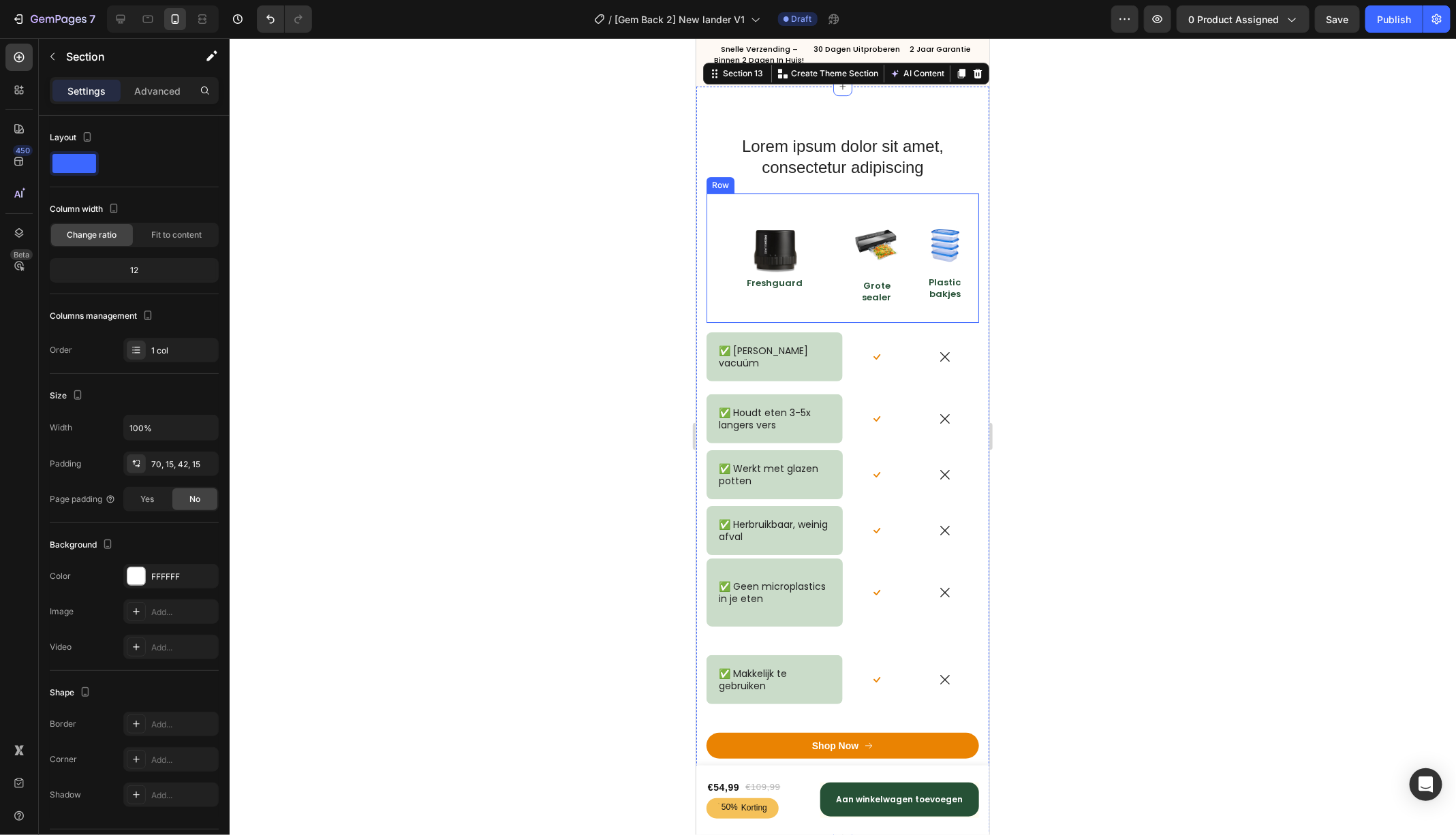
click at [777, 303] on div "Image Freshguard Text Block" at bounding box center [774, 258] width 136 height 130
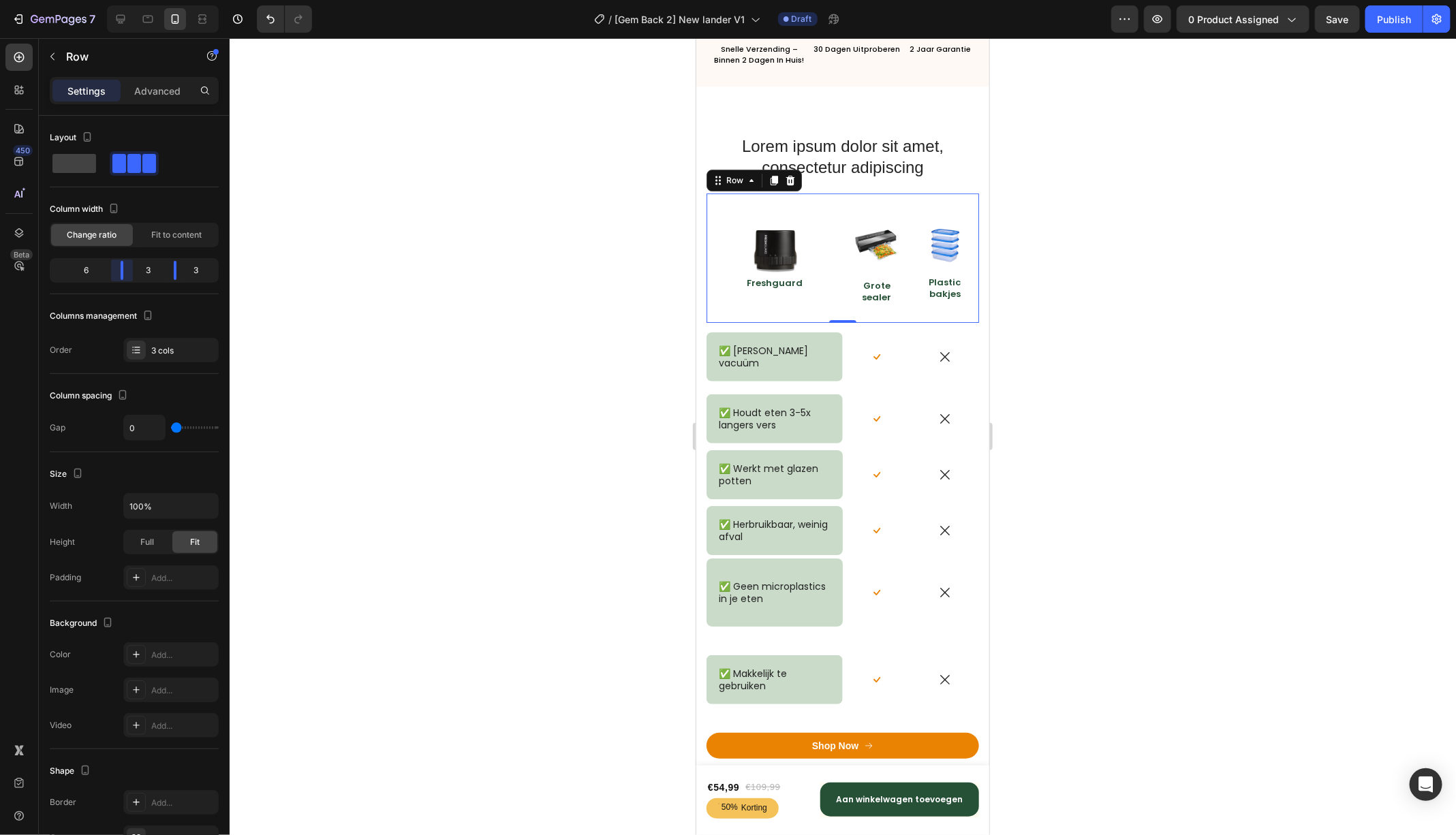
click at [130, 0] on body "7 Version history / [Gem Back 2] New lander V1 Draft Preview 0 product assigned…" at bounding box center [728, 0] width 1456 height 0
click at [766, 332] on div "✅ [PERSON_NAME] vacuüm Text Block Row" at bounding box center [774, 356] width 136 height 68
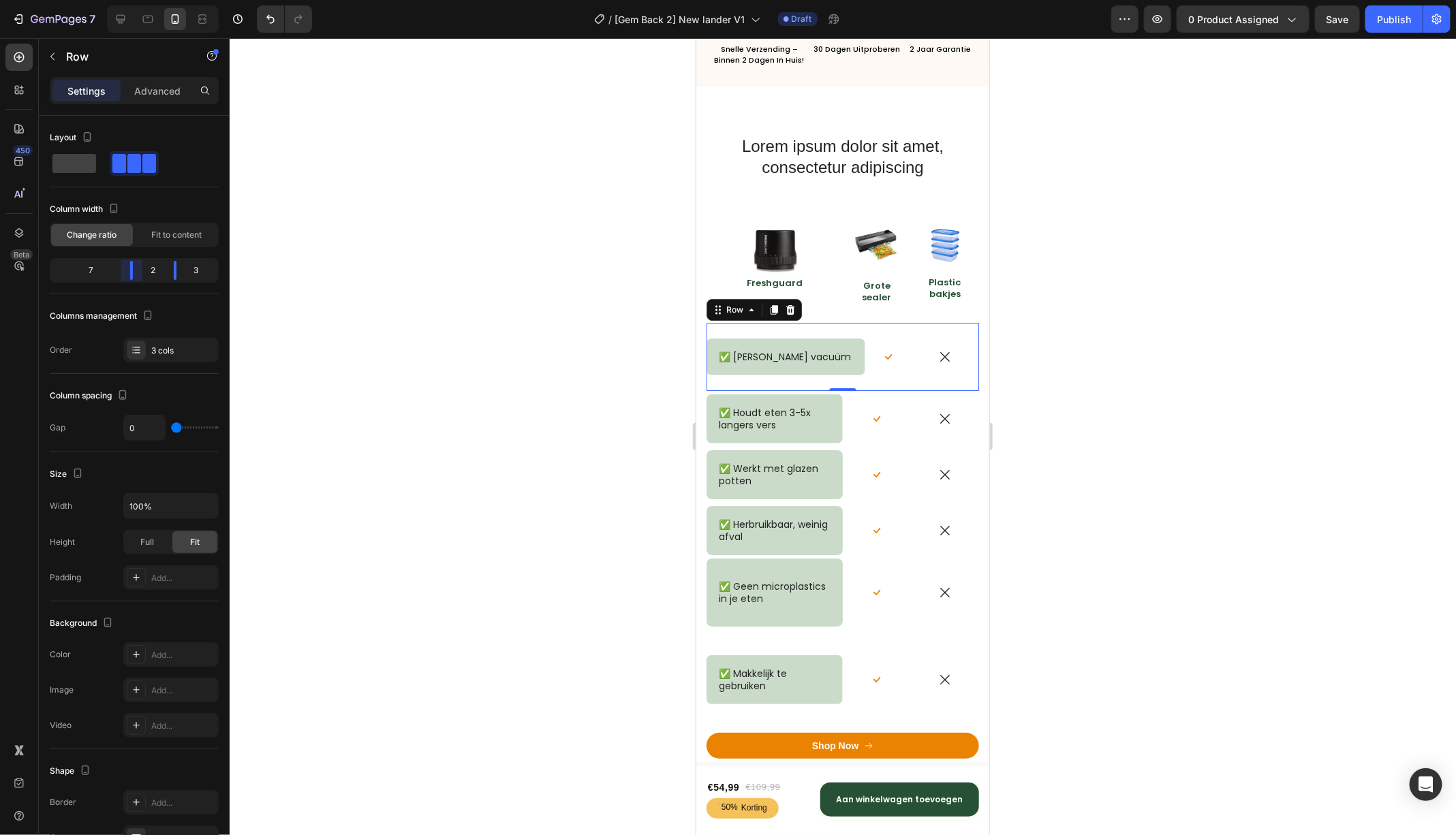
drag, startPoint x: 129, startPoint y: 271, endPoint x: 147, endPoint y: 270, distance: 18.0
click at [147, 0] on body "7 Version history / [Gem Back 2] New lander V1 Draft Preview 0 product assigned…" at bounding box center [728, 0] width 1456 height 0
click at [773, 395] on div "✅ Houdt eten 3-5x langers vers Text Block Row" at bounding box center [774, 418] width 136 height 49
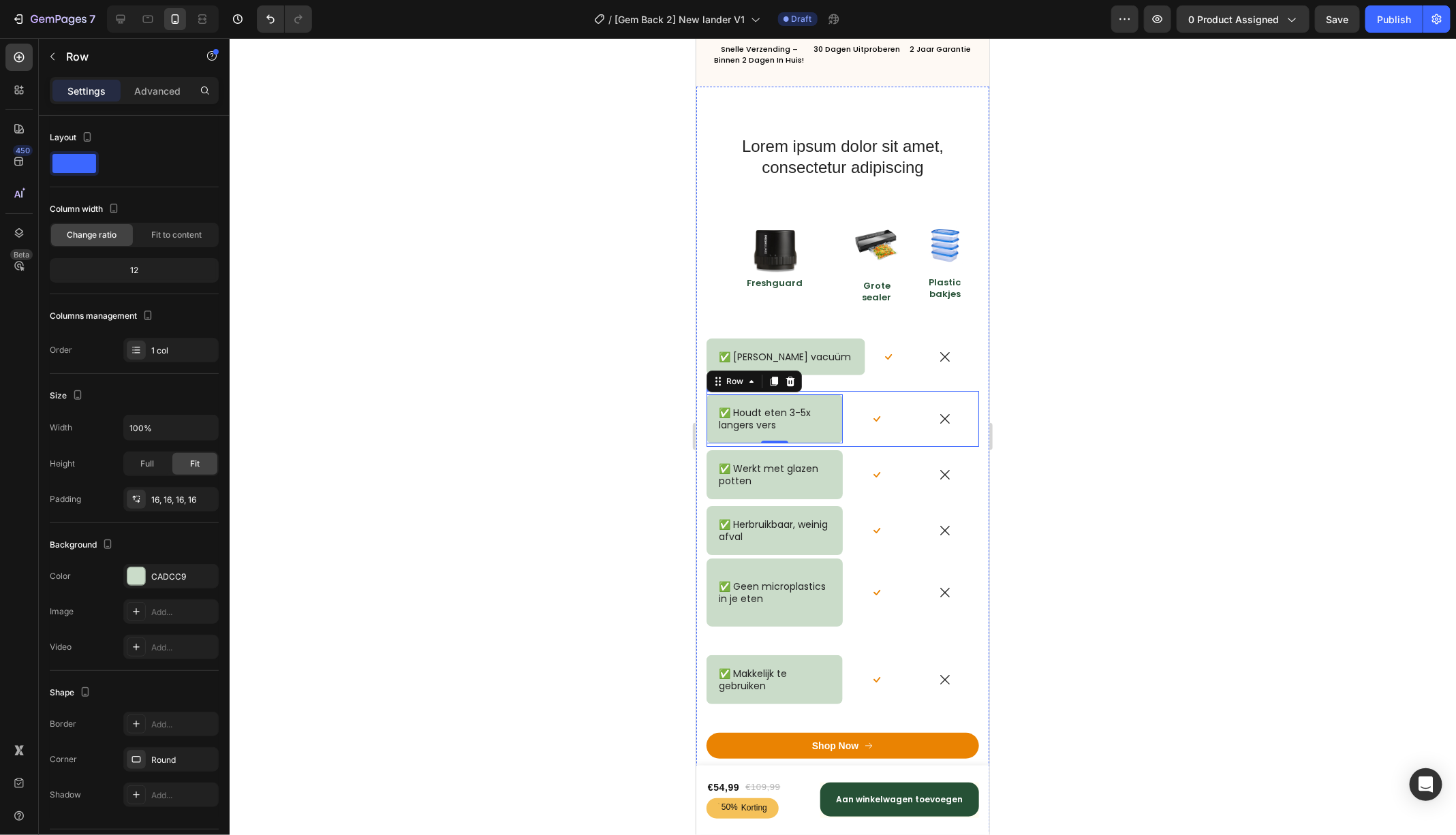
click at [823, 392] on div "✅ Houdt eten 3-5x langers vers Text Block Row 0" at bounding box center [774, 418] width 136 height 56
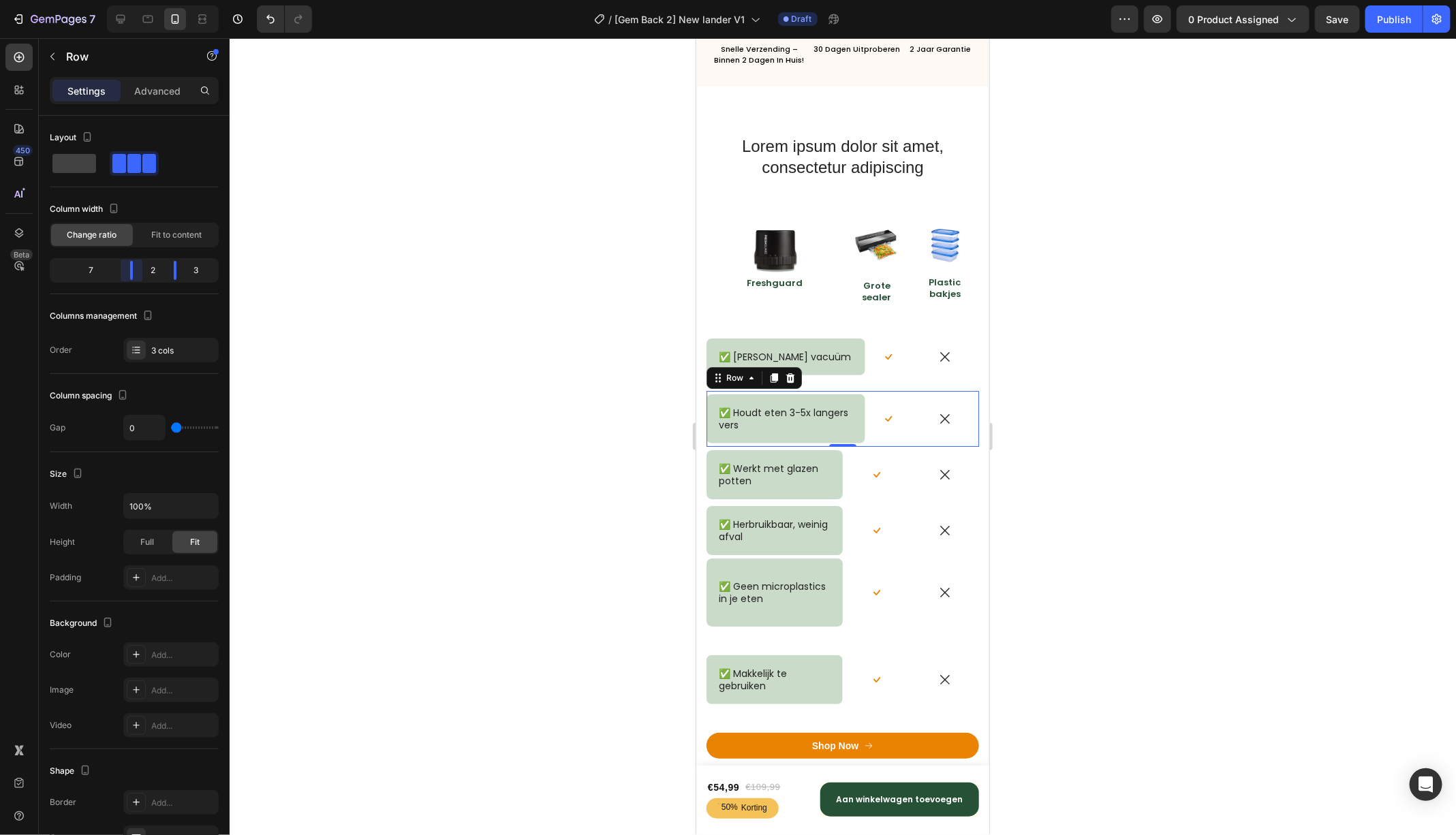
drag, startPoint x: 126, startPoint y: 276, endPoint x: 147, endPoint y: 276, distance: 21.0
click at [147, 0] on body "7 Version history / [Gem Back 2] New lander V1 Draft Preview 0 product assigned…" at bounding box center [728, 0] width 1456 height 0
drag, startPoint x: 178, startPoint y: 271, endPoint x: 192, endPoint y: 271, distance: 14.0
click at [192, 0] on body "7 Version history / [Gem Back 2] New lander V1 Draft Preview 0 product assigned…" at bounding box center [728, 0] width 1456 height 0
drag, startPoint x: 135, startPoint y: 274, endPoint x: 161, endPoint y: 273, distance: 26.0
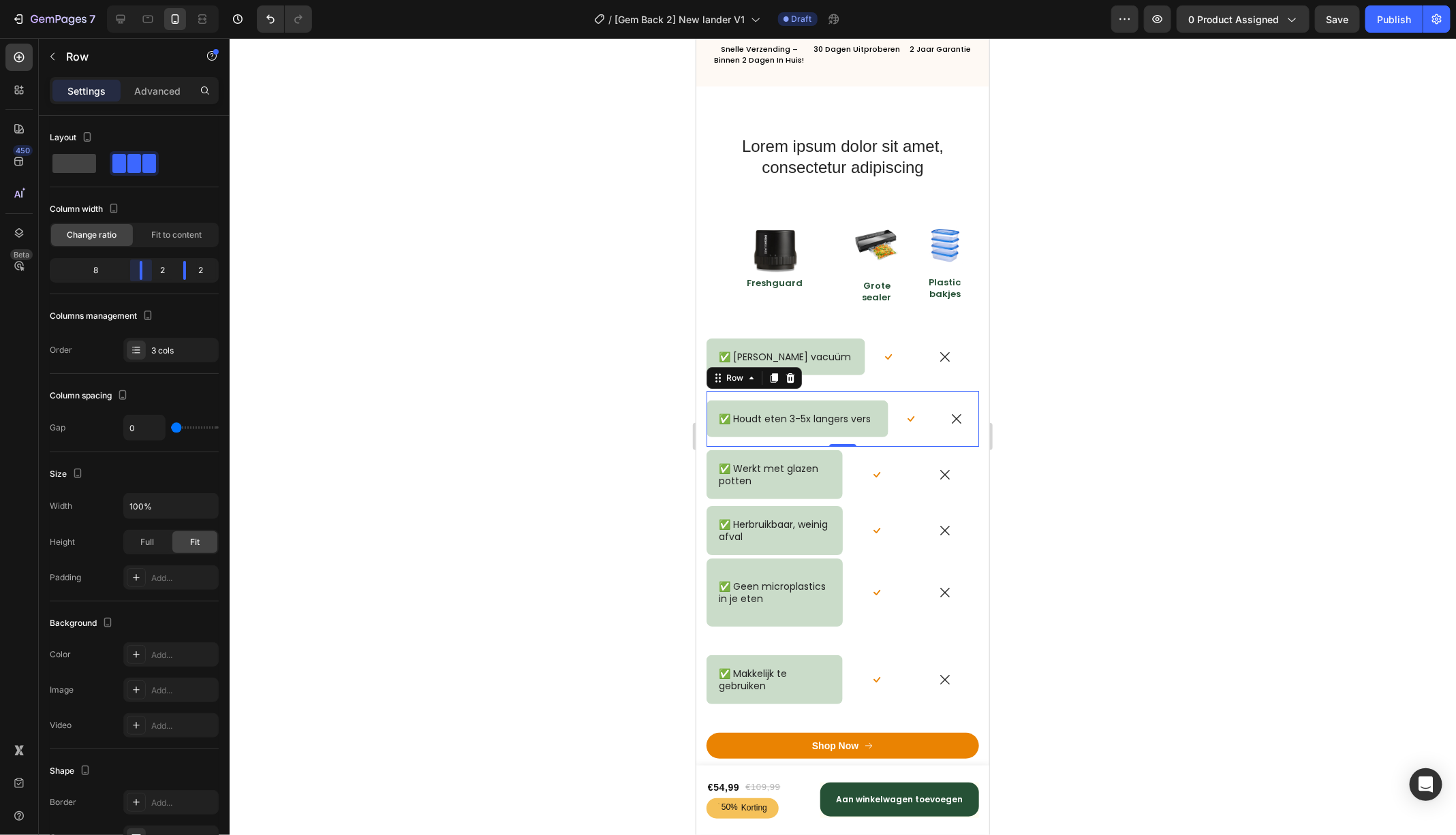
click at [161, 0] on body "7 Version history / [Gem Back 2] New lander V1 Draft Preview 0 product assigned…" at bounding box center [728, 0] width 1456 height 0
click at [842, 355] on p "✅ [PERSON_NAME] vacuüm" at bounding box center [785, 356] width 133 height 12
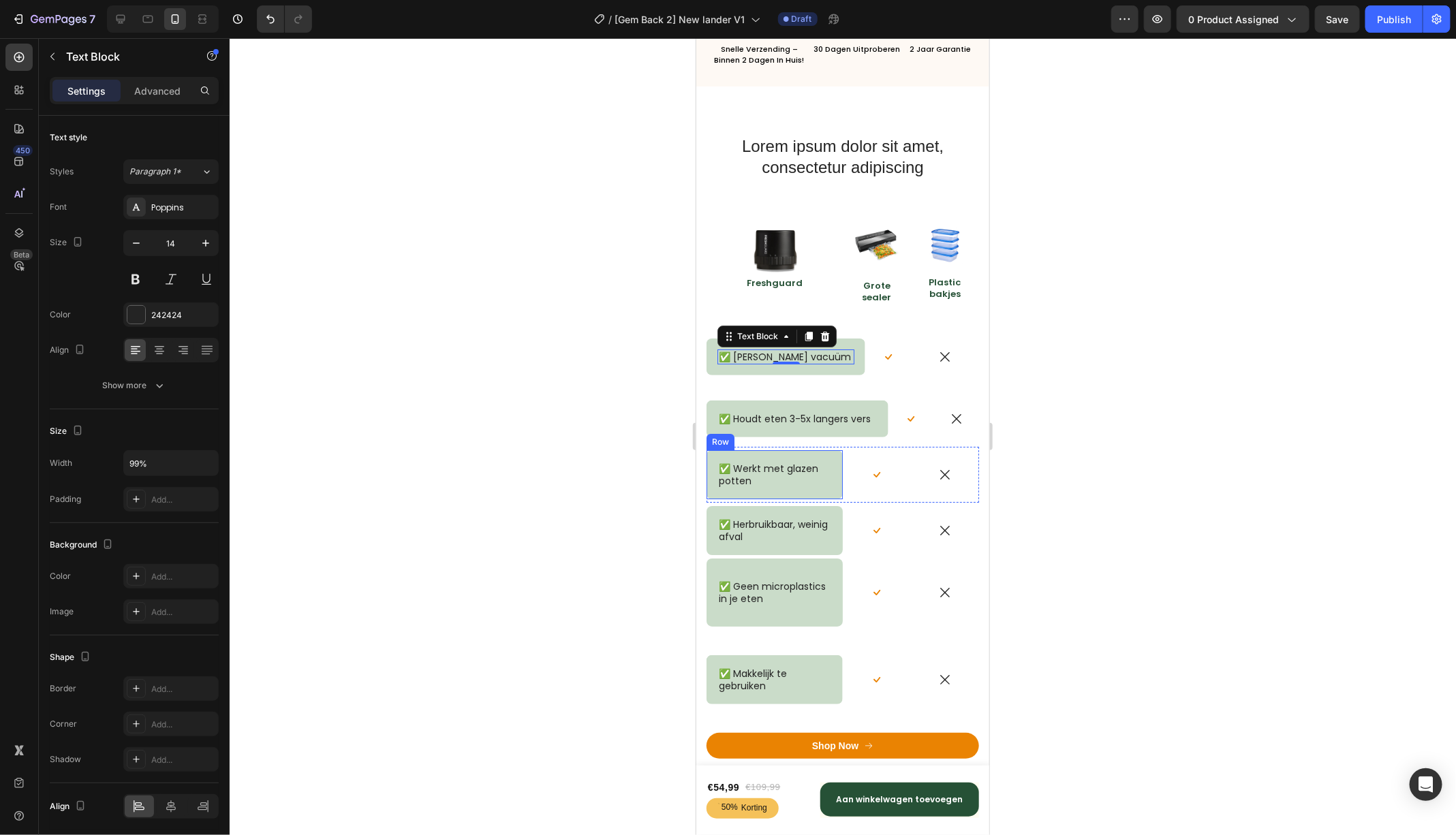
click at [786, 453] on div "✅ Werkt met glazen potten Text Block Row" at bounding box center [774, 474] width 136 height 49
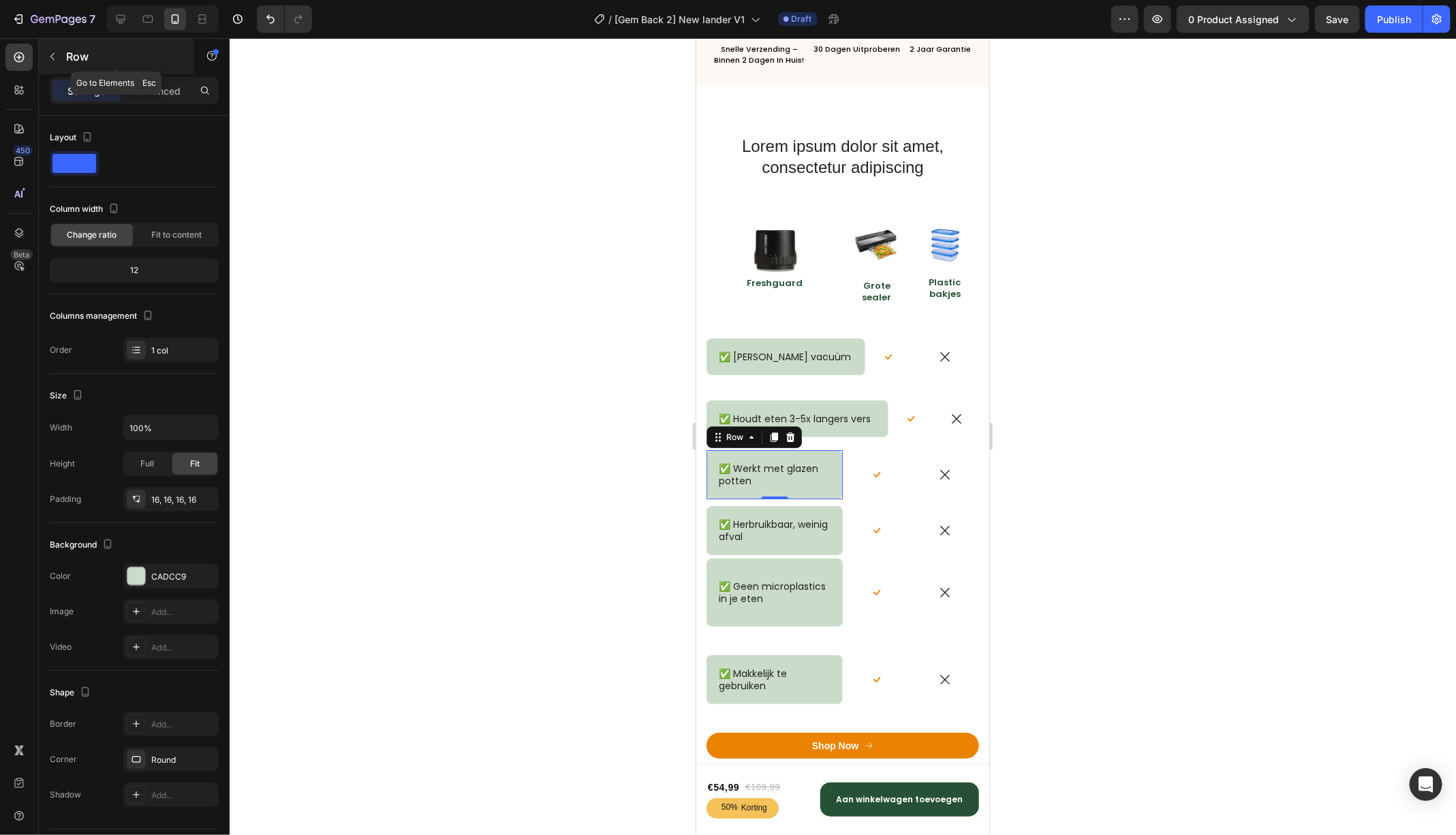
click at [141, 73] on div "Row" at bounding box center [117, 57] width 156 height 36
click at [743, 400] on div "✅ Houdt eten 3-5x langers vers Text Block Row" at bounding box center [797, 418] width 182 height 36
click at [150, 93] on p "Advanced" at bounding box center [157, 91] width 46 height 15
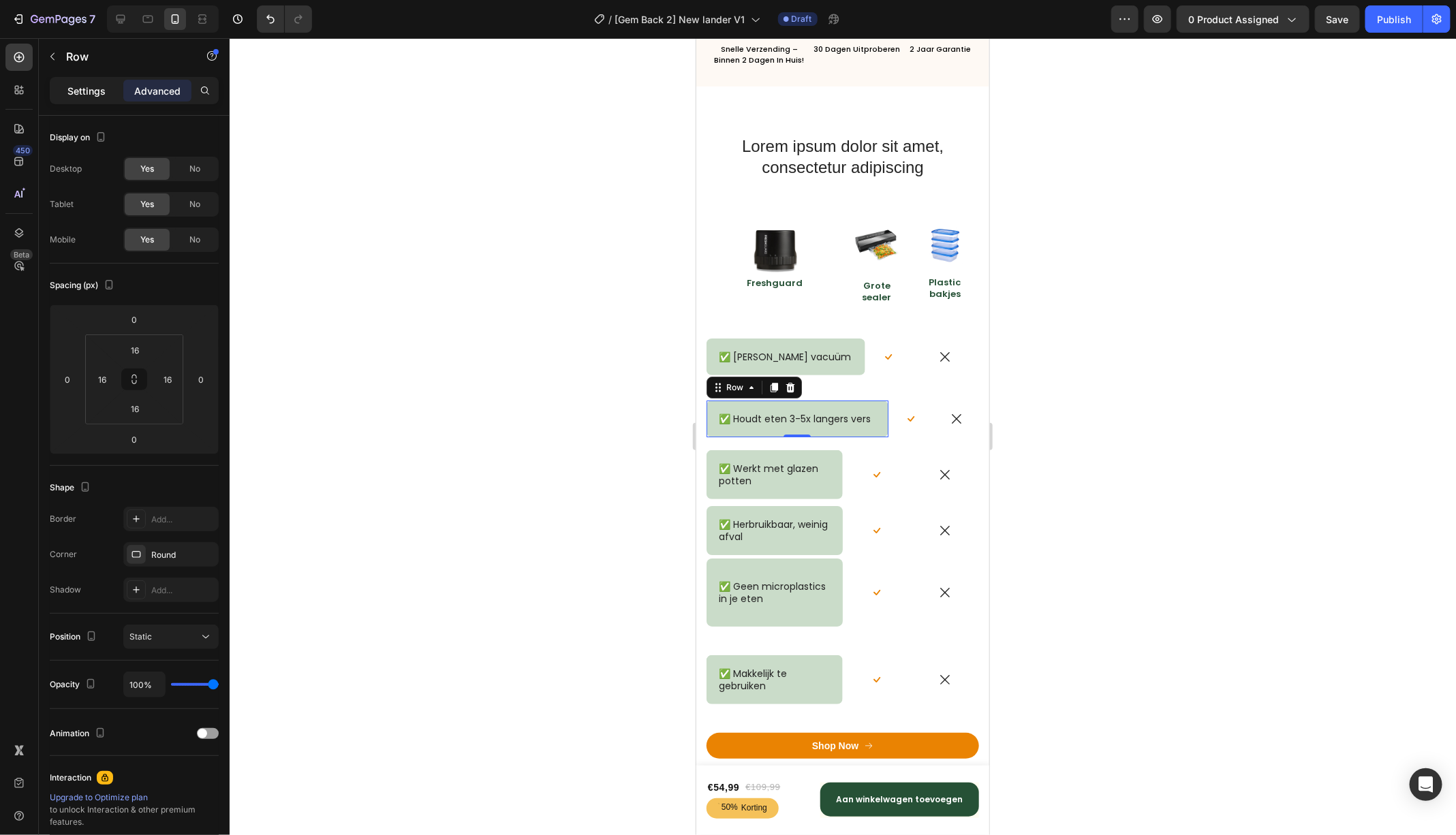
click at [91, 92] on p "Settings" at bounding box center [86, 91] width 38 height 15
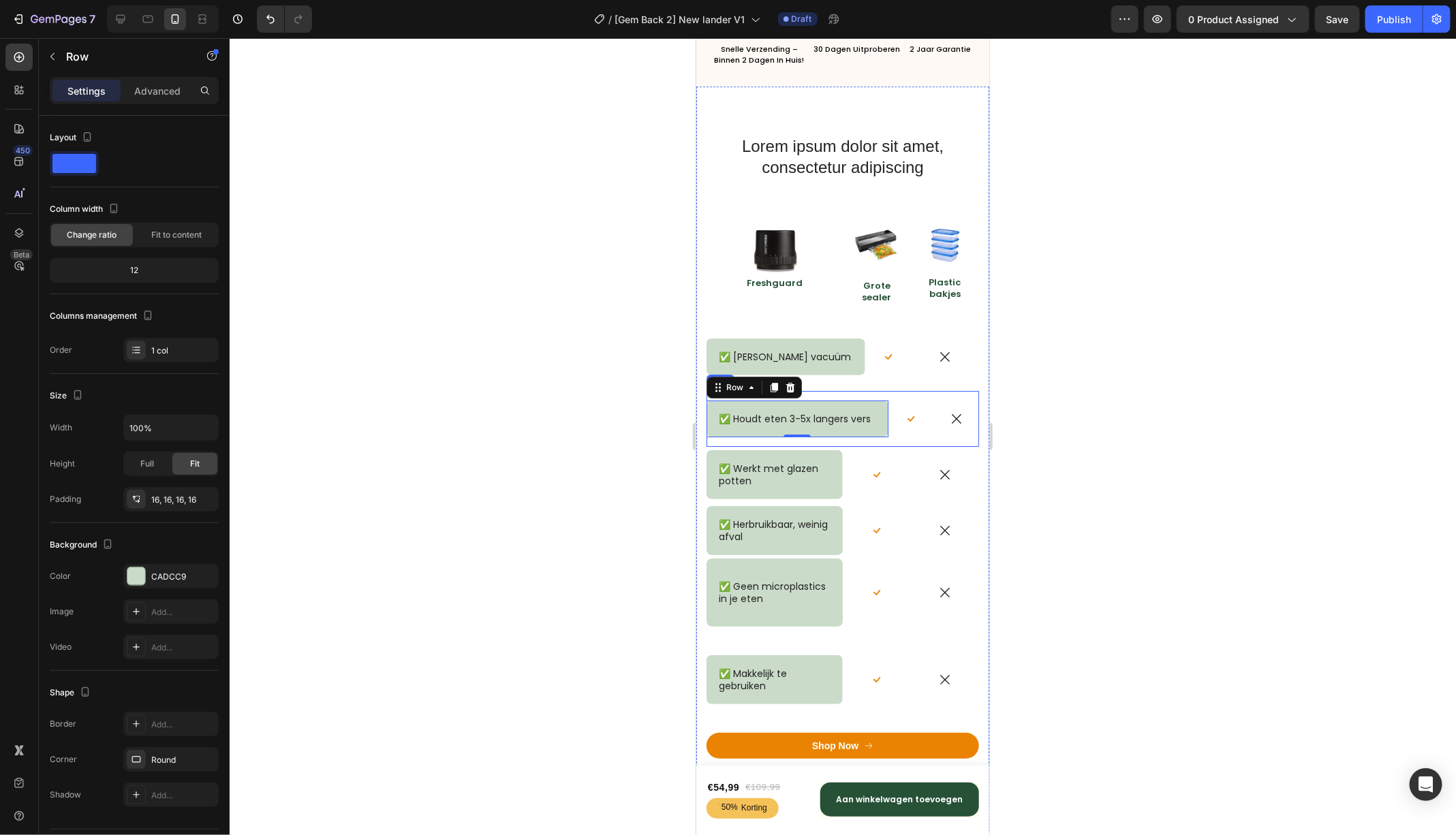
click at [836, 394] on div "✅ Houdt eten 3-5x langers vers Text Block Row 0" at bounding box center [797, 418] width 182 height 56
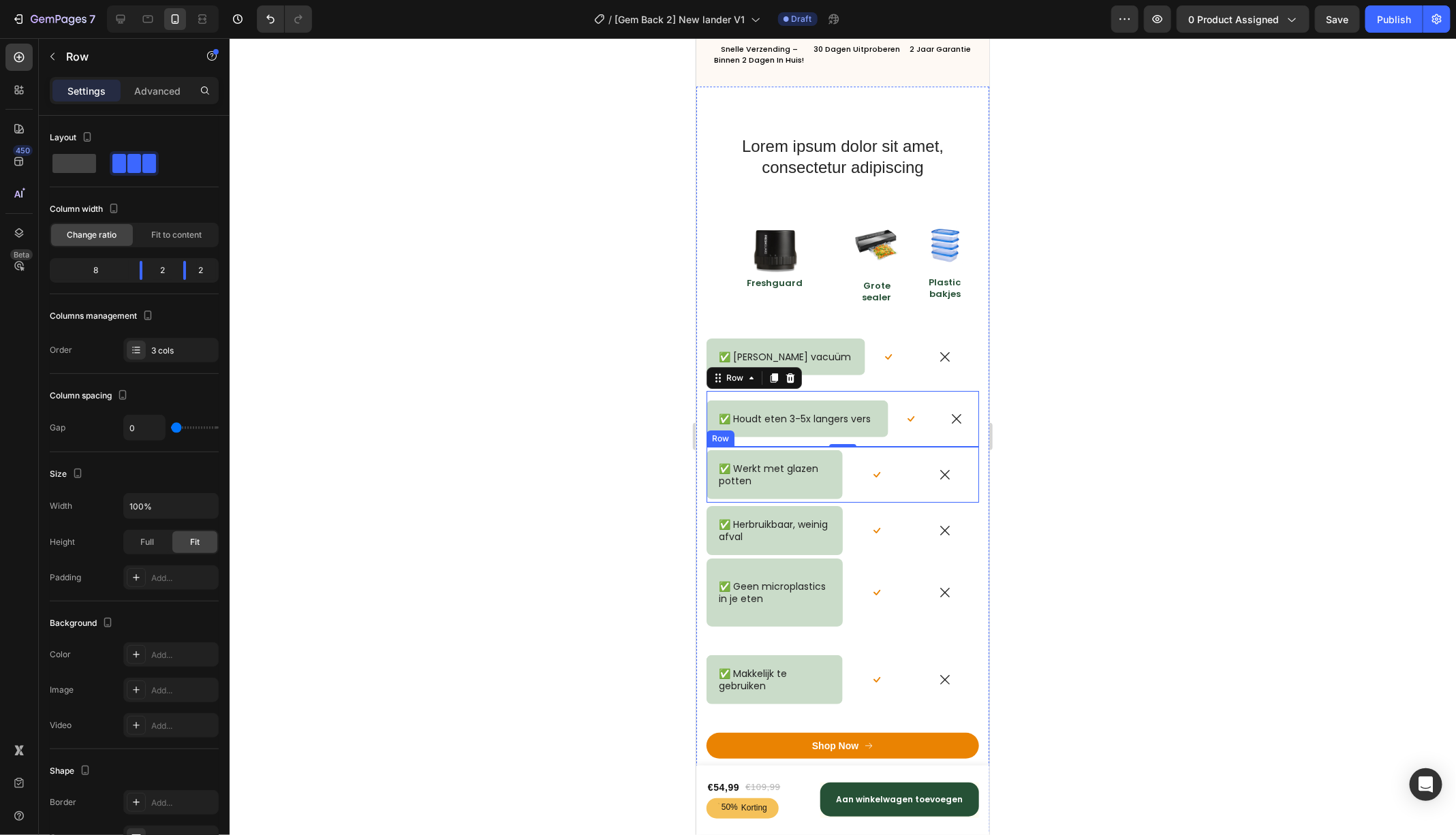
click at [766, 447] on div "✅ Werkt met glazen potten Text Block Row" at bounding box center [774, 473] width 136 height 56
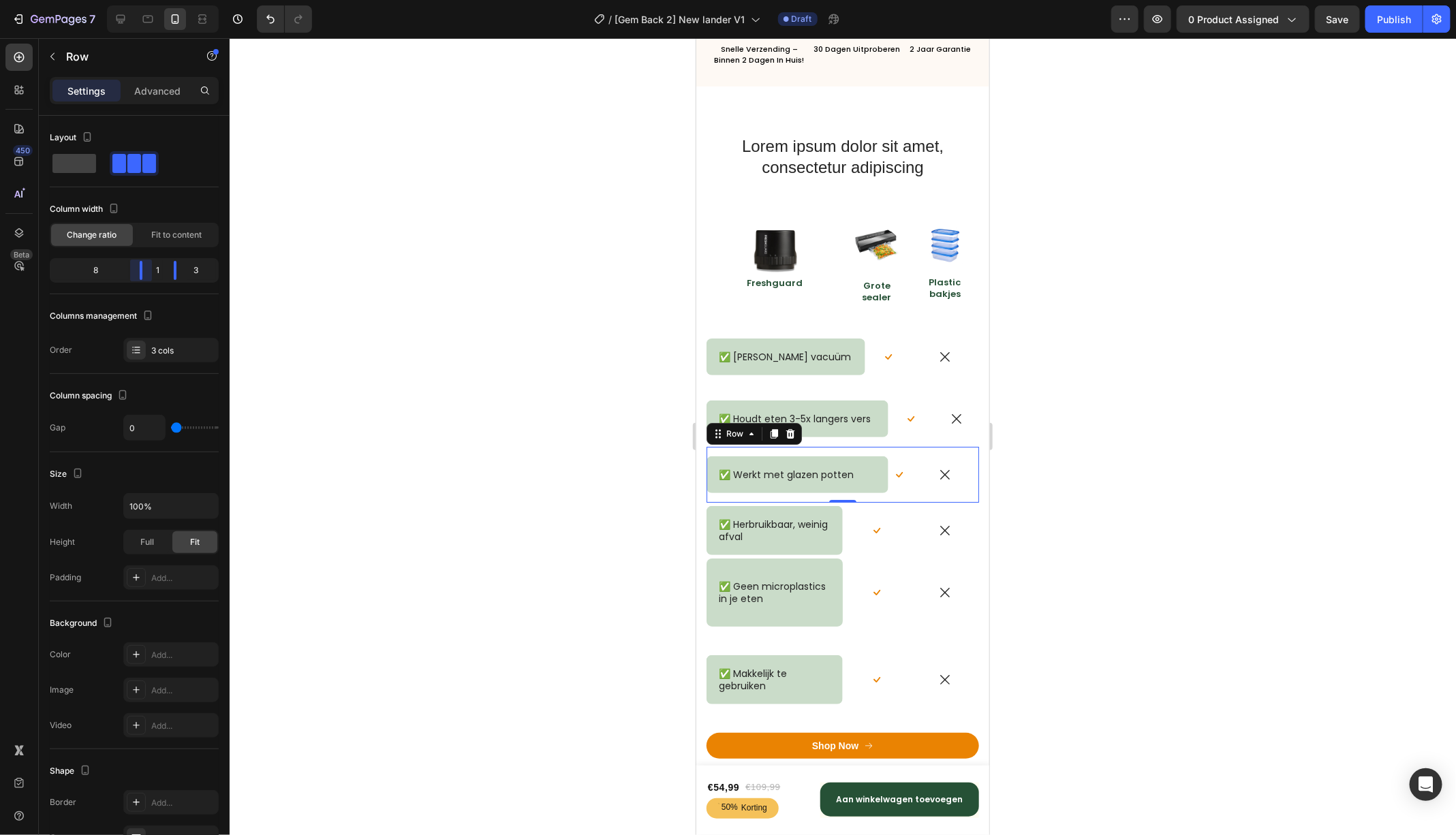
drag, startPoint x: 126, startPoint y: 271, endPoint x: 160, endPoint y: 271, distance: 34.0
click at [160, 0] on body "7 Version history / [Gem Back 2] New lander V1 Draft Preview 0 product assigned…" at bounding box center [728, 0] width 1456 height 0
drag, startPoint x: 178, startPoint y: 272, endPoint x: 144, endPoint y: 275, distance: 34.1
click at [144, 0] on body "7 Version history / [Gem Back 2] New lander V1 Draft Preview 0 product assigned…" at bounding box center [728, 0] width 1456 height 0
drag, startPoint x: 173, startPoint y: 273, endPoint x: 148, endPoint y: 275, distance: 25.1
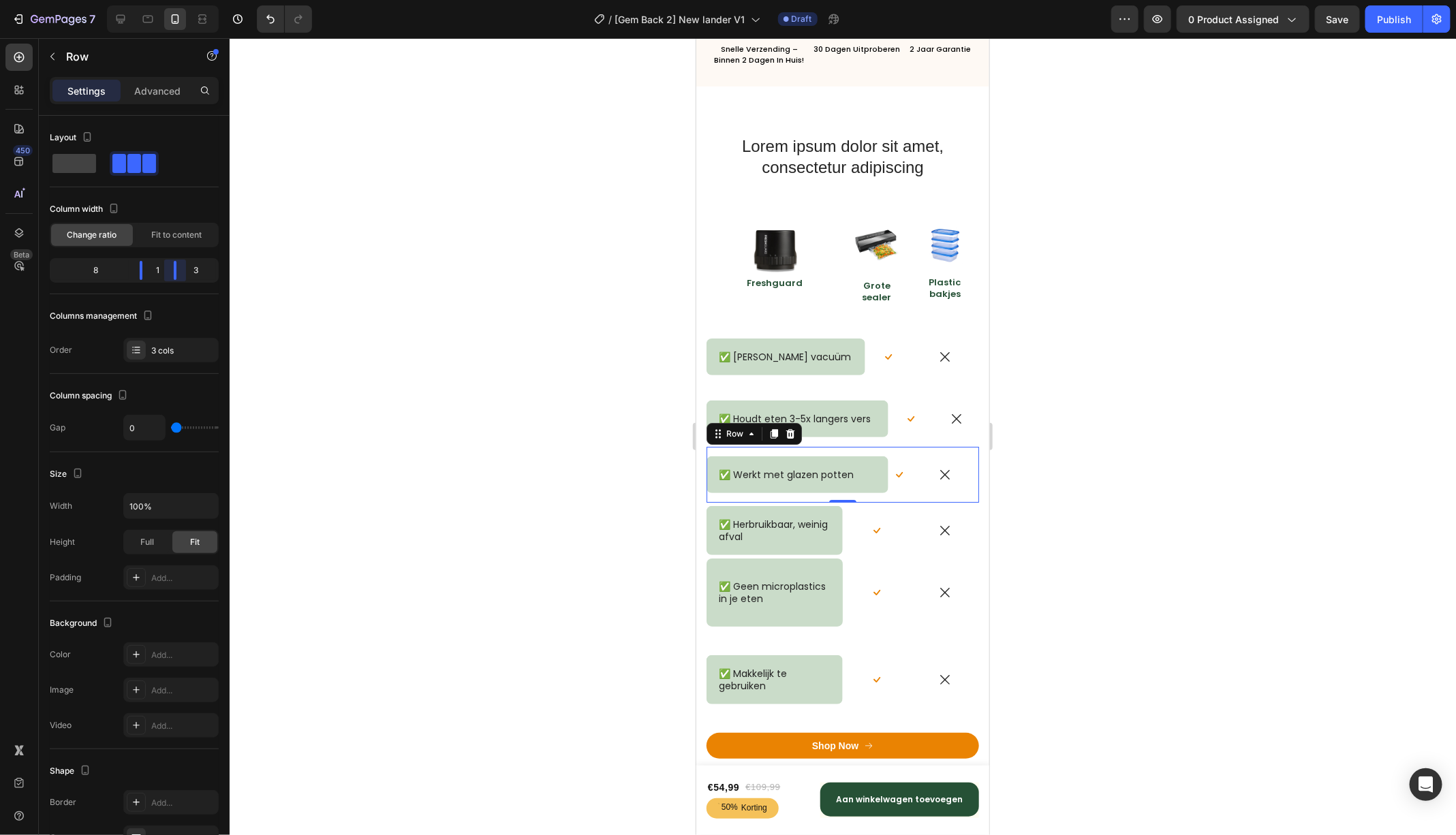
click at [148, 0] on body "7 Version history / [Gem Back 2] New lander V1 Draft Preview 0 product assigned…" at bounding box center [728, 0] width 1456 height 0
drag, startPoint x: 174, startPoint y: 275, endPoint x: 149, endPoint y: 280, distance: 25.5
click at [149, 280] on div at bounding box center [728, 418] width 1456 height 835
drag, startPoint x: 179, startPoint y: 272, endPoint x: 189, endPoint y: 273, distance: 10.0
click at [189, 0] on body "7 Version history / [Gem Back 2] New lander V1 Draft Preview 0 product assigned…" at bounding box center [728, 0] width 1456 height 0
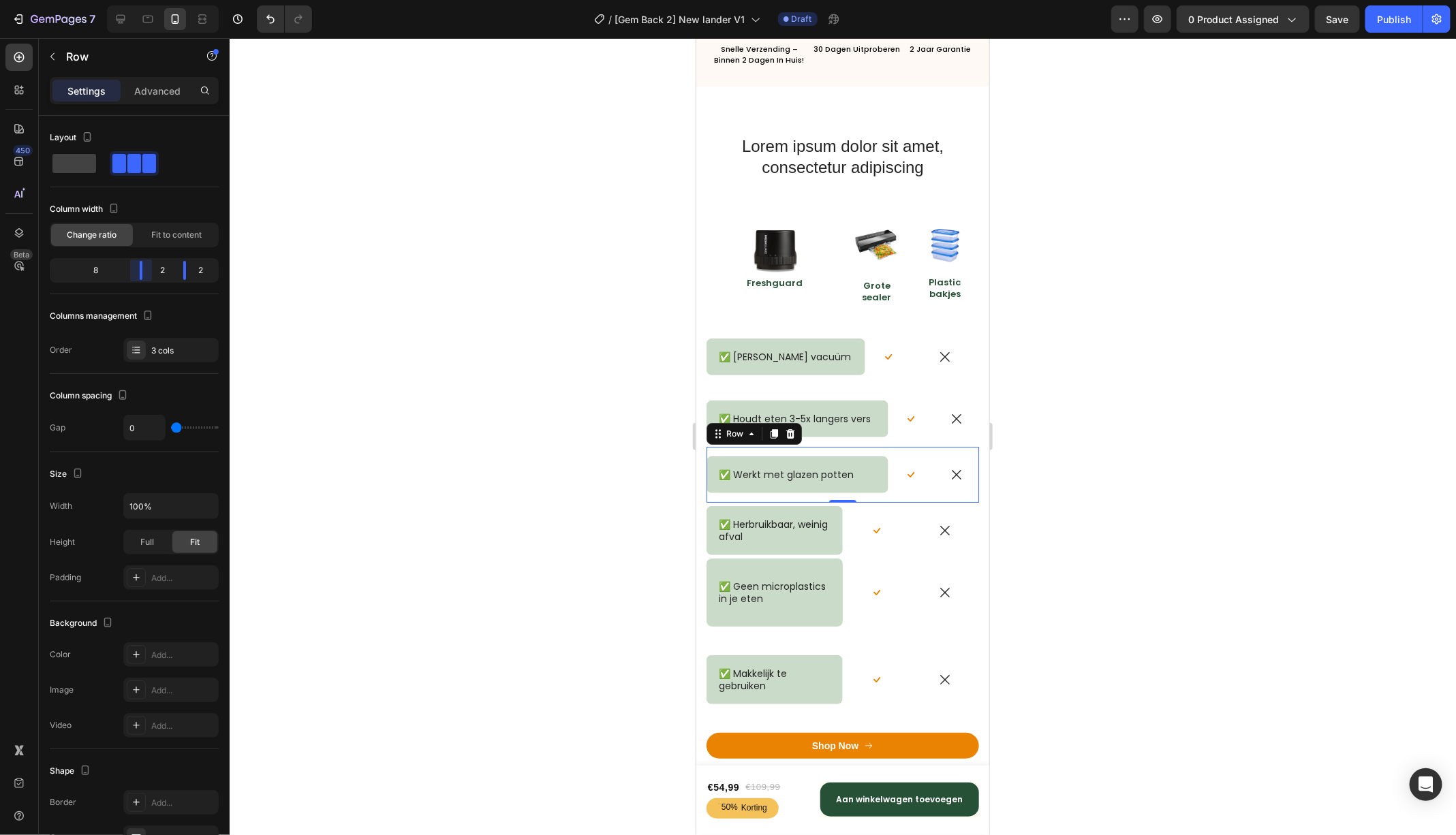
drag, startPoint x: 130, startPoint y: 275, endPoint x: 162, endPoint y: 273, distance: 32.1
click at [162, 0] on body "7 Version history / [Gem Back 2] New lander V1 Draft Preview 0 product assigned…" at bounding box center [728, 0] width 1456 height 0
click at [782, 506] on div "✅ Herbruikbaar, weinig afval Text Block Row" at bounding box center [774, 530] width 136 height 49
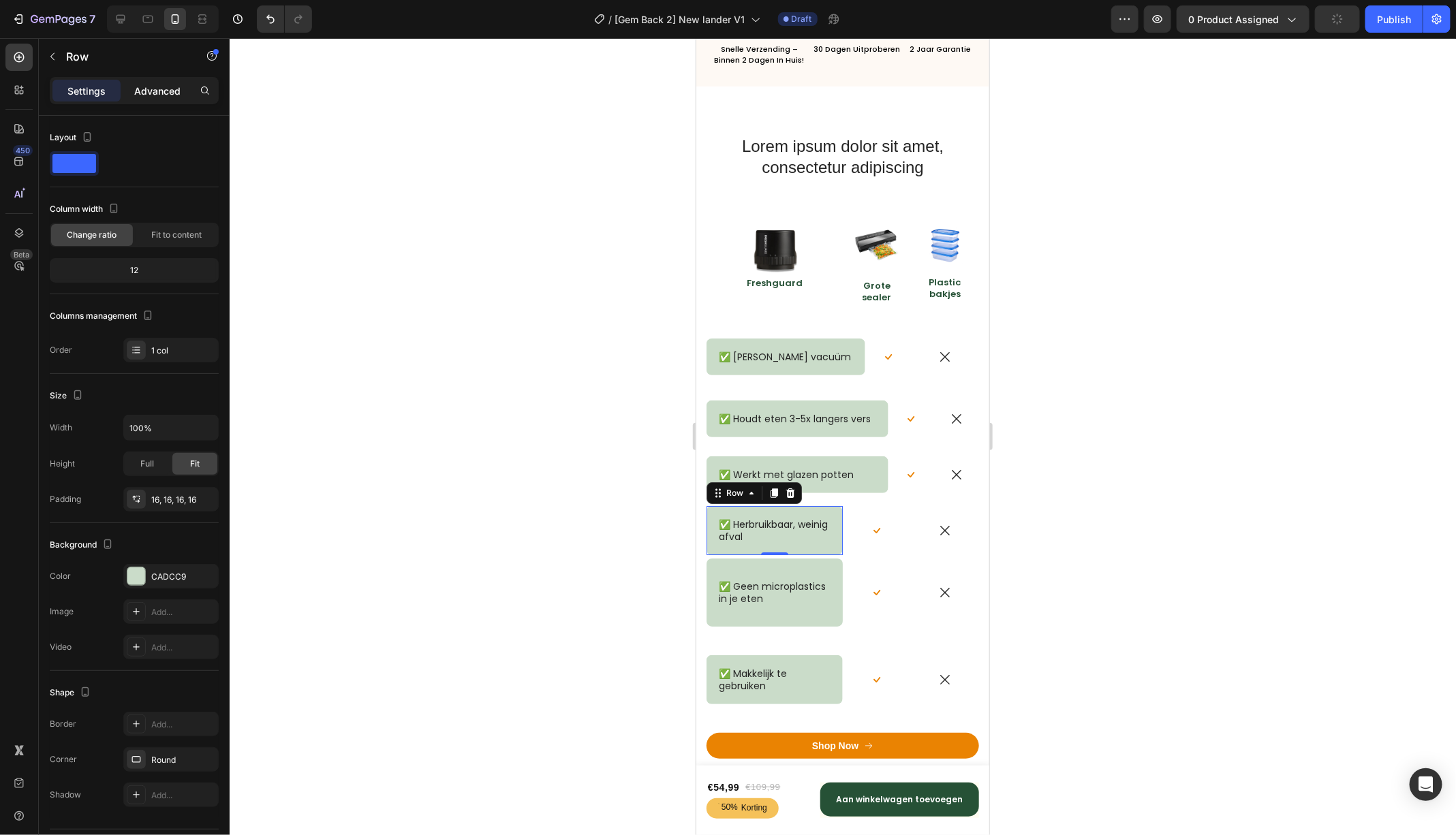
click at [139, 92] on p "Advanced" at bounding box center [157, 91] width 46 height 15
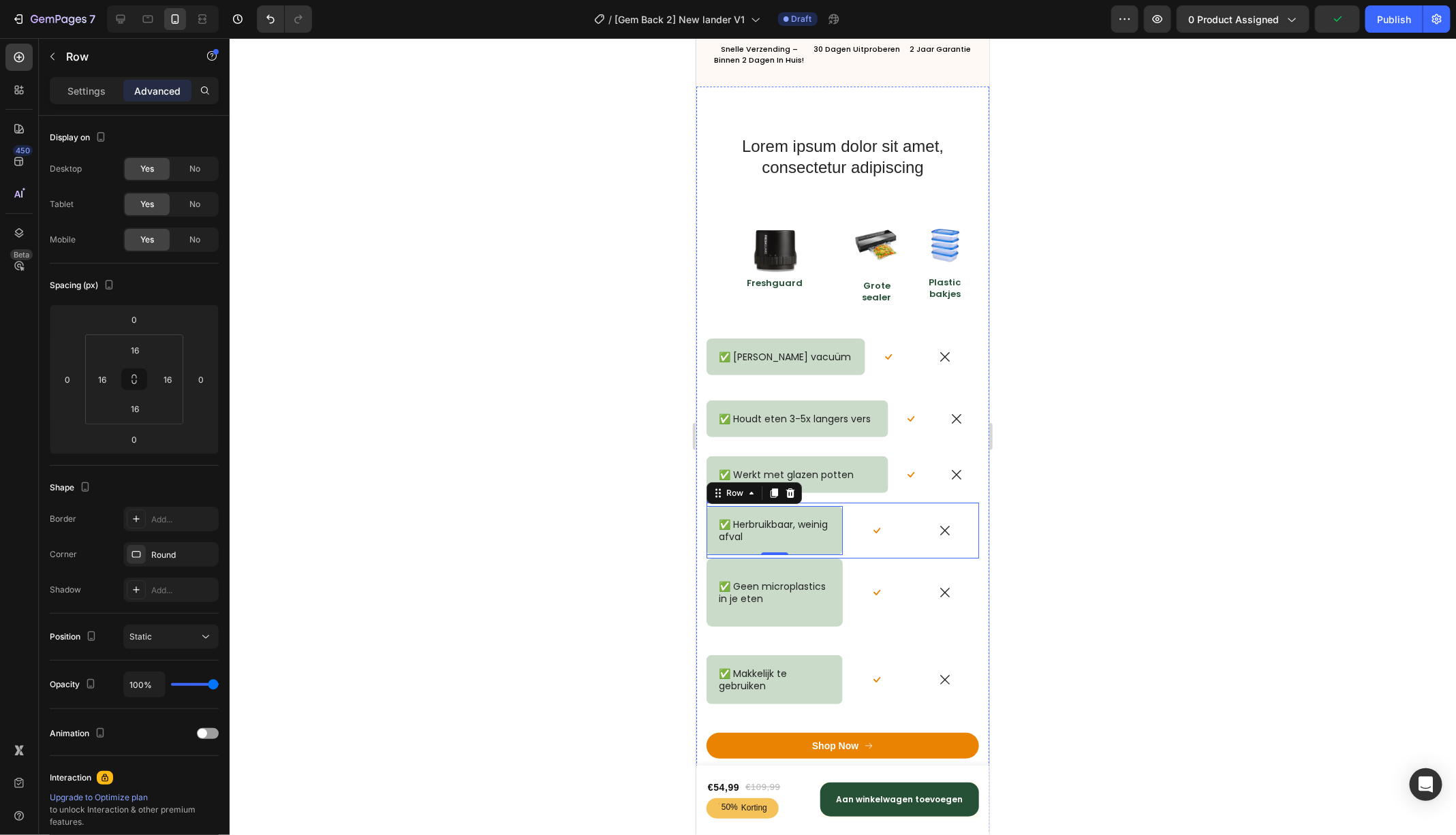
click at [820, 504] on div "✅ Herbruikbaar, weinig afval Text Block Row 0" at bounding box center [774, 529] width 136 height 56
click at [59, 93] on div "Settings" at bounding box center [87, 90] width 68 height 22
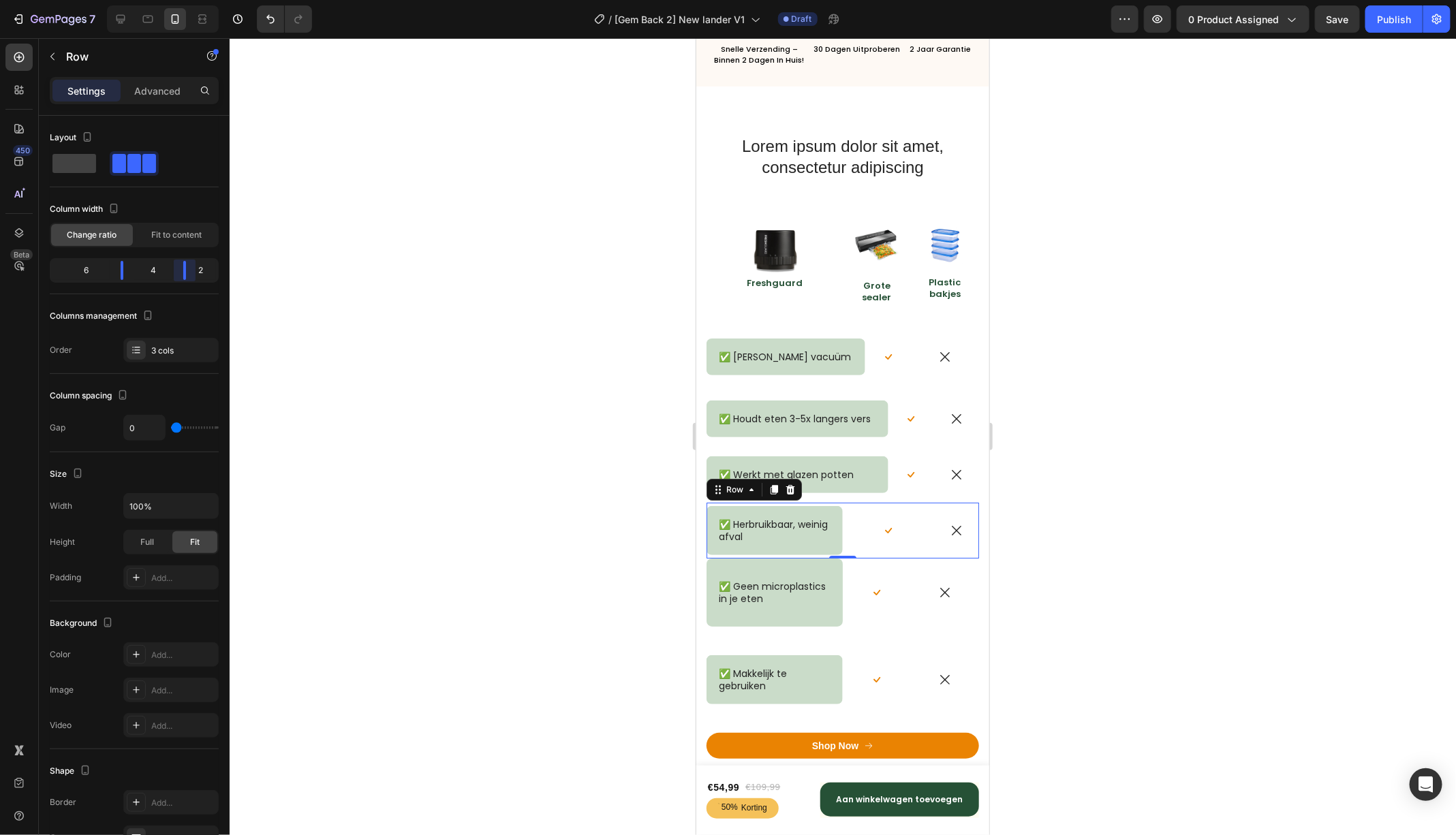
drag, startPoint x: 178, startPoint y: 276, endPoint x: 186, endPoint y: 276, distance: 8.0
click at [186, 0] on body "7 Version history / [Gem Back 2] New lander V1 Draft Preview 0 product assigned…" at bounding box center [728, 0] width 1456 height 0
drag, startPoint x: 123, startPoint y: 270, endPoint x: 164, endPoint y: 269, distance: 41.0
click at [164, 0] on body "7 Version history / [Gem Back 2] New lander V1 Draft Preview 0 product assigned…" at bounding box center [728, 0] width 1456 height 0
click at [803, 563] on div "✅ Geen microplastics in je eten Text Block Row" at bounding box center [774, 592] width 136 height 68
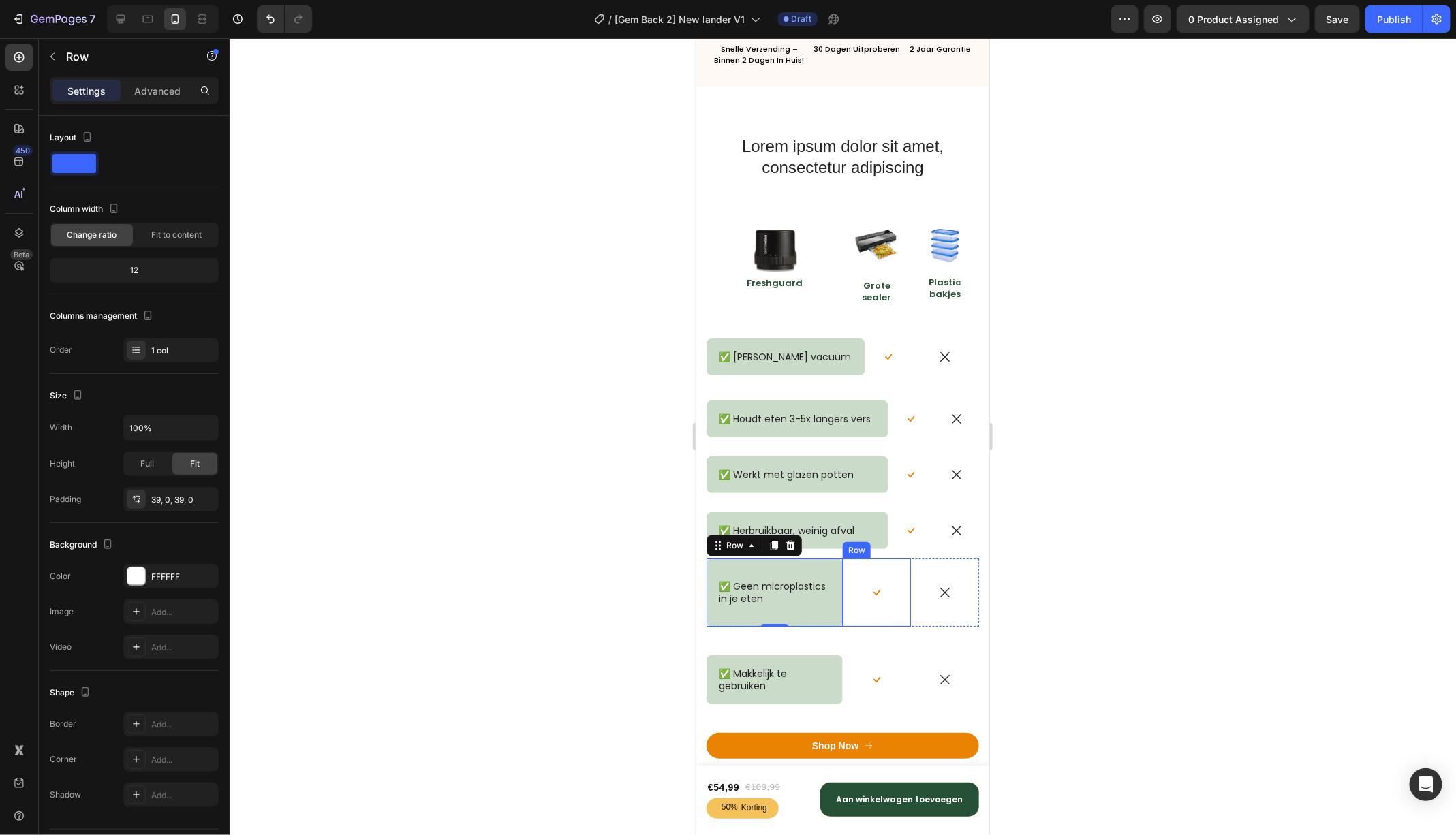
click at [859, 559] on div "Icon Row" at bounding box center [876, 592] width 68 height 68
click at [826, 559] on div "✅ Geen microplastics in je eten Text Block Row 0" at bounding box center [774, 592] width 136 height 68
click at [160, 92] on p "Advanced" at bounding box center [157, 91] width 46 height 15
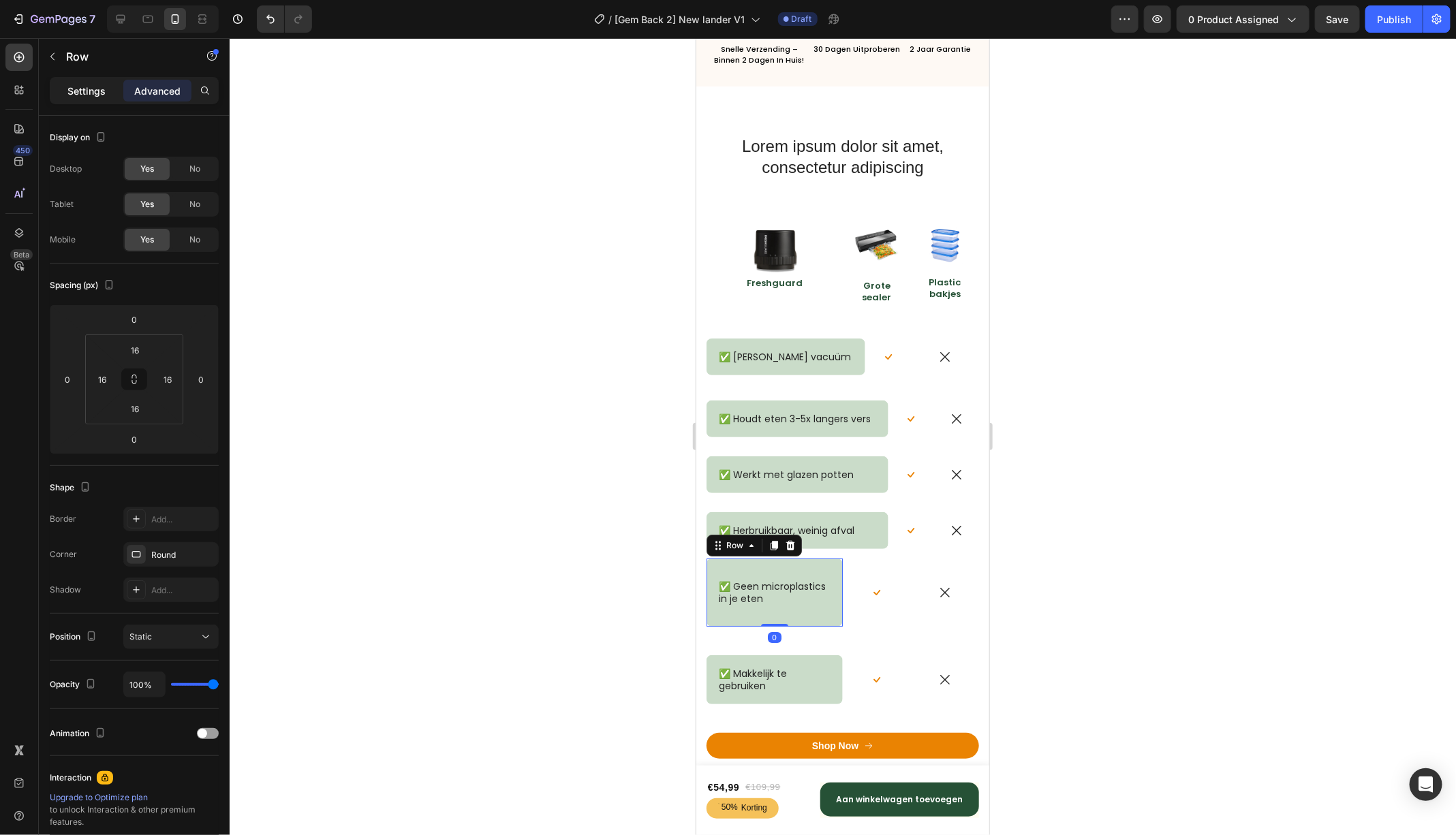
click at [58, 84] on div "Settings" at bounding box center [87, 90] width 68 height 22
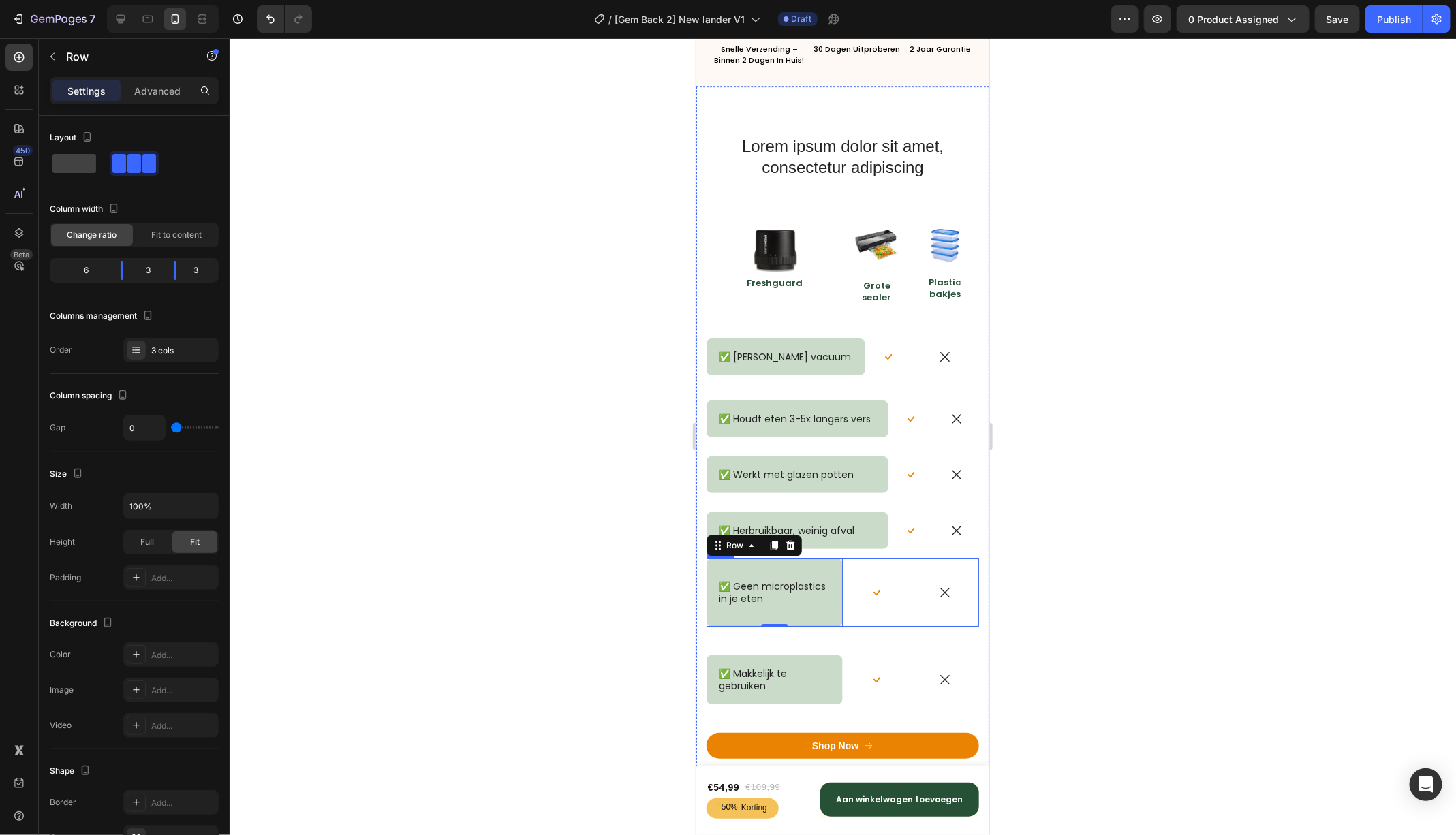
click at [925, 562] on div "Icon" at bounding box center [944, 592] width 68 height 68
drag, startPoint x: 177, startPoint y: 271, endPoint x: 189, endPoint y: 271, distance: 12.0
click at [189, 0] on body "7 Version history / [Gem Back 2] New lander V1 Draft Preview 0 product assigned…" at bounding box center [728, 0] width 1456 height 0
drag, startPoint x: 122, startPoint y: 267, endPoint x: 162, endPoint y: 261, distance: 40.4
click at [162, 0] on body "7 Version history / [Gem Back 2] New lander V1 Draft Preview 0 product assigned…" at bounding box center [728, 0] width 1456 height 0
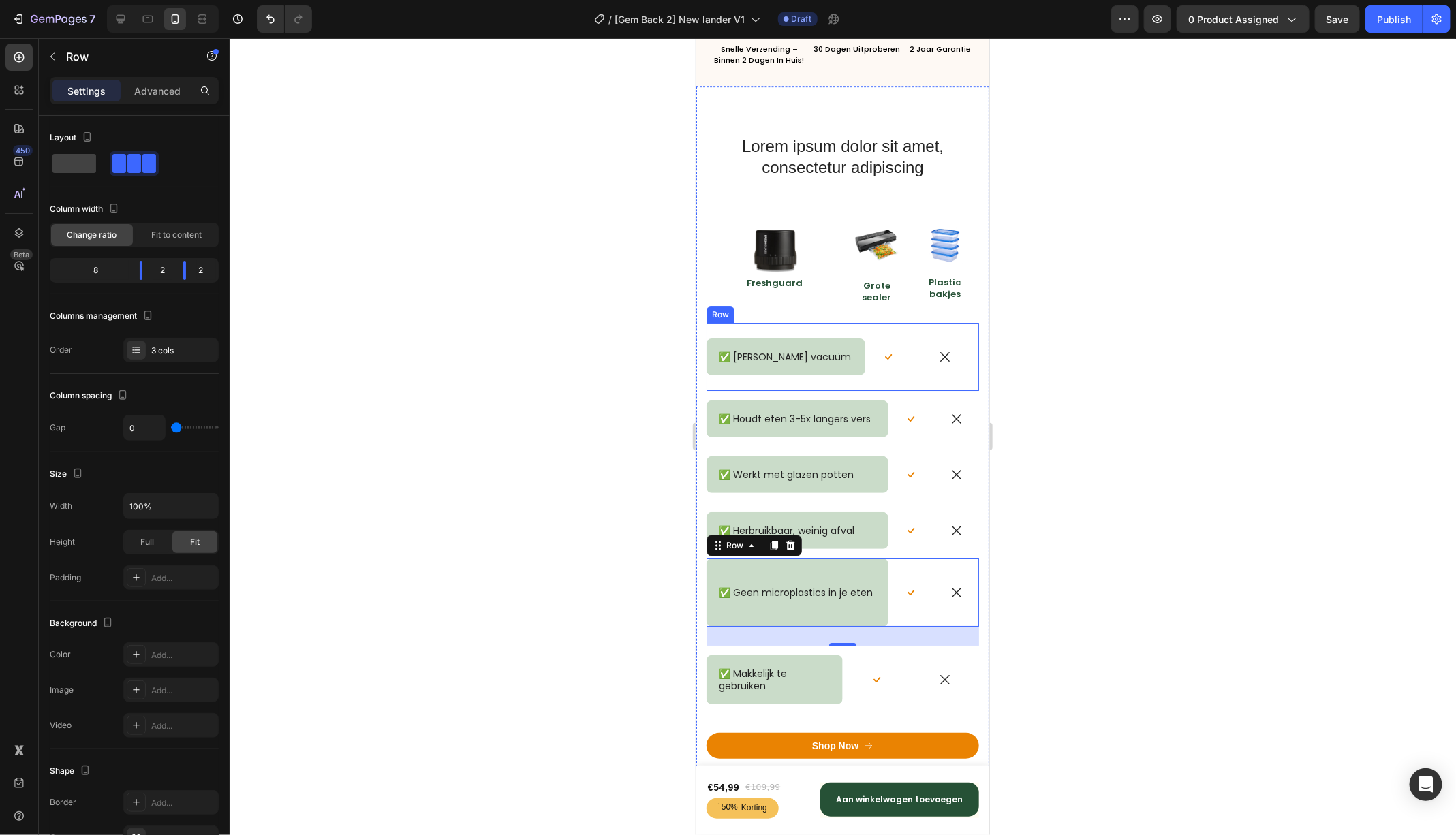
click at [791, 329] on div "✅ [PERSON_NAME] vacuüm Text Block Row" at bounding box center [786, 356] width 159 height 68
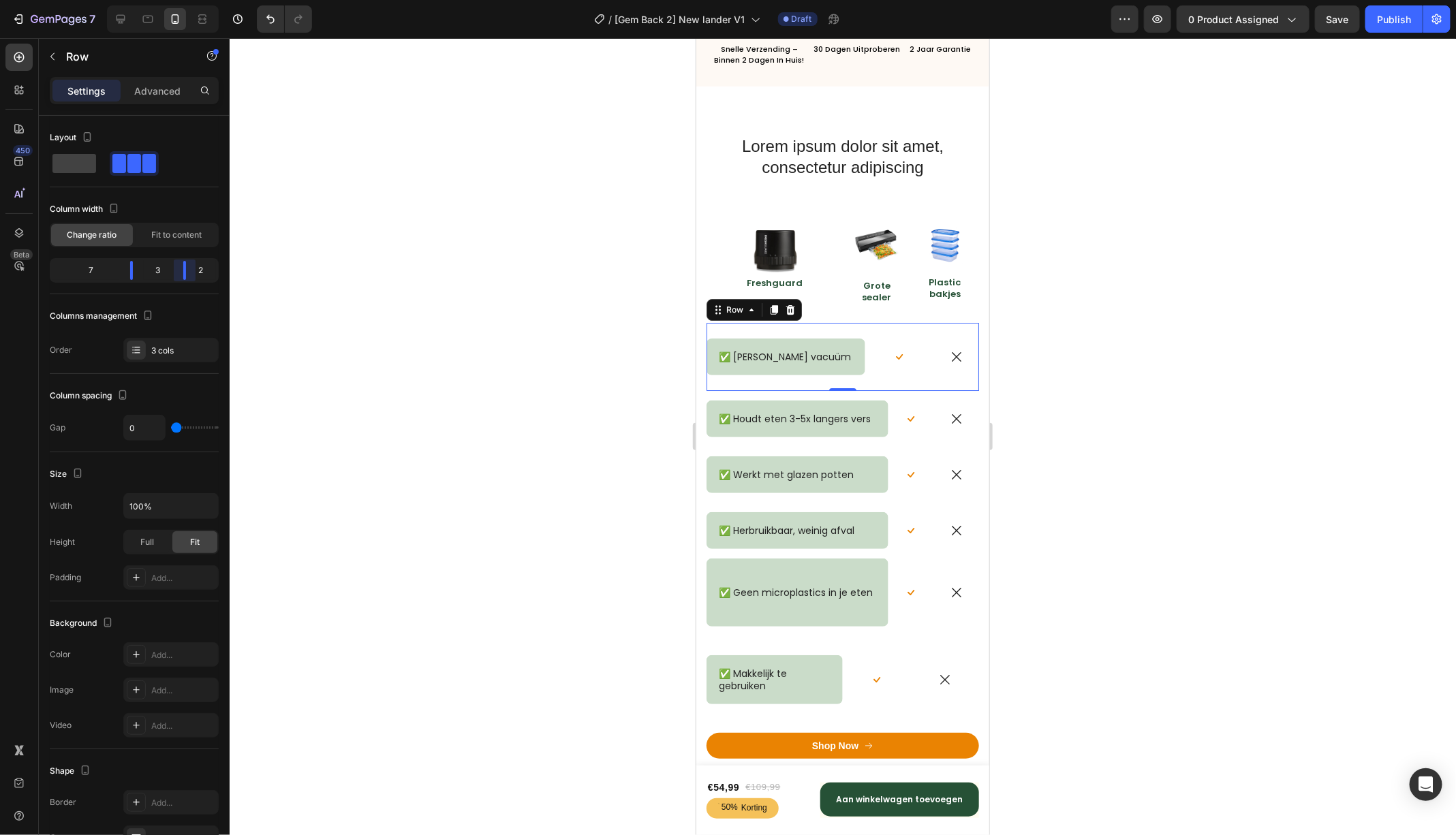
drag, startPoint x: 179, startPoint y: 267, endPoint x: 191, endPoint y: 267, distance: 12.0
click at [191, 0] on body "7 Version history / [Gem Back 2] New lander V1 Draft Preview 0 product assigned…" at bounding box center [728, 0] width 1456 height 0
drag, startPoint x: 131, startPoint y: 268, endPoint x: 157, endPoint y: 268, distance: 26.0
click at [157, 0] on body "7 Version history / [Gem Back 2] New lander V1 Draft Preview 0 product assigned…" at bounding box center [728, 0] width 1456 height 0
click at [789, 572] on div "✅ Geen microplastics in je eten Text Block" at bounding box center [796, 592] width 160 height 46
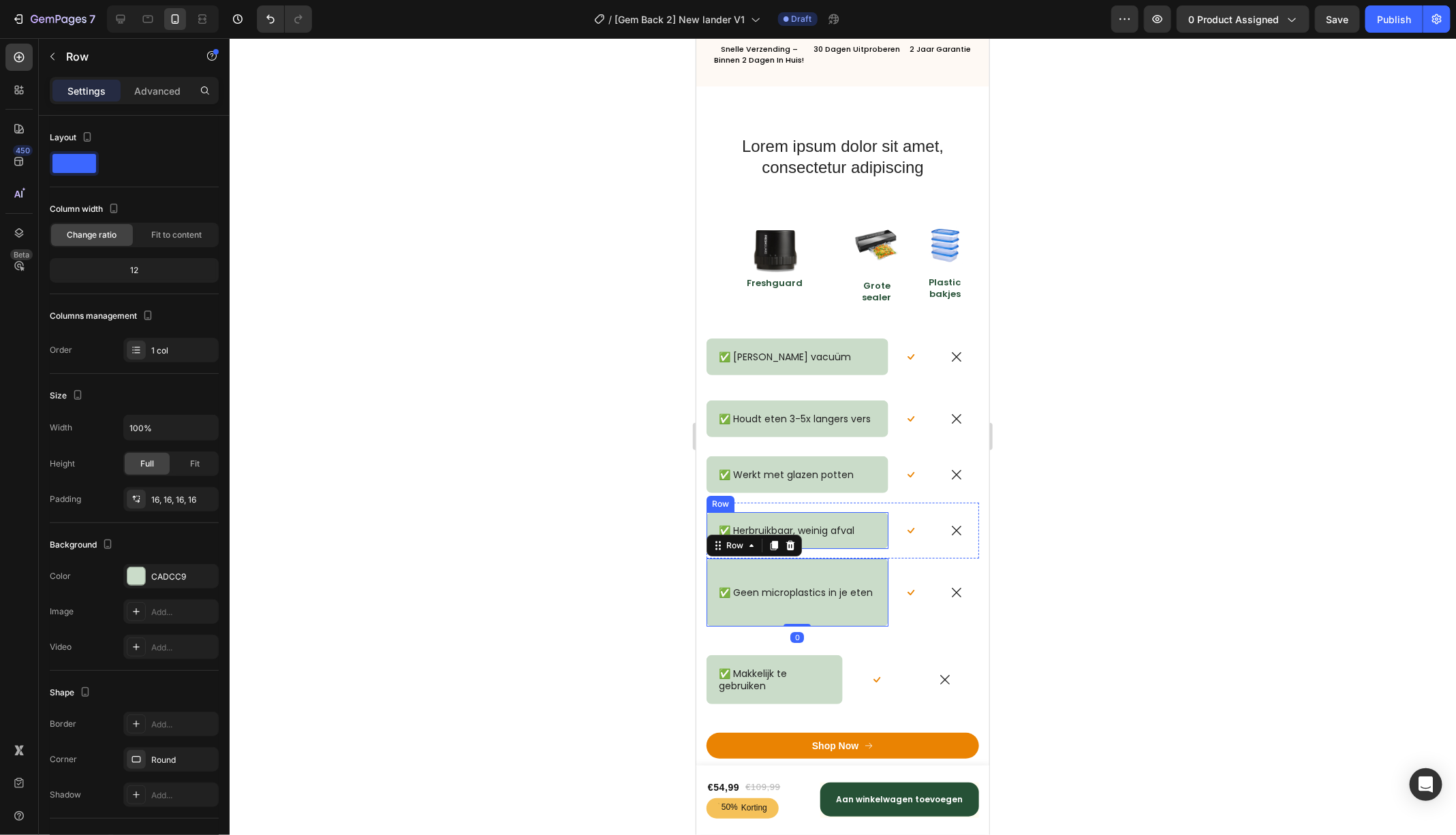
click at [795, 512] on div "✅ Herbruikbaar, weinig afval Text Block Row" at bounding box center [797, 529] width 182 height 36
click at [783, 561] on div "✅ Geen microplastics in je eten Text Block Row" at bounding box center [797, 592] width 182 height 68
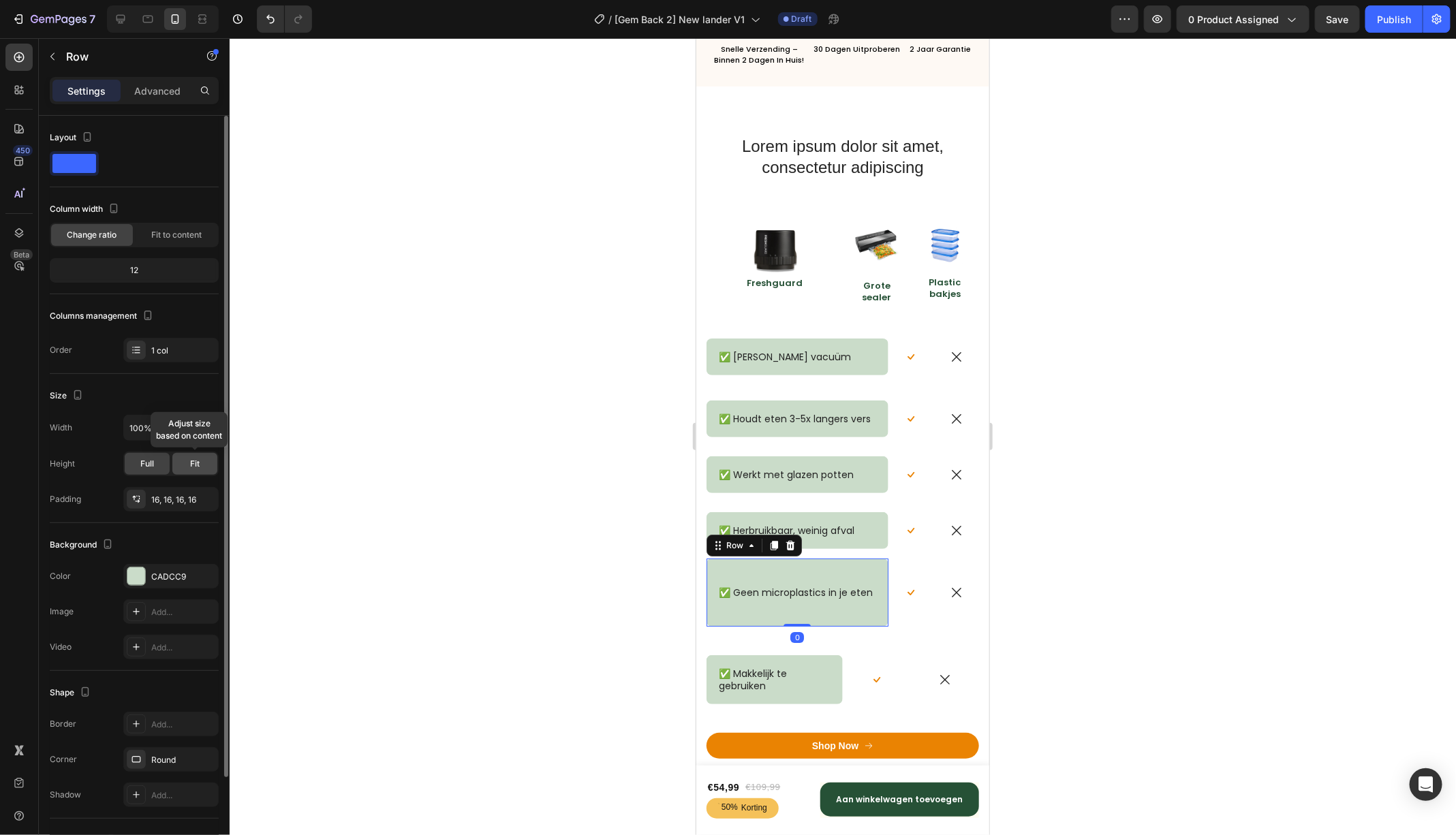
click at [203, 458] on div "Fit" at bounding box center [195, 464] width 45 height 22
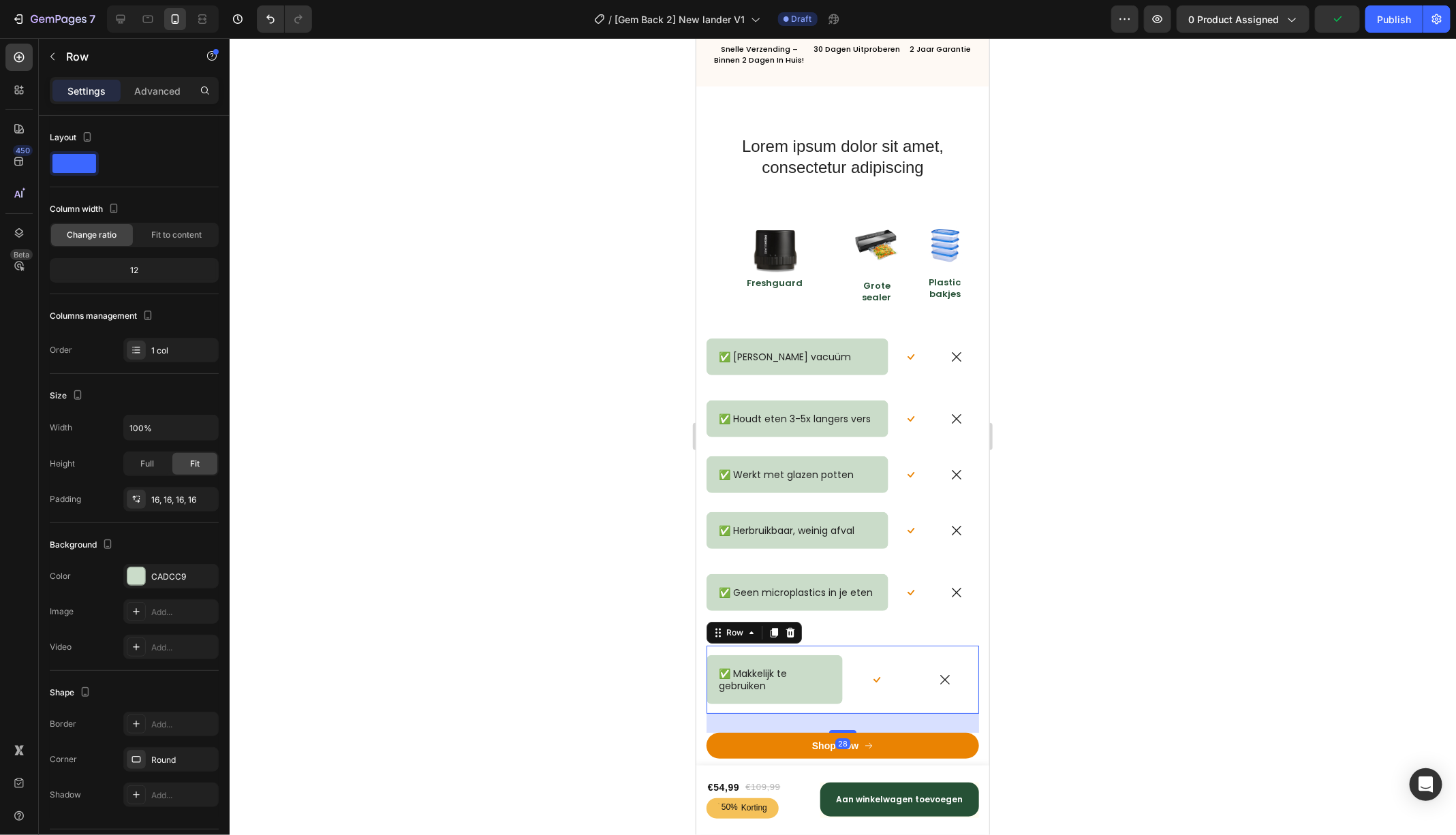
click at [773, 653] on div "✅ Makkelijk te gebruiken Text Block Row" at bounding box center [774, 679] width 136 height 68
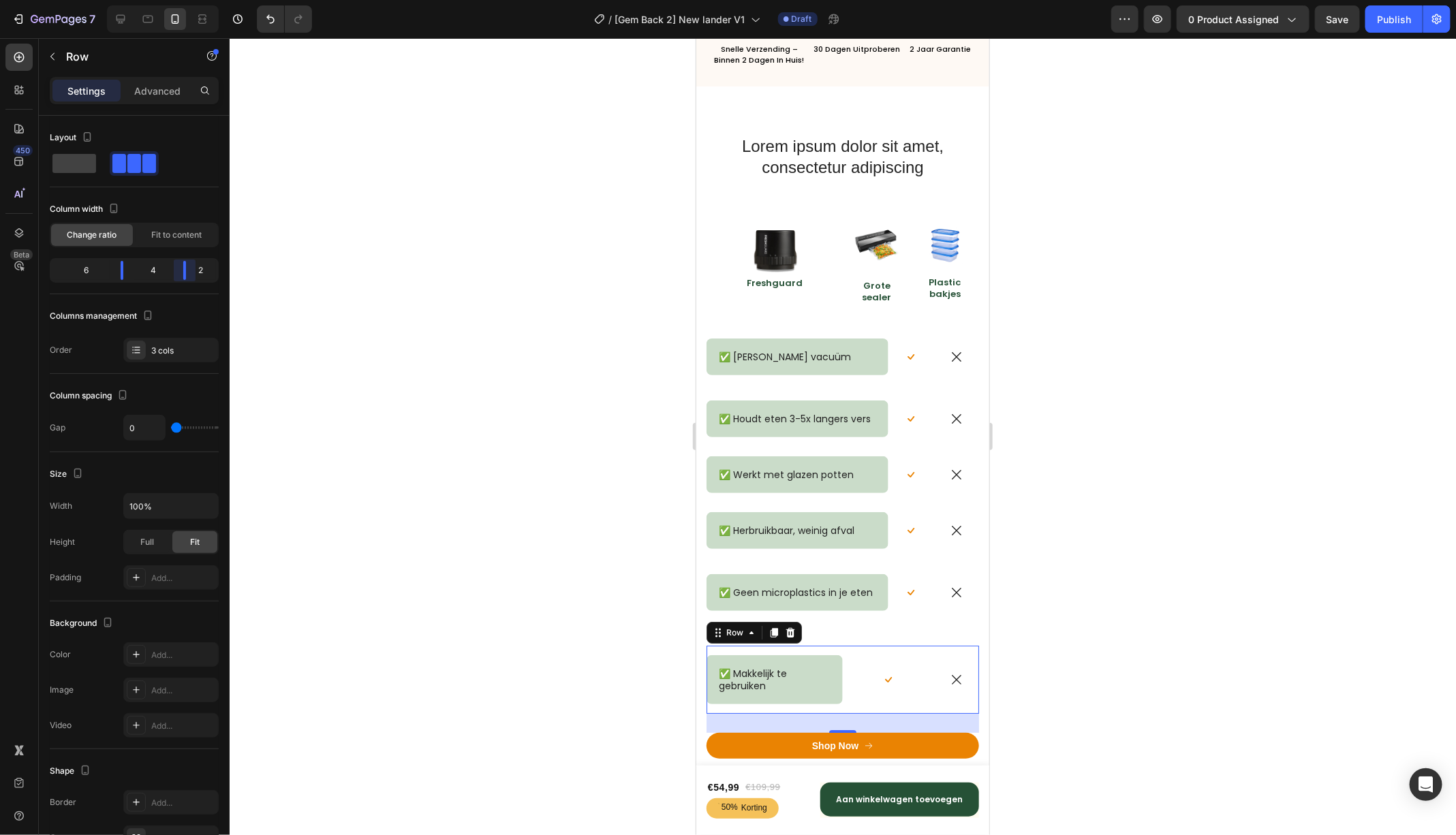
drag, startPoint x: 173, startPoint y: 268, endPoint x: 187, endPoint y: 269, distance: 14.0
click at [187, 0] on body "7 Version history / [Gem Back 2] New lander V1 Draft Preview 0 product assigned…" at bounding box center [728, 0] width 1456 height 0
drag, startPoint x: 126, startPoint y: 268, endPoint x: 157, endPoint y: 267, distance: 31.0
click at [157, 0] on body "7 Version history / [Gem Back 2] New lander V1 Draft Preview 0 product assigned…" at bounding box center [728, 0] width 1456 height 0
click at [1150, 488] on div at bounding box center [842, 436] width 1227 height 797
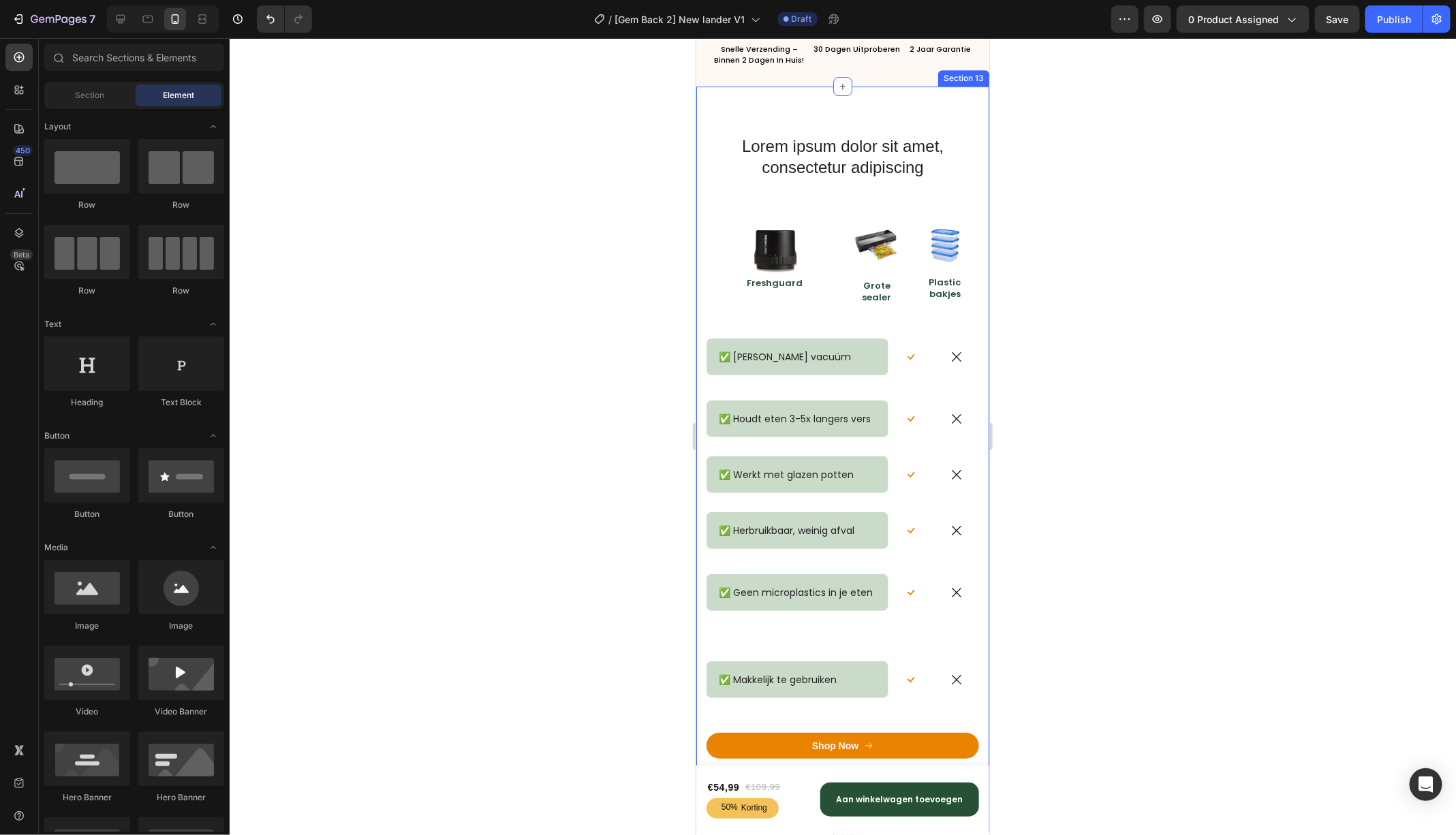
click at [777, 641] on div "Lorem ipsum dolor sit amet, consectetur adipiscing Heading Row Image Freshguard…" at bounding box center [842, 468] width 272 height 669
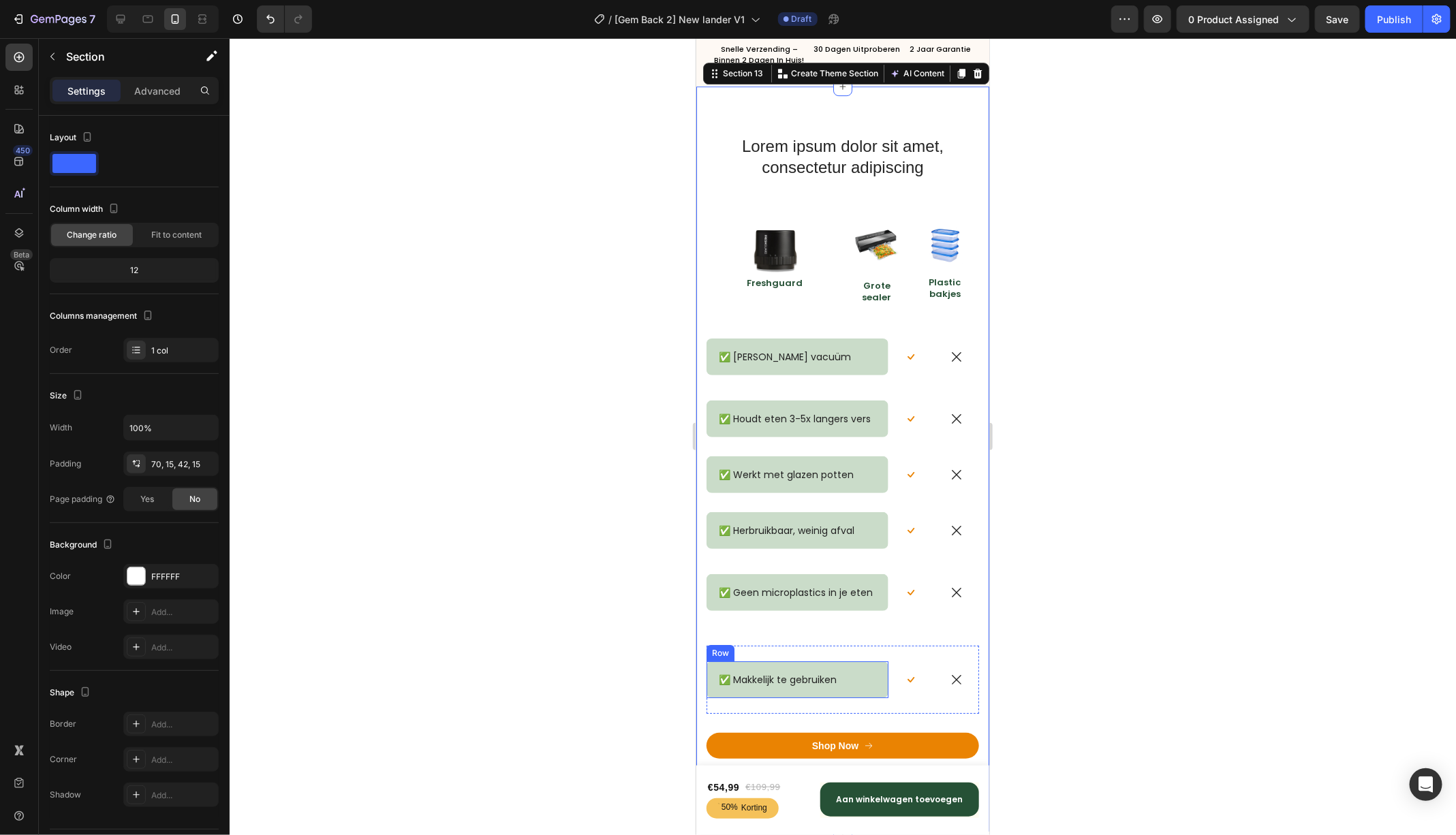
click at [776, 665] on div "✅ Makkelijk te gebruiken Text Block Row" at bounding box center [797, 679] width 182 height 36
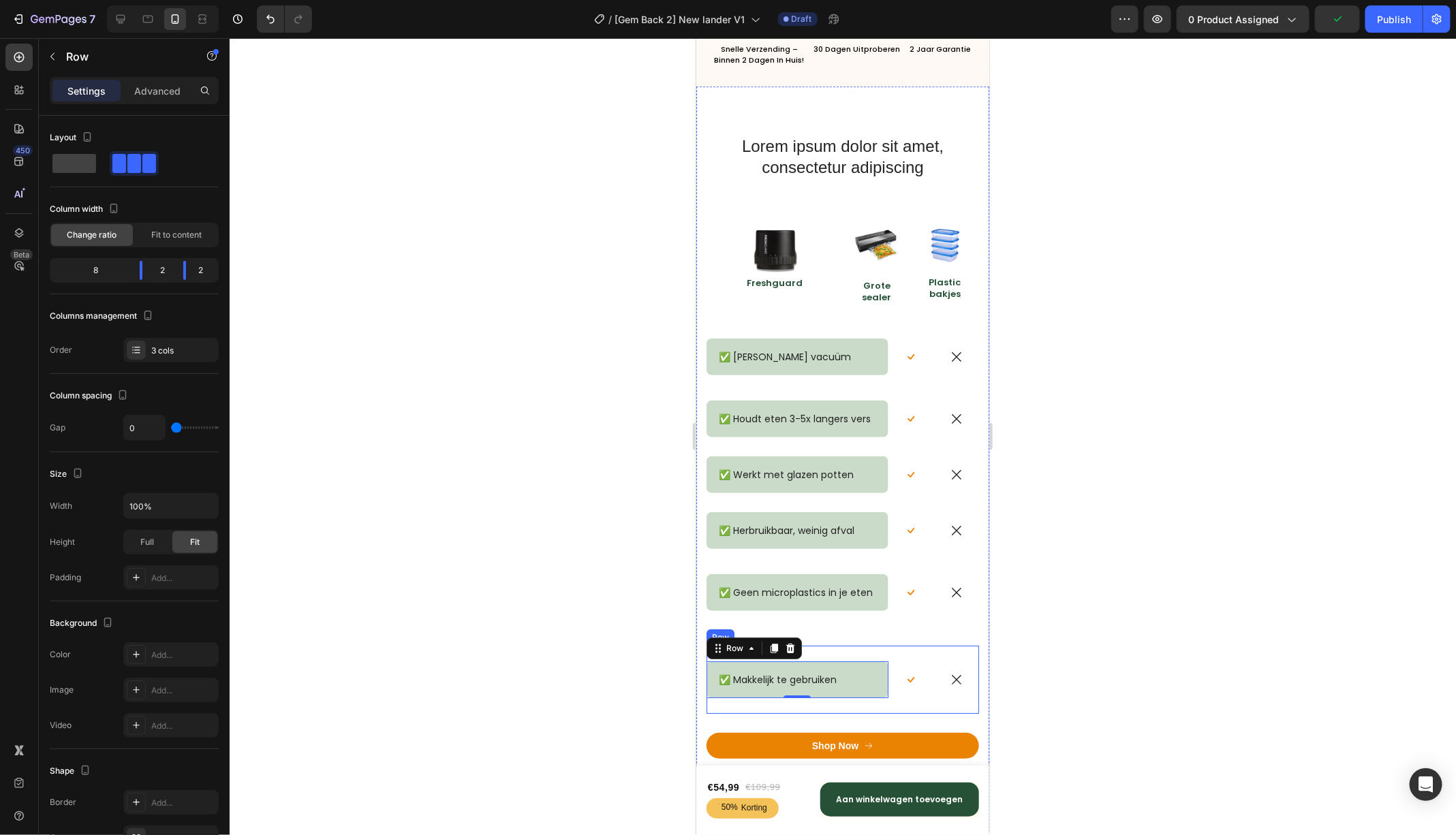
click at [820, 649] on div "✅ Makkelijk te gebruiken Text Block Row 0" at bounding box center [797, 679] width 182 height 68
click at [166, 94] on p "Advanced" at bounding box center [157, 91] width 46 height 15
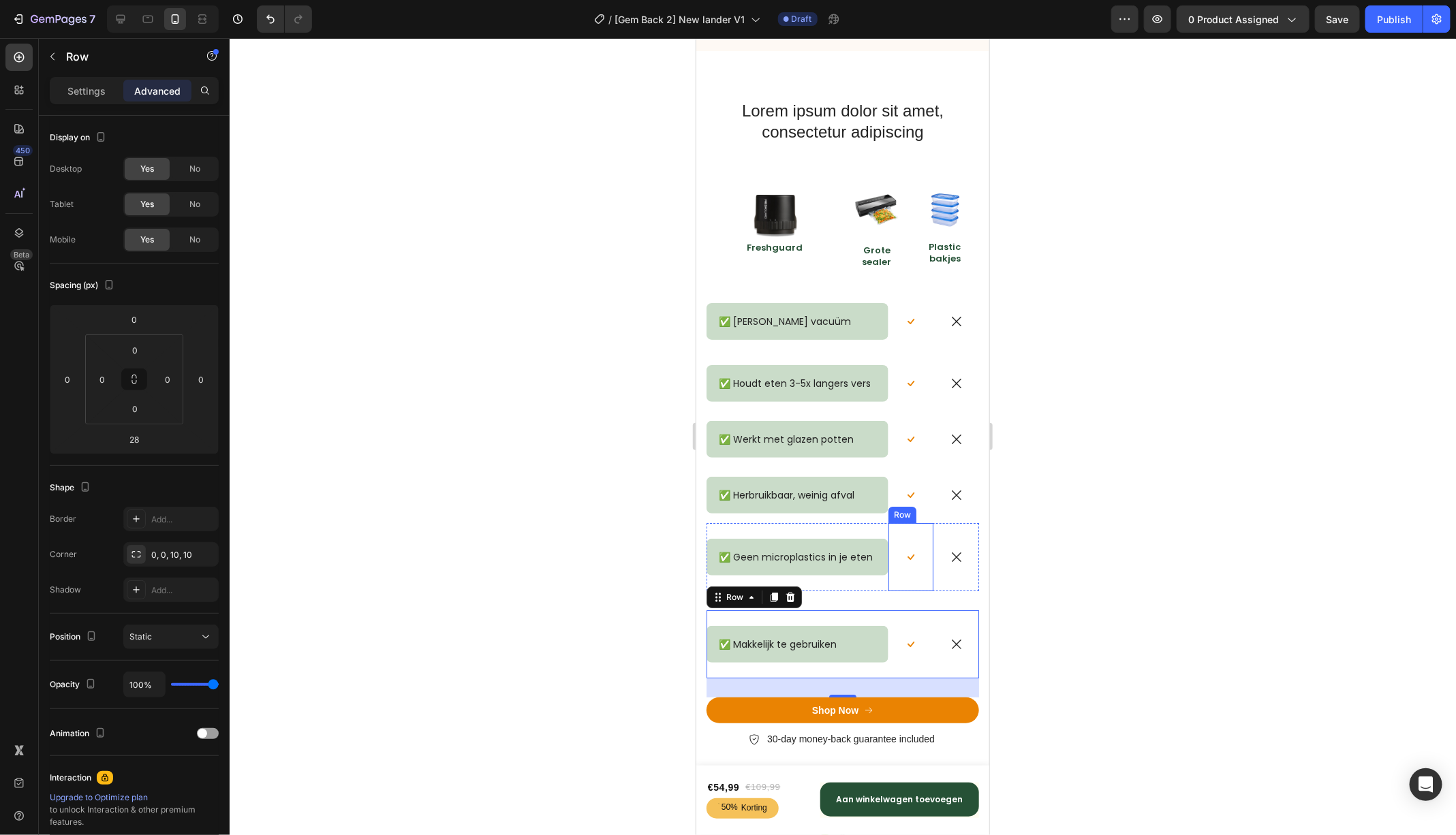
scroll to position [5434, 0]
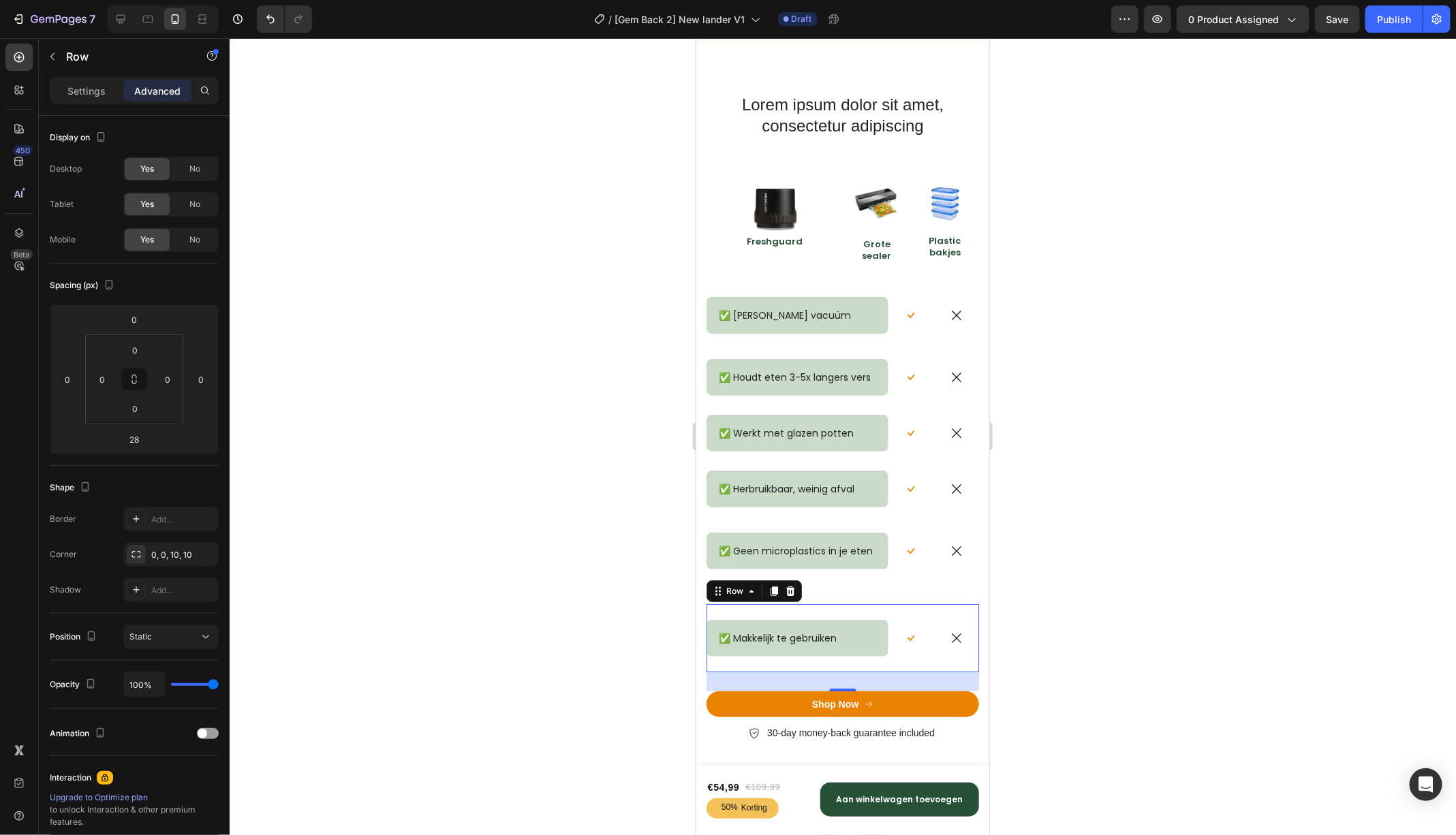
click at [1031, 594] on div at bounding box center [842, 436] width 1227 height 797
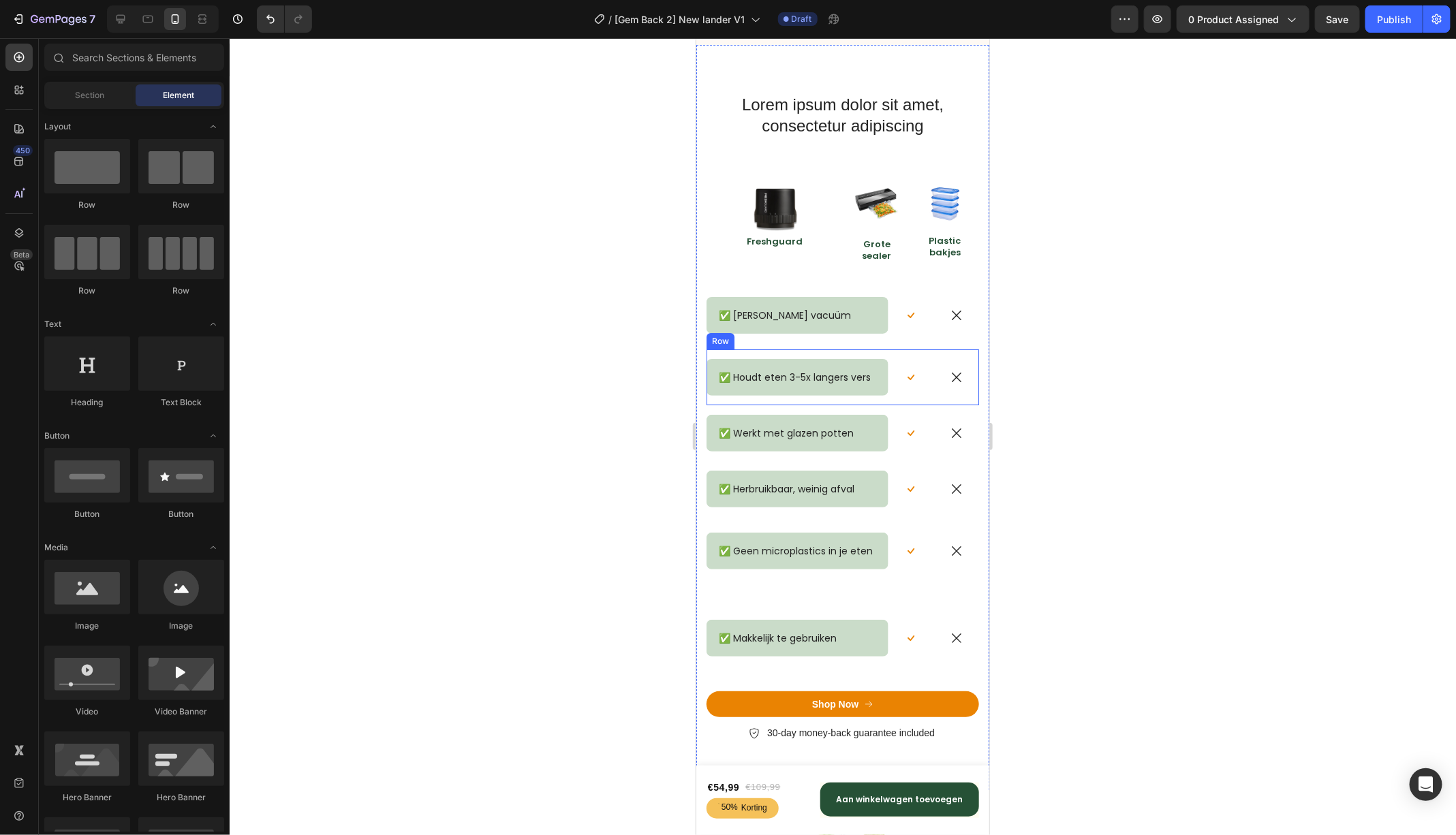
click at [804, 353] on div "✅ Houdt eten 3-5x langers vers Text Block Row" at bounding box center [797, 376] width 182 height 56
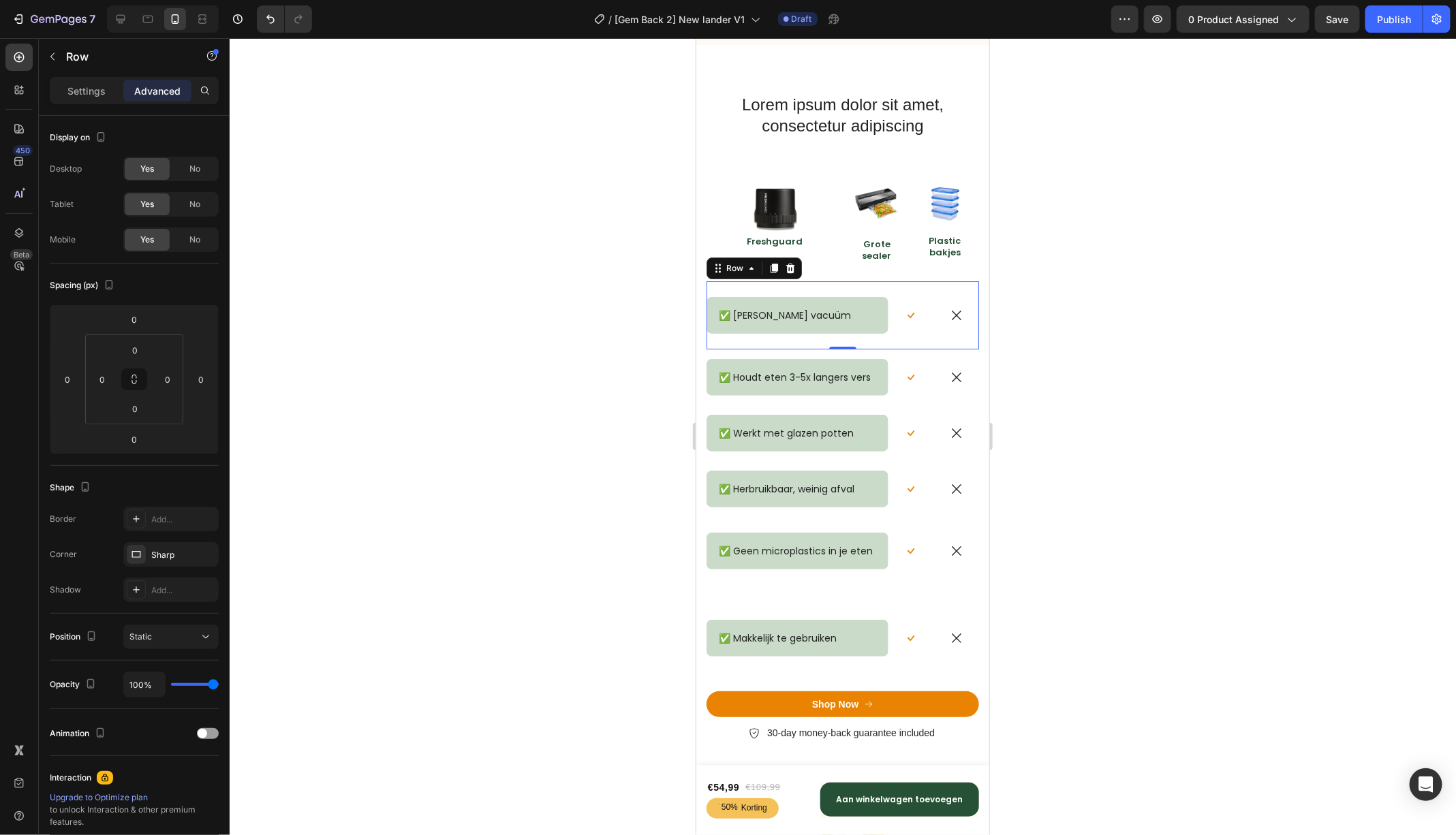
click at [822, 335] on div "✅ [PERSON_NAME] vacuüm Text Block Row" at bounding box center [797, 315] width 182 height 68
click at [92, 95] on p "Settings" at bounding box center [86, 91] width 38 height 15
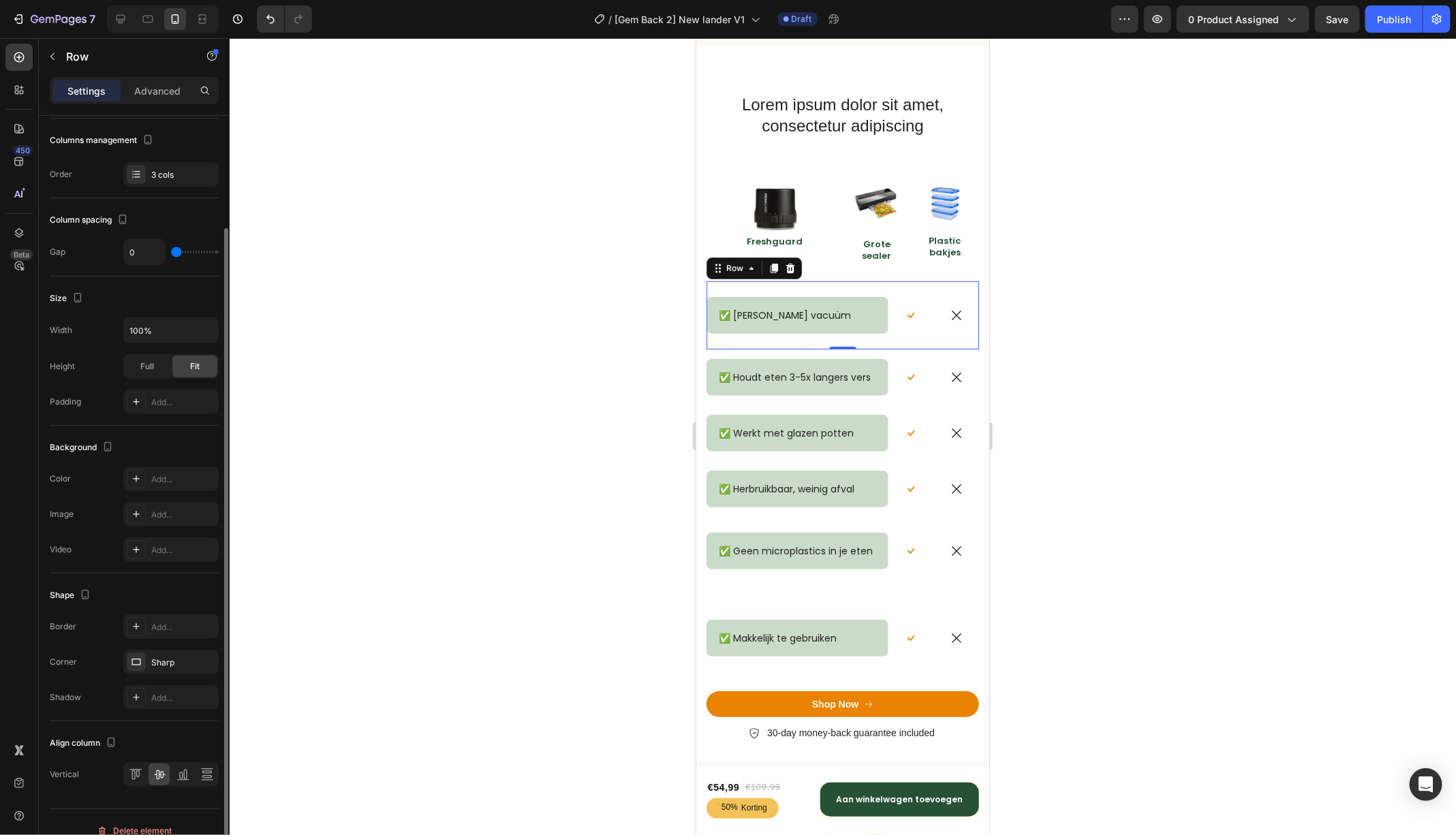
scroll to position [190, 0]
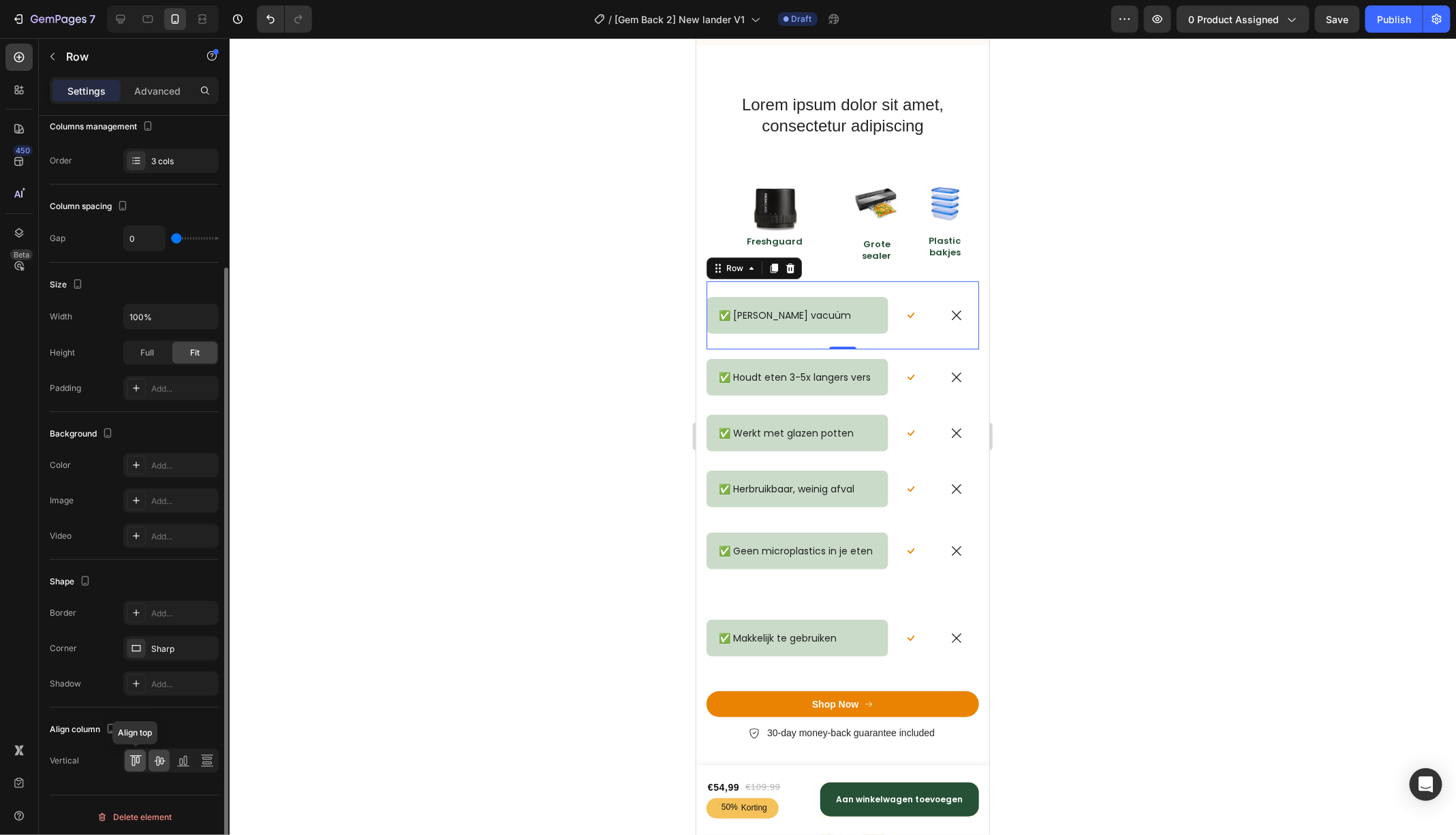
click at [139, 757] on icon at bounding box center [137, 760] width 3 height 6
click at [166, 757] on div at bounding box center [159, 760] width 21 height 22
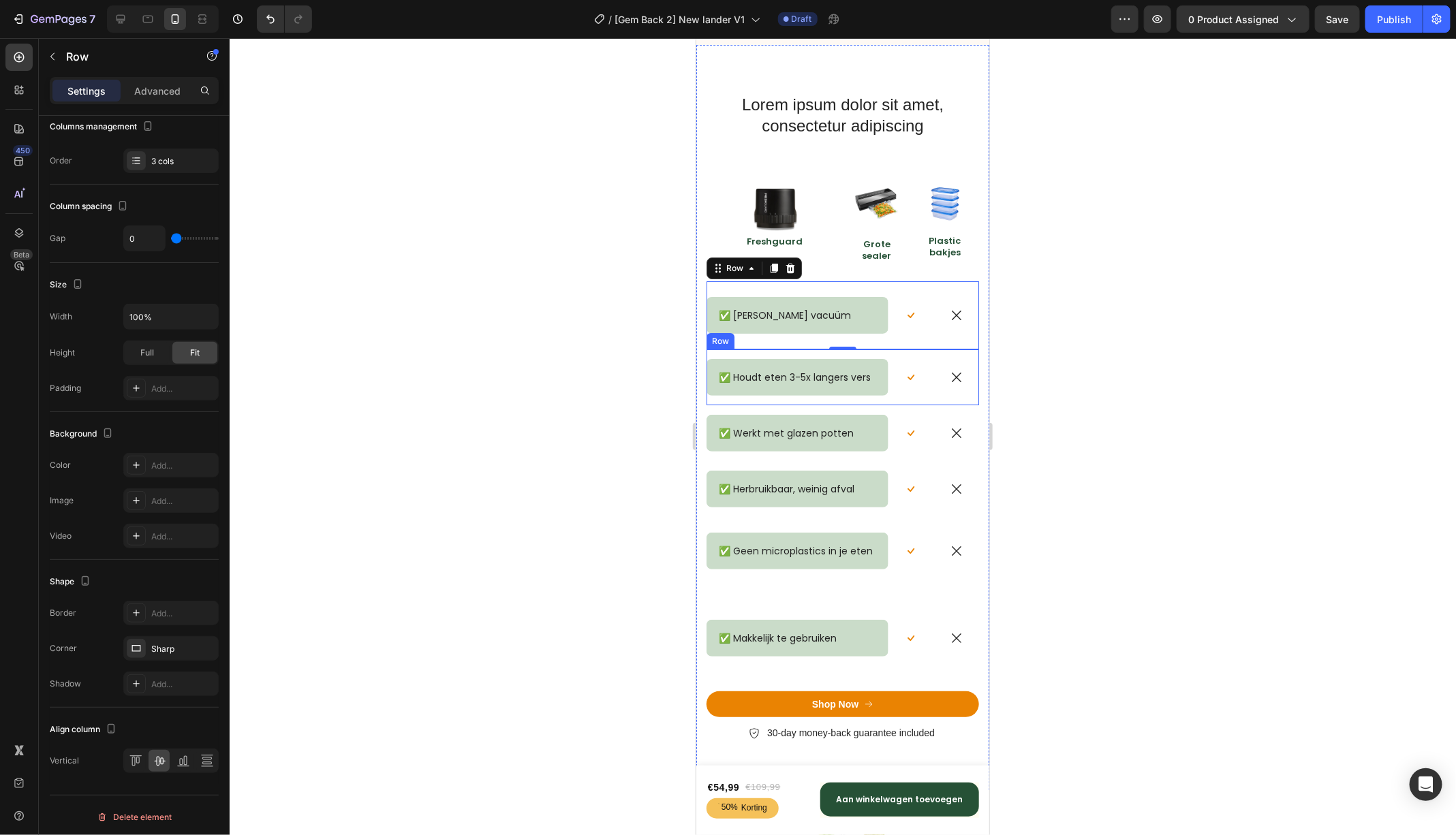
click at [875, 356] on div "✅ Houdt eten 3-5x langers vers Text Block Row" at bounding box center [797, 376] width 182 height 56
click at [859, 286] on div "✅ [PERSON_NAME] vacuüm Text Block Row" at bounding box center [797, 315] width 182 height 68
click at [148, 88] on p "Advanced" at bounding box center [157, 91] width 46 height 15
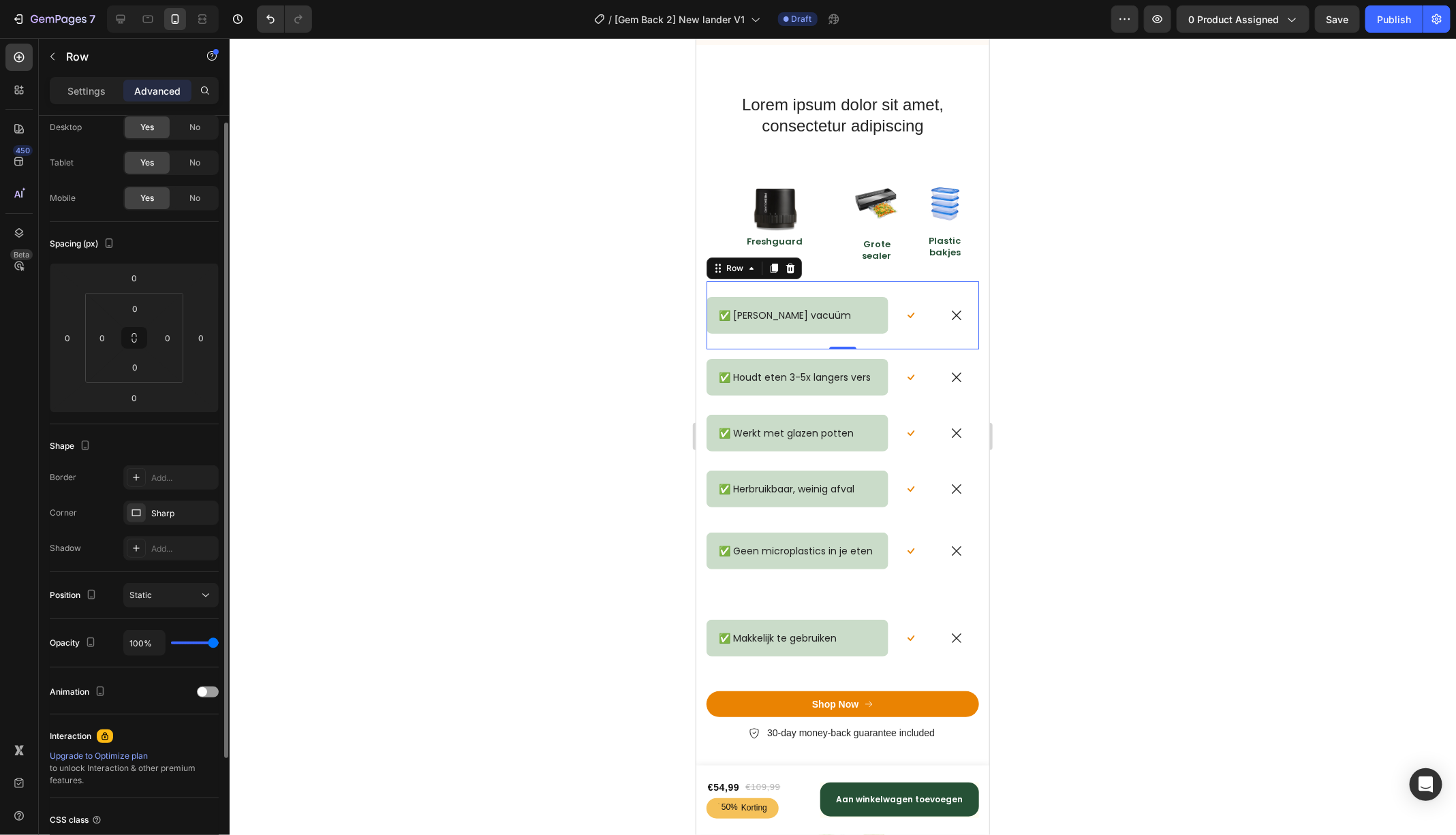
scroll to position [0, 0]
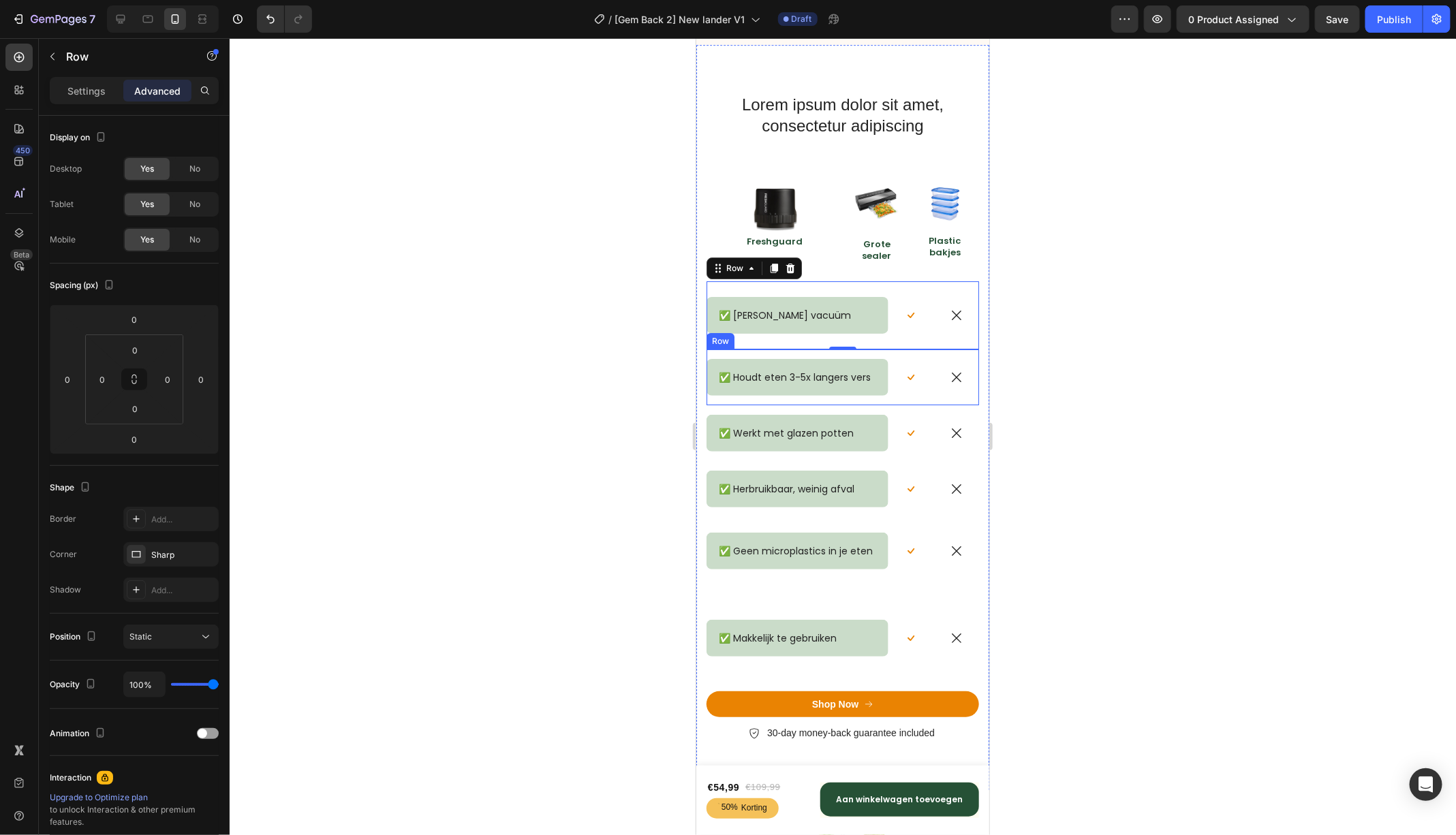
click at [781, 353] on div "✅ Houdt eten 3-5x langers vers Text Block Row" at bounding box center [797, 376] width 182 height 56
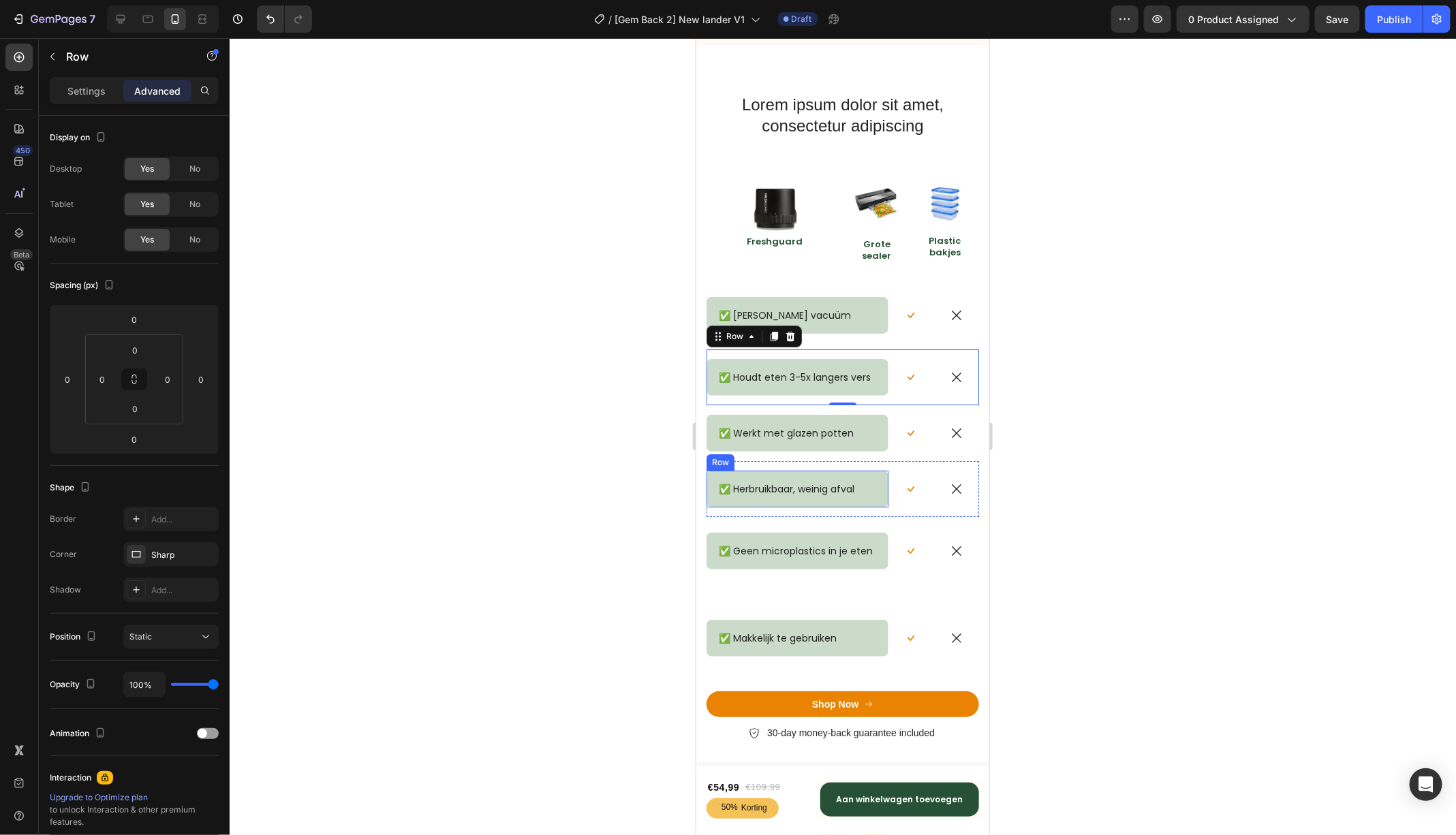
click at [775, 471] on div "✅ Herbruikbaar, weinig afval Text Block Row" at bounding box center [797, 488] width 182 height 36
click at [77, 89] on p "Settings" at bounding box center [86, 91] width 38 height 15
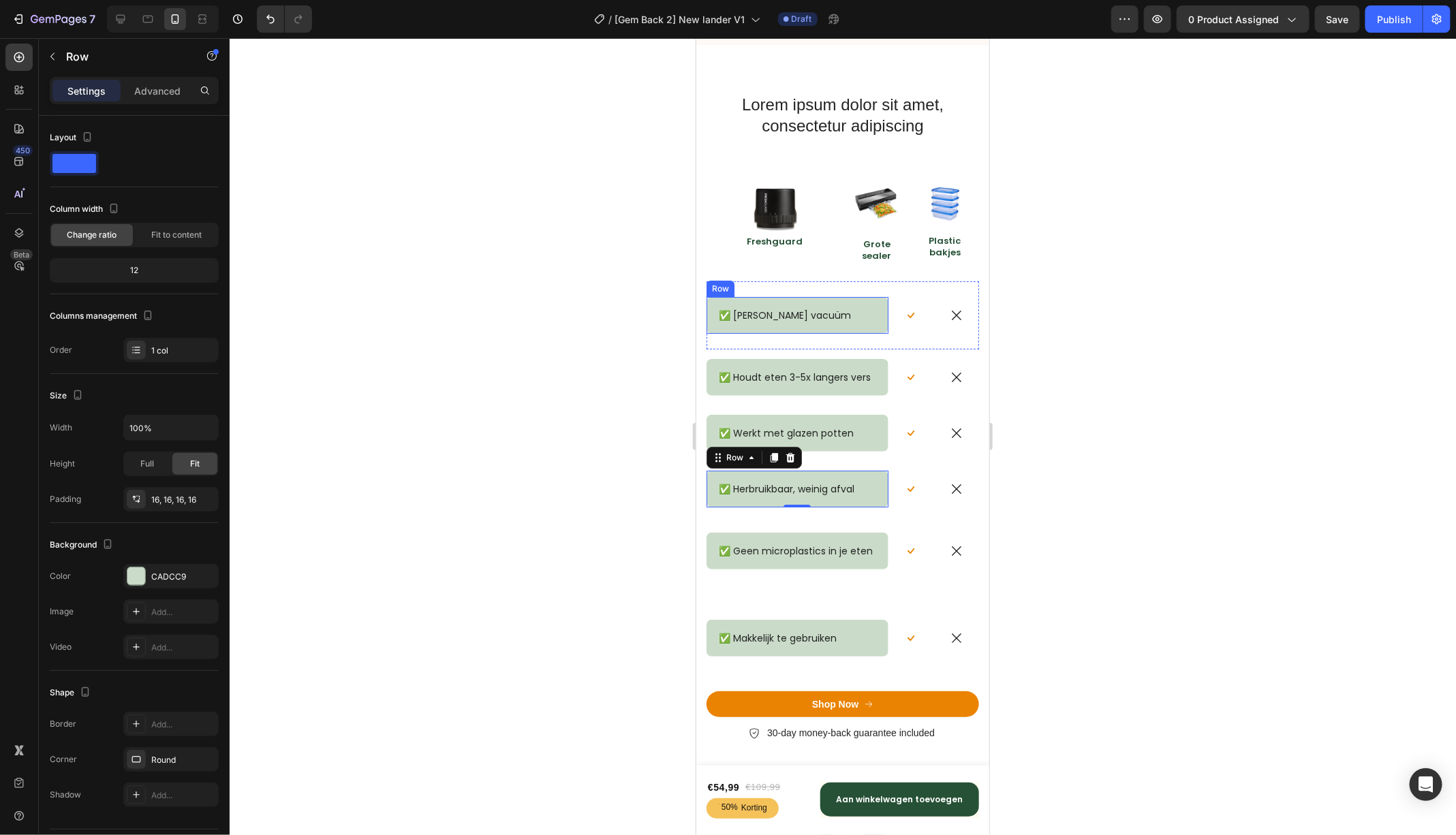
click at [810, 331] on div "✅ [PERSON_NAME] vacuüm Text Block Row" at bounding box center [797, 315] width 182 height 36
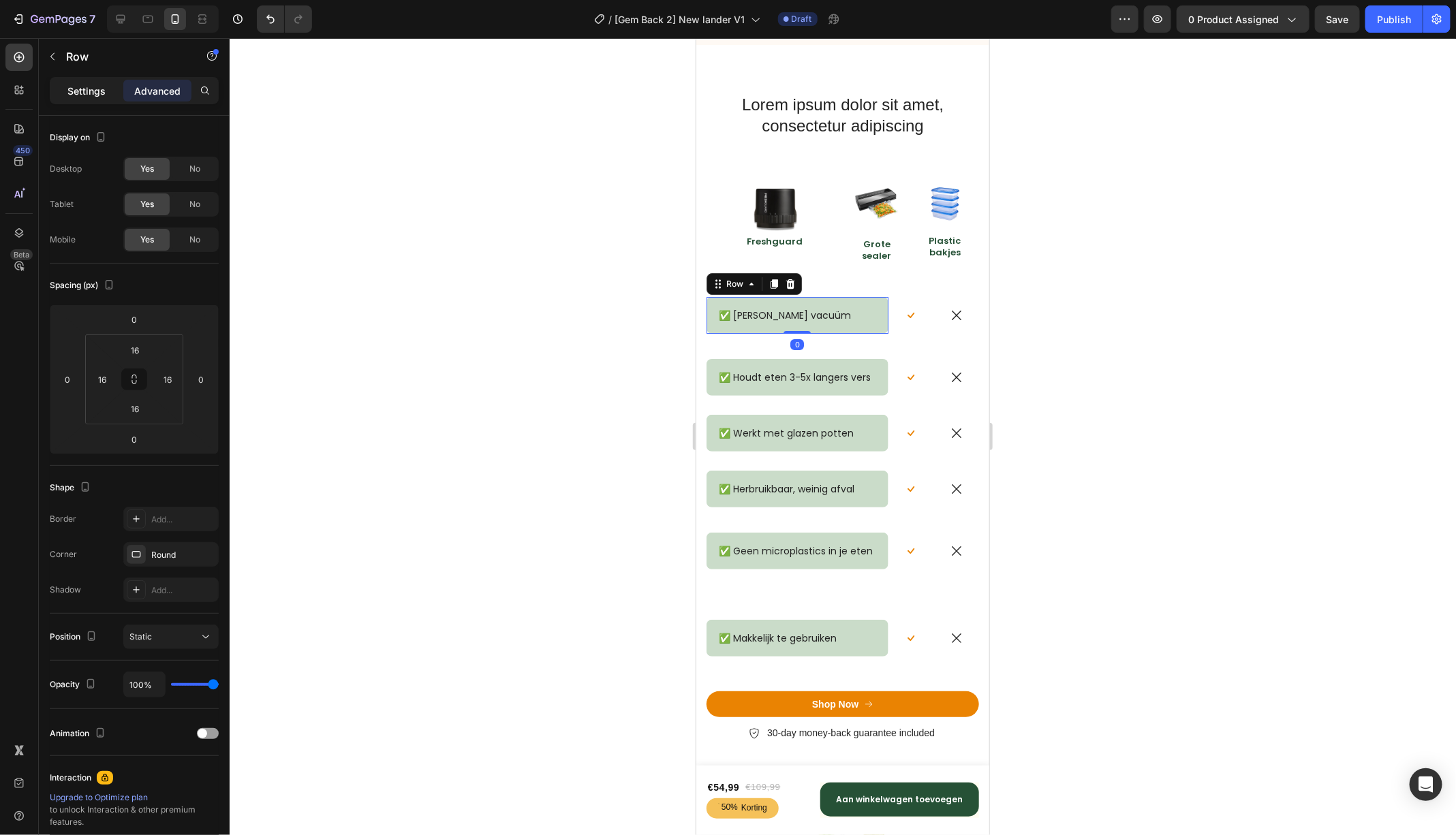
click at [88, 85] on p "Settings" at bounding box center [86, 91] width 38 height 15
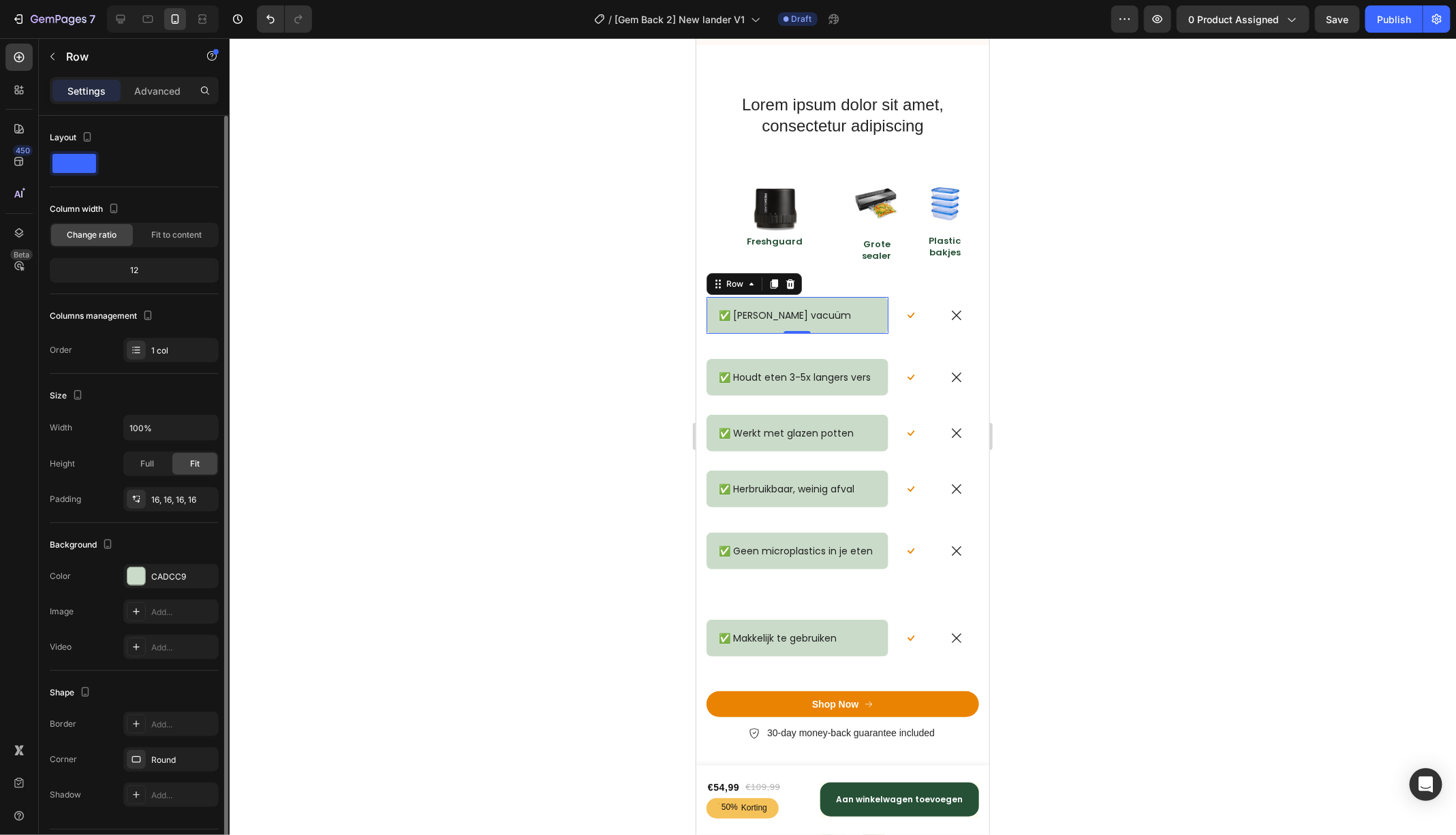
scroll to position [35, 0]
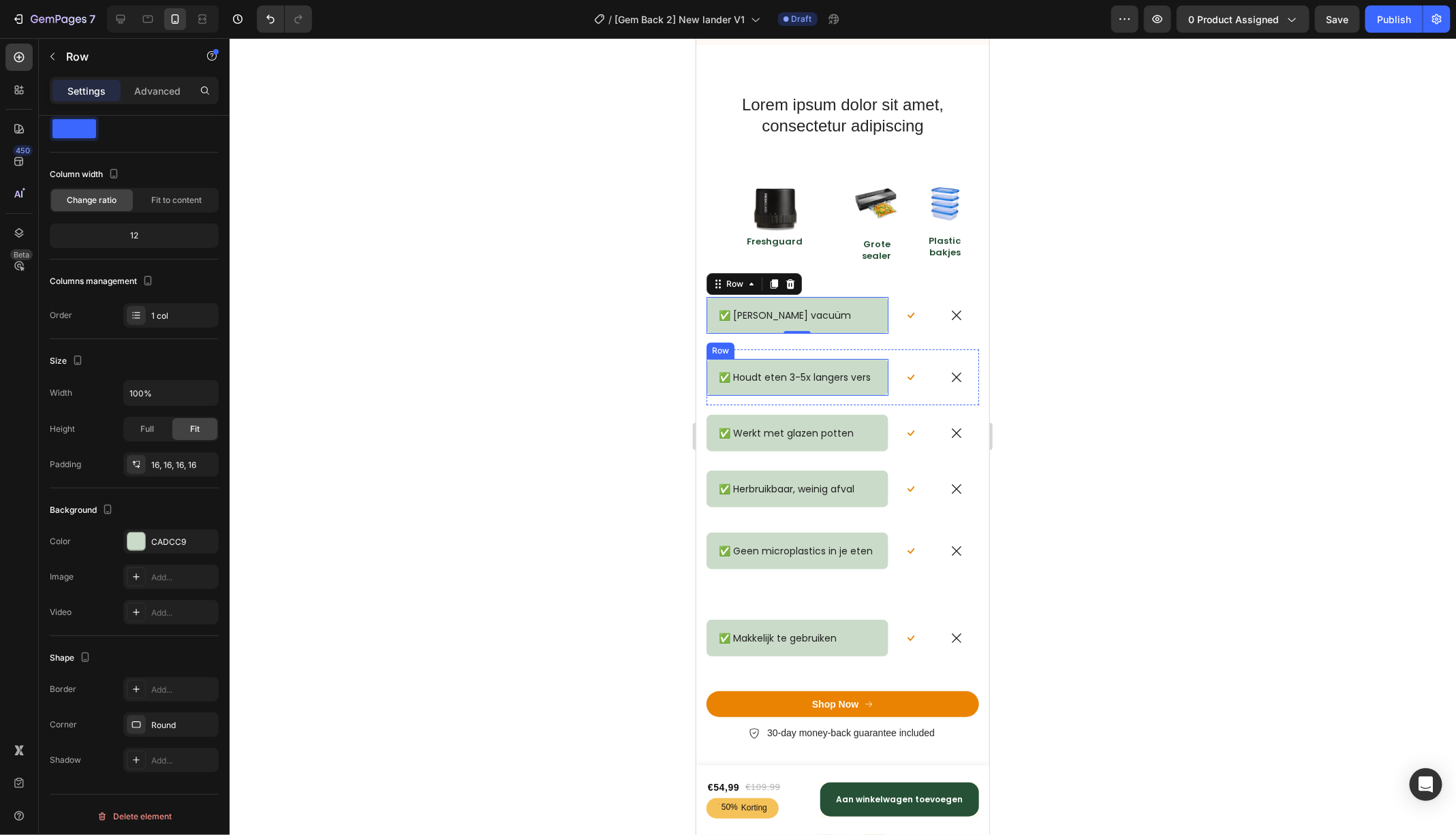
click at [803, 358] on div "✅ Houdt eten 3-5x langers vers Text Block Row" at bounding box center [797, 376] width 182 height 36
click at [827, 332] on div "✅ [PERSON_NAME] vacuüm Text Block Row" at bounding box center [797, 315] width 182 height 36
click at [152, 98] on div "Advanced" at bounding box center [157, 90] width 68 height 22
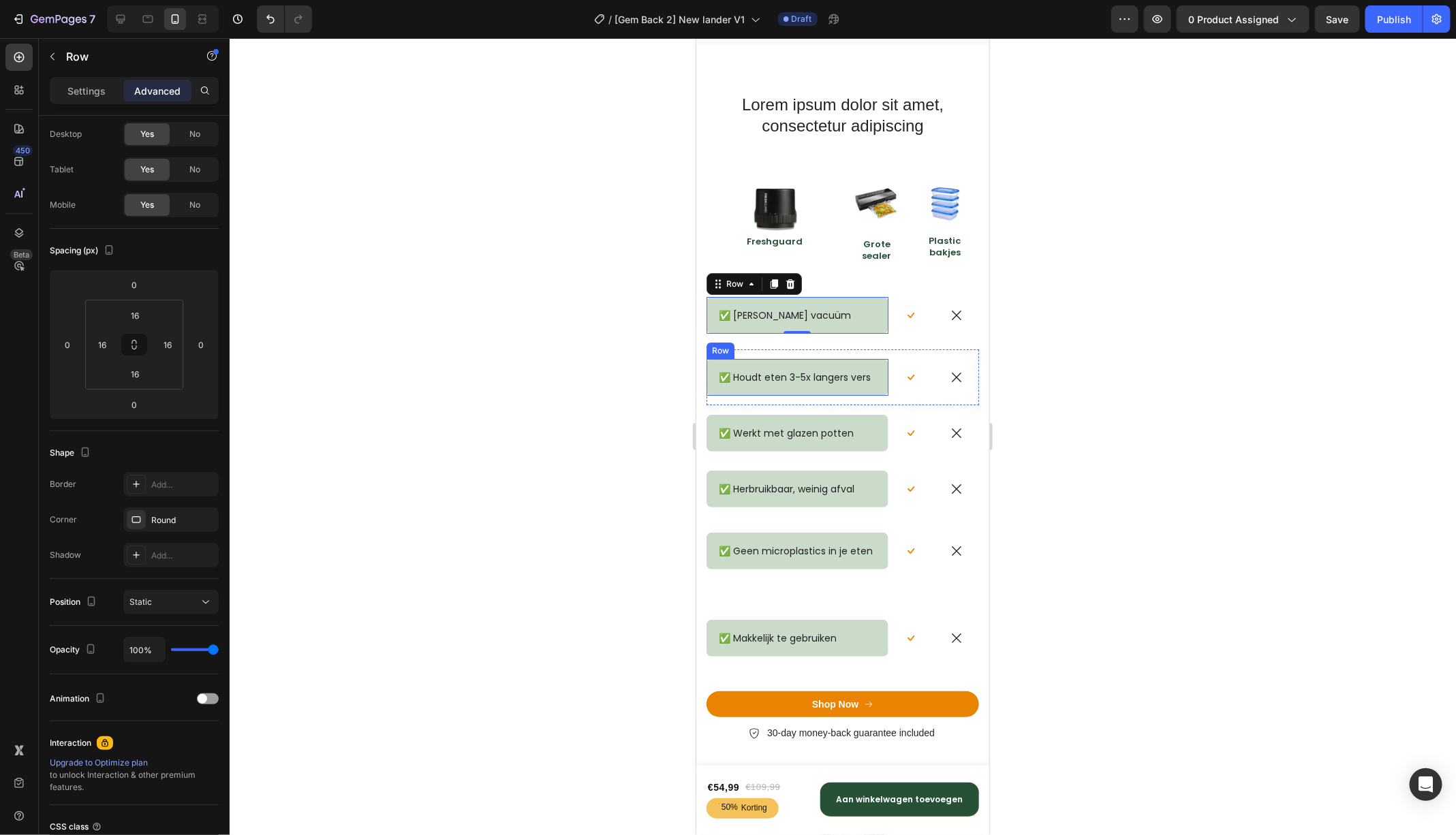
click at [774, 362] on div "✅ Houdt eten 3-5x langers vers Text Block Row" at bounding box center [797, 376] width 182 height 36
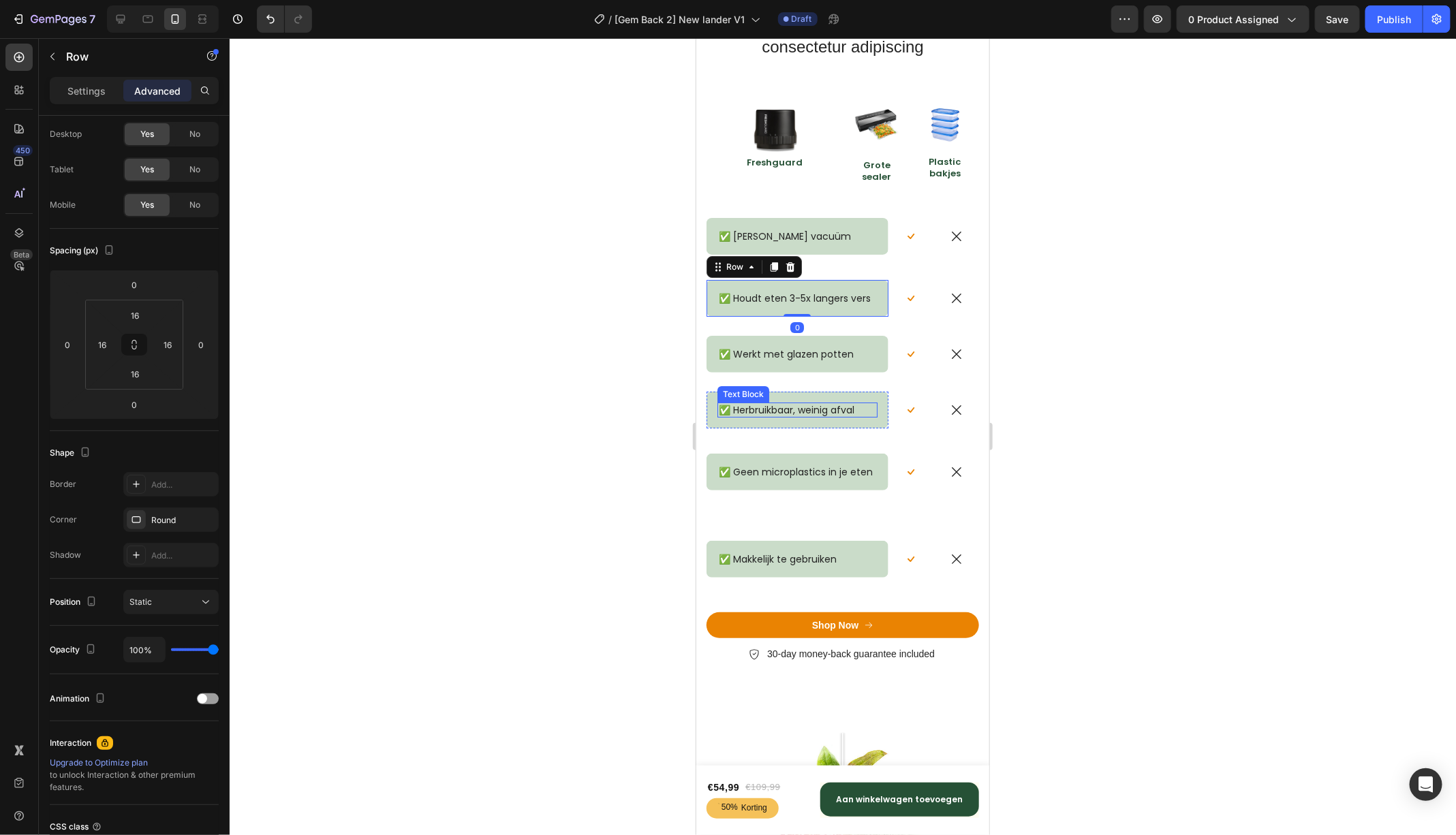
scroll to position [5516, 0]
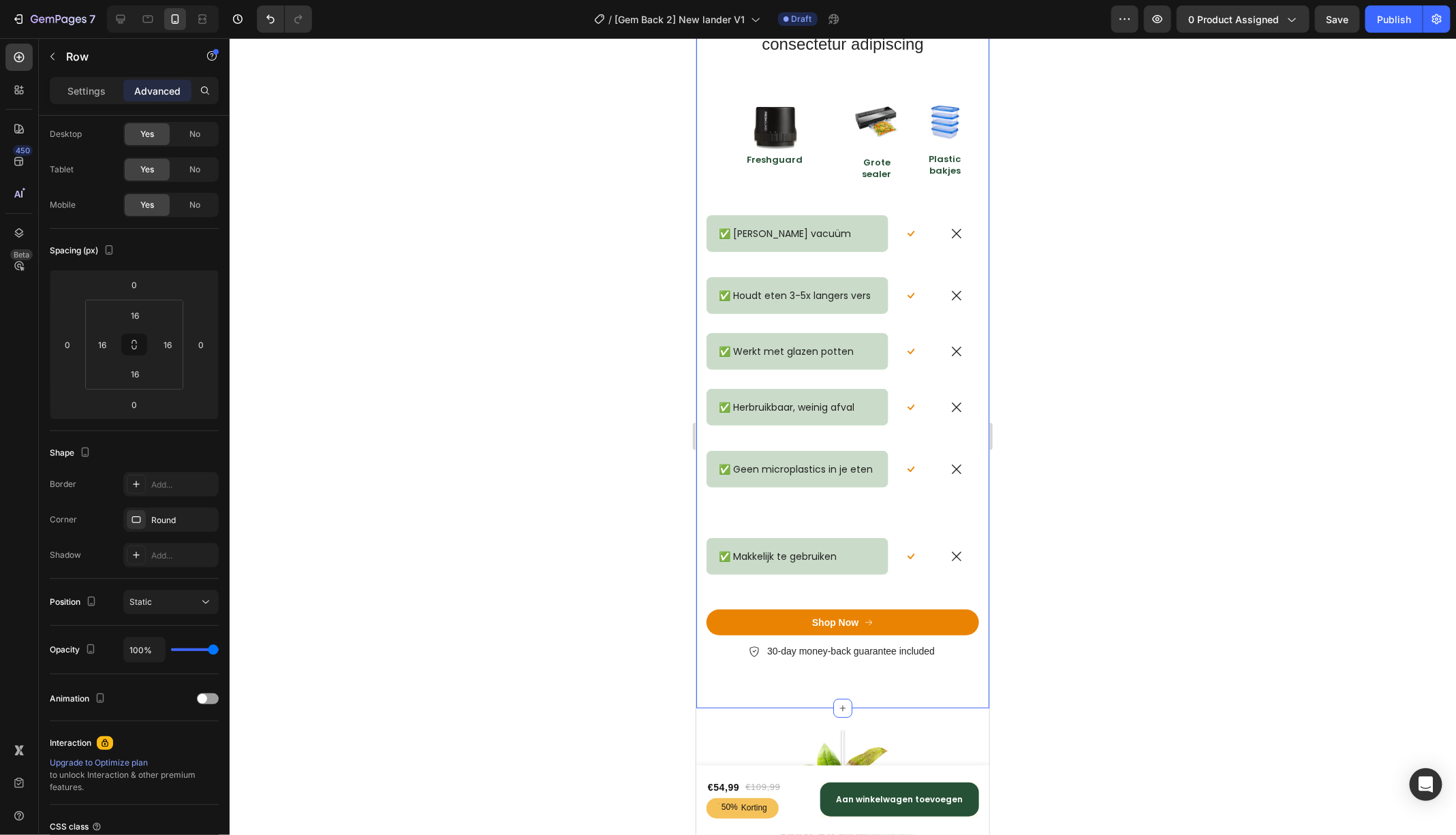
click at [916, 513] on div "Lorem ipsum dolor sit amet, consectetur adipiscing Heading Row Image Freshguard…" at bounding box center [842, 345] width 272 height 669
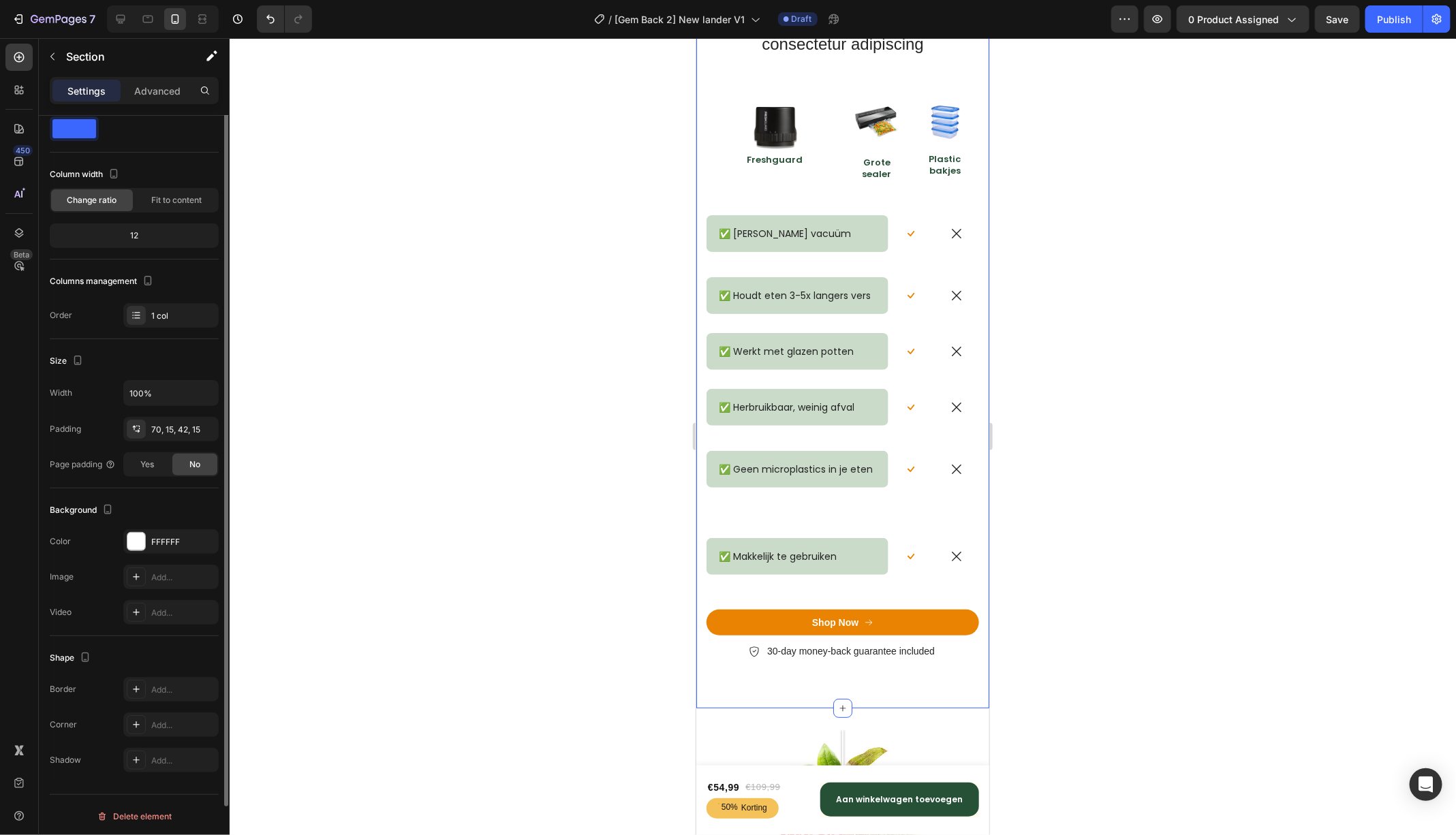
scroll to position [0, 0]
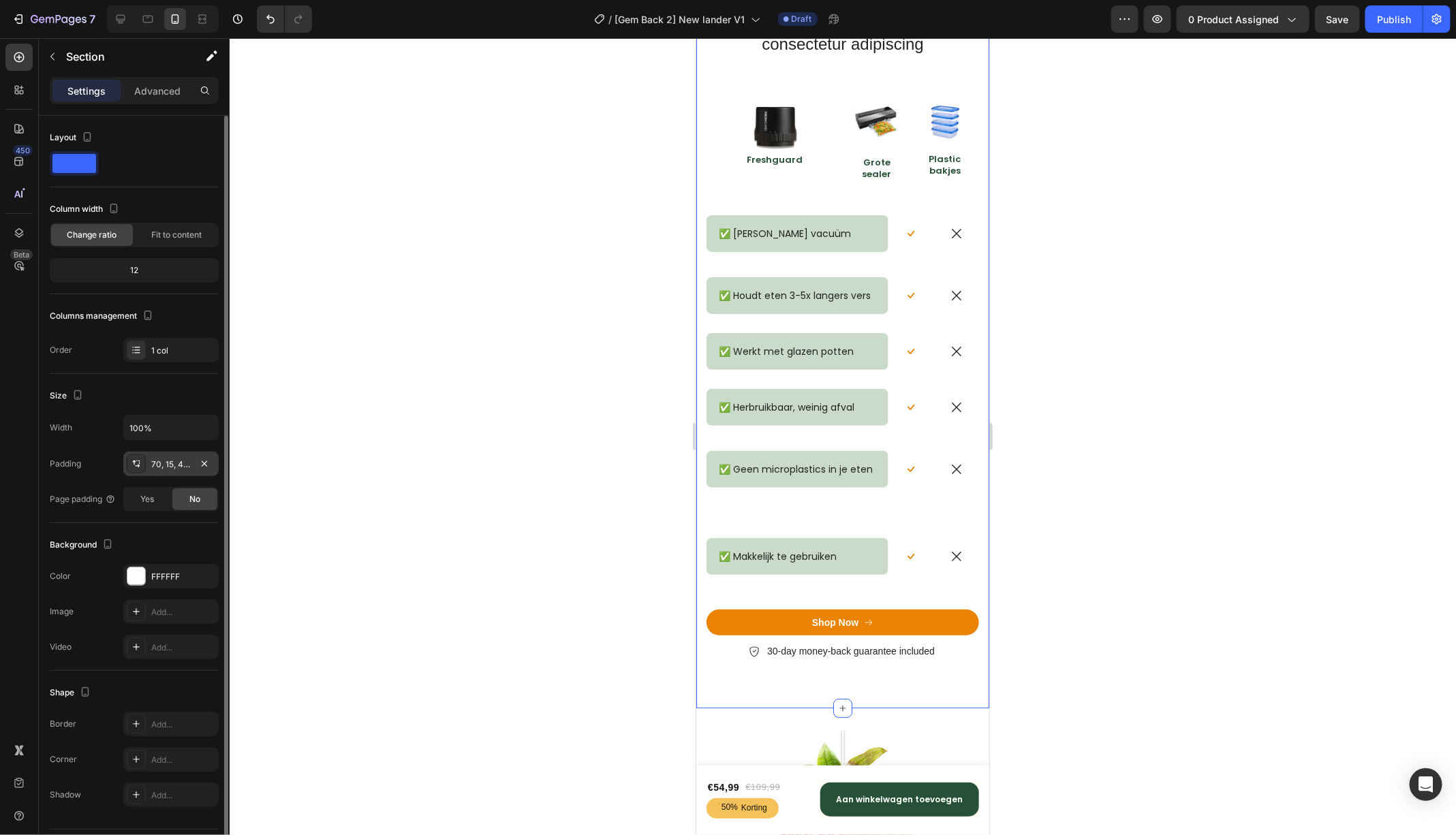
click at [181, 467] on div "70, 15, 42, 15" at bounding box center [171, 465] width 40 height 12
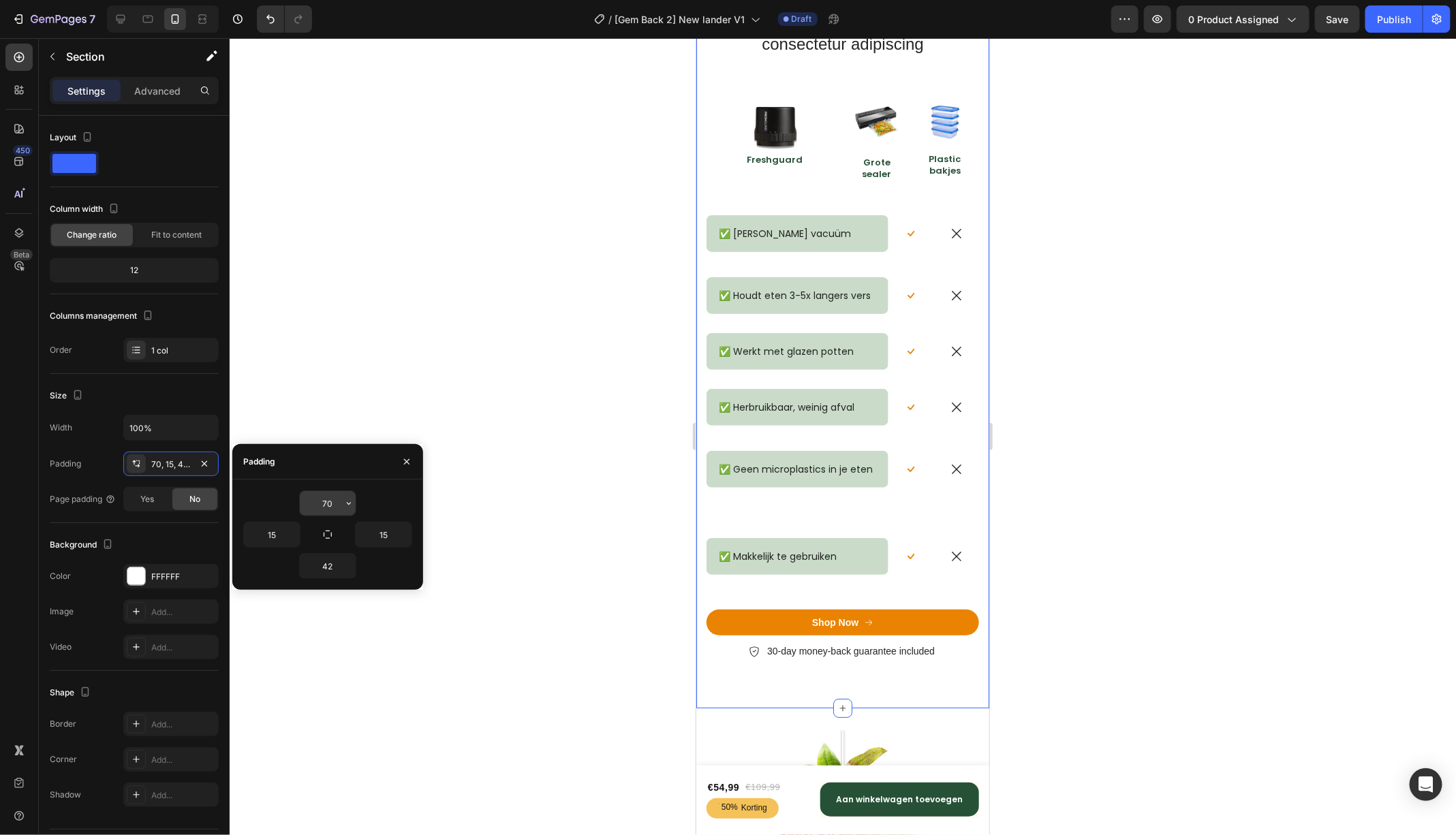
click at [341, 505] on input "70" at bounding box center [328, 503] width 56 height 24
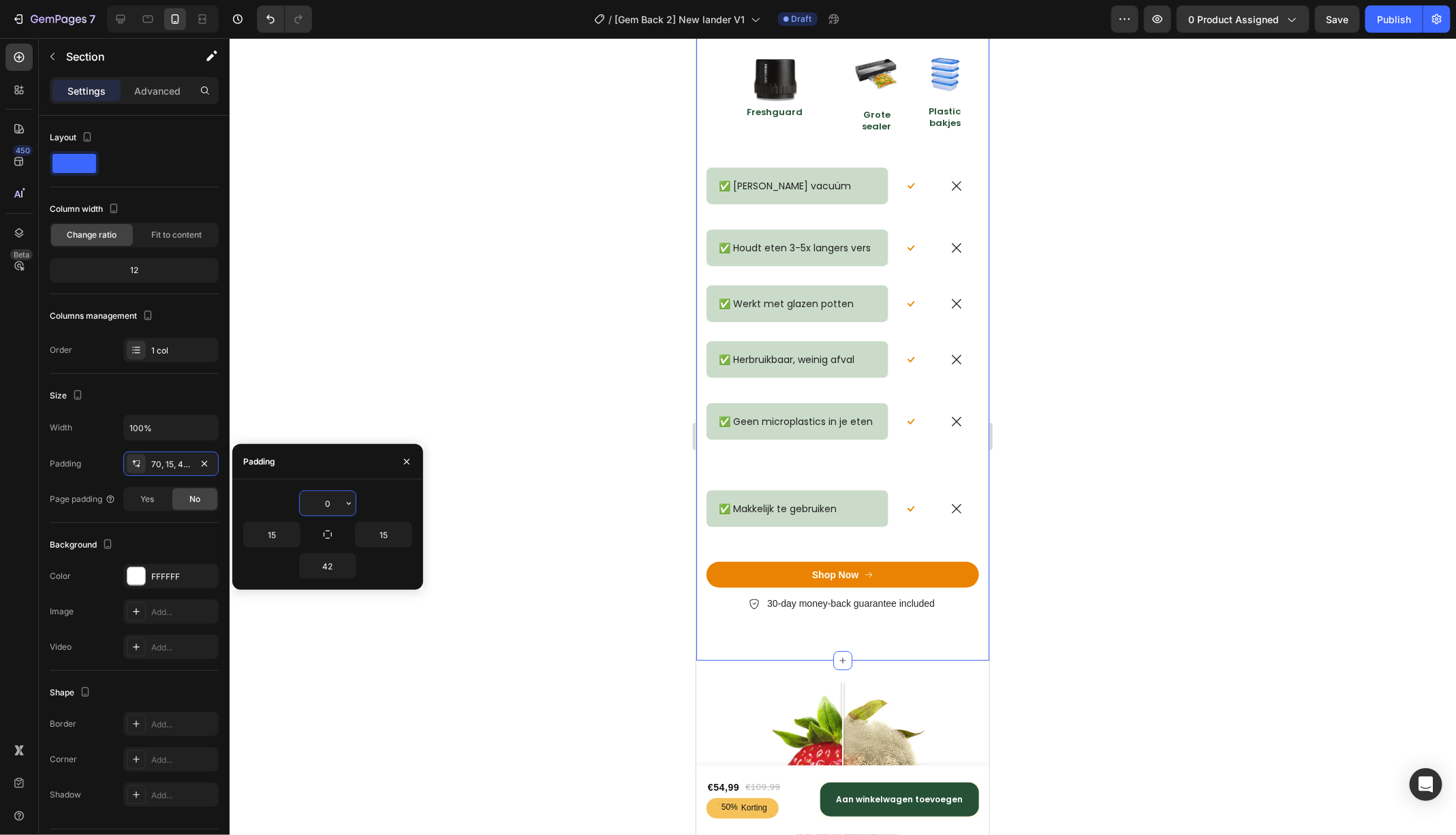
type input "70"
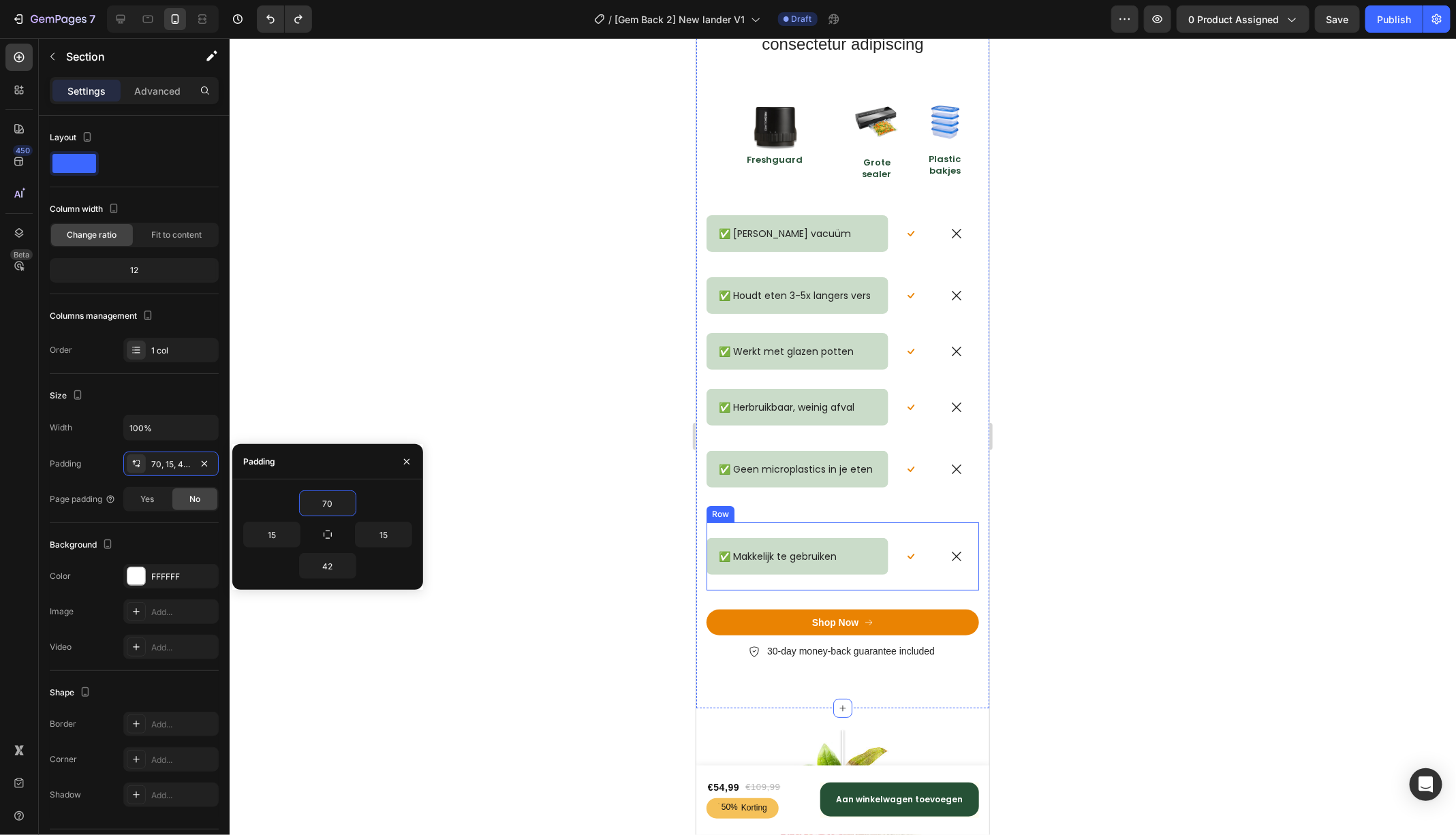
click at [840, 533] on div "✅ Makkelijk te gebruiken Text Block Row" at bounding box center [797, 556] width 182 height 68
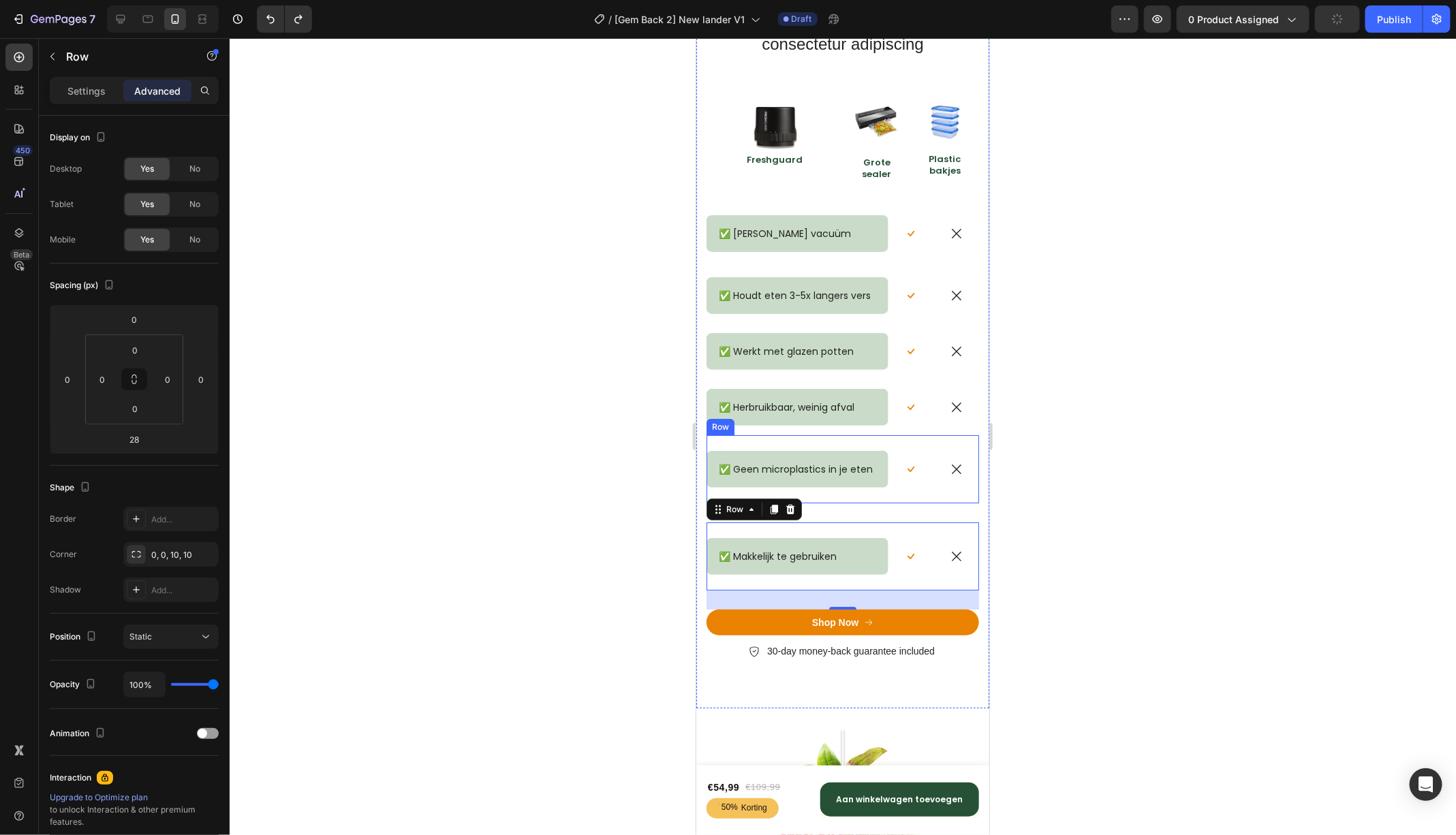
click at [833, 496] on div "✅ Geen microplastics in je eten Text Block Row" at bounding box center [797, 469] width 182 height 68
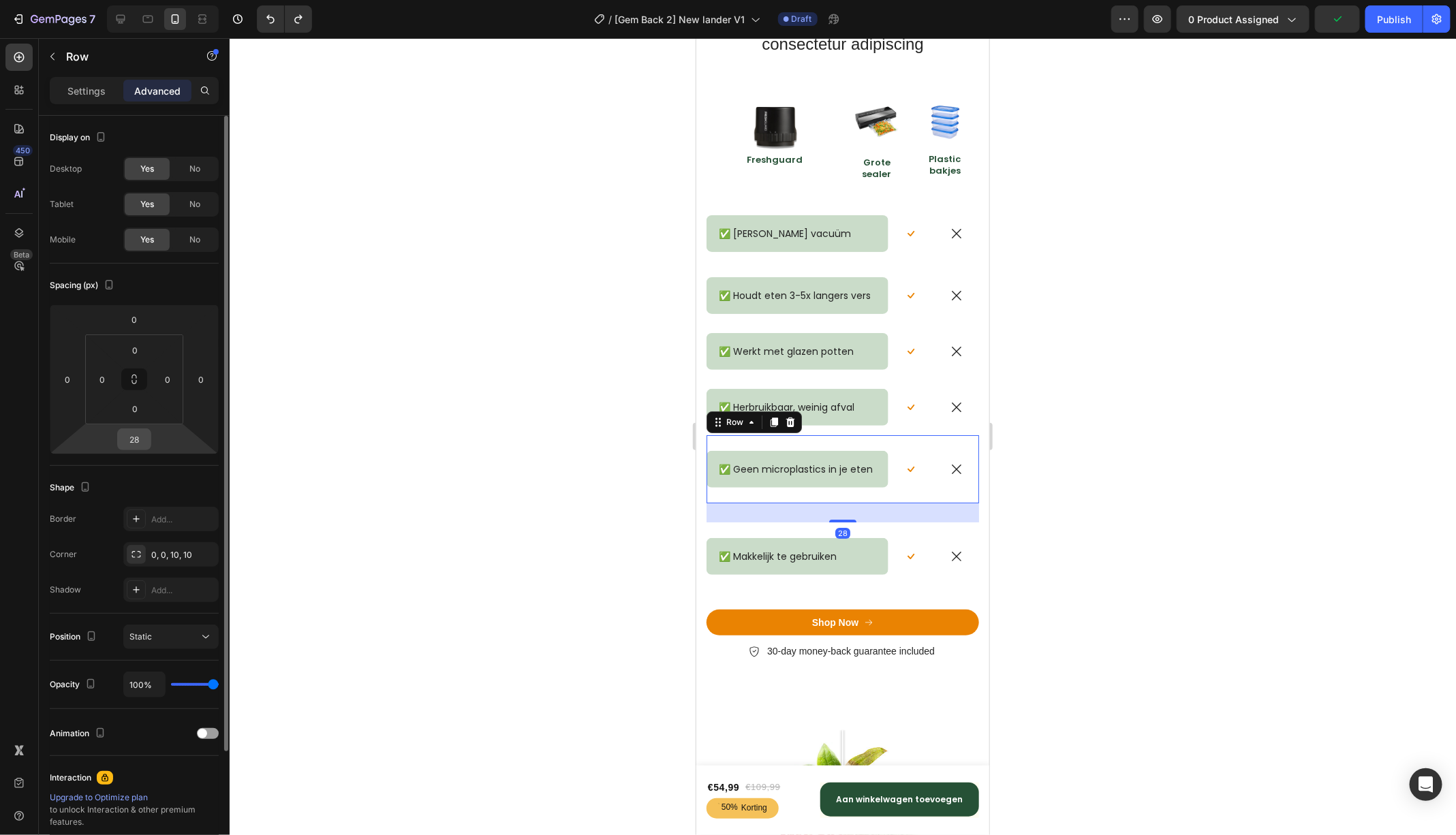
click at [139, 436] on input "28" at bounding box center [135, 439] width 28 height 20
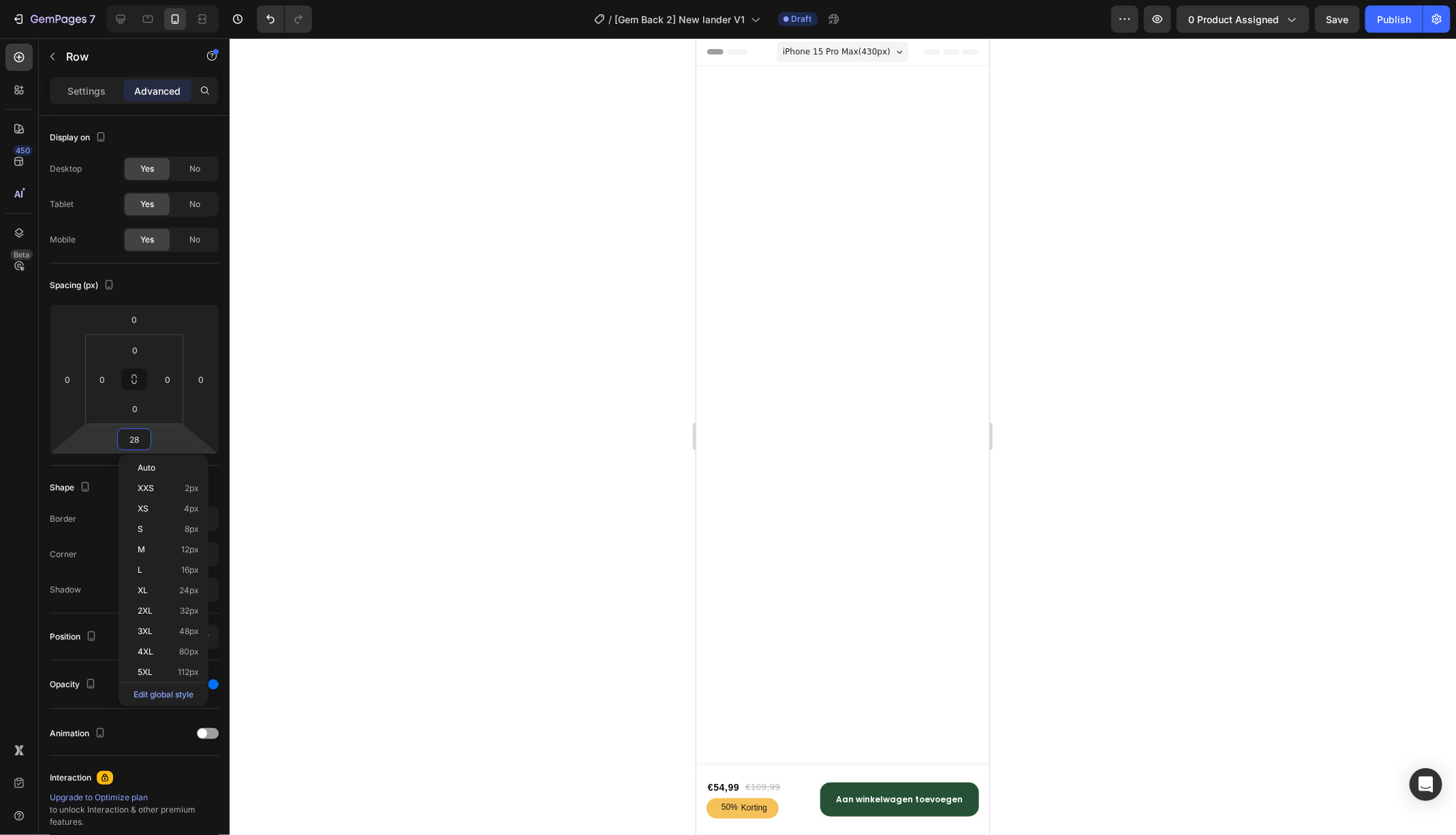
scroll to position [5516, 0]
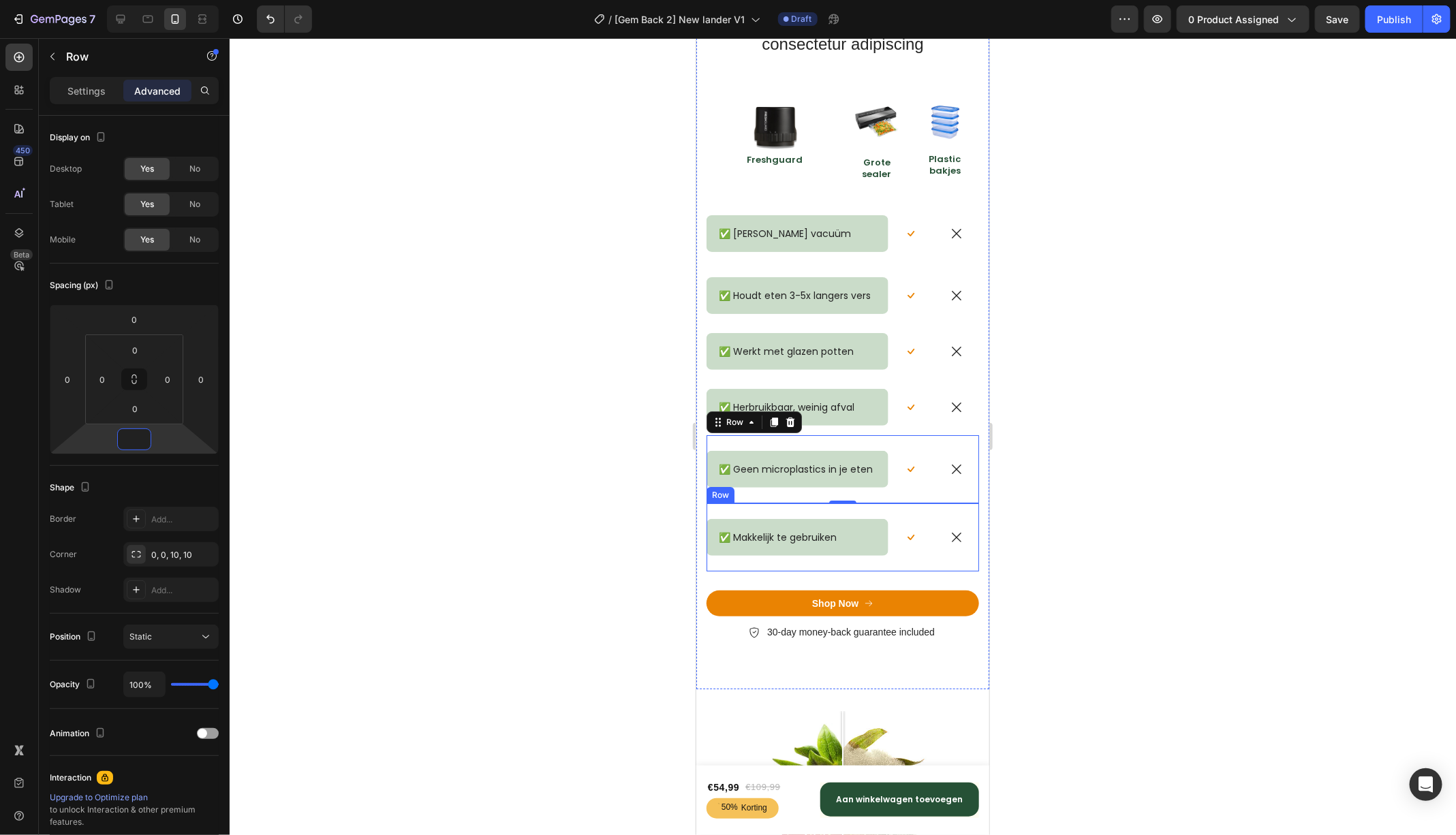
click at [800, 508] on div "✅ Makkelijk te gebruiken Text Block Row" at bounding box center [797, 537] width 182 height 68
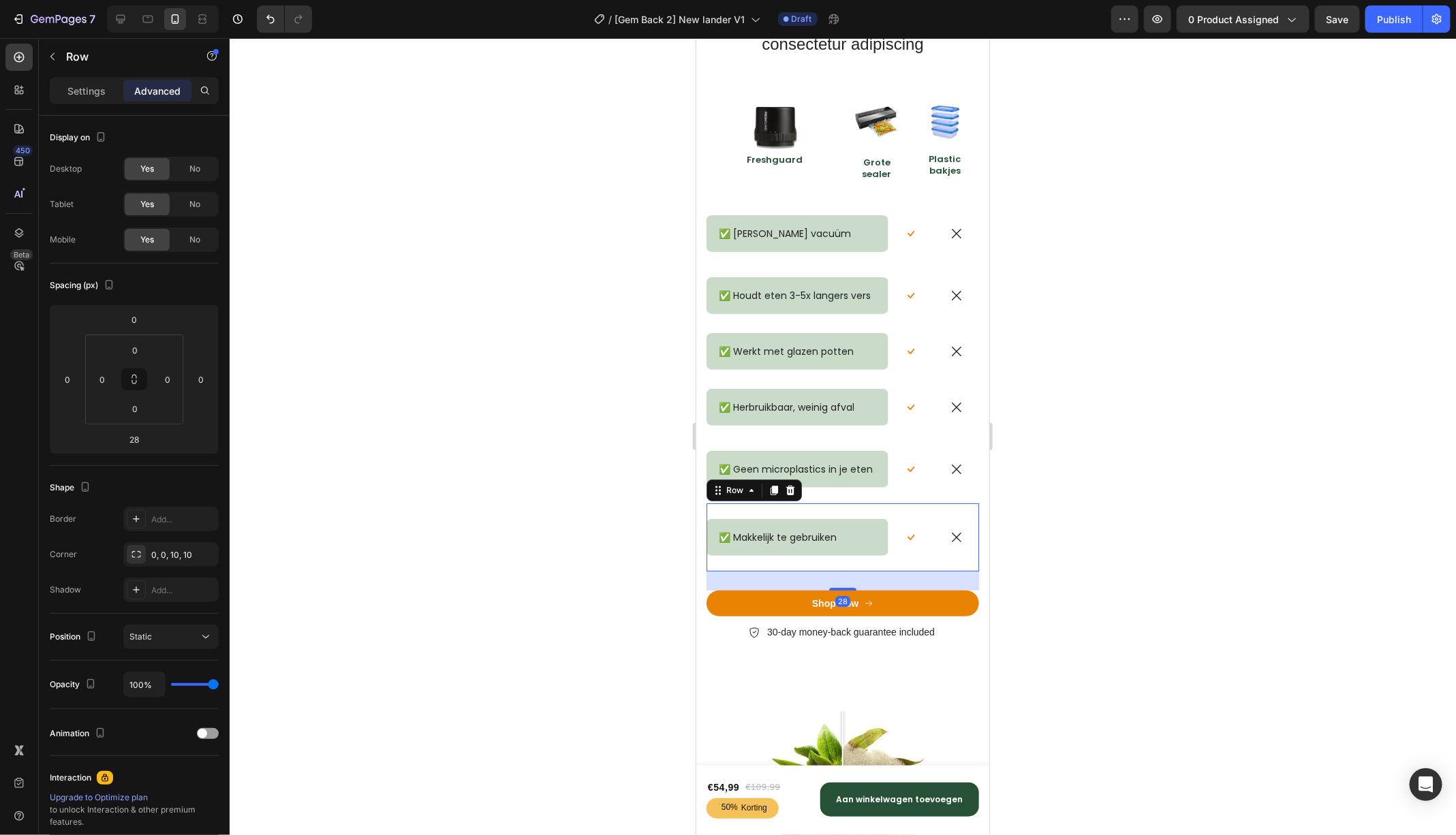
click at [1141, 391] on div at bounding box center [842, 436] width 1227 height 797
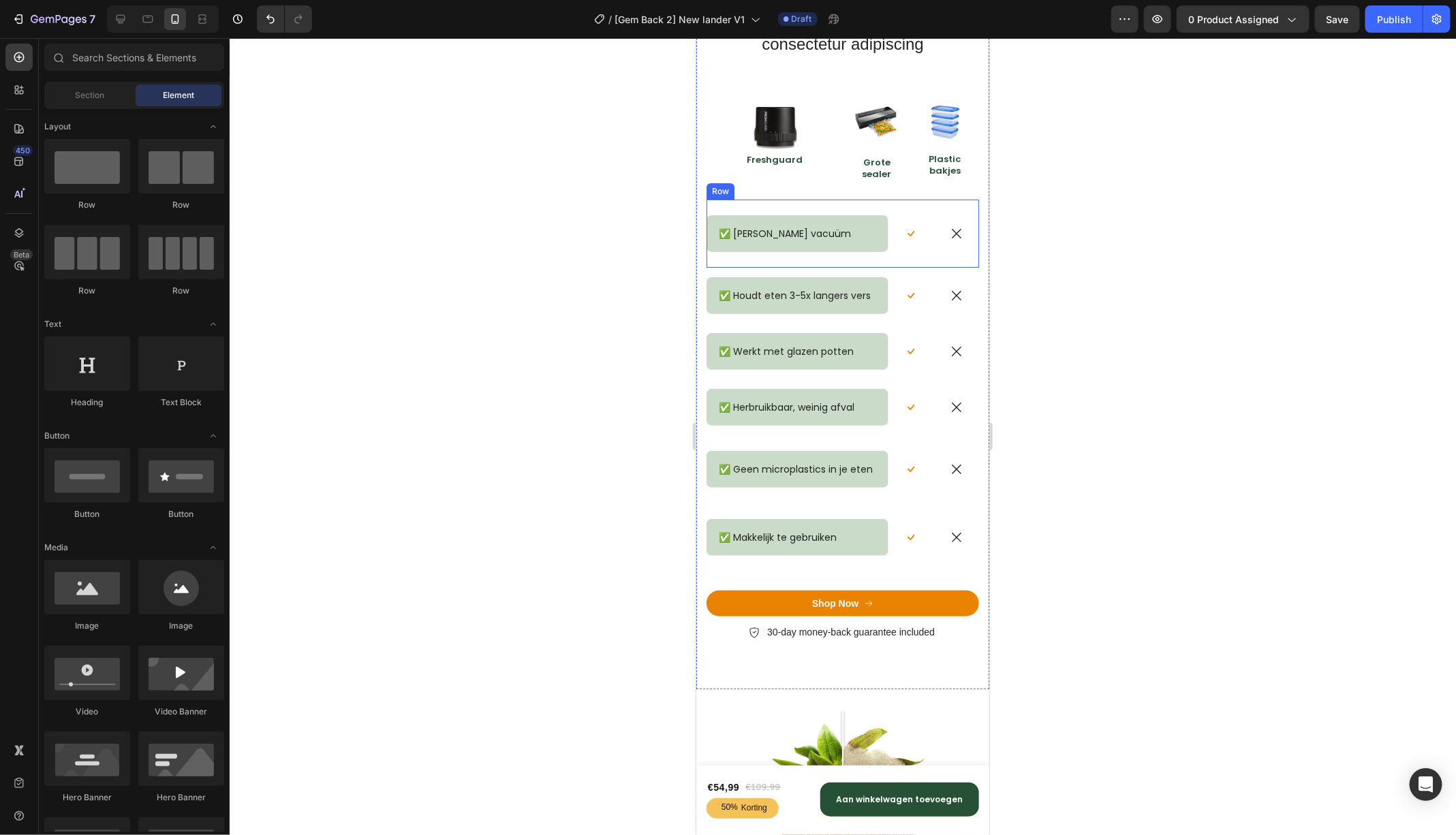
click at [823, 263] on div "✅ [PERSON_NAME] vacuüm Text Block Row" at bounding box center [797, 233] width 182 height 68
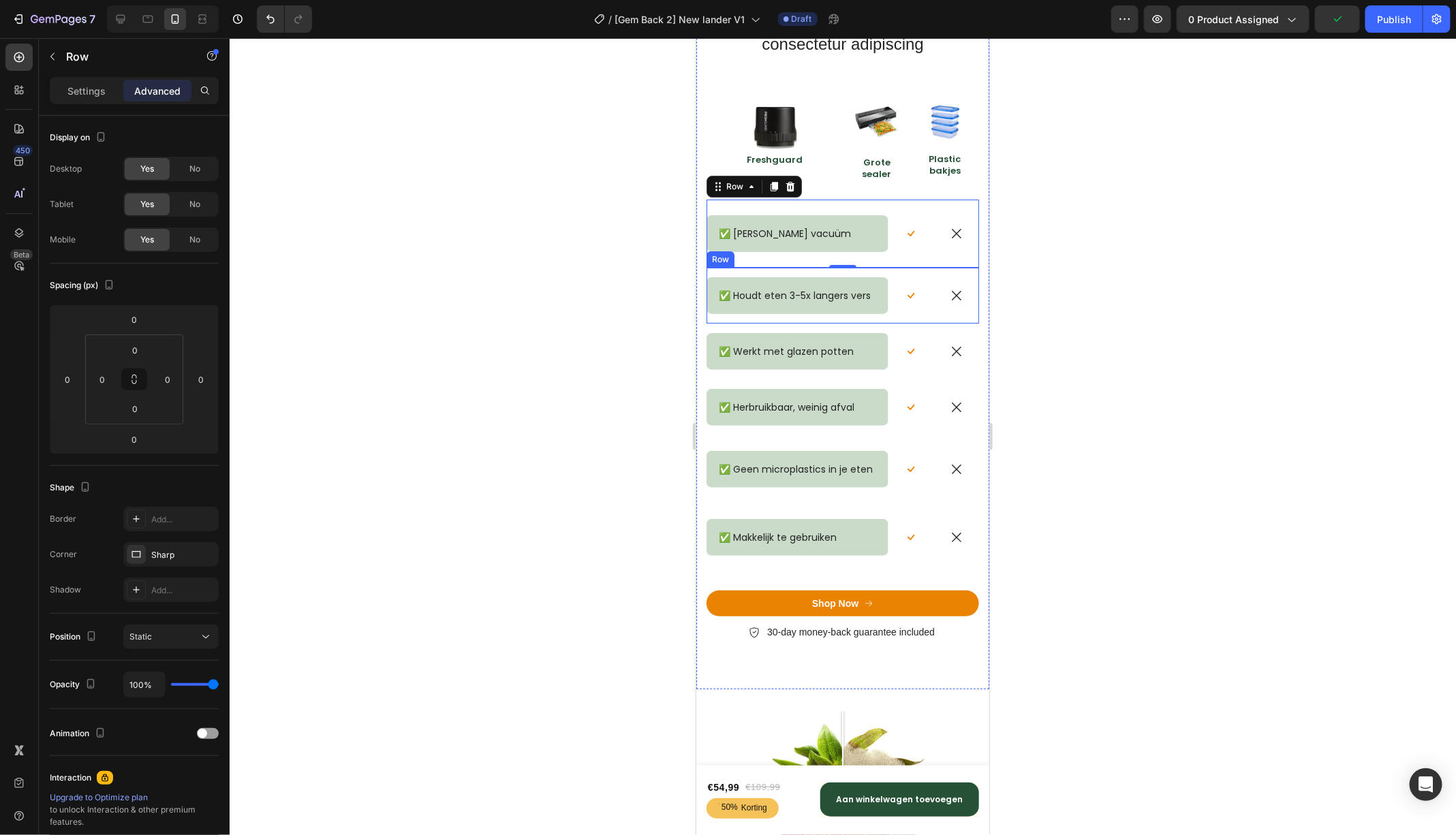
click at [817, 271] on div "✅ Houdt eten 3-5x langers vers Text Block Row" at bounding box center [797, 294] width 182 height 56
click at [1086, 224] on div at bounding box center [842, 436] width 1227 height 797
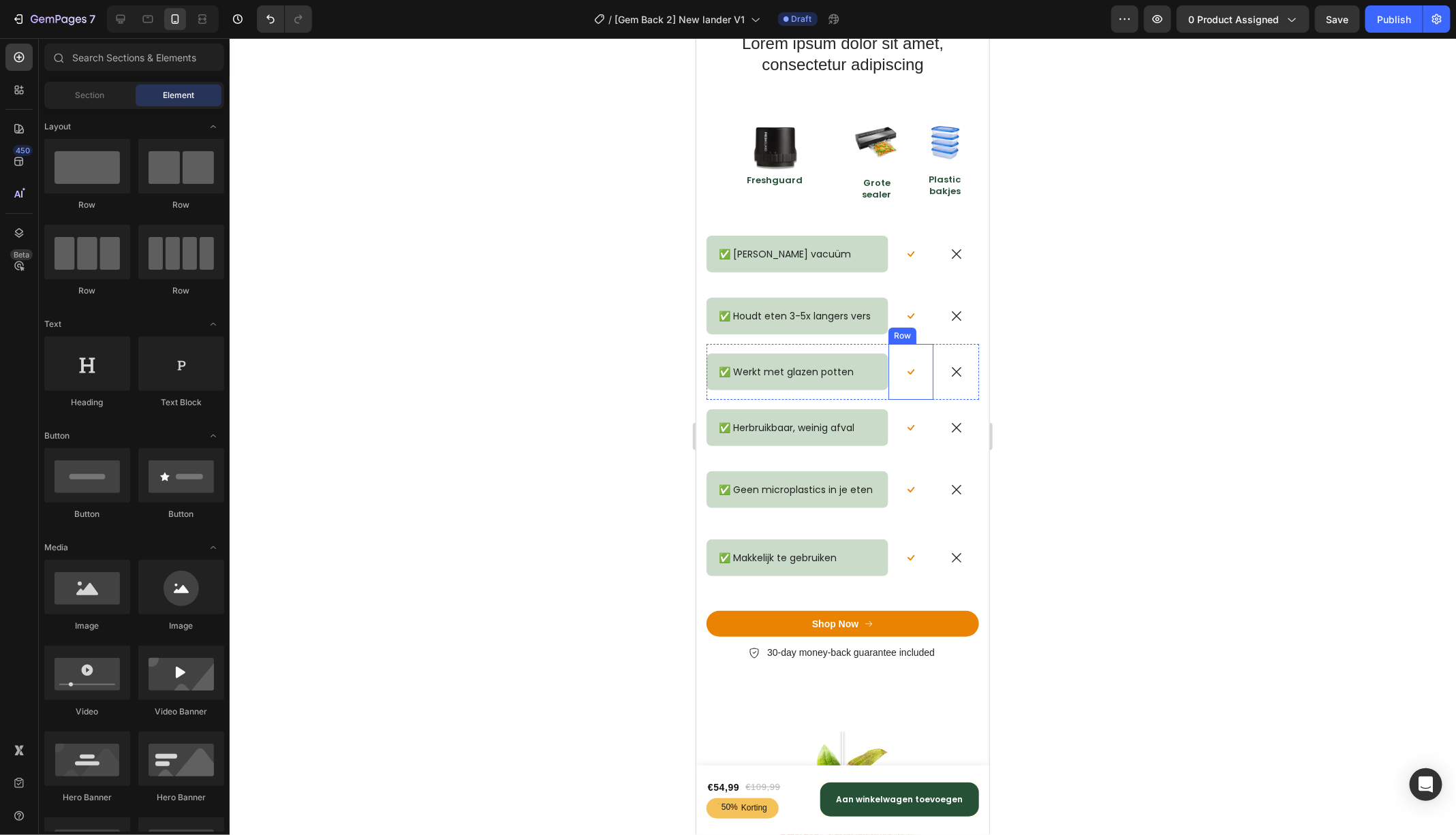
scroll to position [5506, 0]
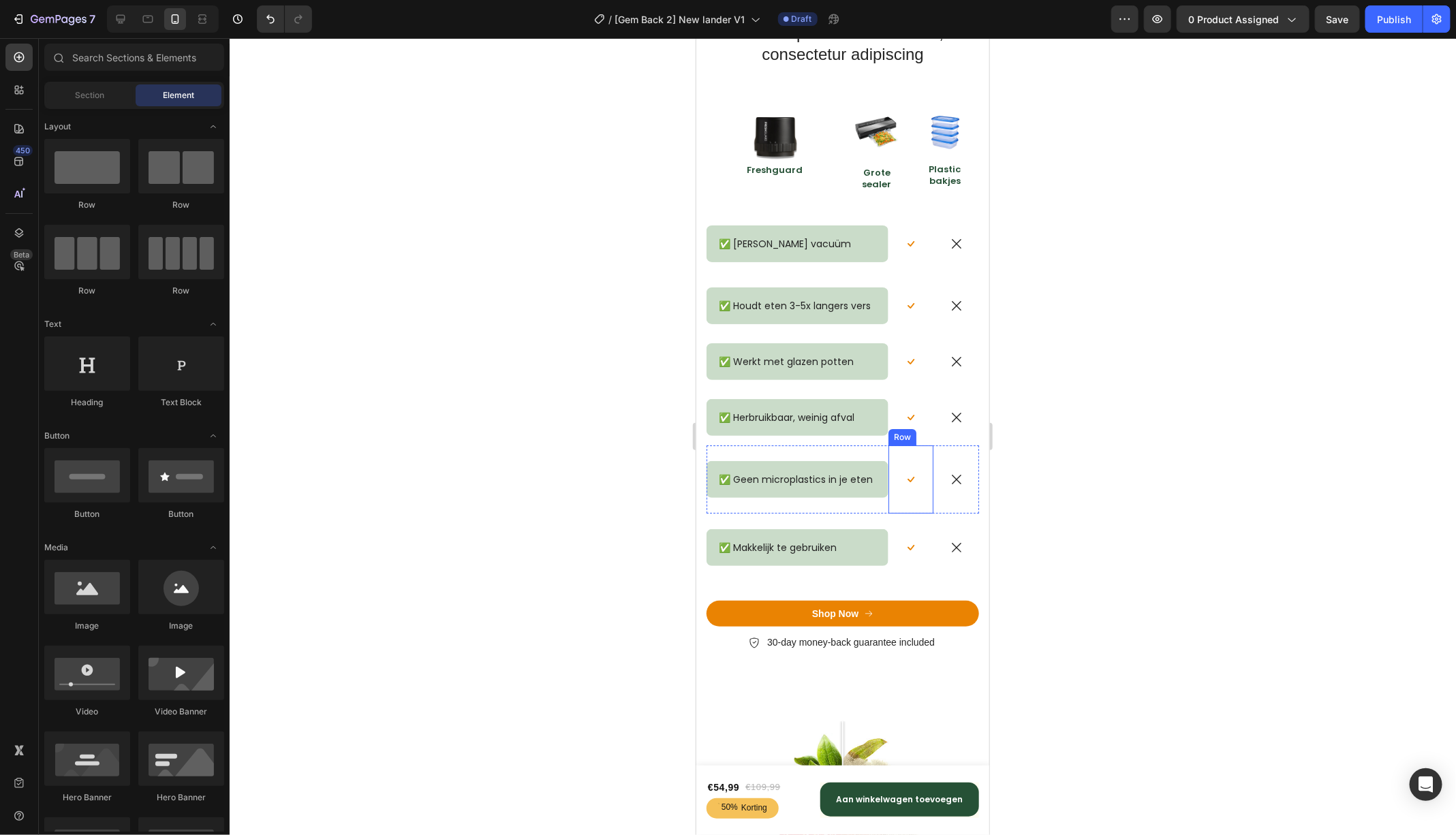
click at [921, 490] on div "Icon Row" at bounding box center [910, 479] width 45 height 68
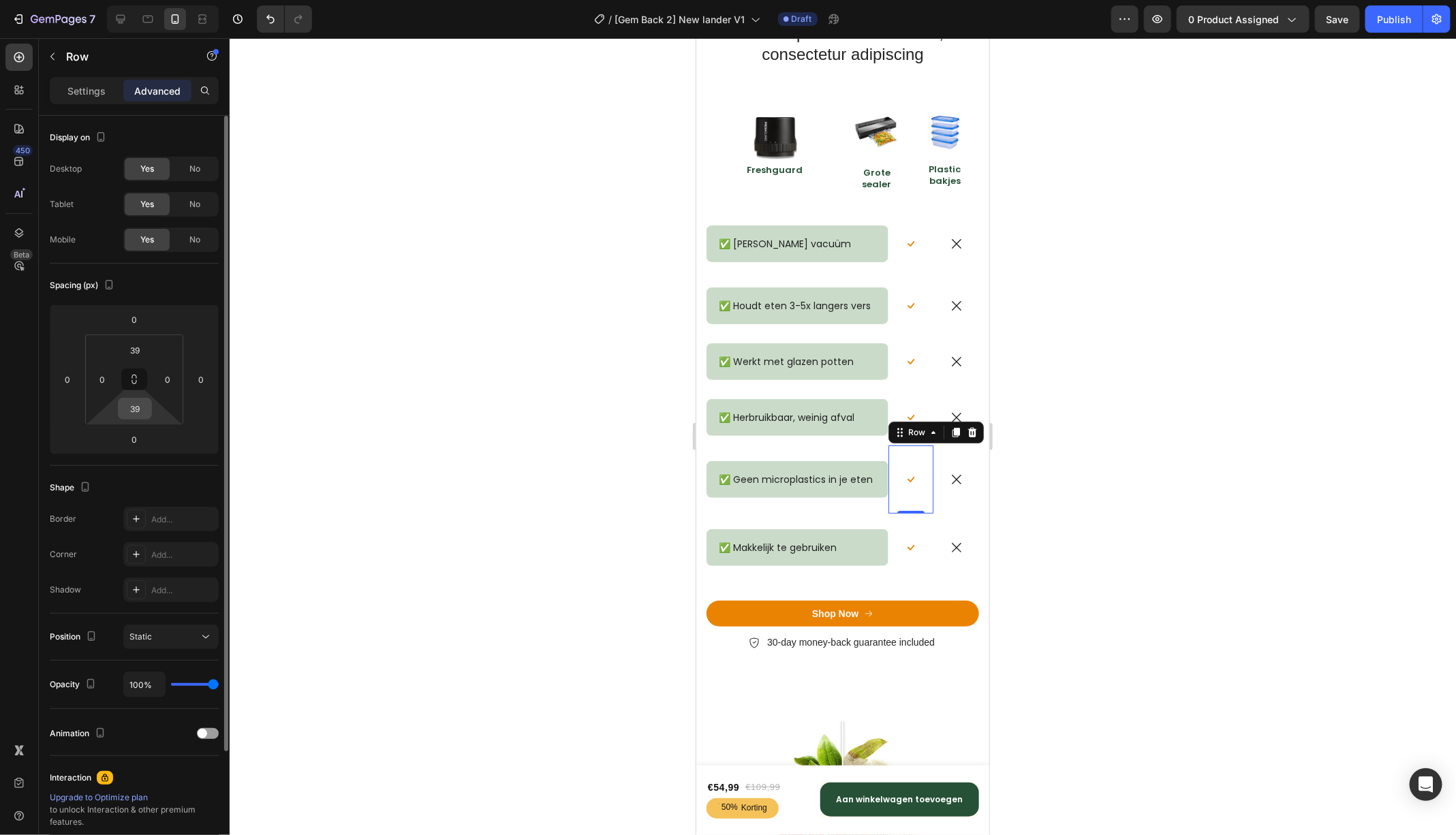
click at [128, 405] on input "39" at bounding box center [135, 409] width 28 height 20
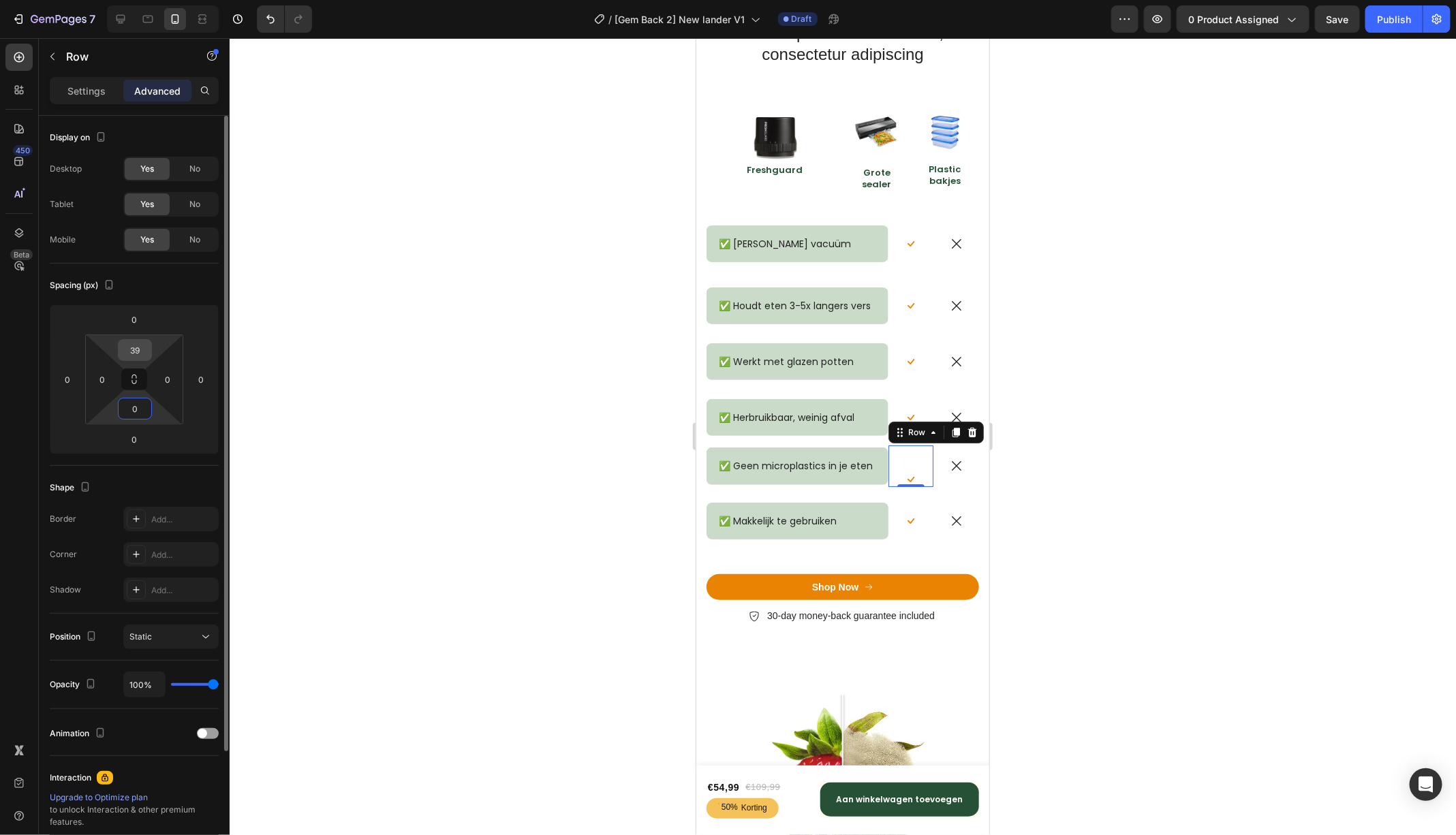
type input "0"
click at [138, 351] on input "39" at bounding box center [135, 349] width 28 height 20
type input "0"
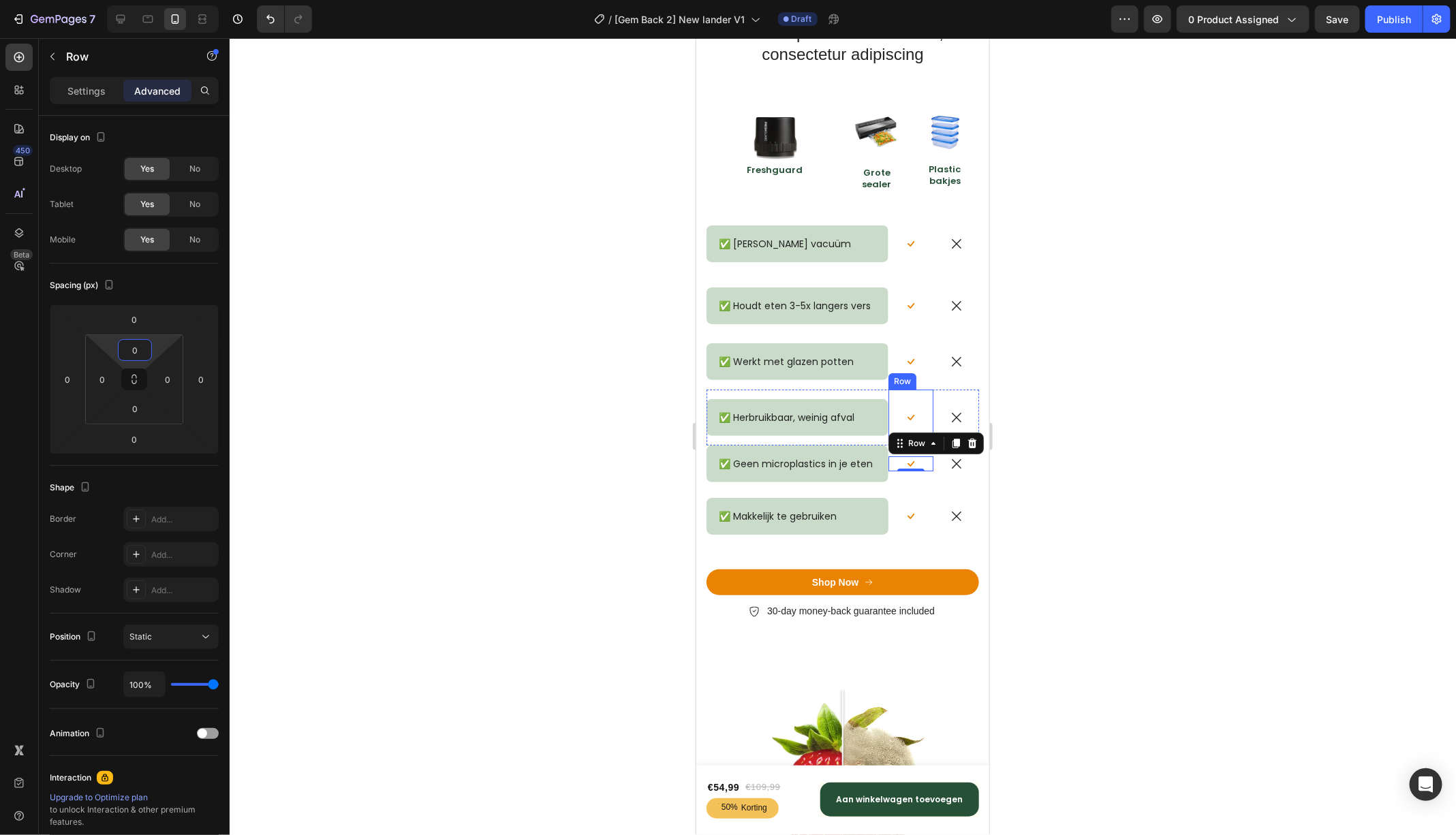
click at [915, 404] on div "Icon Row" at bounding box center [910, 417] width 45 height 56
click at [914, 340] on div "Icon Row" at bounding box center [910, 361] width 45 height 56
click at [919, 280] on div "Icon Row" at bounding box center [910, 305] width 45 height 56
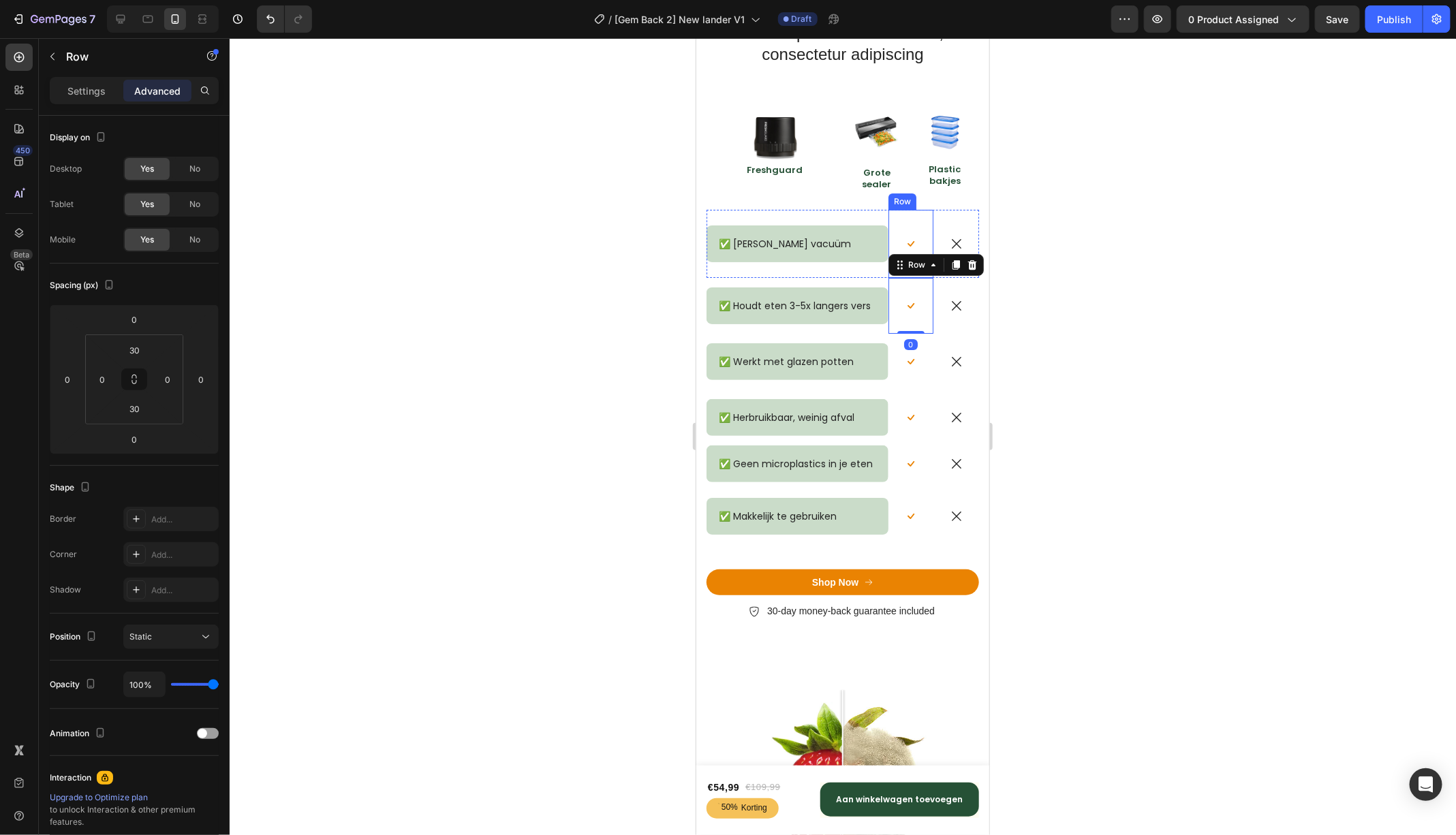
click at [917, 224] on div "Icon Row" at bounding box center [910, 243] width 45 height 68
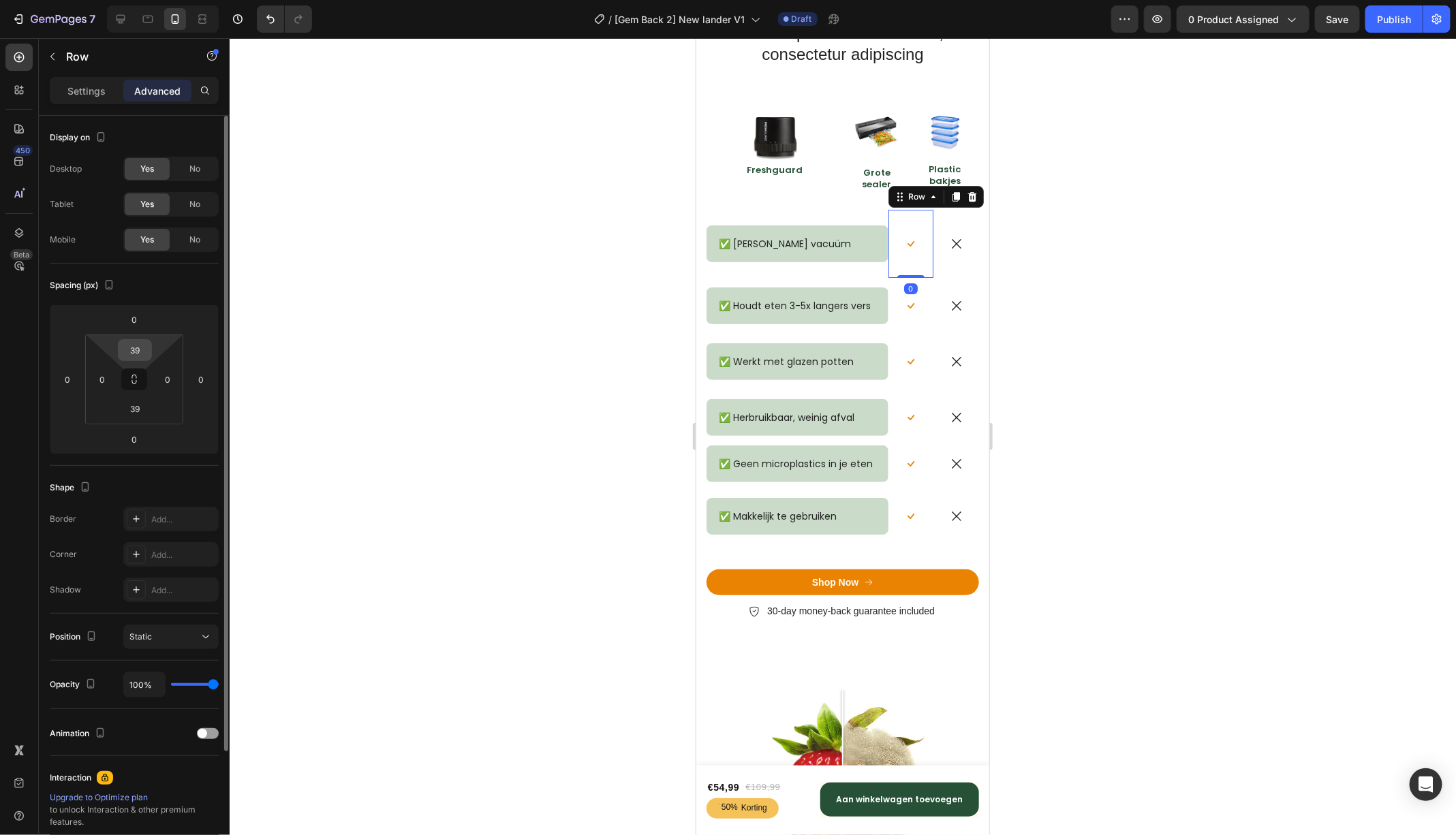
click at [130, 352] on input "39" at bounding box center [135, 349] width 28 height 20
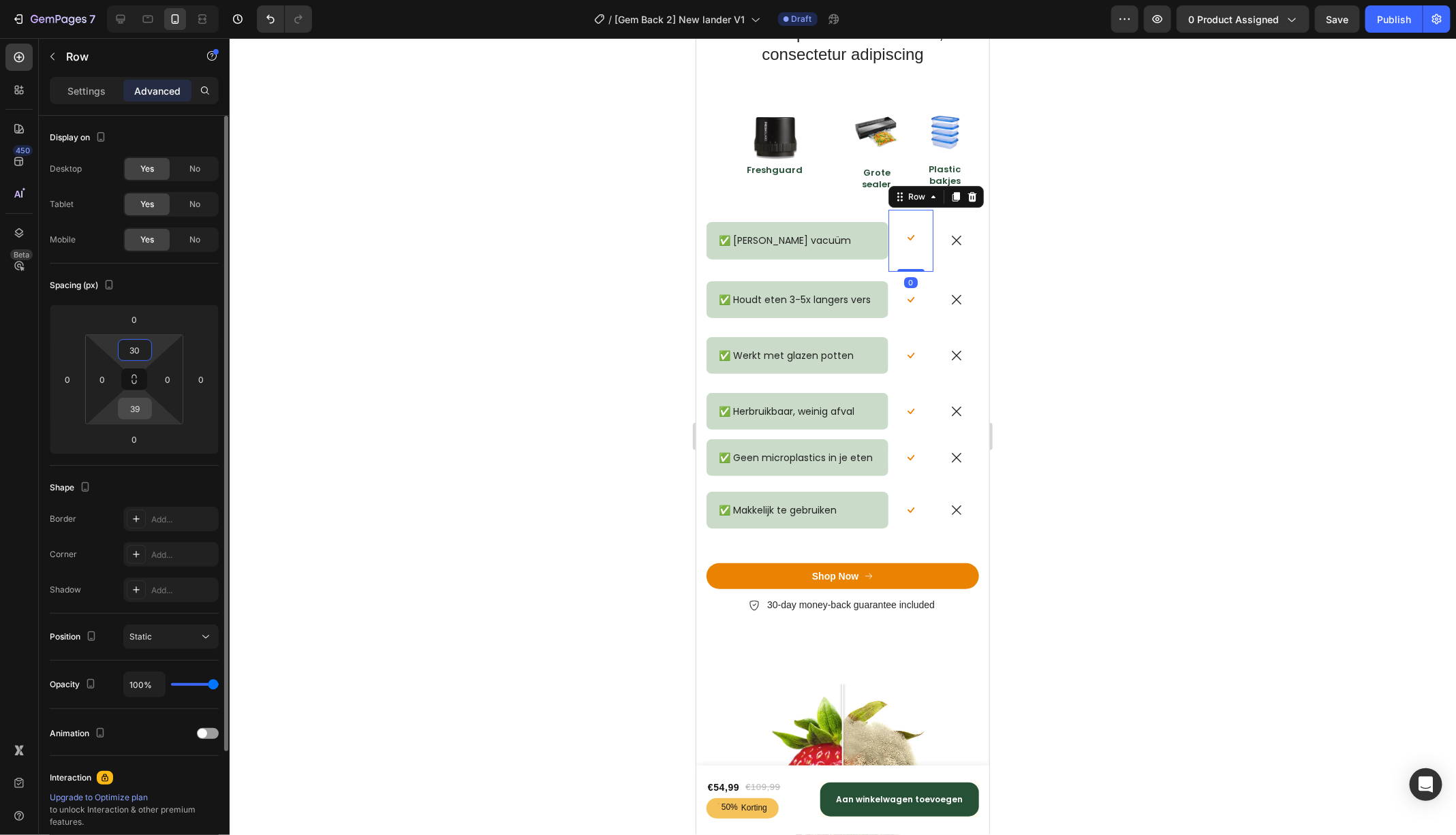
type input "30"
click at [137, 409] on input "39" at bounding box center [135, 409] width 28 height 20
type input "30"
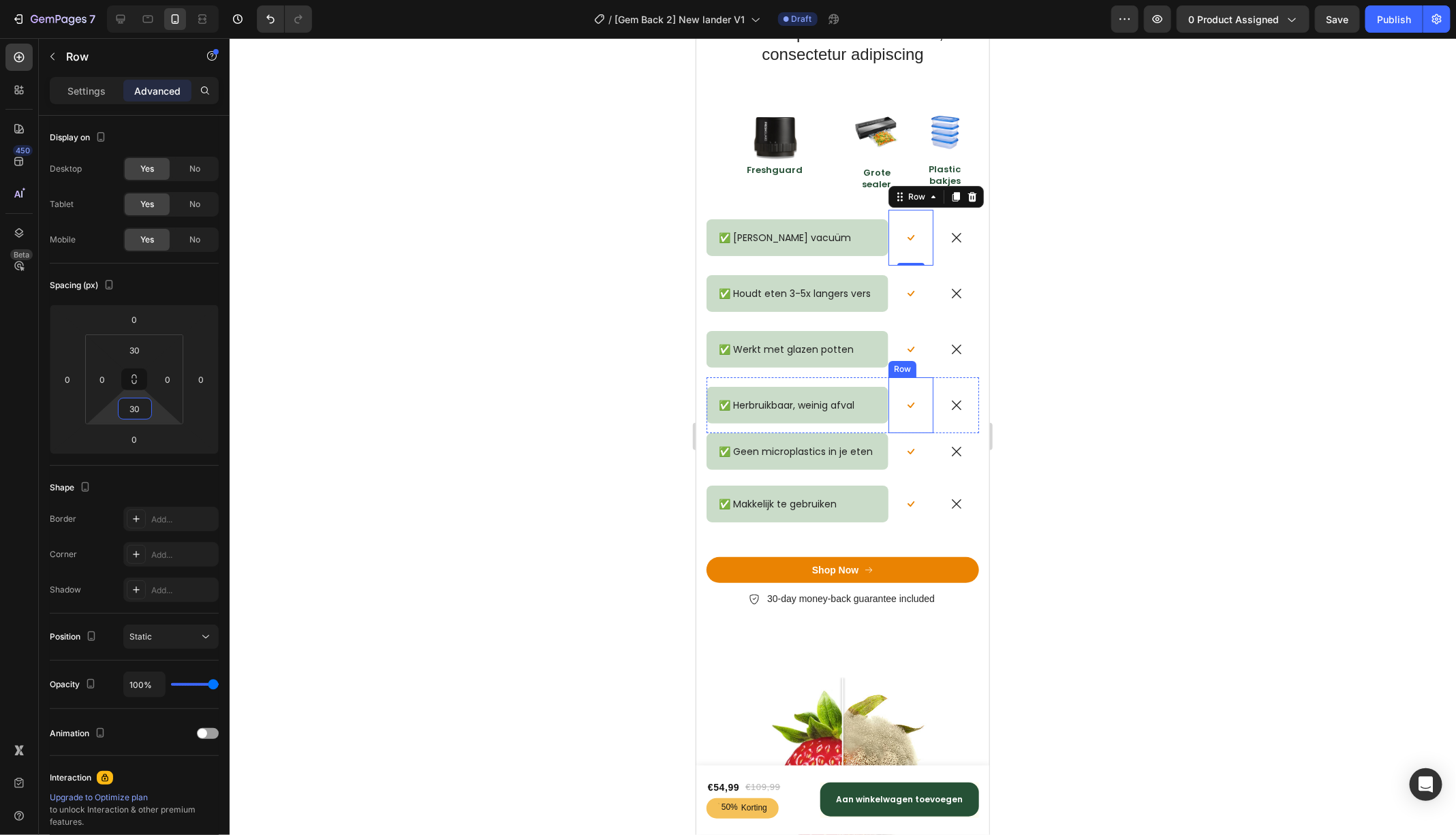
click at [918, 377] on div "Icon Row" at bounding box center [910, 405] width 45 height 56
click at [927, 439] on div "Icon Row" at bounding box center [910, 451] width 45 height 36
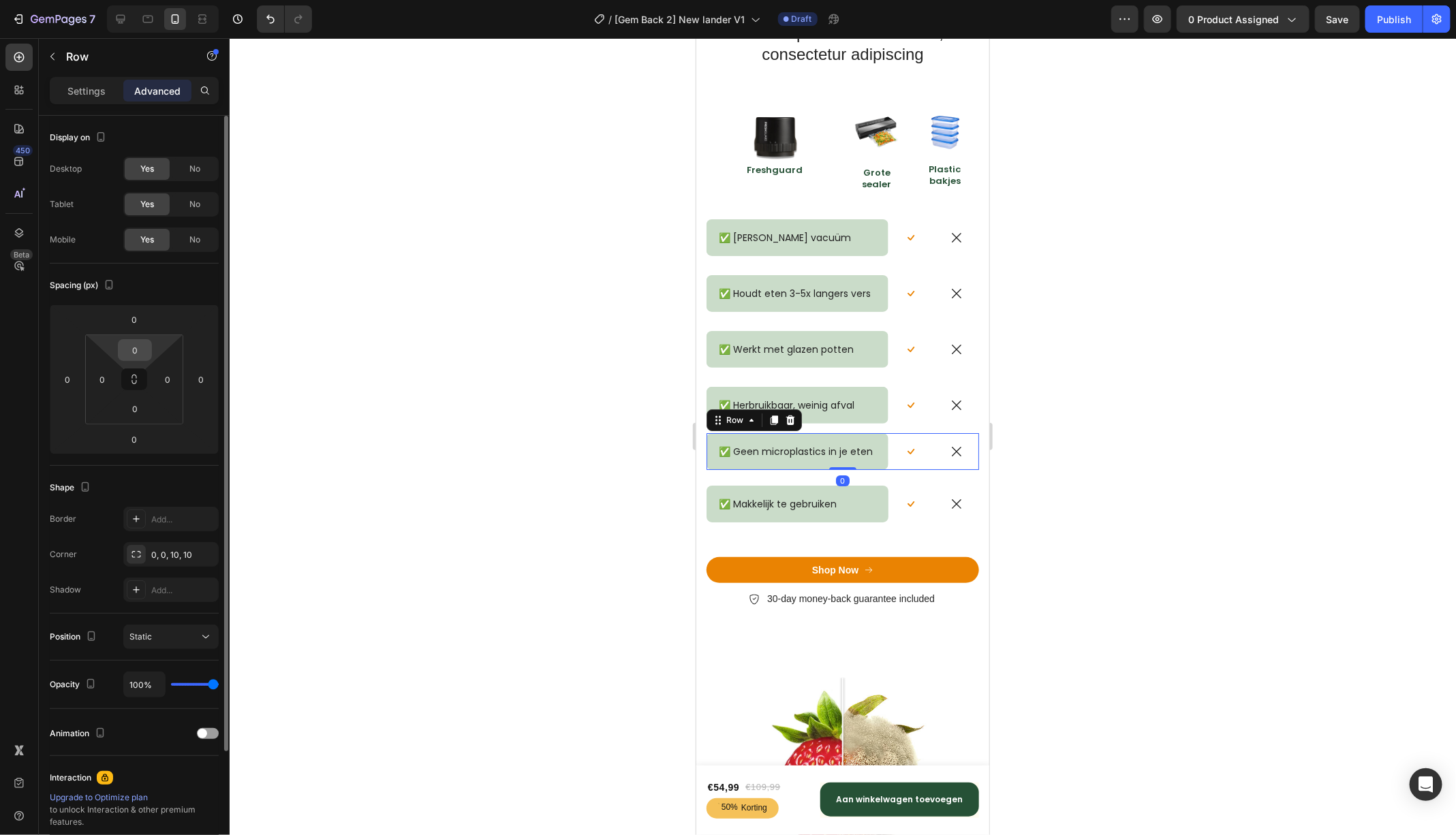
click at [138, 353] on input "0" at bounding box center [135, 349] width 28 height 20
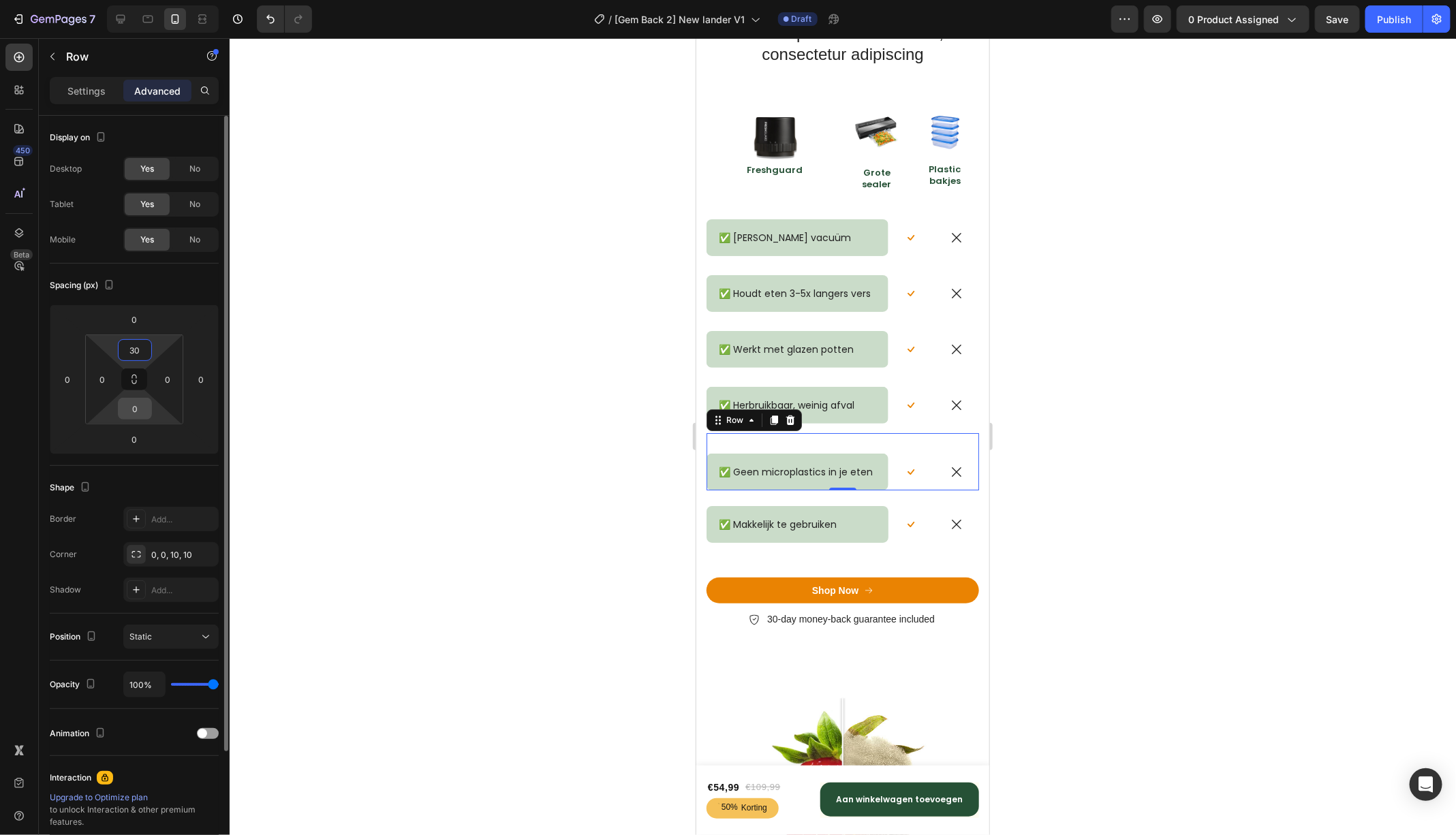
type input "30"
click at [136, 410] on input "0" at bounding box center [135, 409] width 28 height 20
type input "30"
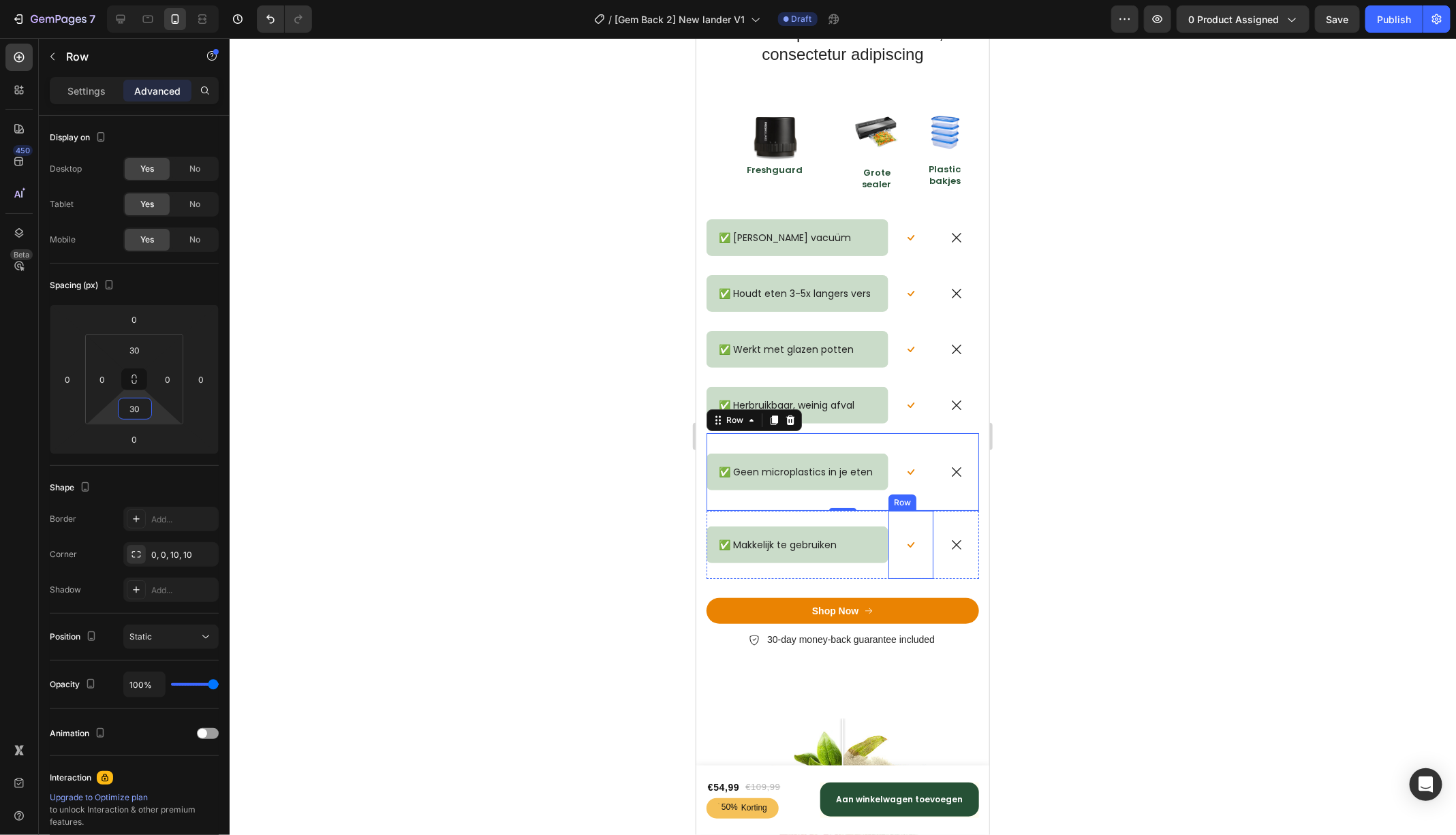
click at [917, 522] on div "Icon Row" at bounding box center [910, 544] width 45 height 68
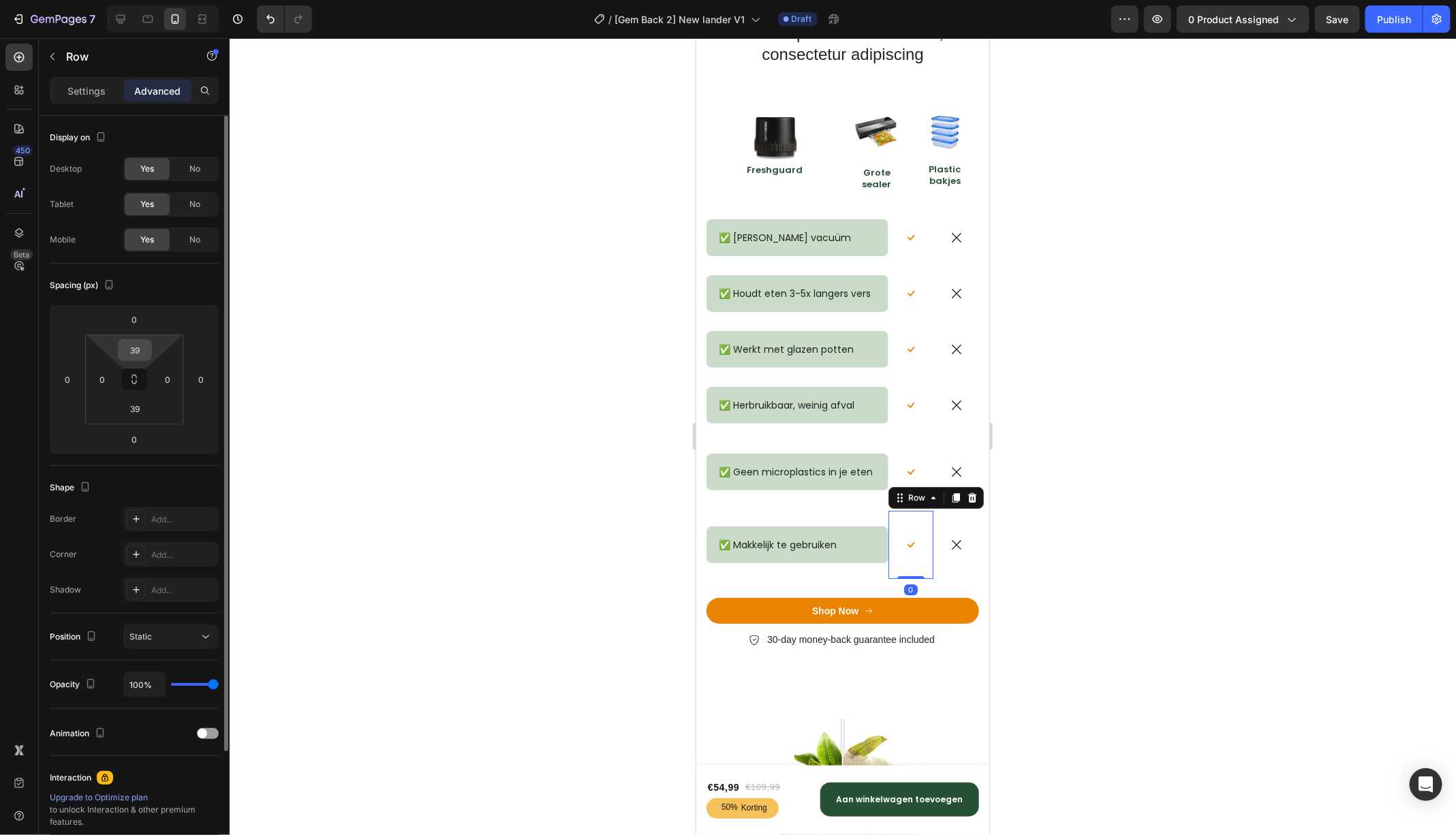
click at [146, 351] on input "39" at bounding box center [135, 349] width 28 height 20
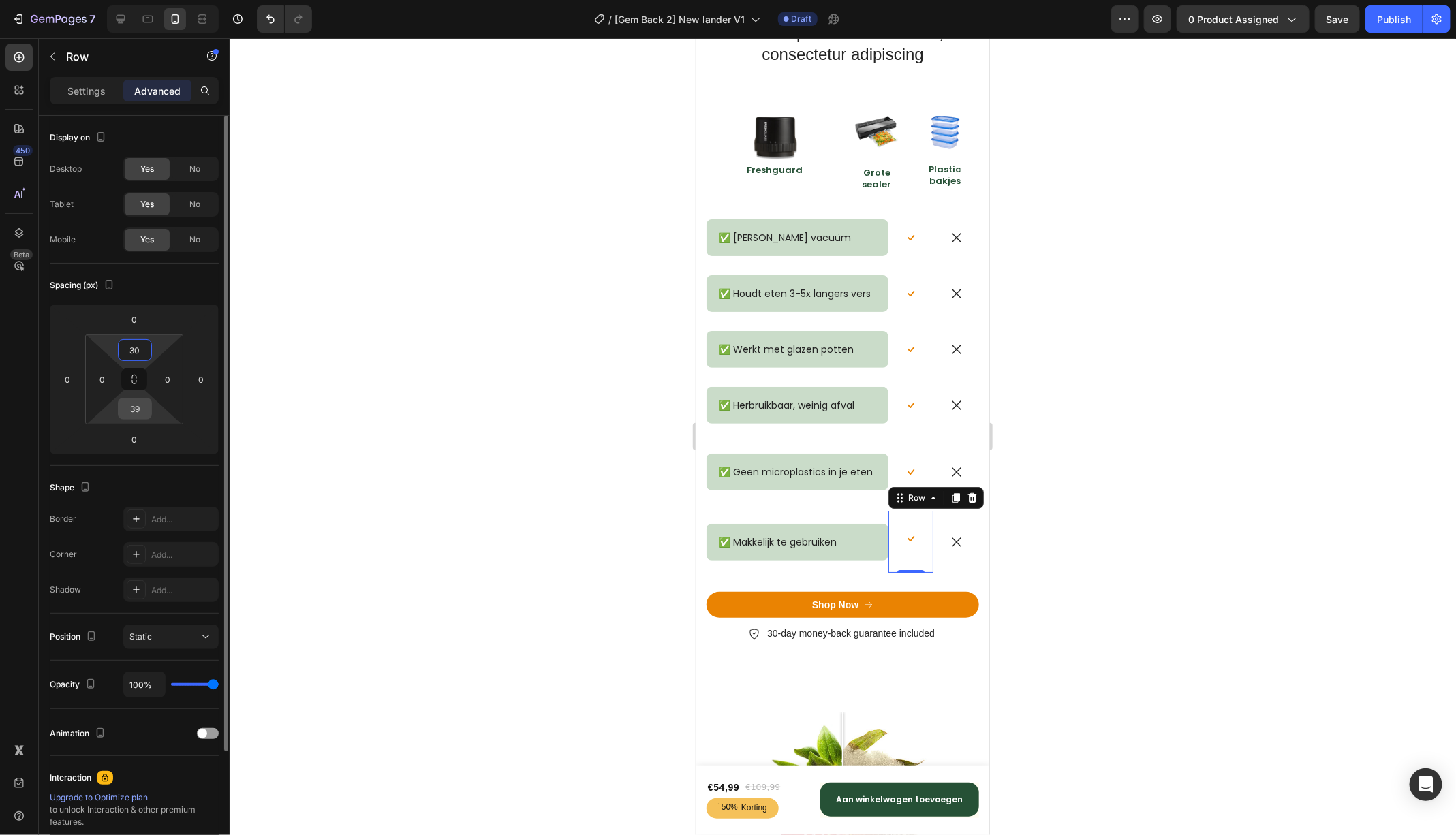
type input "30"
click at [139, 412] on input "39" at bounding box center [135, 409] width 28 height 20
type input "30"
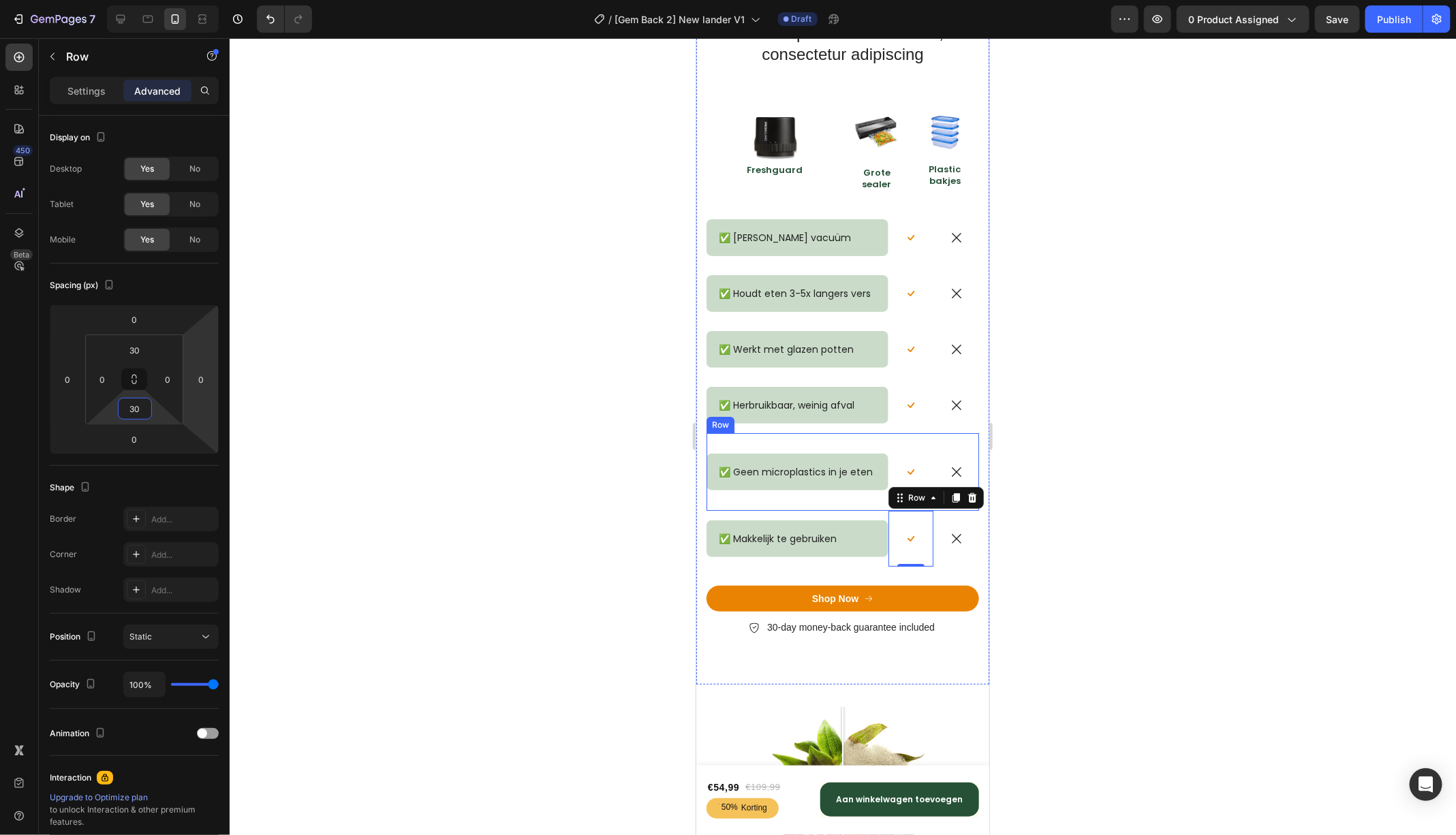
click at [957, 453] on div "Icon" at bounding box center [955, 471] width 45 height 36
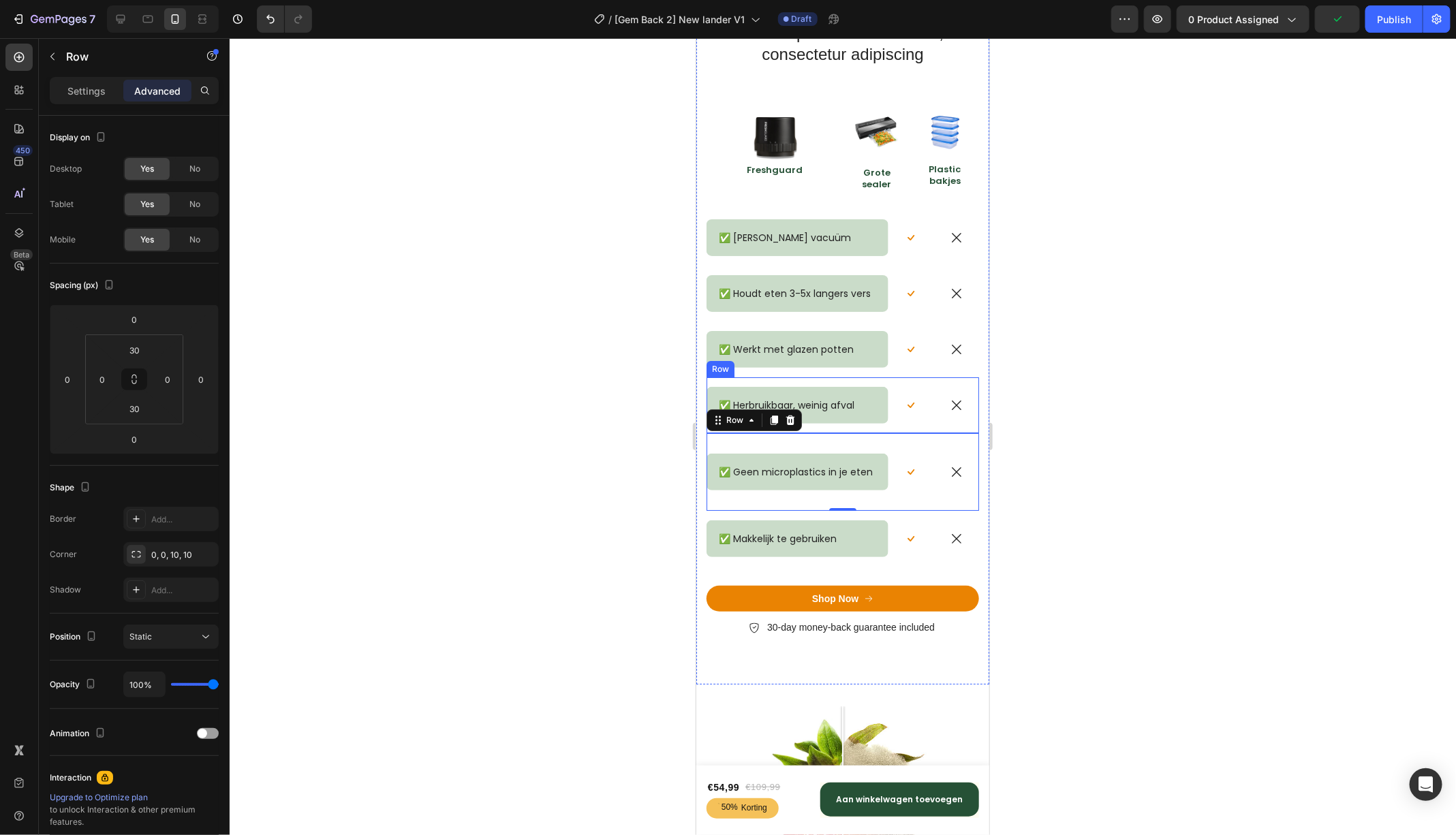
click at [942, 378] on div "Icon" at bounding box center [955, 405] width 45 height 56
click at [936, 443] on div "✅ Geen microplastics in je eten Text Block Row Icon Row Icon Row" at bounding box center [842, 472] width 272 height 78
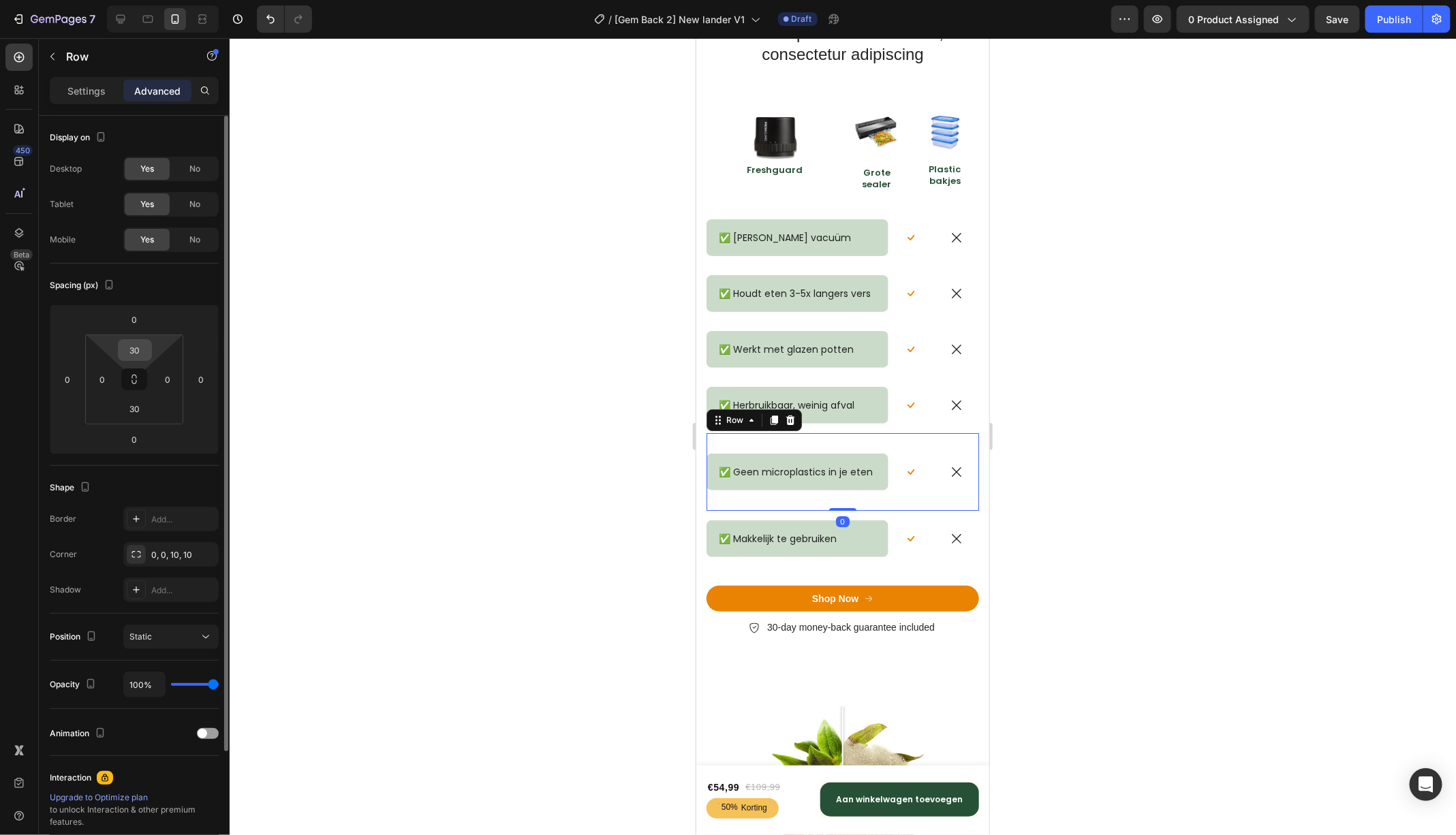
click at [145, 349] on input "30" at bounding box center [135, 349] width 28 height 20
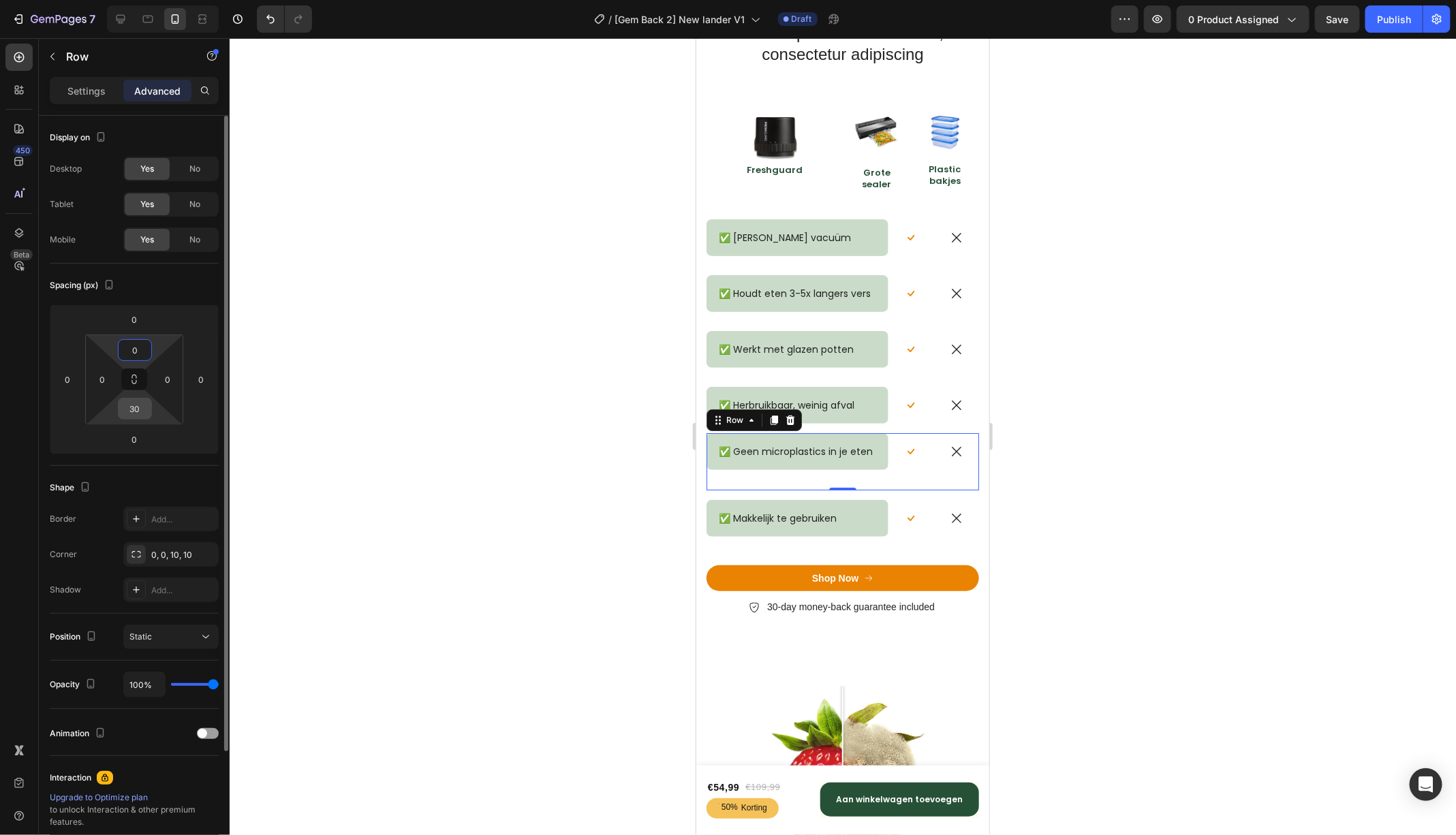
type input "0"
click at [143, 404] on input "30" at bounding box center [135, 409] width 28 height 20
type input "0"
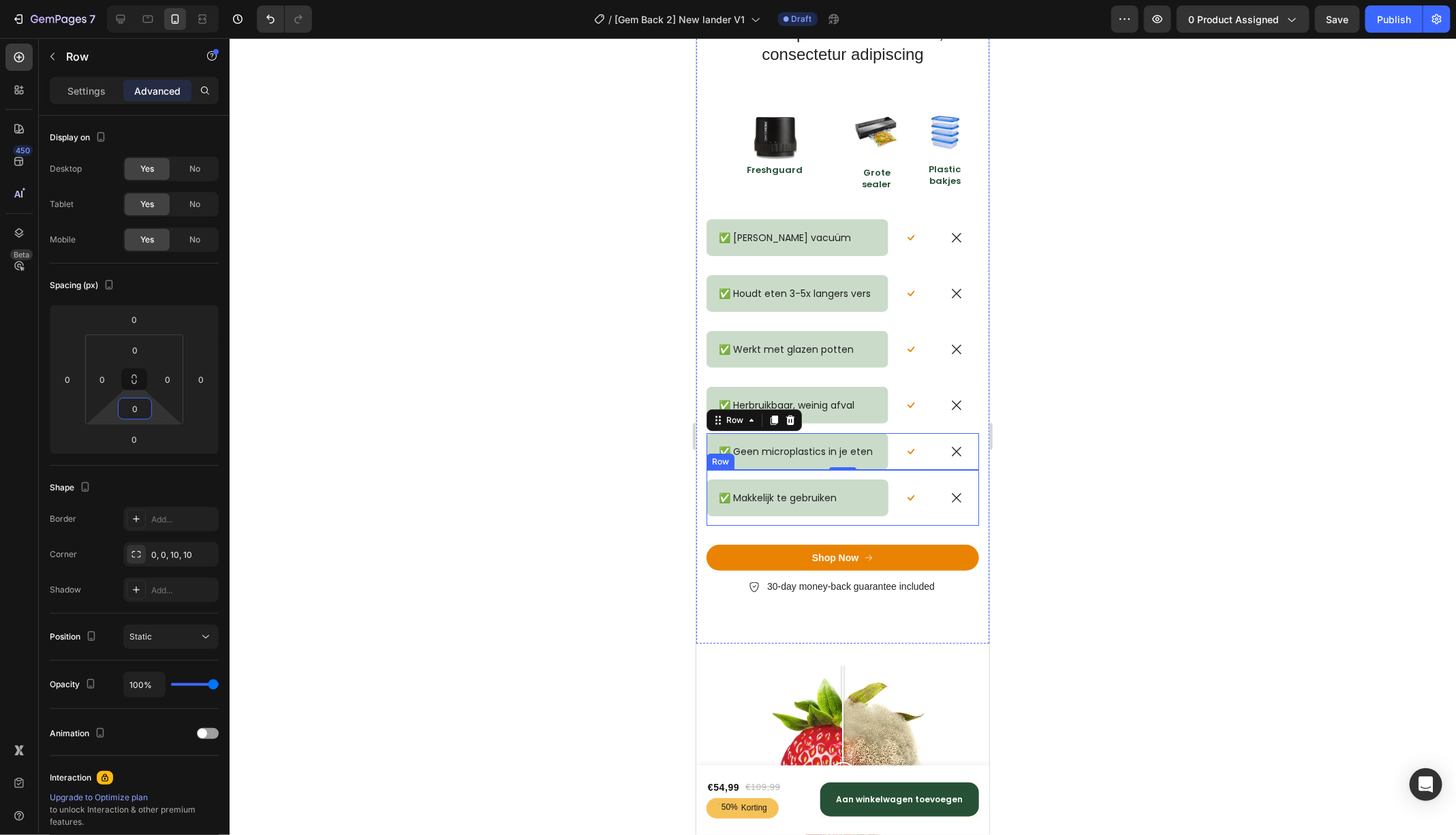
click at [945, 477] on div "Icon" at bounding box center [955, 497] width 45 height 56
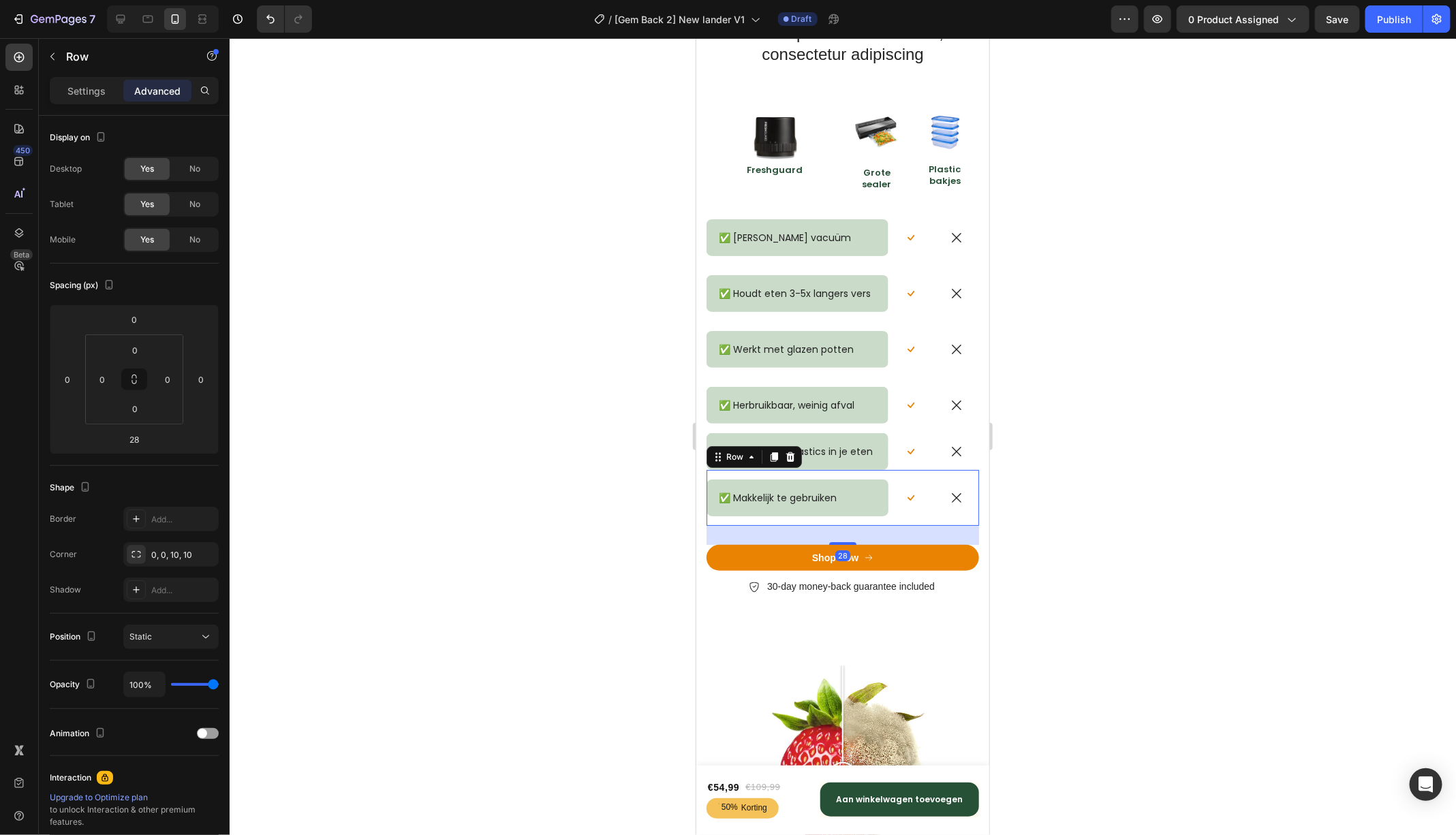
click at [1106, 450] on div at bounding box center [842, 436] width 1227 height 797
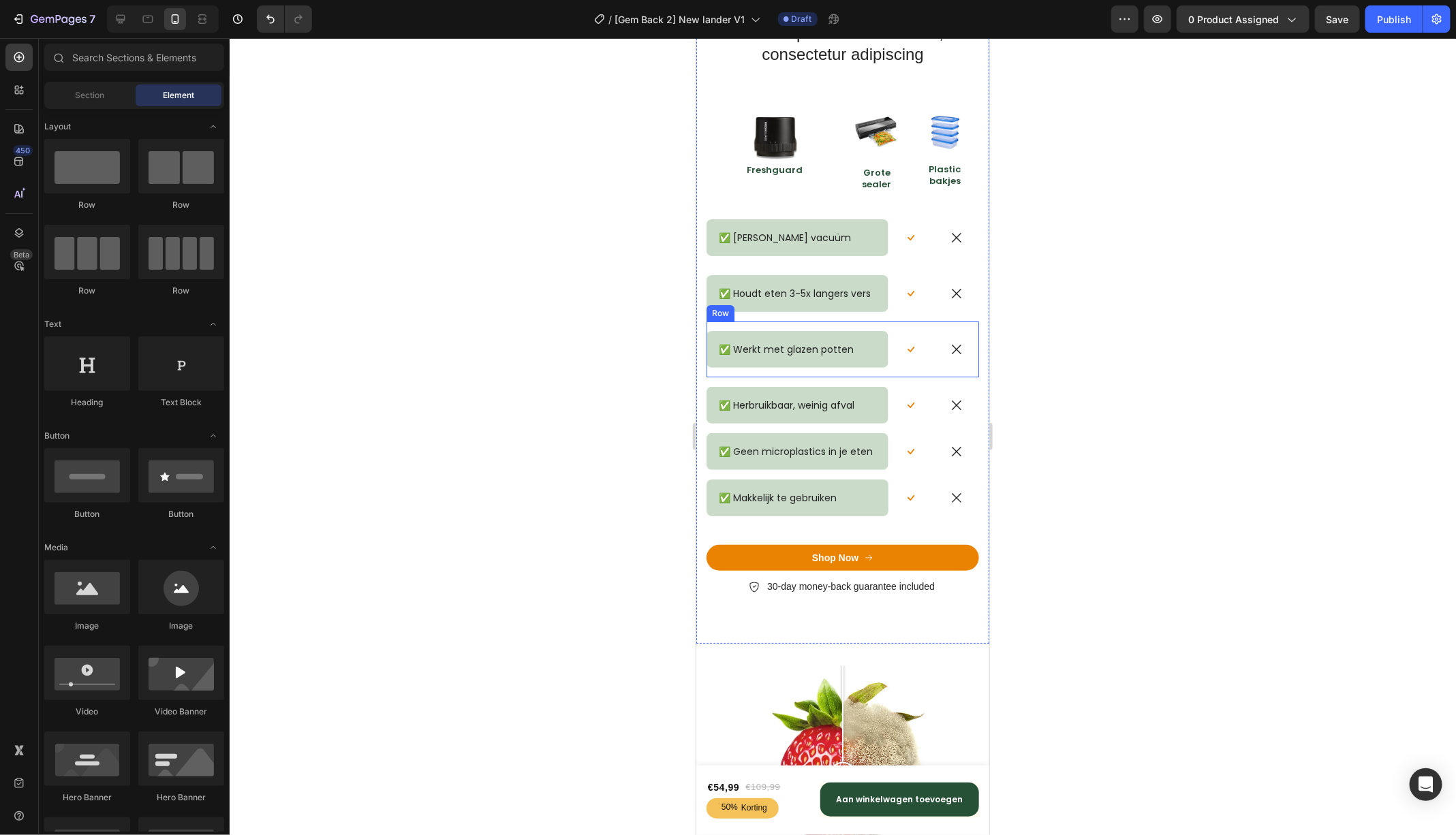
click at [961, 332] on div "Icon" at bounding box center [955, 349] width 45 height 56
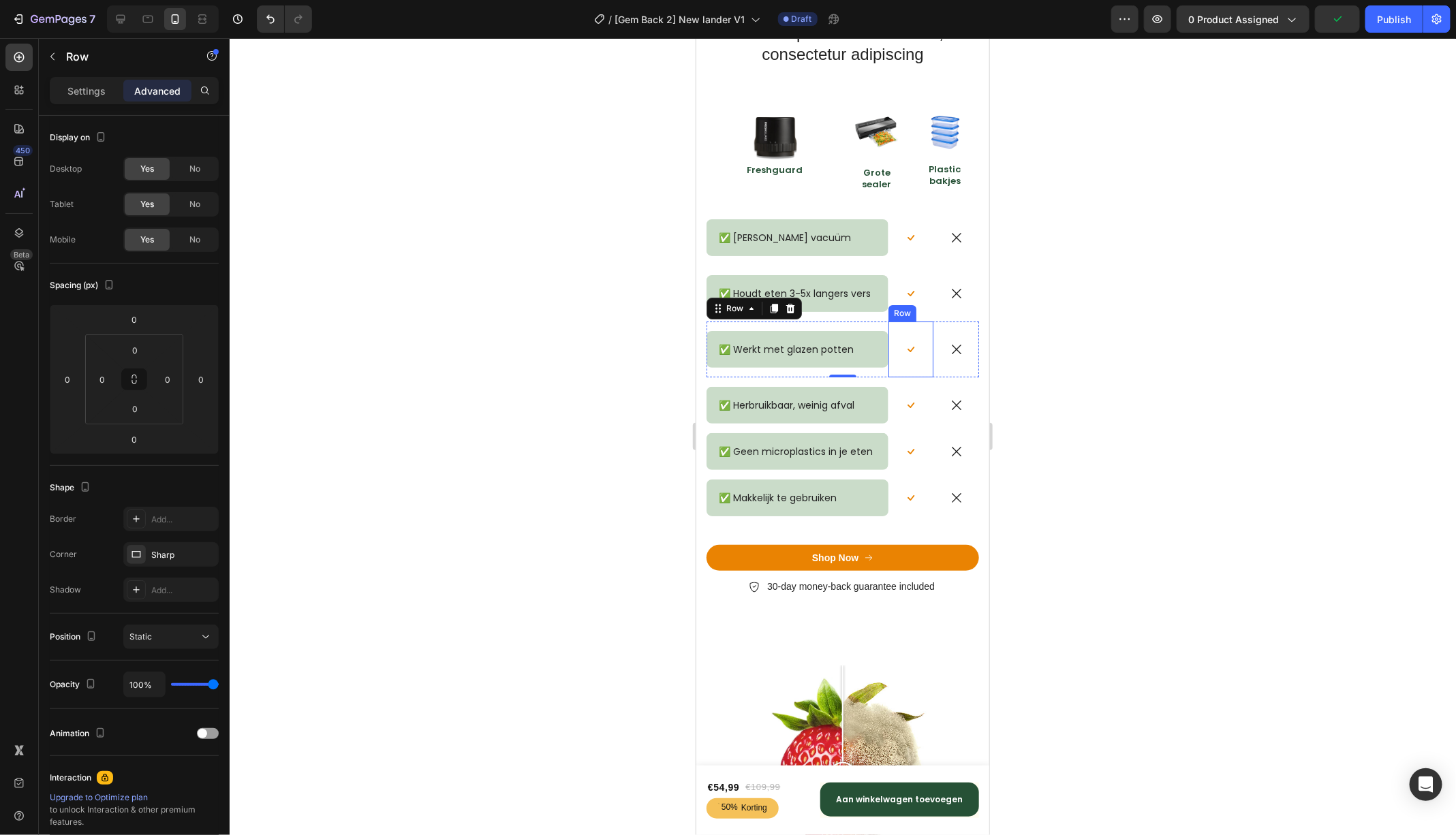
click at [923, 327] on div "Icon Row" at bounding box center [910, 349] width 45 height 56
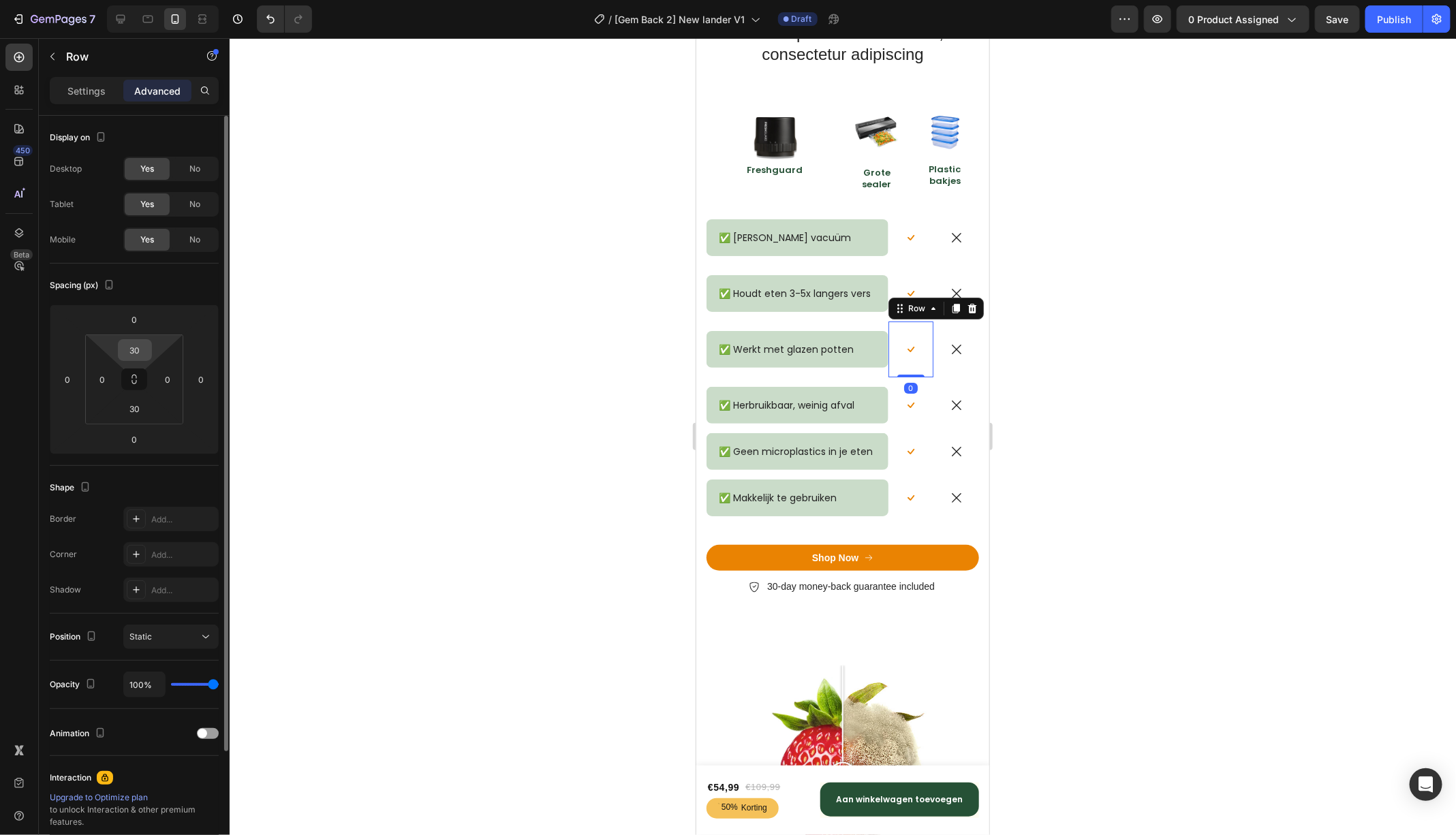
click at [137, 353] on input "30" at bounding box center [135, 349] width 28 height 20
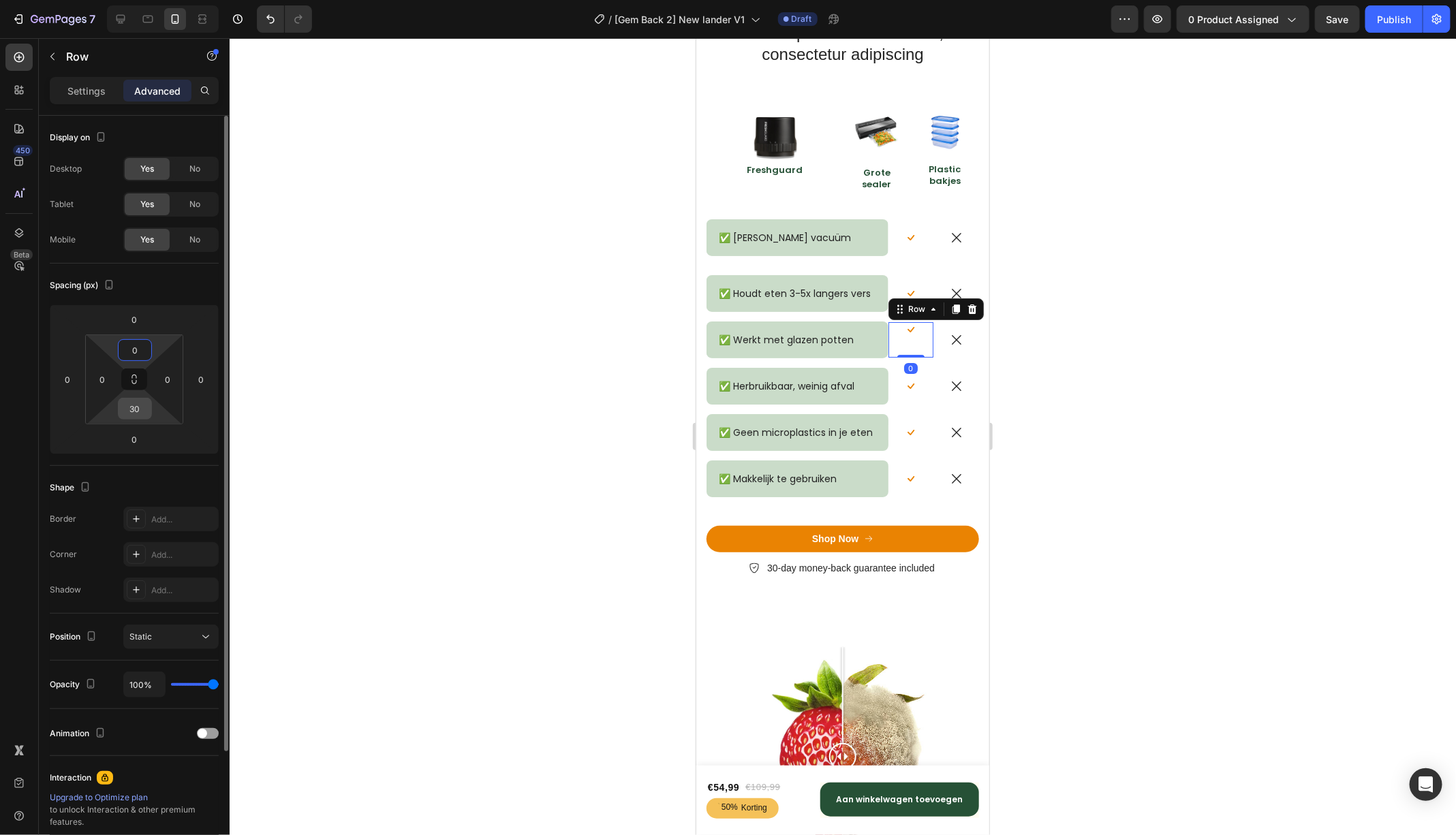
type input "0"
click at [137, 408] on input "30" at bounding box center [135, 409] width 28 height 20
type input "0"
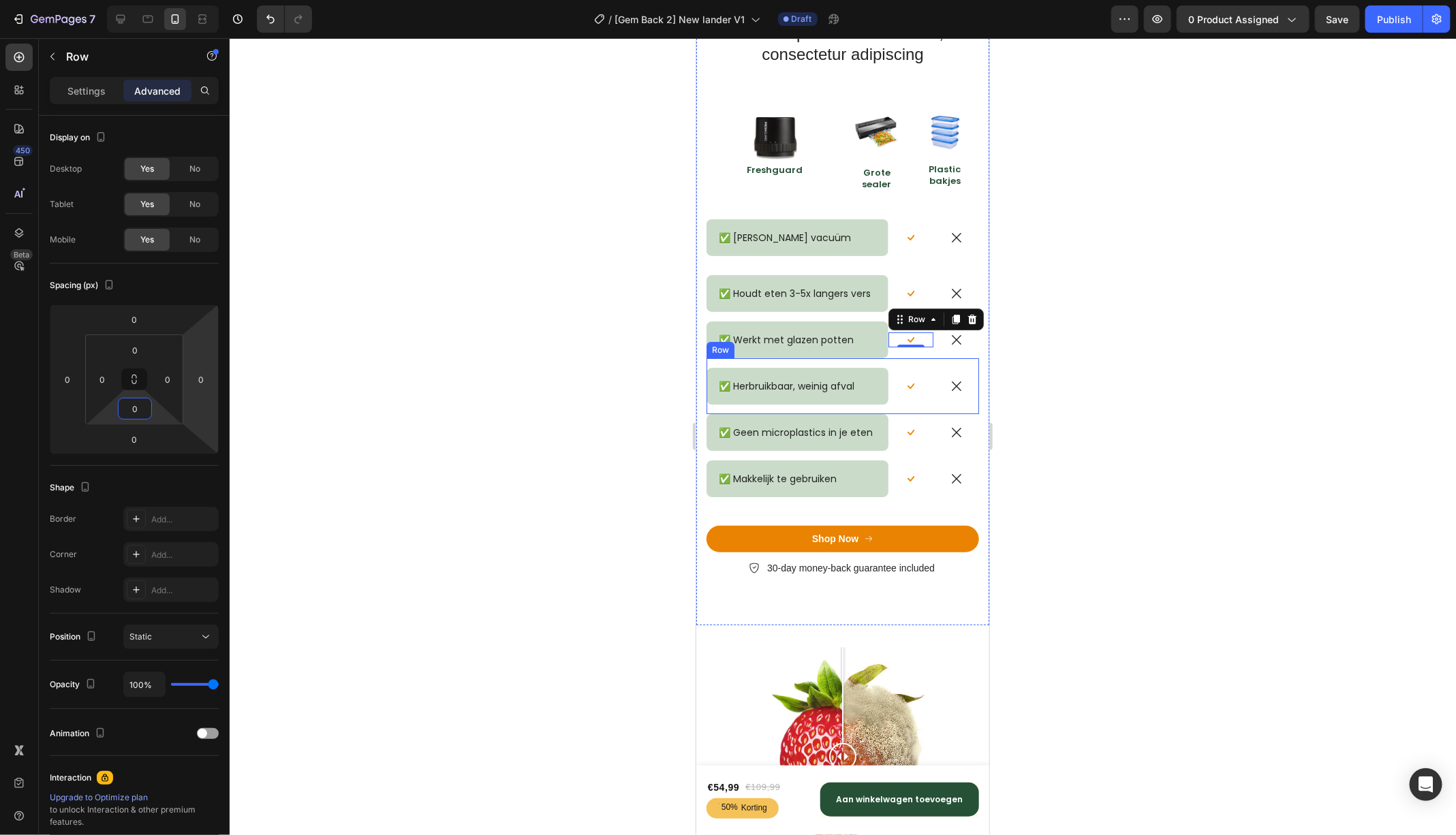
click at [1137, 368] on div at bounding box center [842, 436] width 1227 height 797
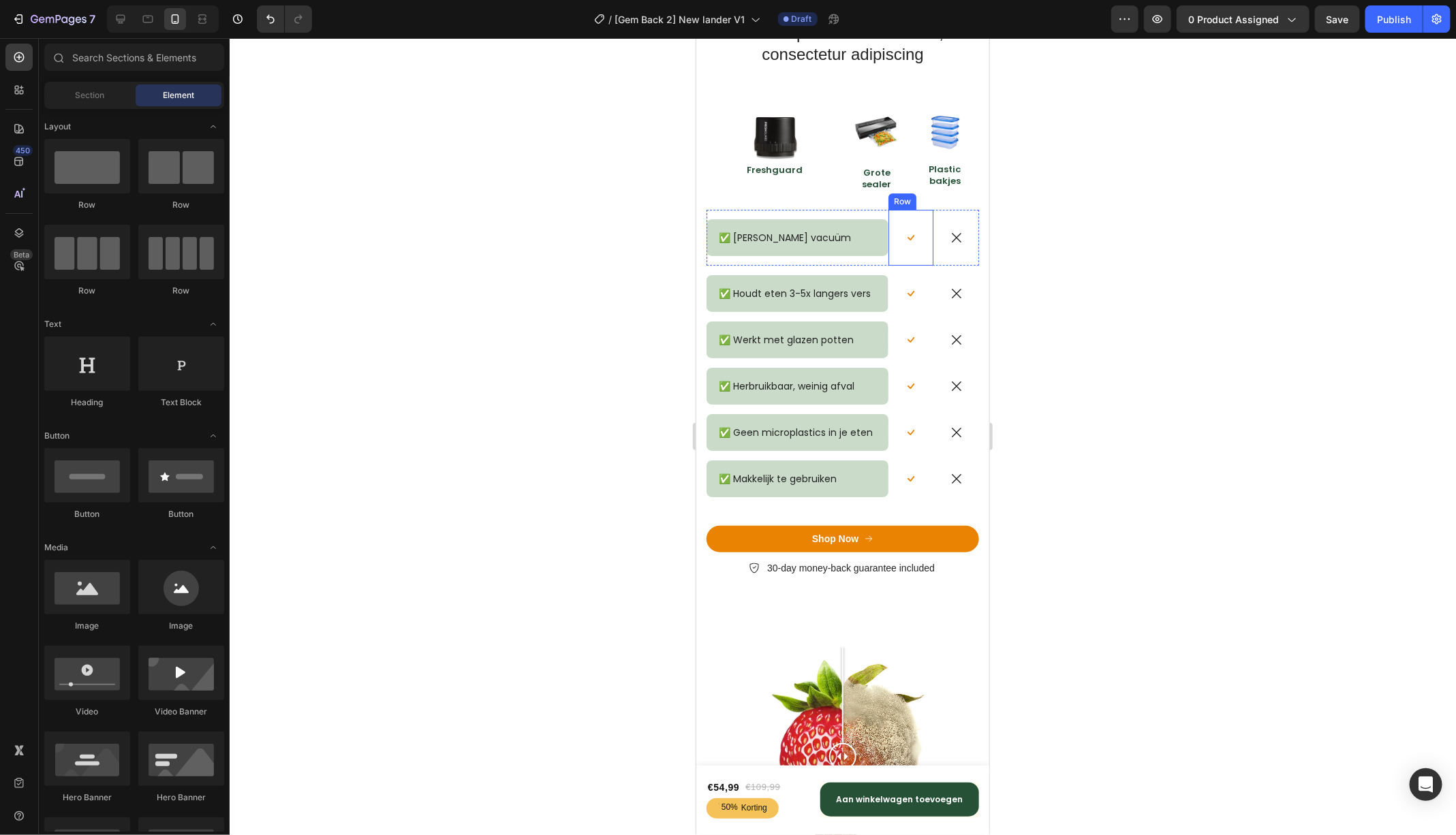
click at [919, 221] on div "Icon Row" at bounding box center [910, 237] width 45 height 56
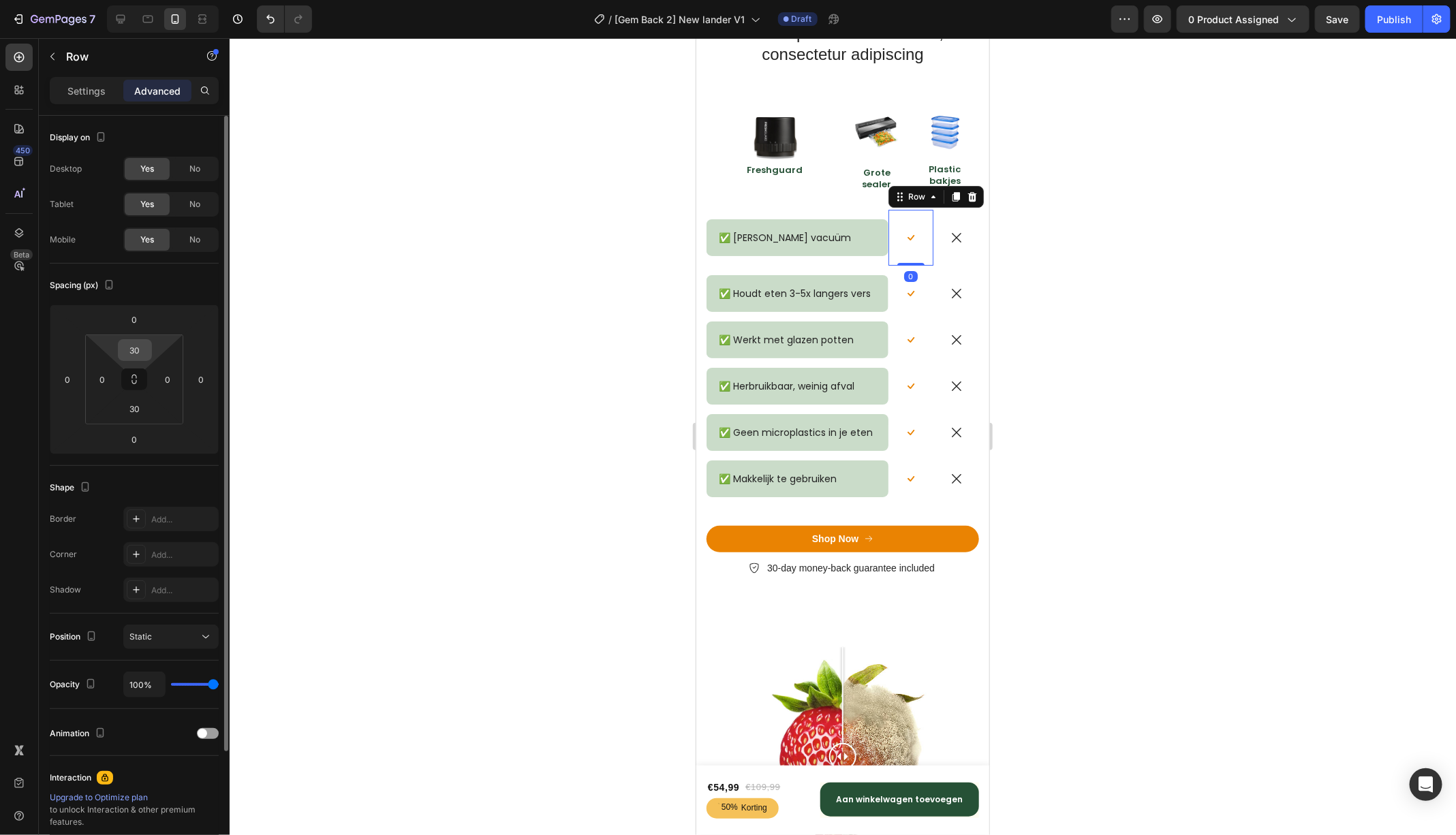
click at [126, 345] on input "30" at bounding box center [135, 349] width 28 height 20
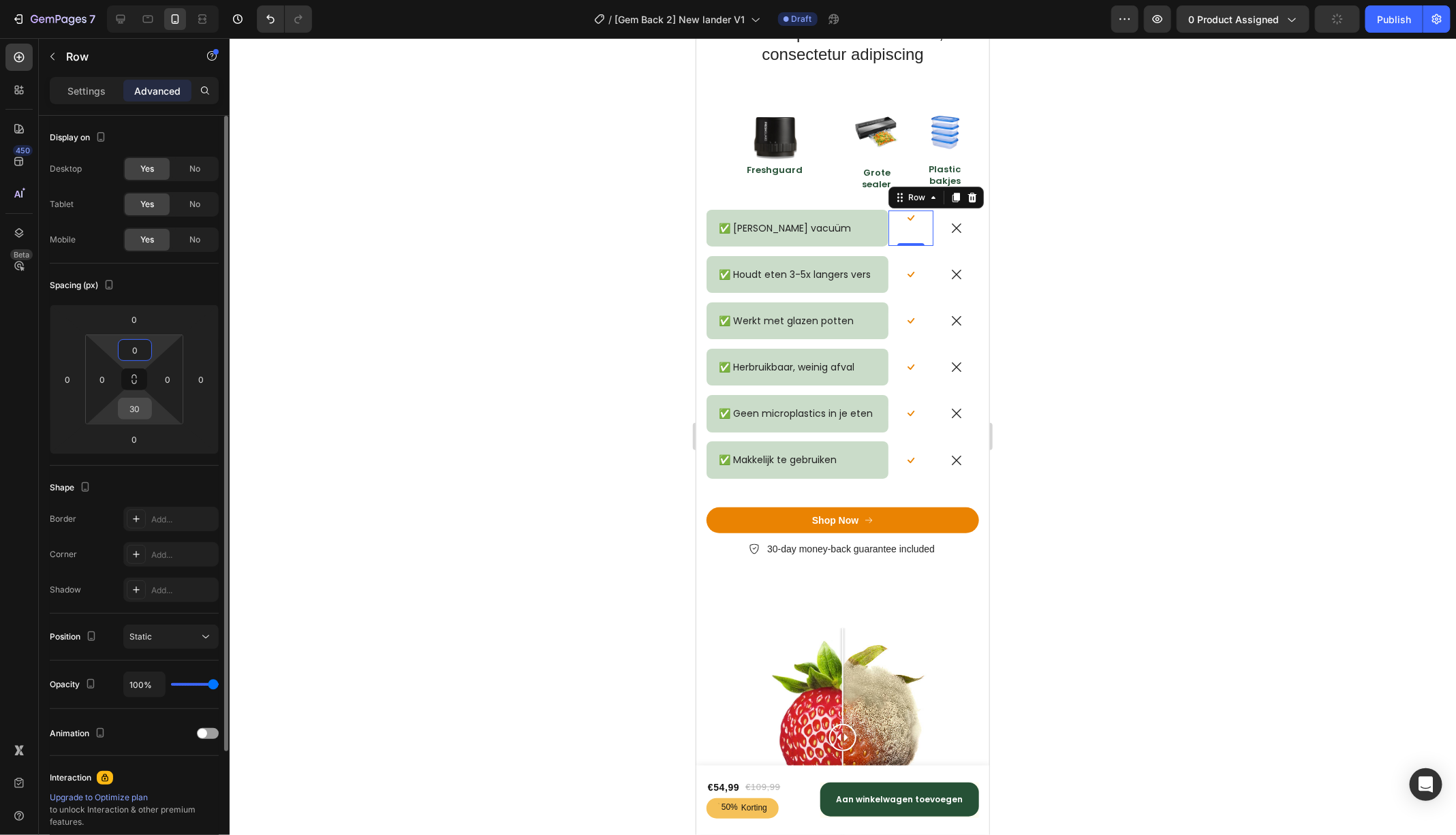
type input "0"
click at [139, 406] on input "30" at bounding box center [135, 409] width 28 height 20
type input "0"
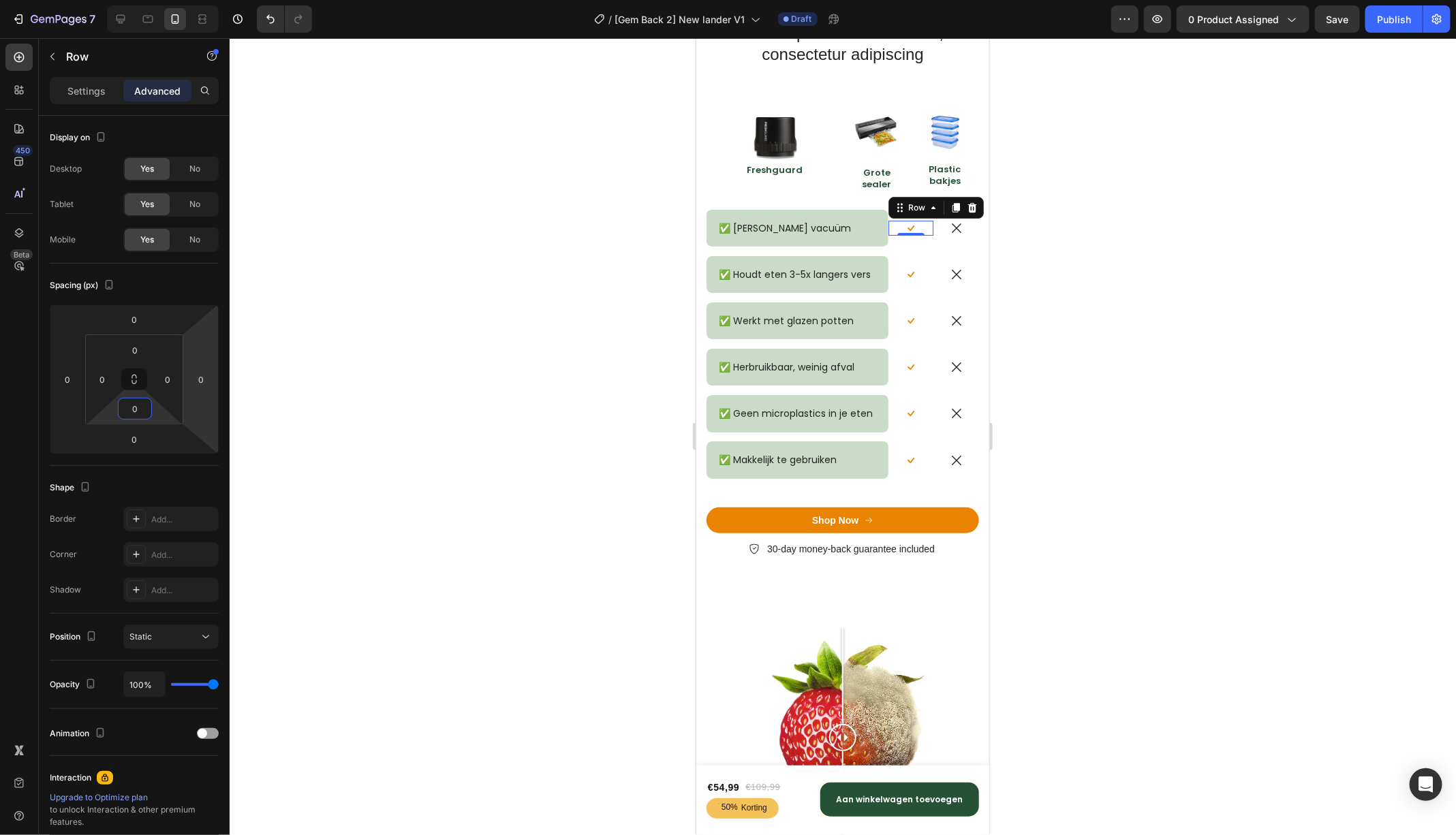
click at [1188, 394] on div at bounding box center [842, 436] width 1227 height 797
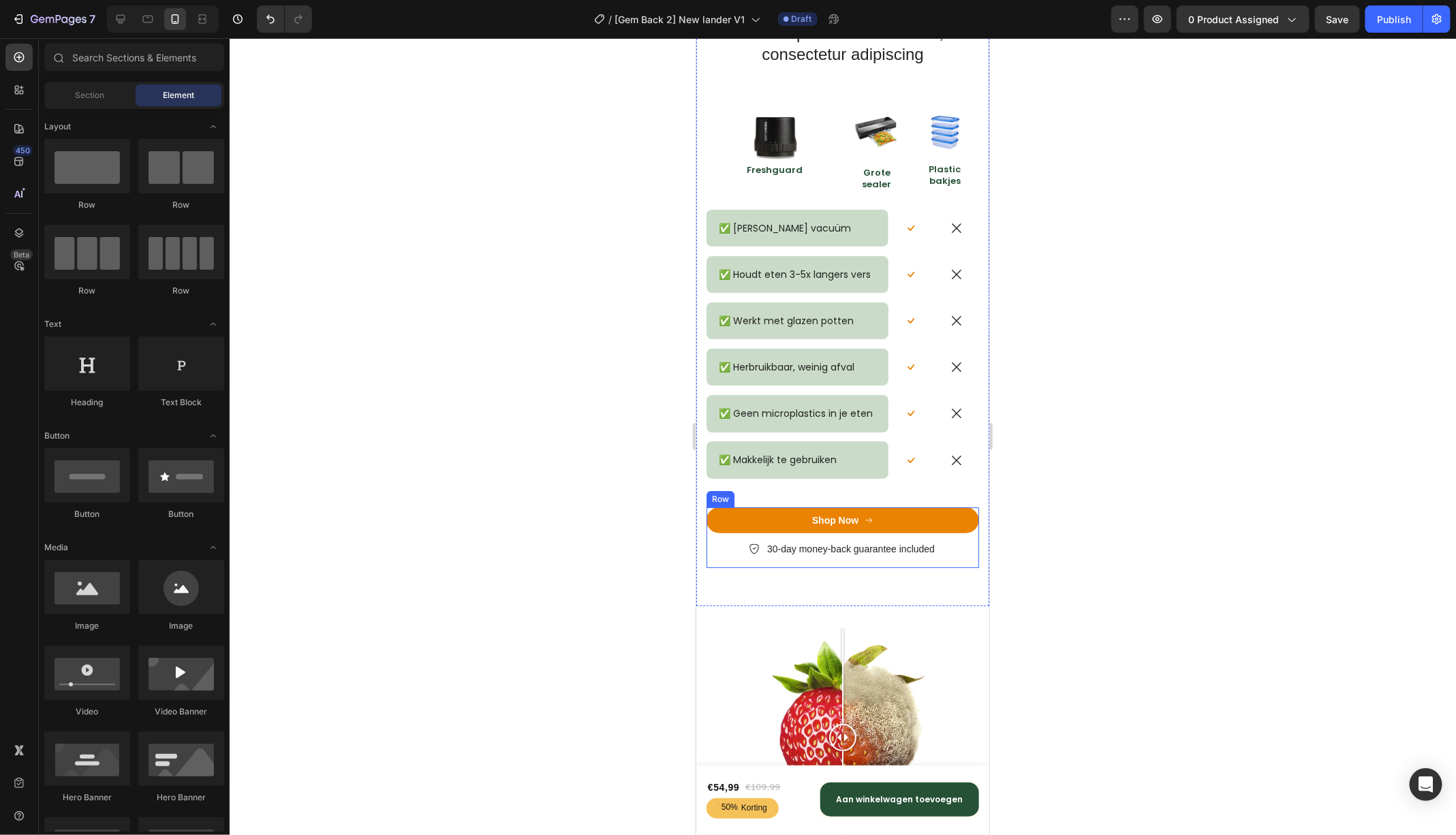
scroll to position [5416, 0]
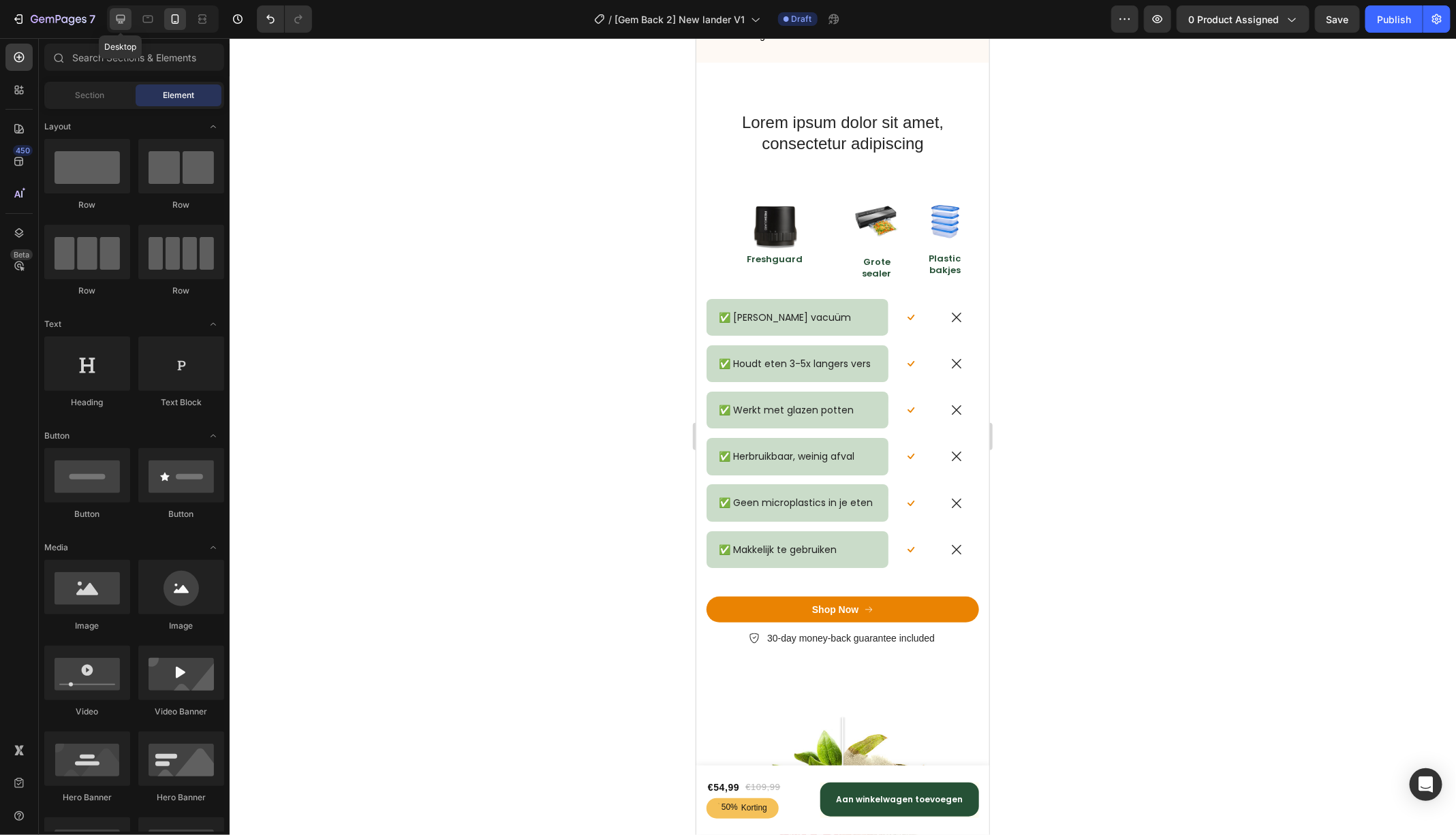
click at [126, 11] on div at bounding box center [120, 19] width 22 height 22
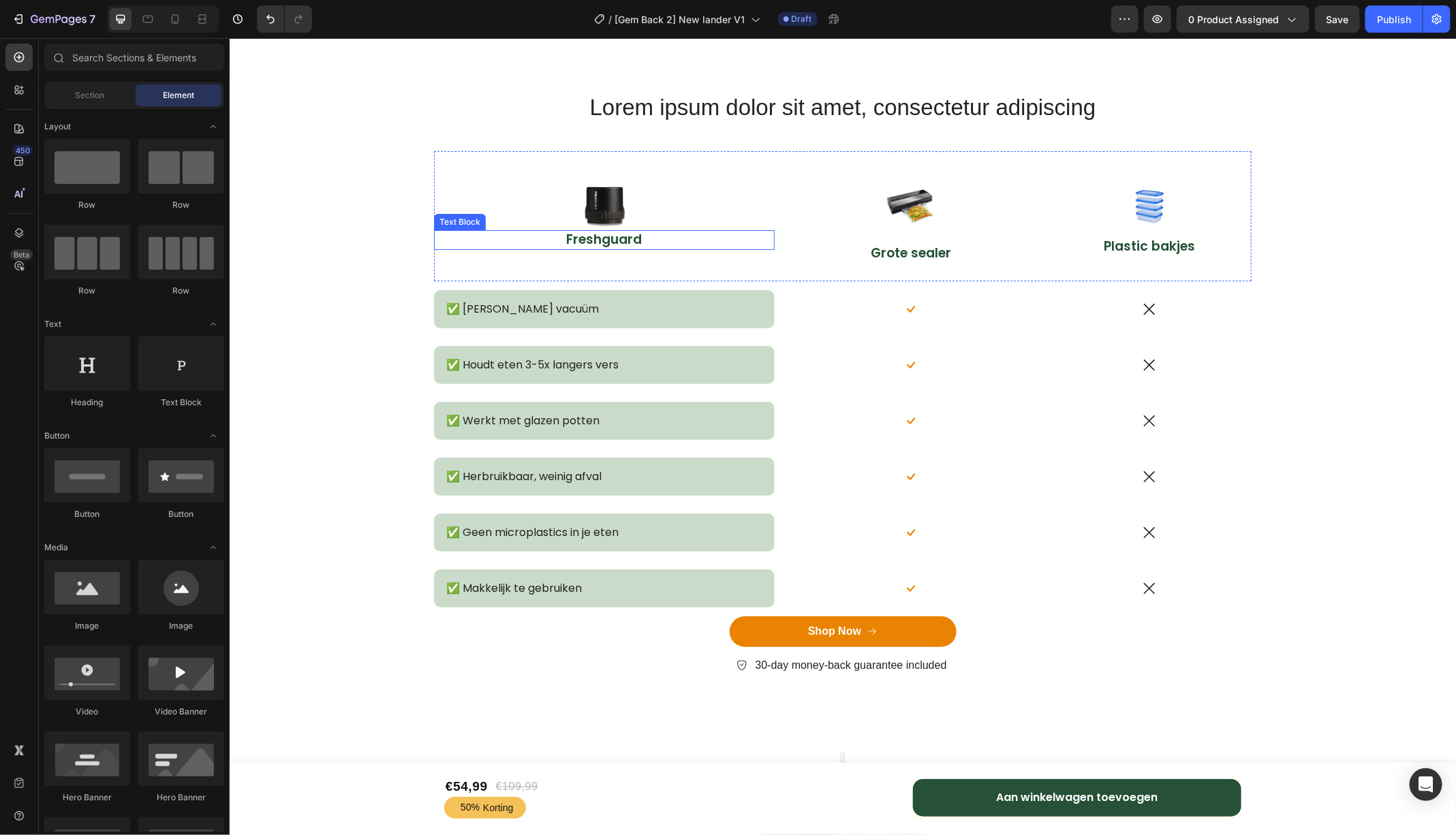
scroll to position [5534, 0]
